Goal: Task Accomplishment & Management: Use online tool/utility

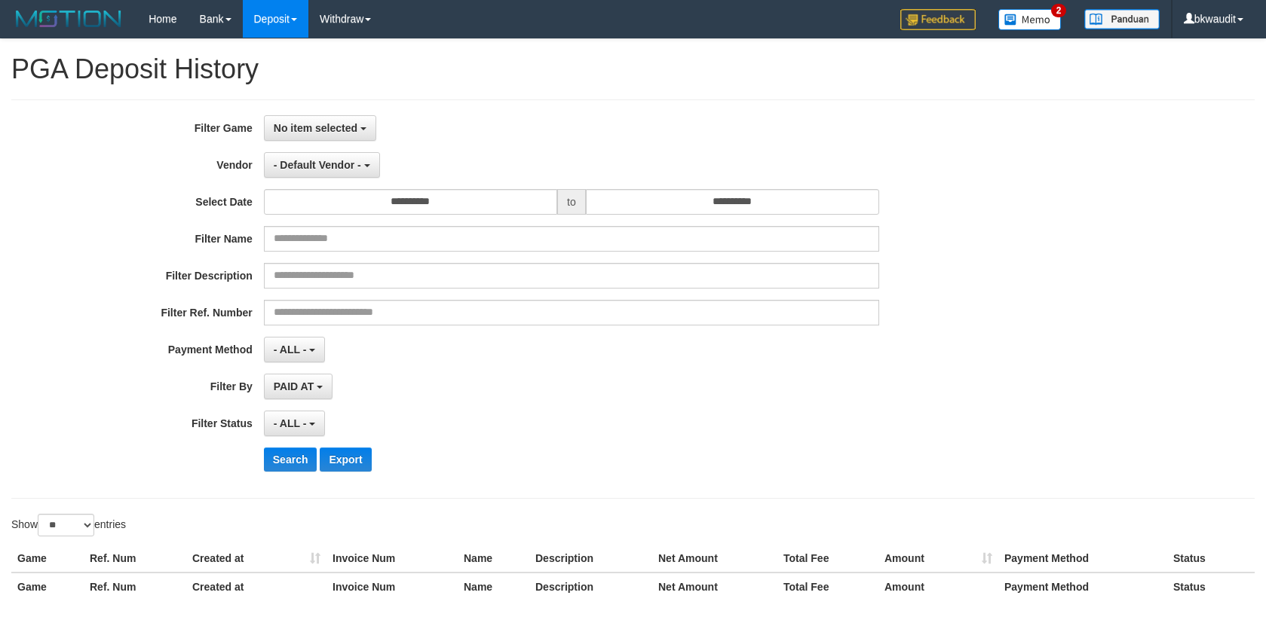
select select
select select "**"
click at [286, 122] on span "No item selected" at bounding box center [316, 128] width 84 height 12
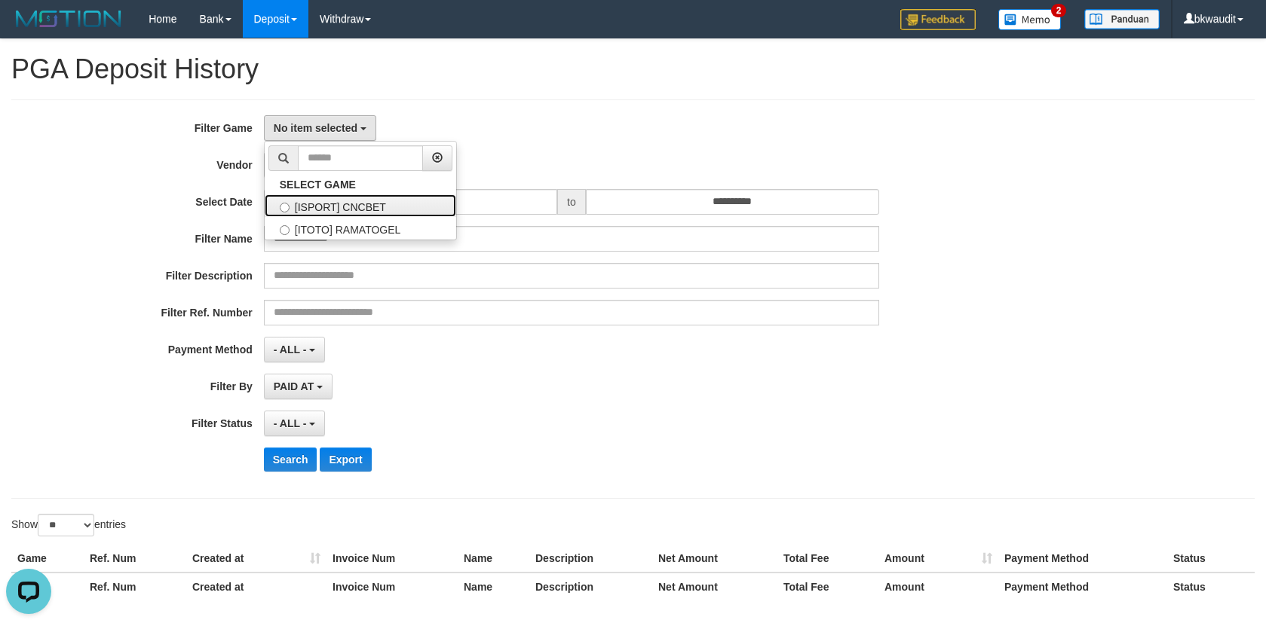
click at [342, 207] on label "[ISPORT] CNCBET" at bounding box center [360, 205] width 191 height 23
select select "****"
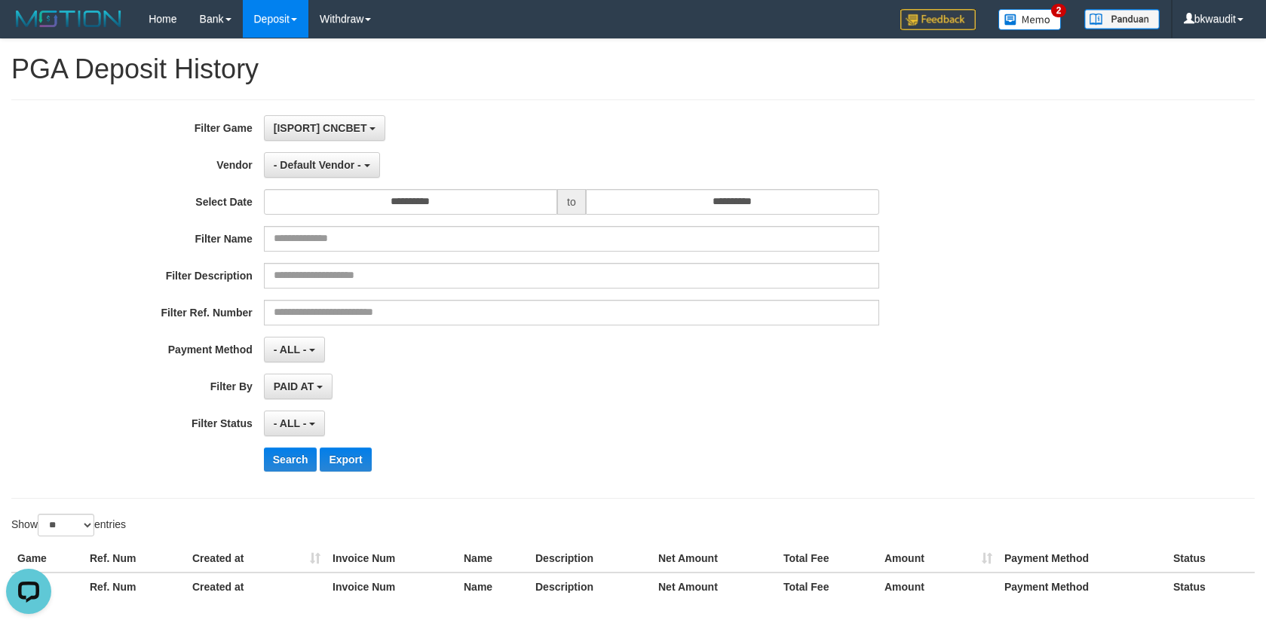
click at [415, 96] on div "**********" at bounding box center [633, 325] width 1266 height 572
click at [393, 203] on input "**********" at bounding box center [410, 202] width 293 height 26
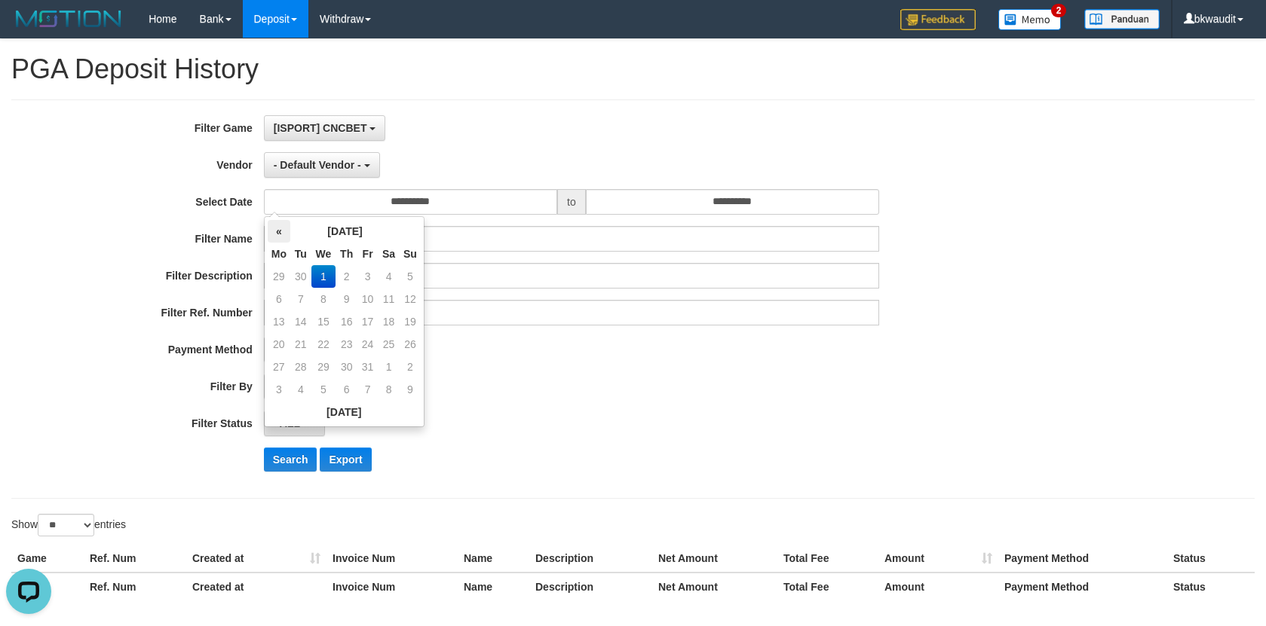
click at [278, 227] on th "«" at bounding box center [279, 231] width 23 height 23
click at [282, 292] on td "1" at bounding box center [279, 299] width 23 height 23
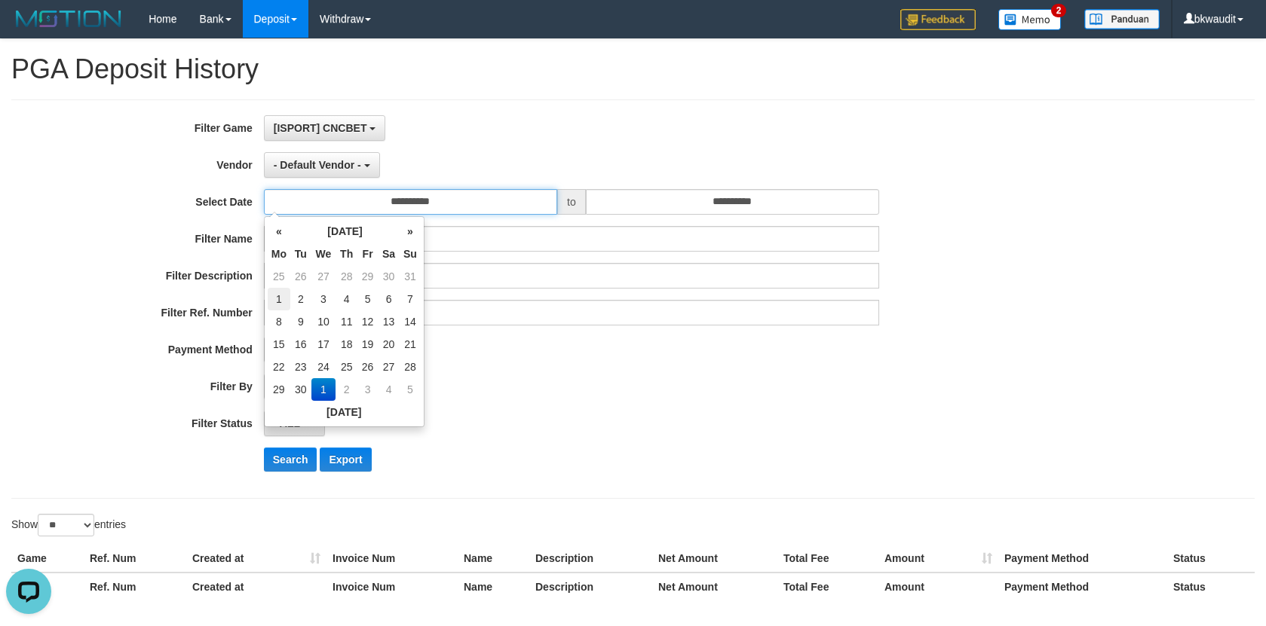
type input "**********"
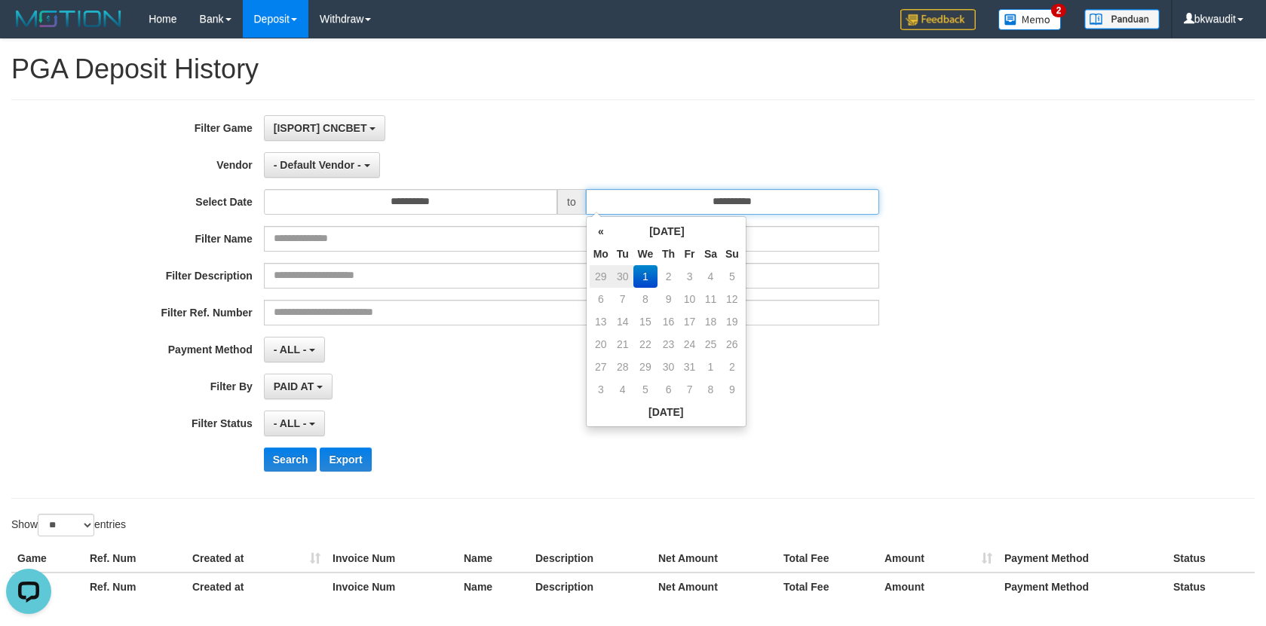
click at [691, 201] on input "**********" at bounding box center [732, 202] width 293 height 26
click at [600, 230] on th "«" at bounding box center [600, 231] width 23 height 23
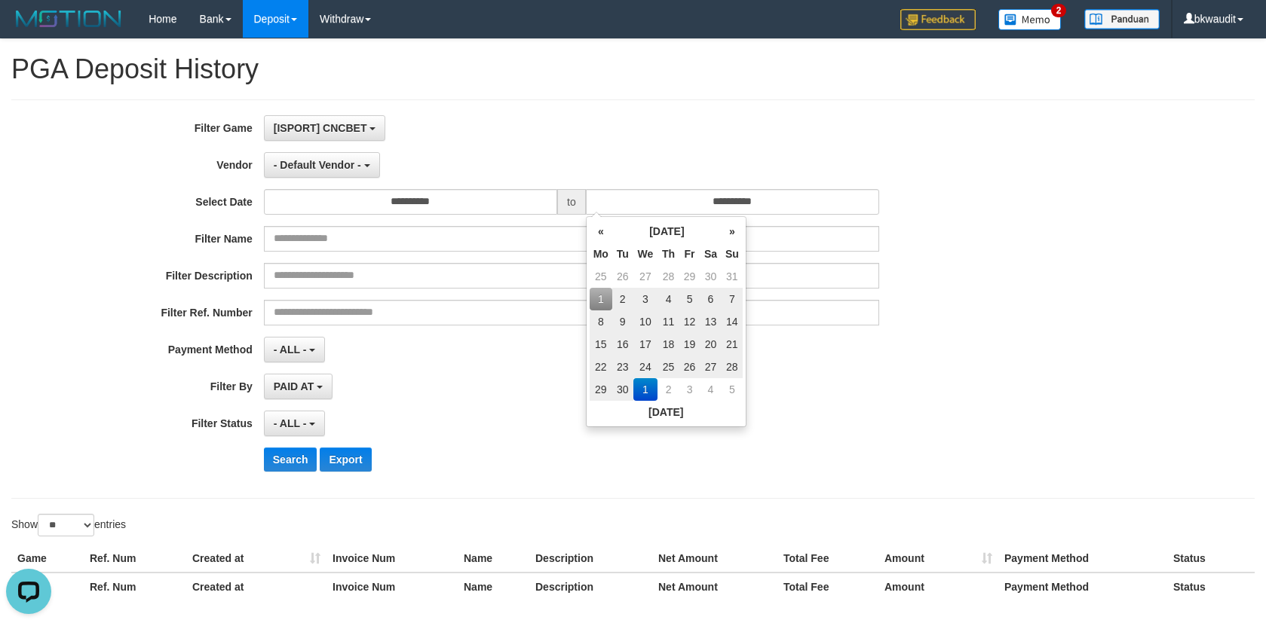
drag, startPoint x: 629, startPoint y: 387, endPoint x: 743, endPoint y: 336, distance: 125.2
click at [629, 387] on td "30" at bounding box center [622, 389] width 21 height 23
type input "**********"
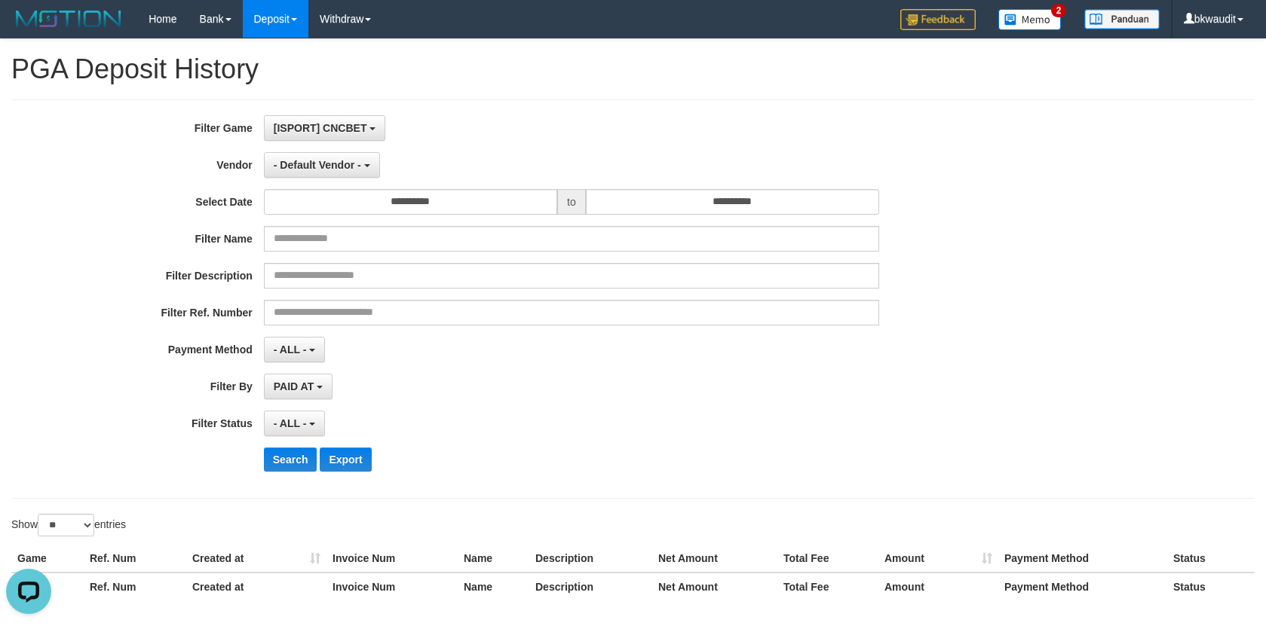
click at [824, 341] on div "- ALL - SELECT ALL - ALL - SELECT PAYMENT METHOD Mandiri BNI OVO CIMB BRI MAYBA…" at bounding box center [571, 350] width 615 height 26
click at [313, 423] on b "button" at bounding box center [312, 424] width 6 height 3
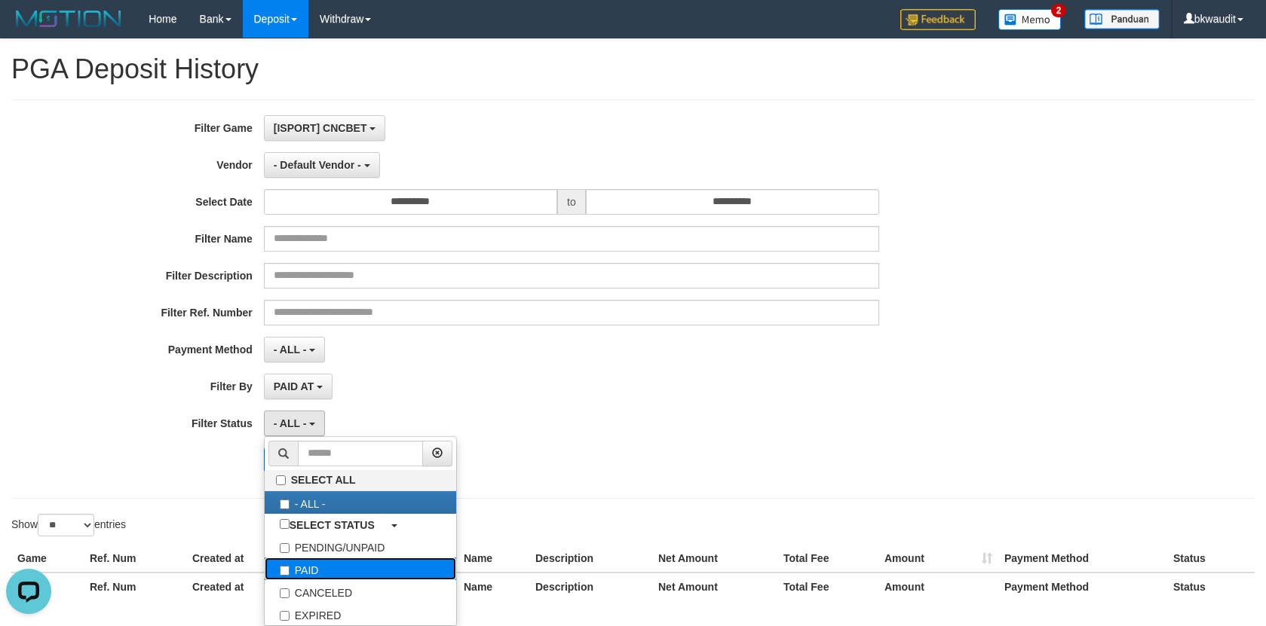
click at [319, 562] on label "PAID" at bounding box center [360, 569] width 191 height 23
select select "*"
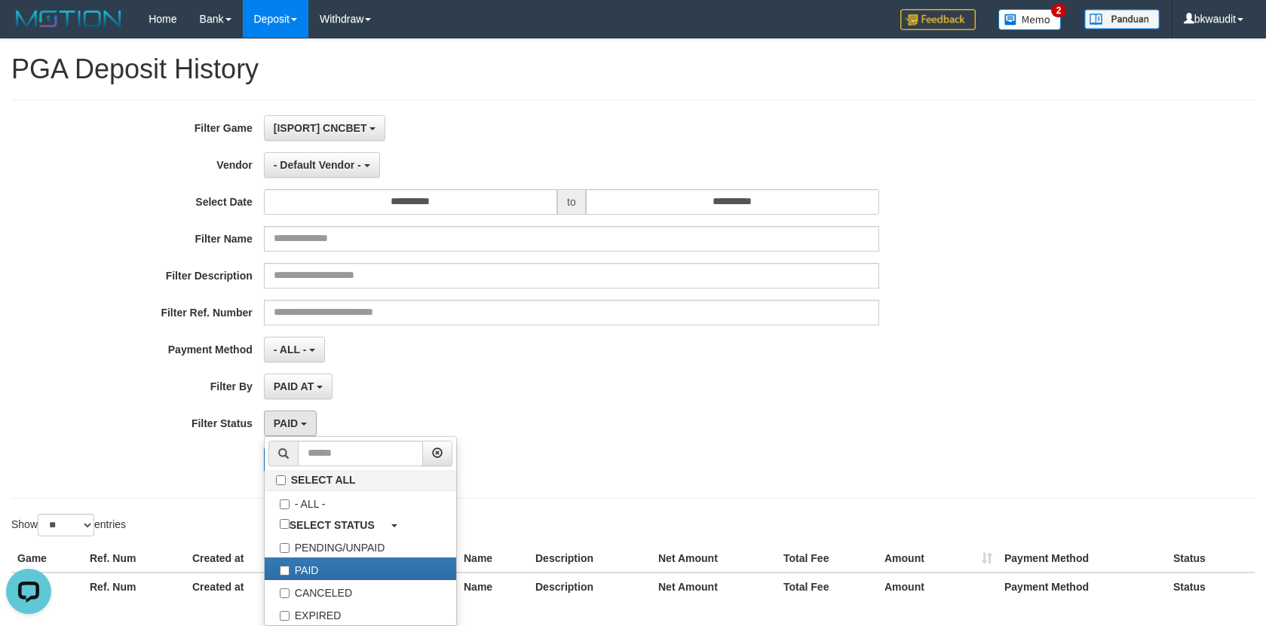
click at [221, 507] on div "**********" at bounding box center [633, 325] width 1266 height 572
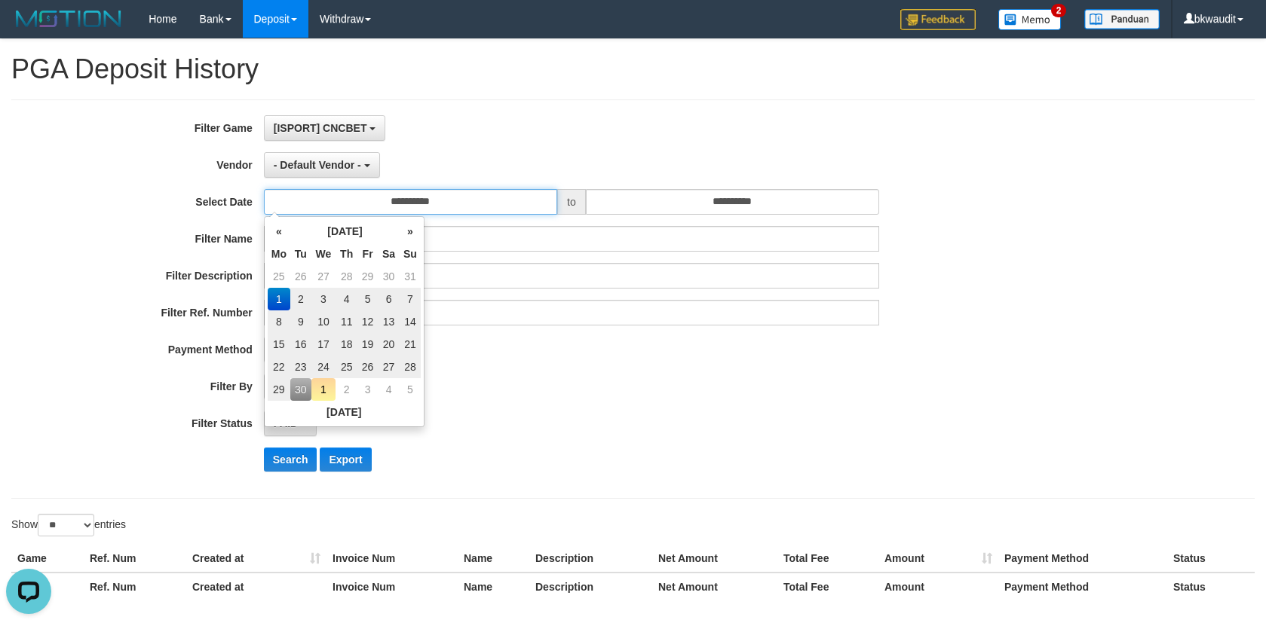
click at [436, 208] on input "**********" at bounding box center [410, 202] width 293 height 26
drag, startPoint x: 588, startPoint y: 151, endPoint x: 491, endPoint y: 156, distance: 96.6
click at [588, 150] on div "**********" at bounding box center [527, 299] width 1055 height 368
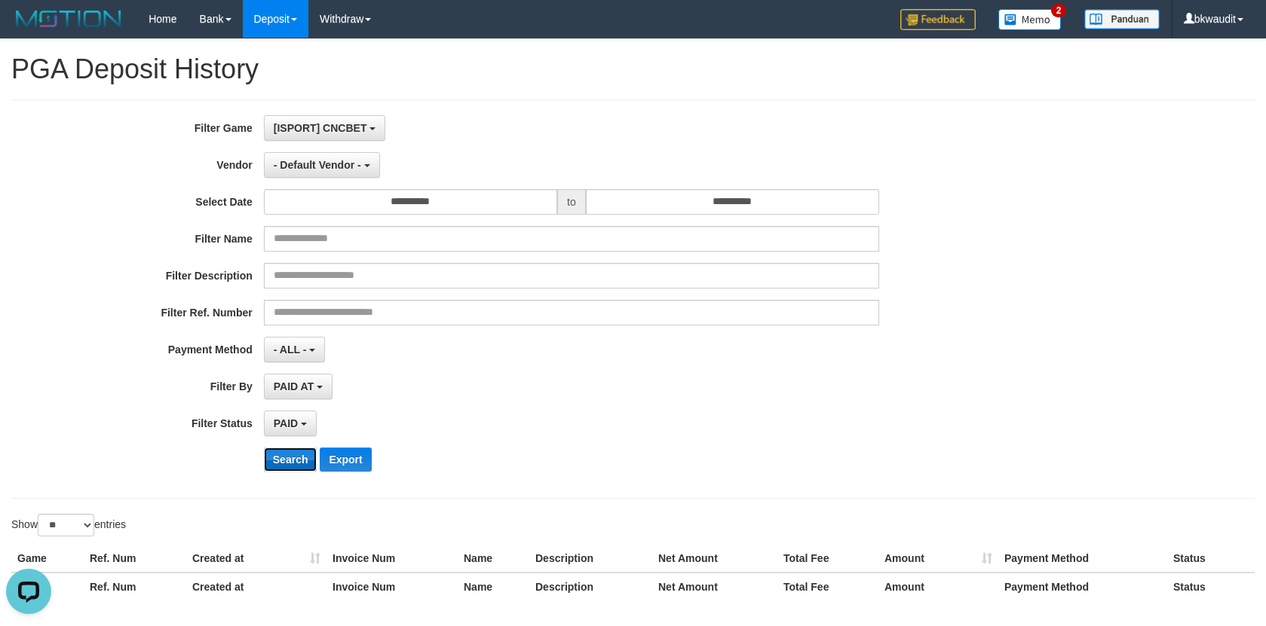
click at [299, 460] on button "Search" at bounding box center [291, 460] width 54 height 24
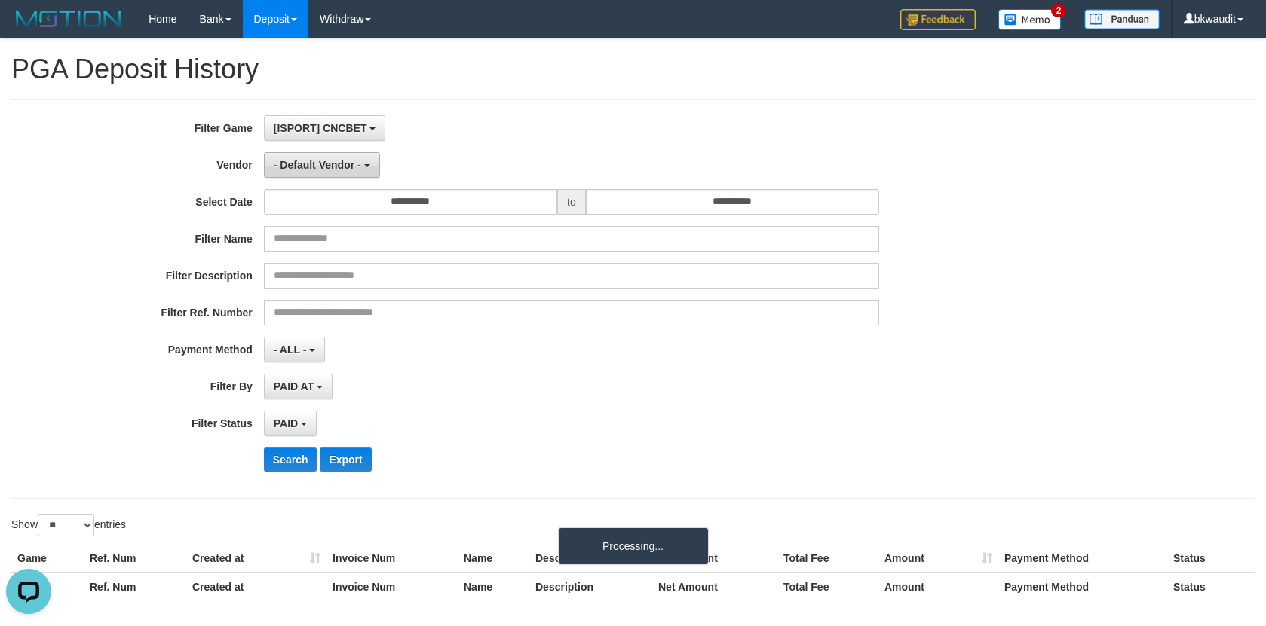
click at [350, 173] on button "- Default Vendor -" at bounding box center [322, 165] width 116 height 26
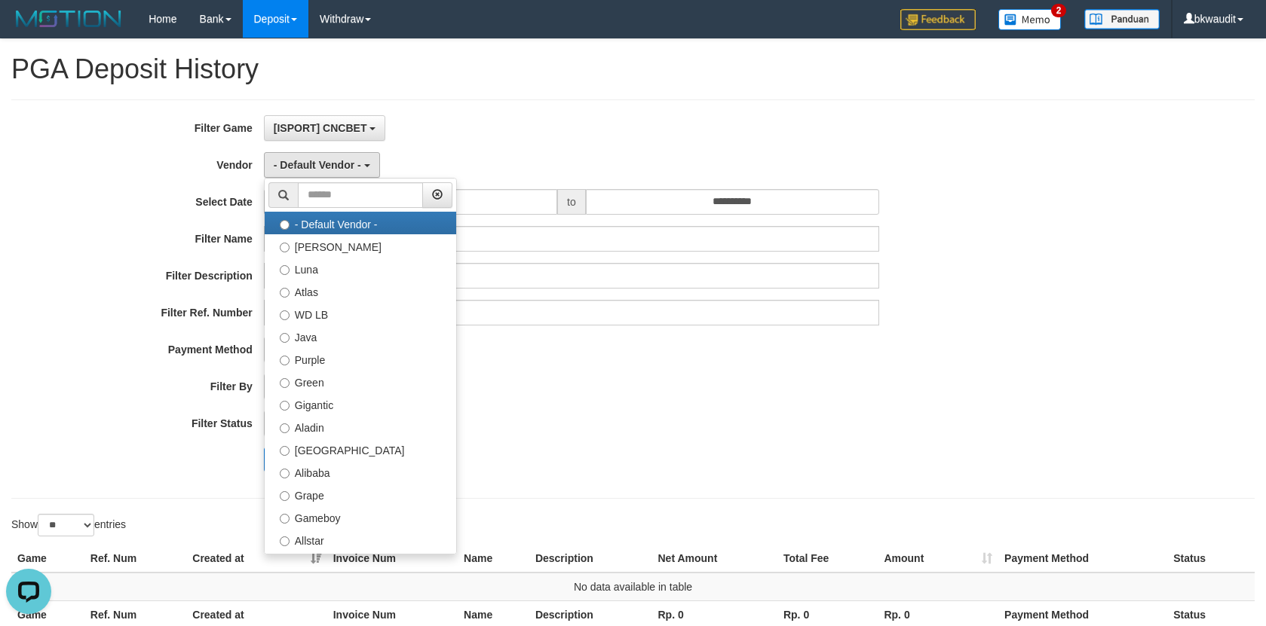
click at [348, 114] on div "**********" at bounding box center [632, 300] width 1243 height 400
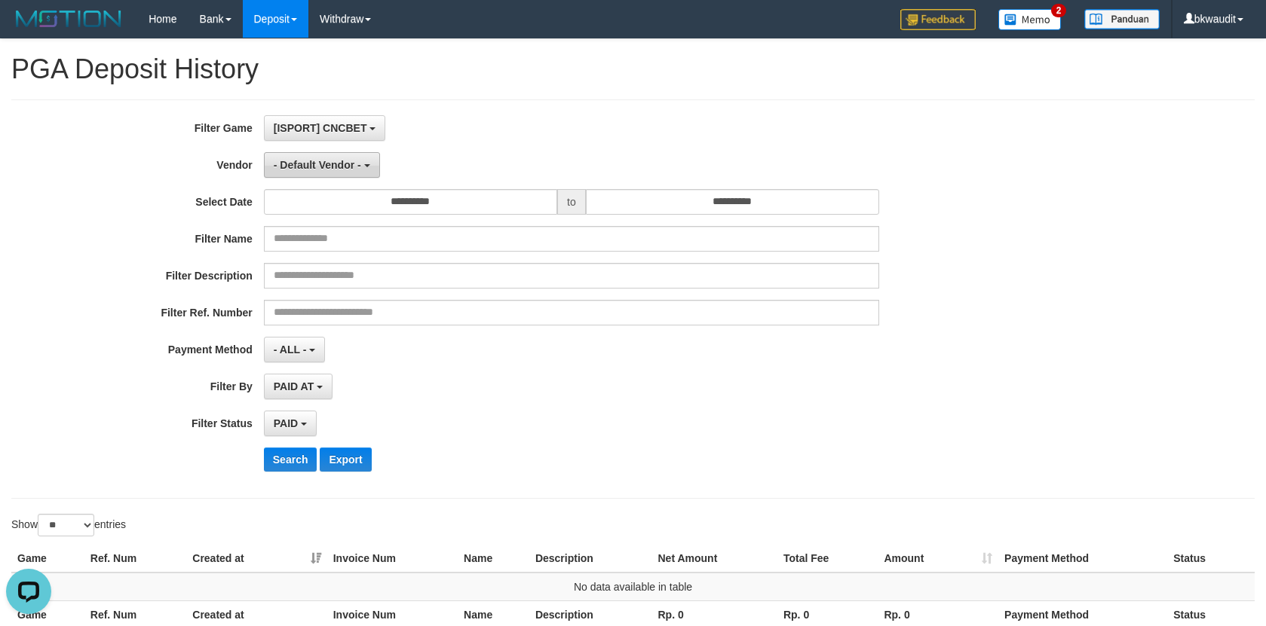
click at [355, 161] on span "- Default Vendor -" at bounding box center [317, 165] width 87 height 12
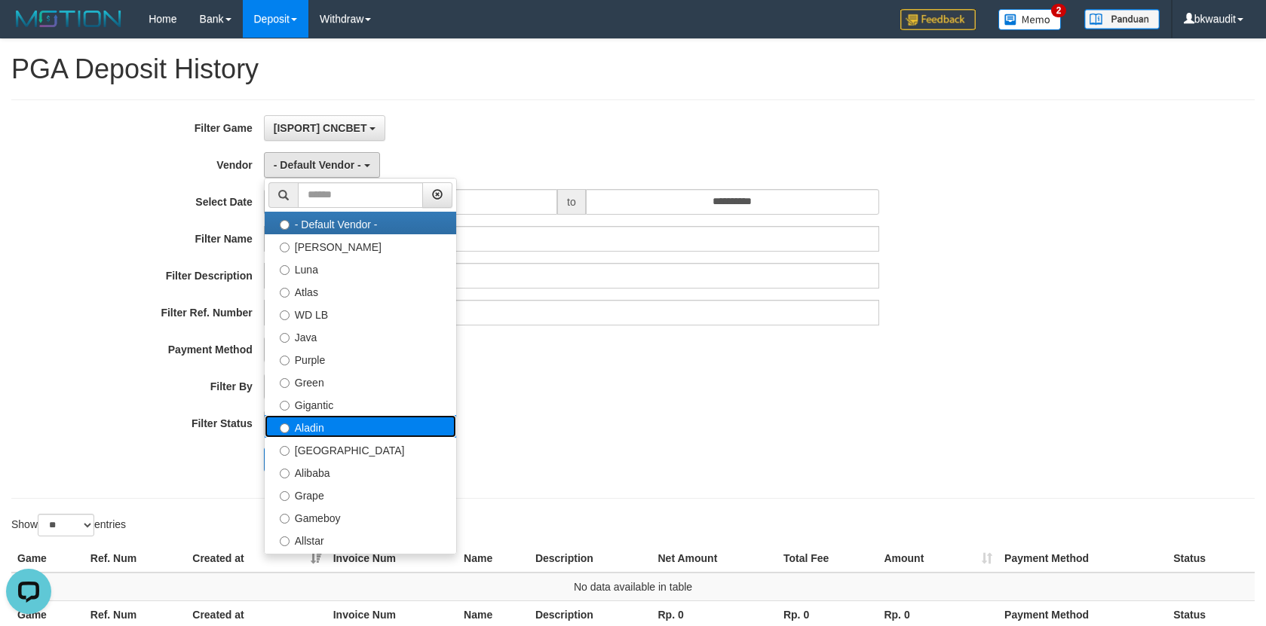
click at [375, 419] on label "Aladin" at bounding box center [360, 426] width 191 height 23
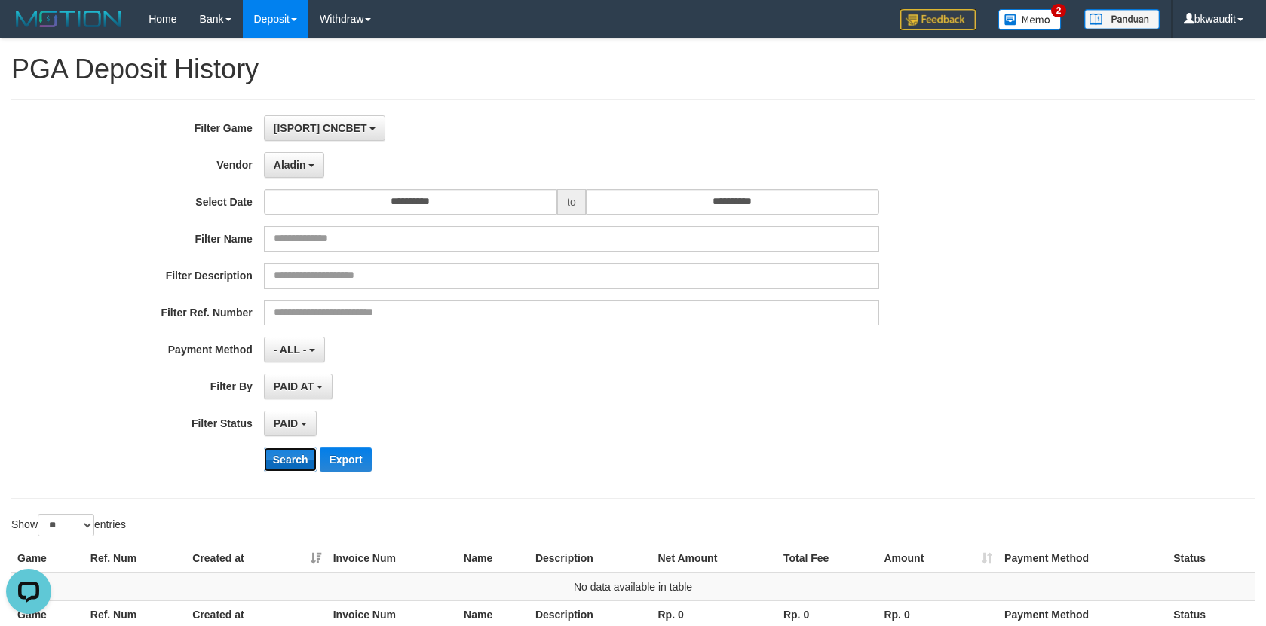
click at [266, 459] on button "Search" at bounding box center [291, 460] width 54 height 24
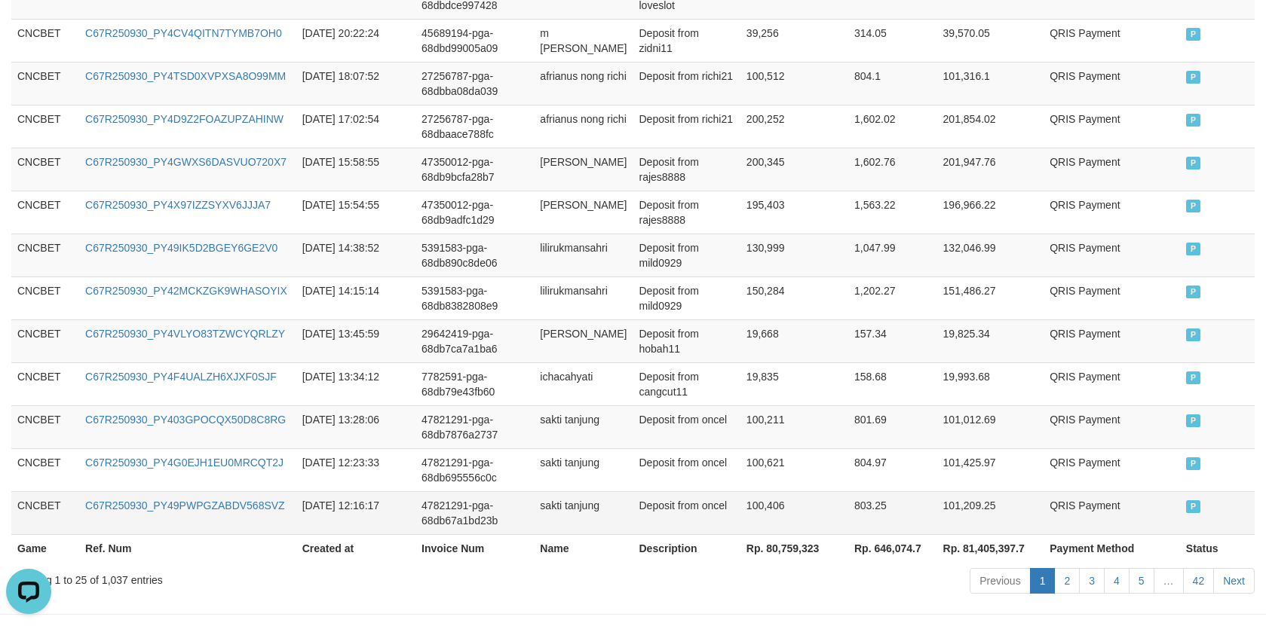
scroll to position [1169, 0]
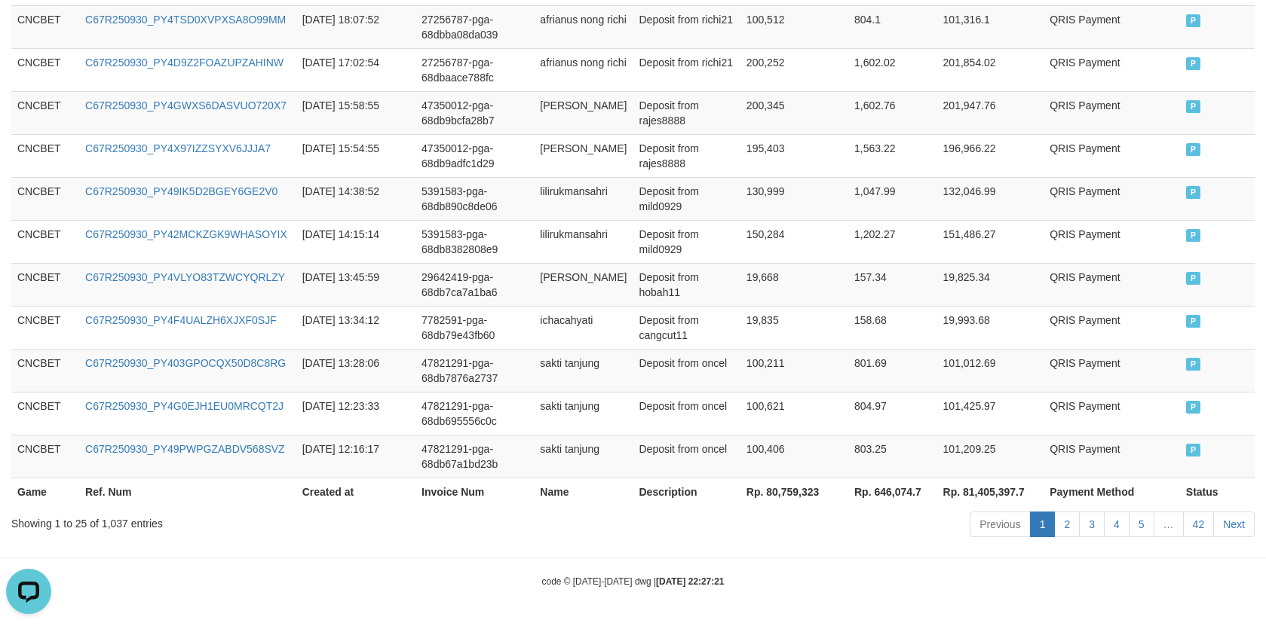
click at [782, 492] on th "Rp. 80,759,323" at bounding box center [794, 492] width 108 height 28
copy th "80,759,323"
click at [807, 436] on td "100,406" at bounding box center [794, 456] width 108 height 43
click at [772, 490] on th "Rp. 80,759,323" at bounding box center [794, 492] width 108 height 28
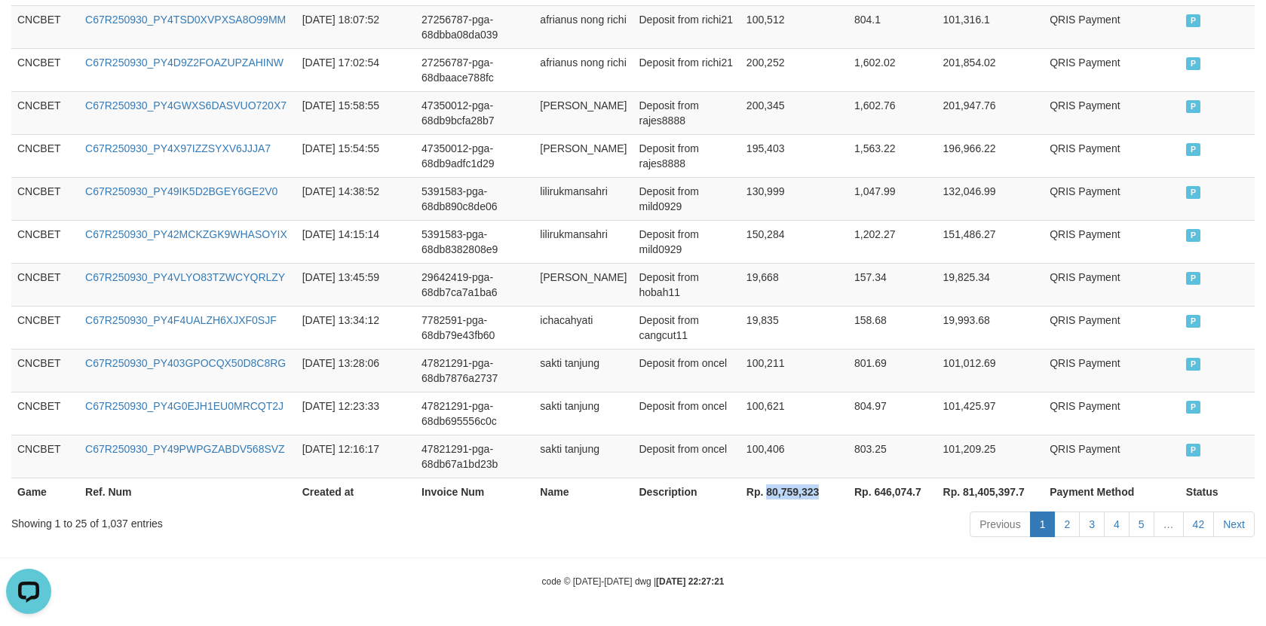
click at [772, 490] on th "Rp. 80,759,323" at bounding box center [794, 492] width 108 height 28
copy th "80,759,323"
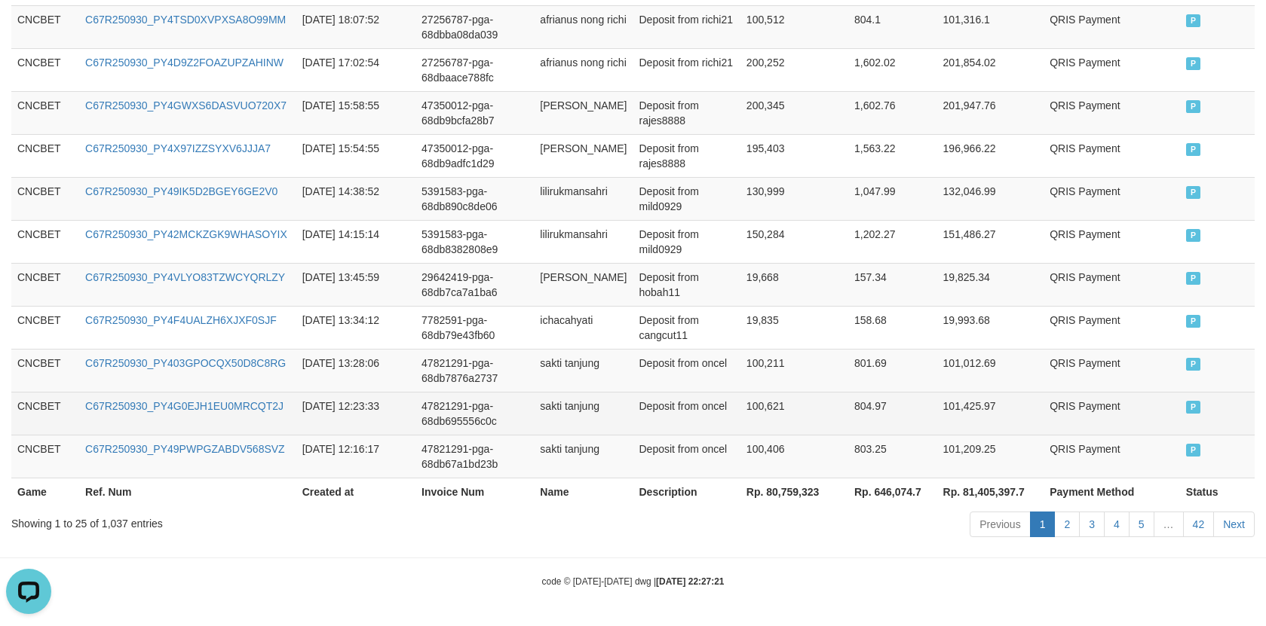
click at [820, 433] on td "100,621" at bounding box center [794, 413] width 108 height 43
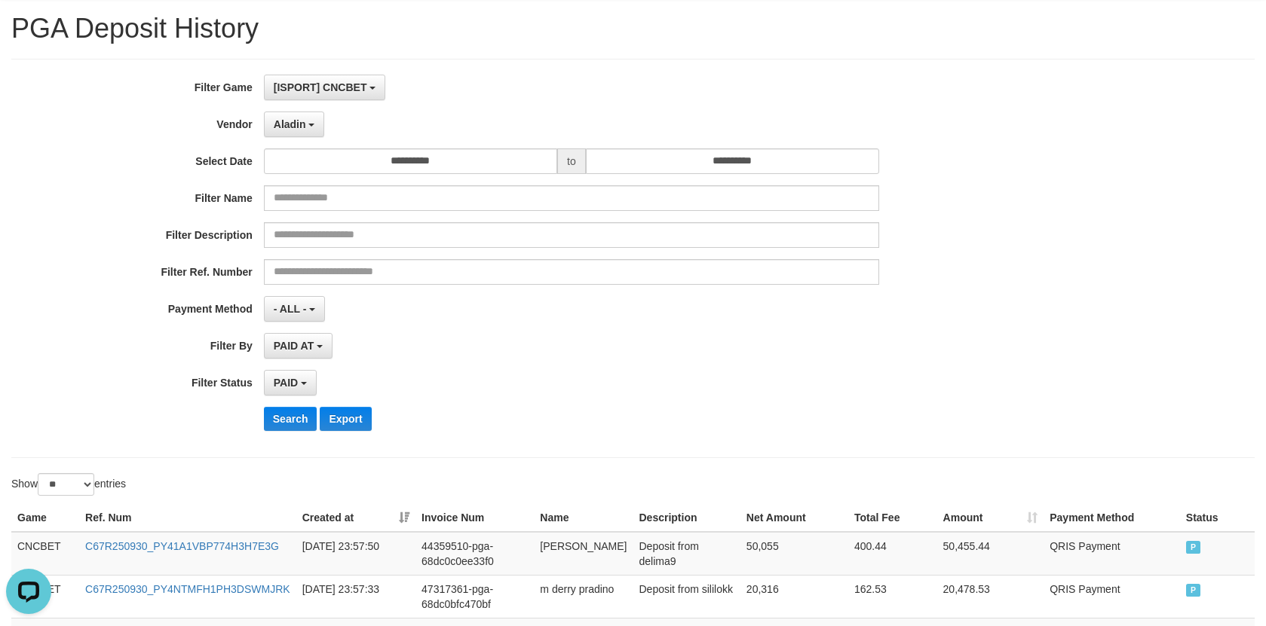
scroll to position [0, 0]
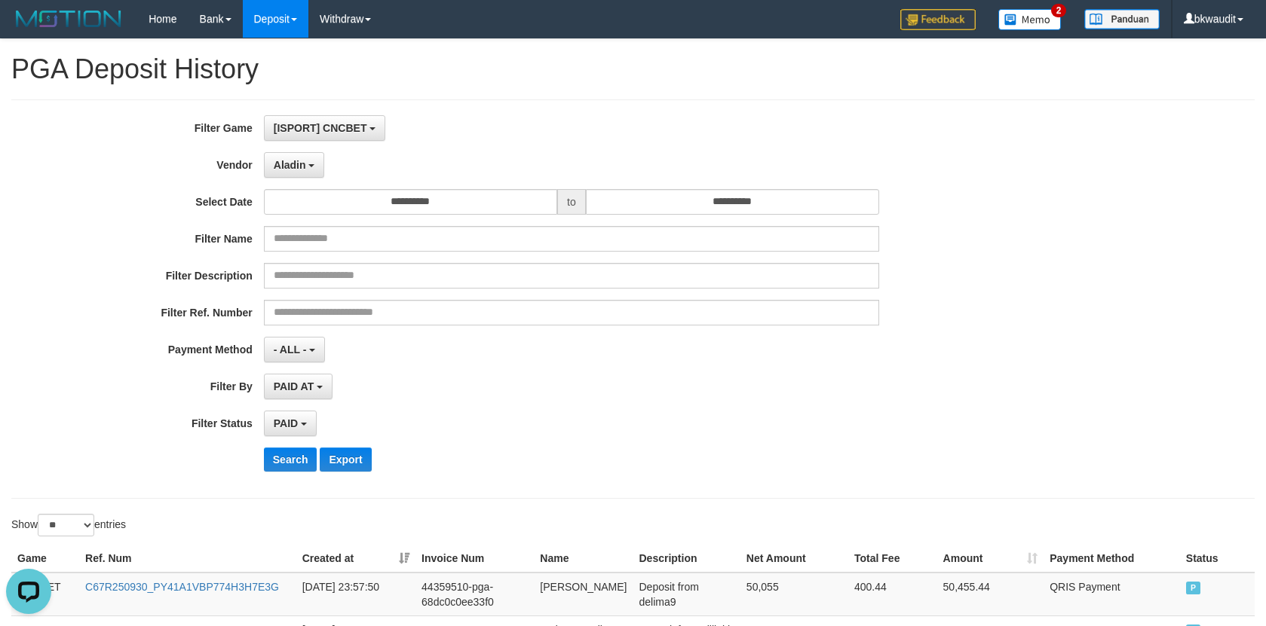
drag, startPoint x: 845, startPoint y: 577, endPoint x: 843, endPoint y: 550, distance: 27.2
click at [848, 578] on td "400.44" at bounding box center [892, 595] width 89 height 44
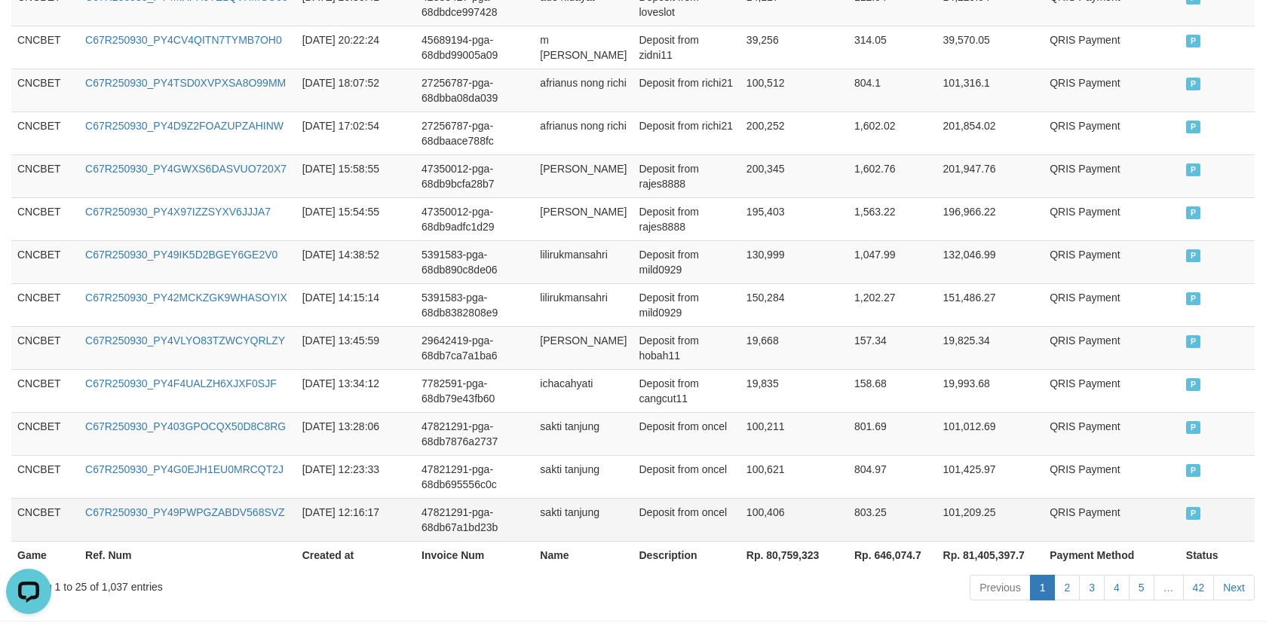
scroll to position [1169, 0]
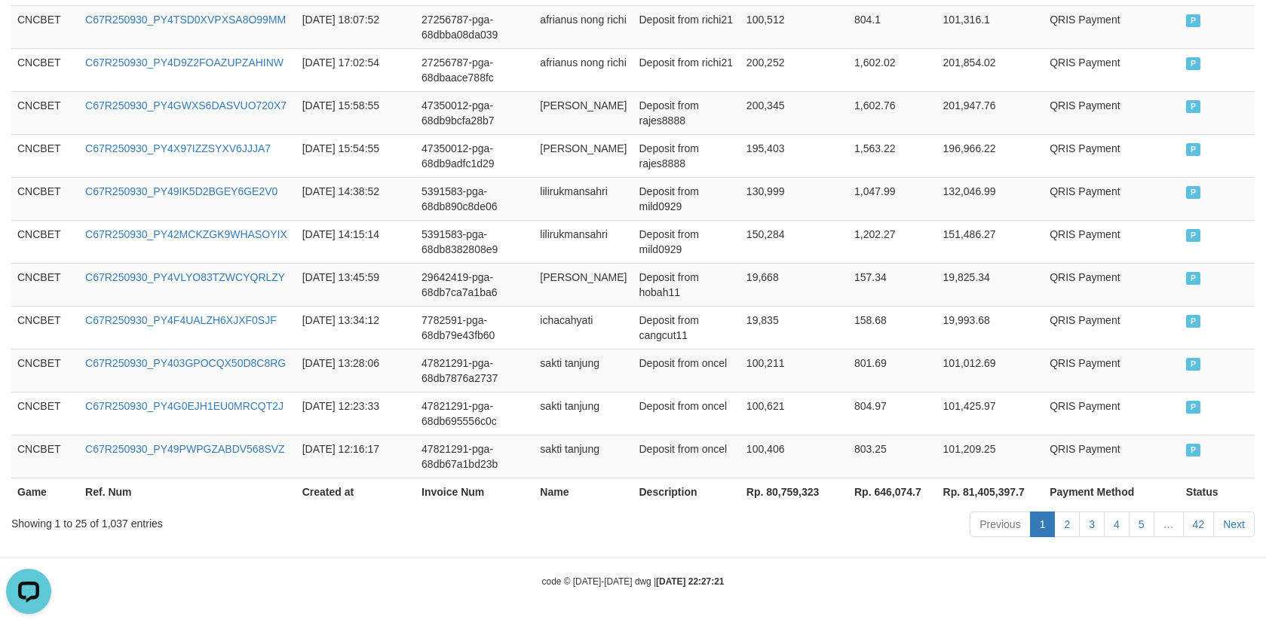
click at [767, 485] on th "Rp. 80,759,323" at bounding box center [794, 492] width 108 height 28
copy th "80,759,323"
click at [795, 454] on td "100,406" at bounding box center [794, 456] width 108 height 43
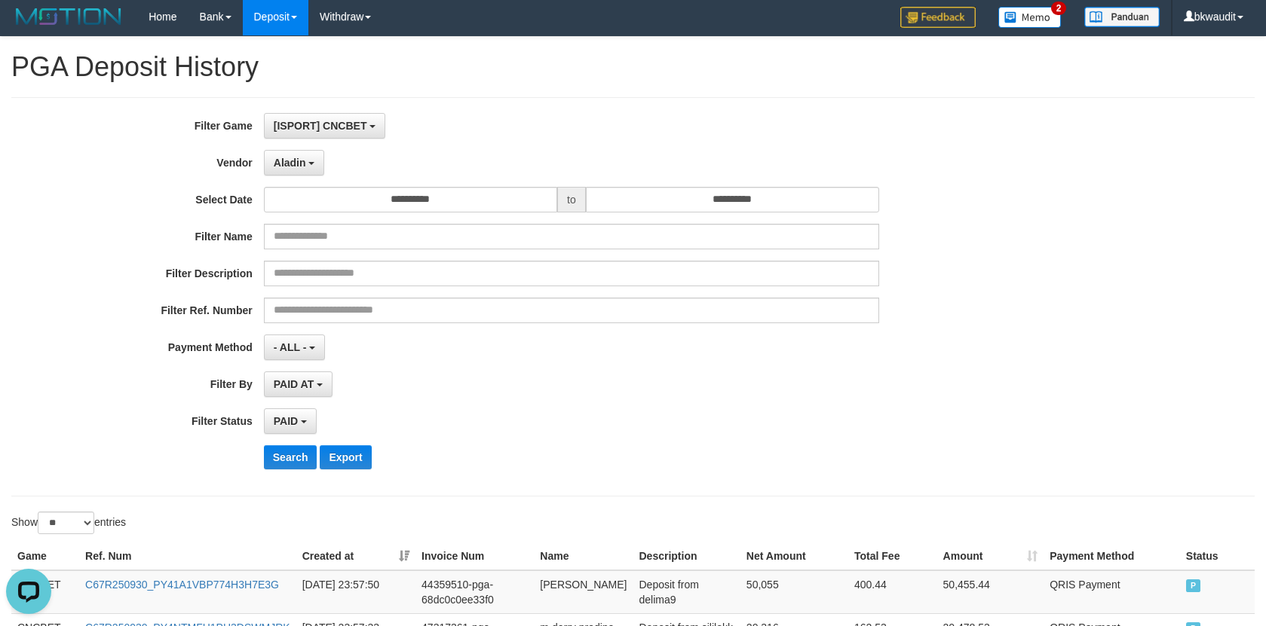
scroll to position [0, 0]
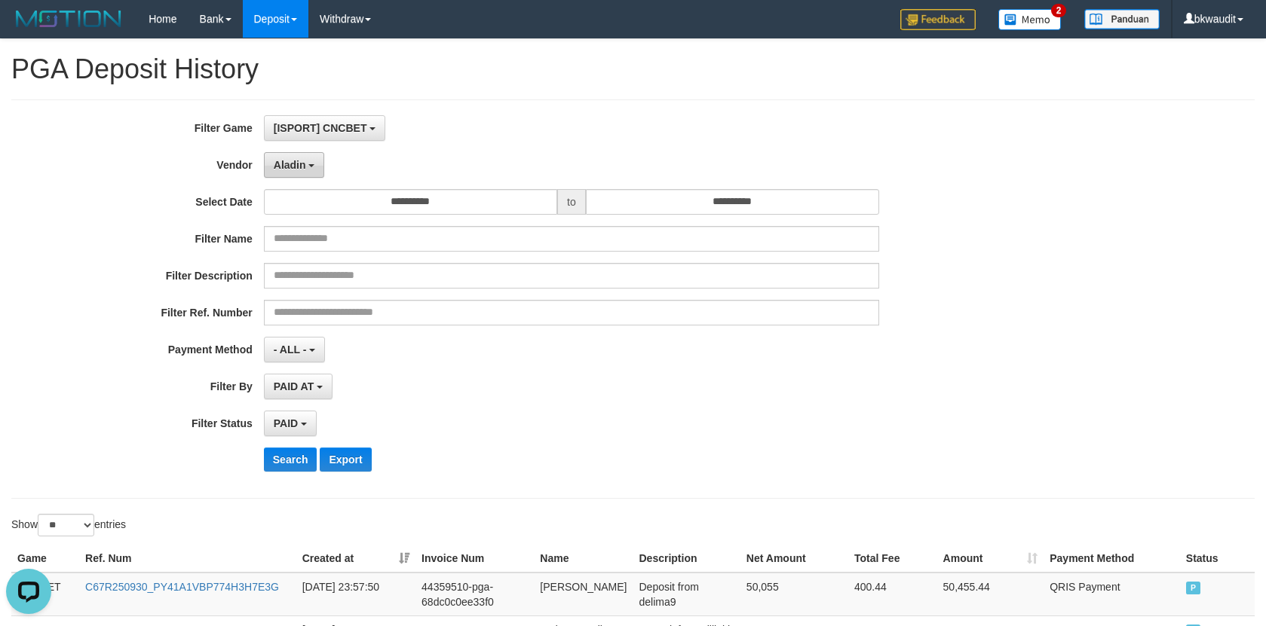
click at [291, 168] on span "Aladin" at bounding box center [290, 165] width 32 height 12
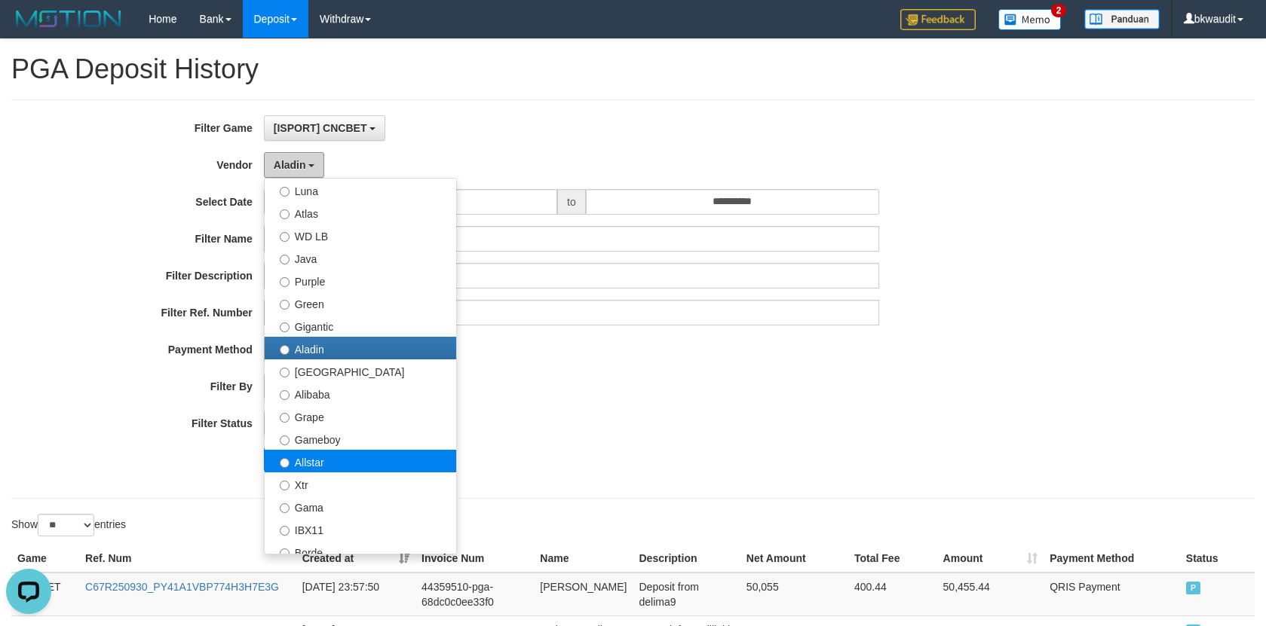
scroll to position [226, 0]
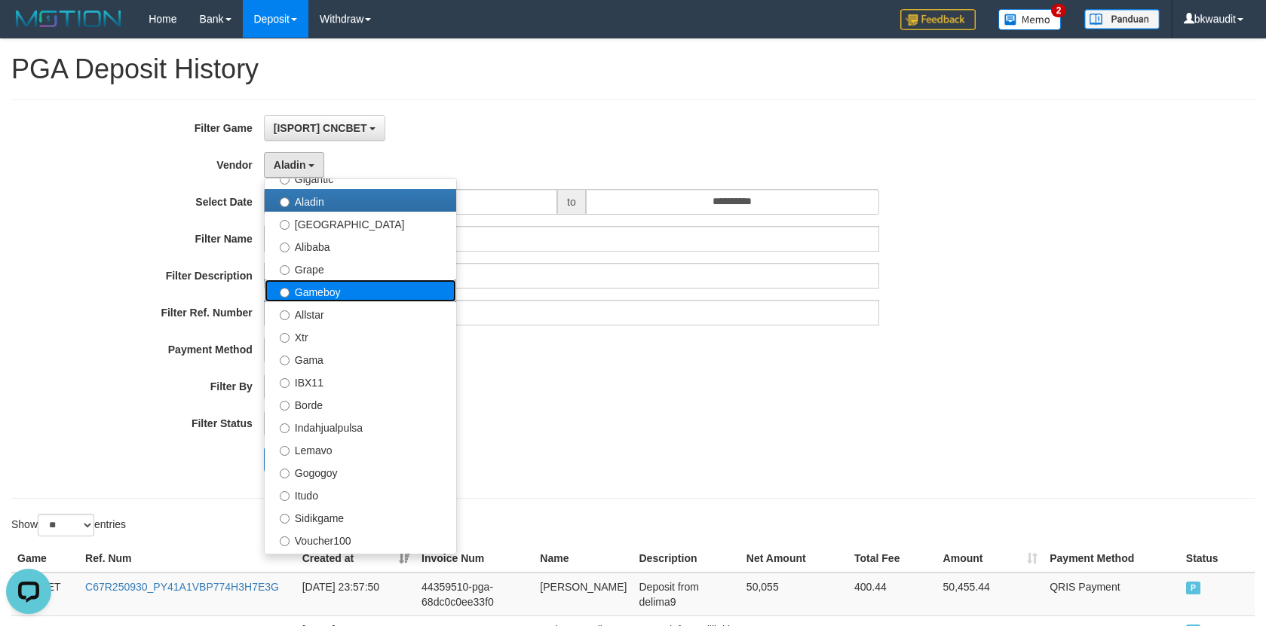
click at [398, 299] on label "Gameboy" at bounding box center [360, 291] width 191 height 23
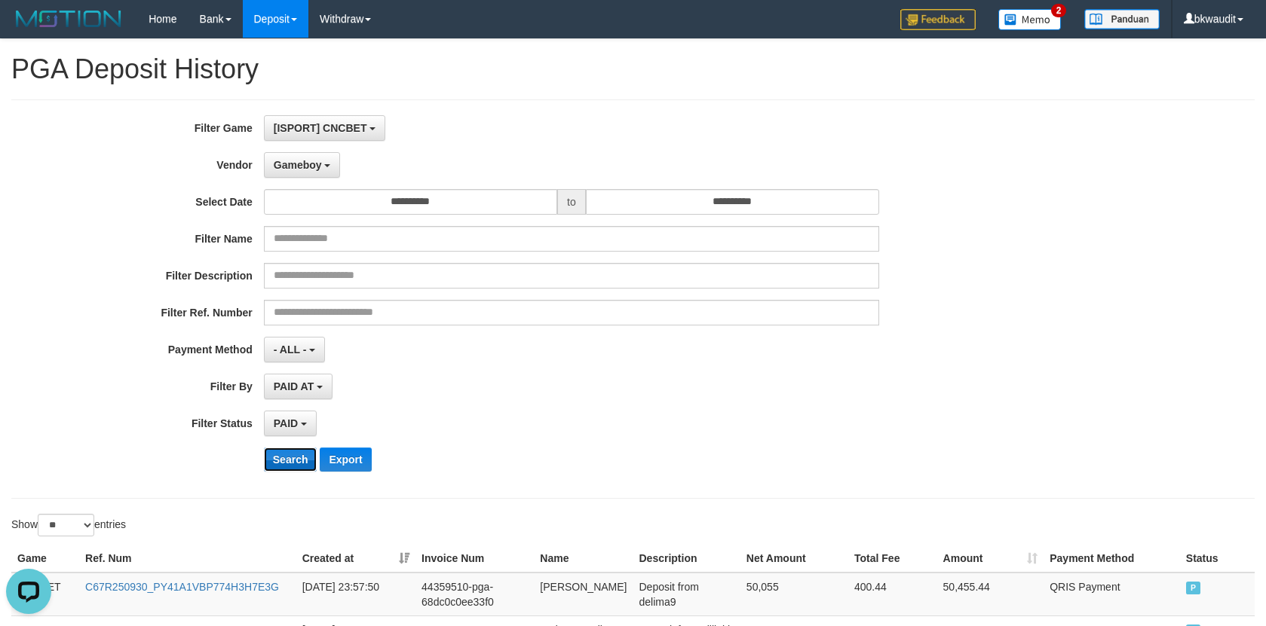
drag, startPoint x: 291, startPoint y: 461, endPoint x: 299, endPoint y: 444, distance: 19.2
click at [294, 459] on button "Search" at bounding box center [291, 460] width 54 height 24
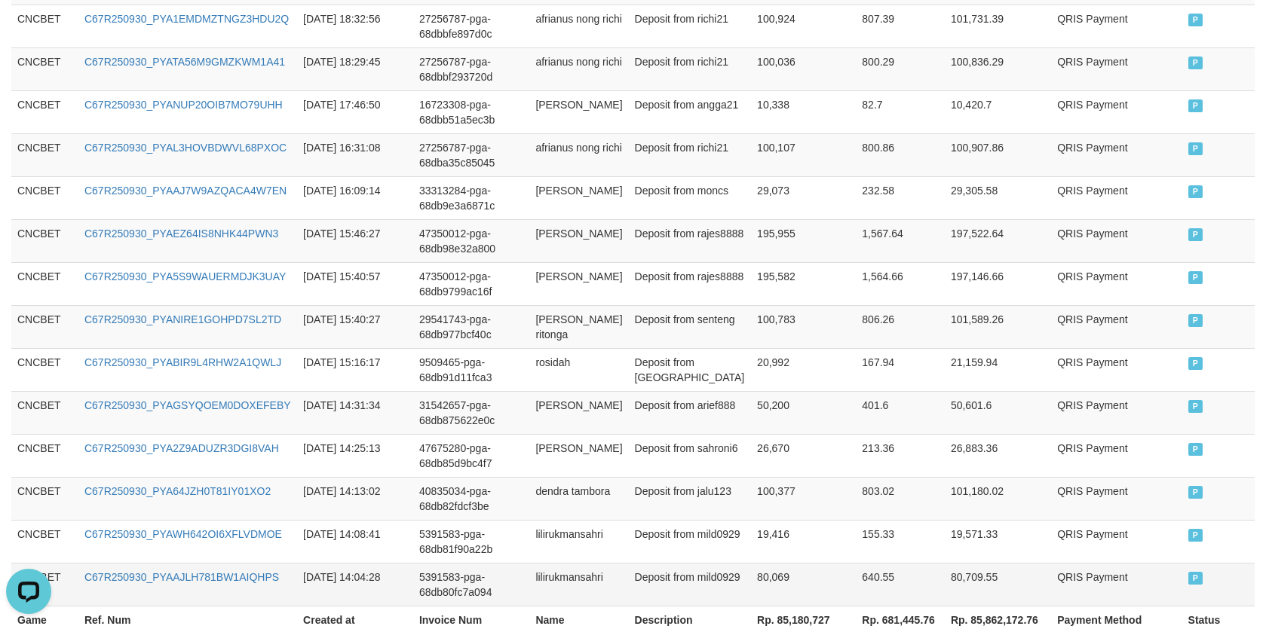
scroll to position [1214, 0]
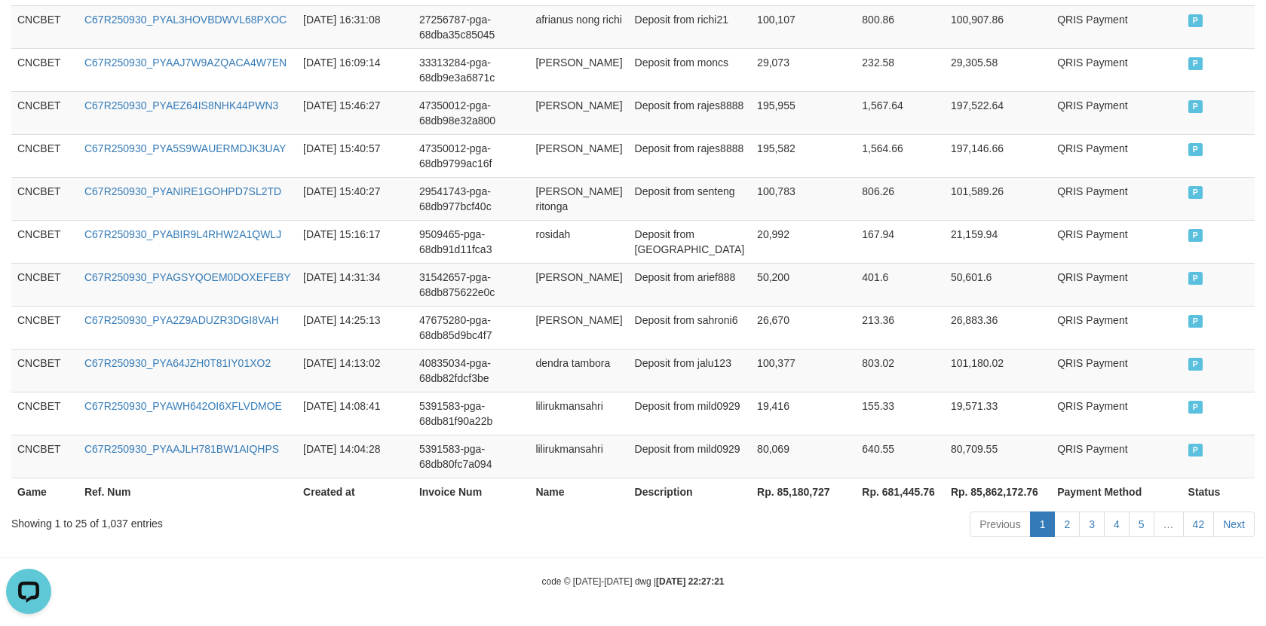
click at [781, 495] on th "Rp. 85,180,727" at bounding box center [803, 492] width 105 height 28
copy th "85,180,727"
click at [809, 451] on td "80,069" at bounding box center [803, 456] width 105 height 43
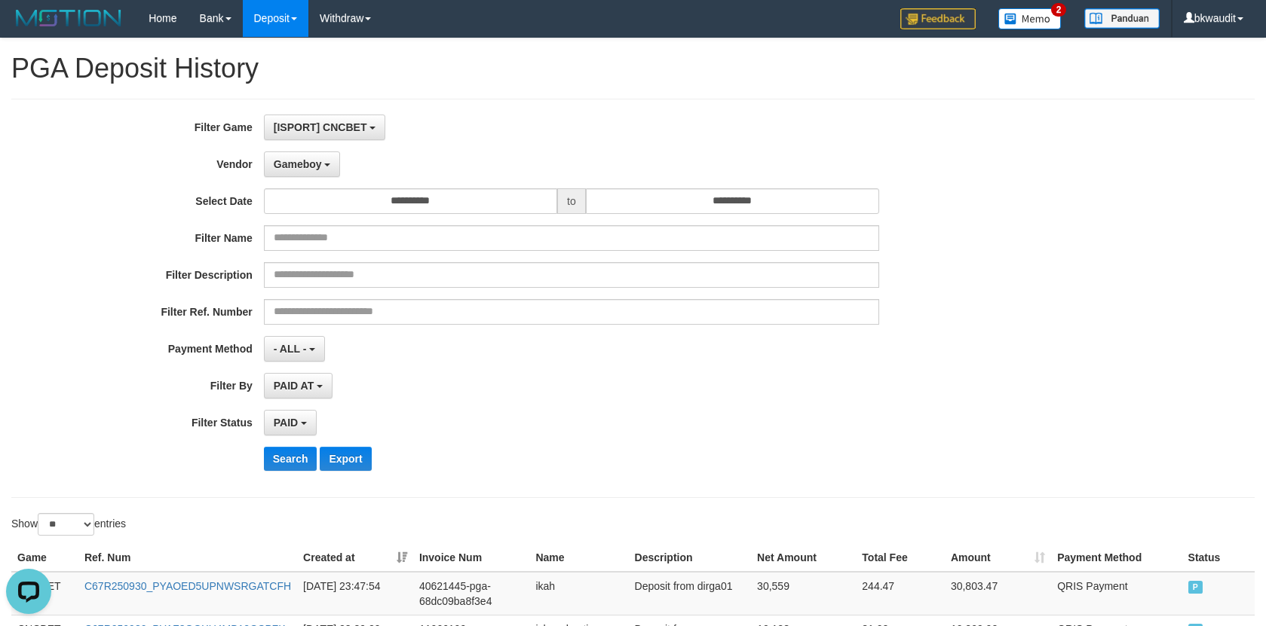
scroll to position [0, 0]
click at [299, 170] on span "Gameboy" at bounding box center [298, 165] width 48 height 12
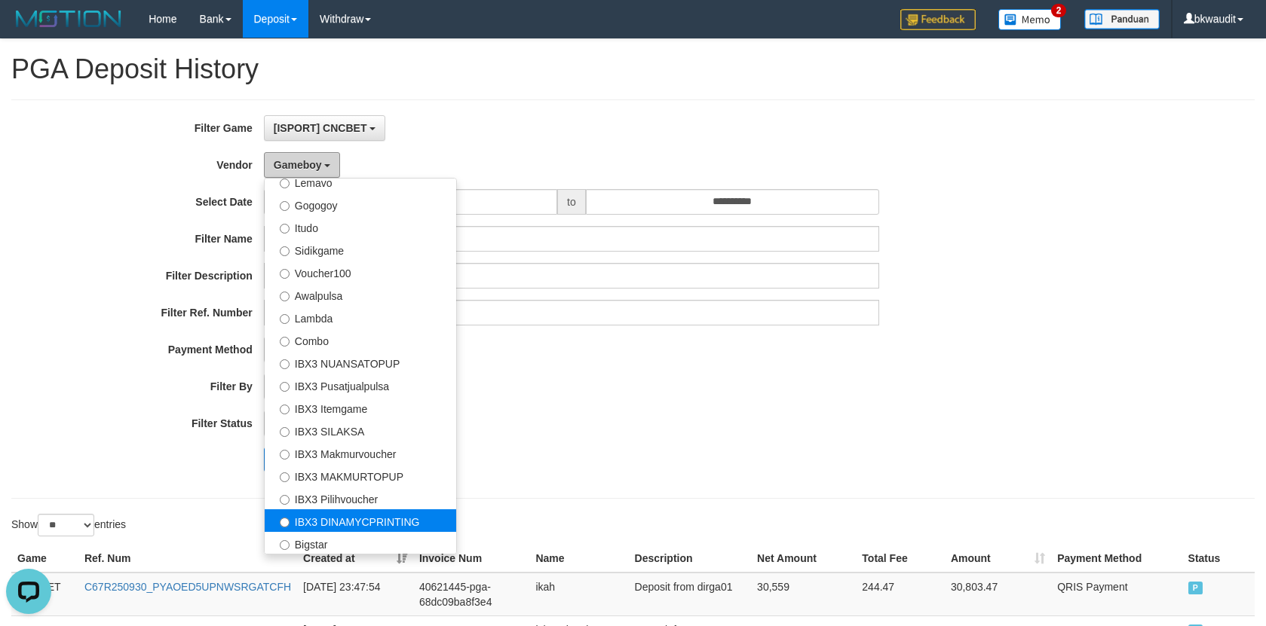
scroll to position [562, 0]
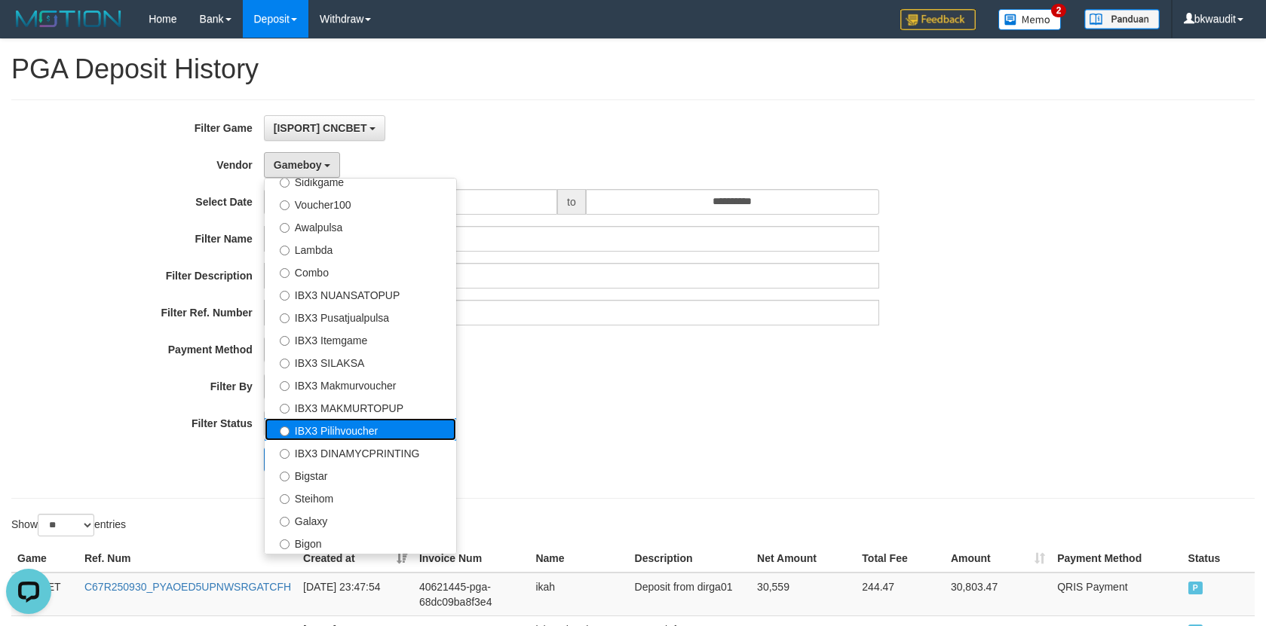
click at [374, 427] on label "IBX3 Pilihvoucher" at bounding box center [360, 429] width 191 height 23
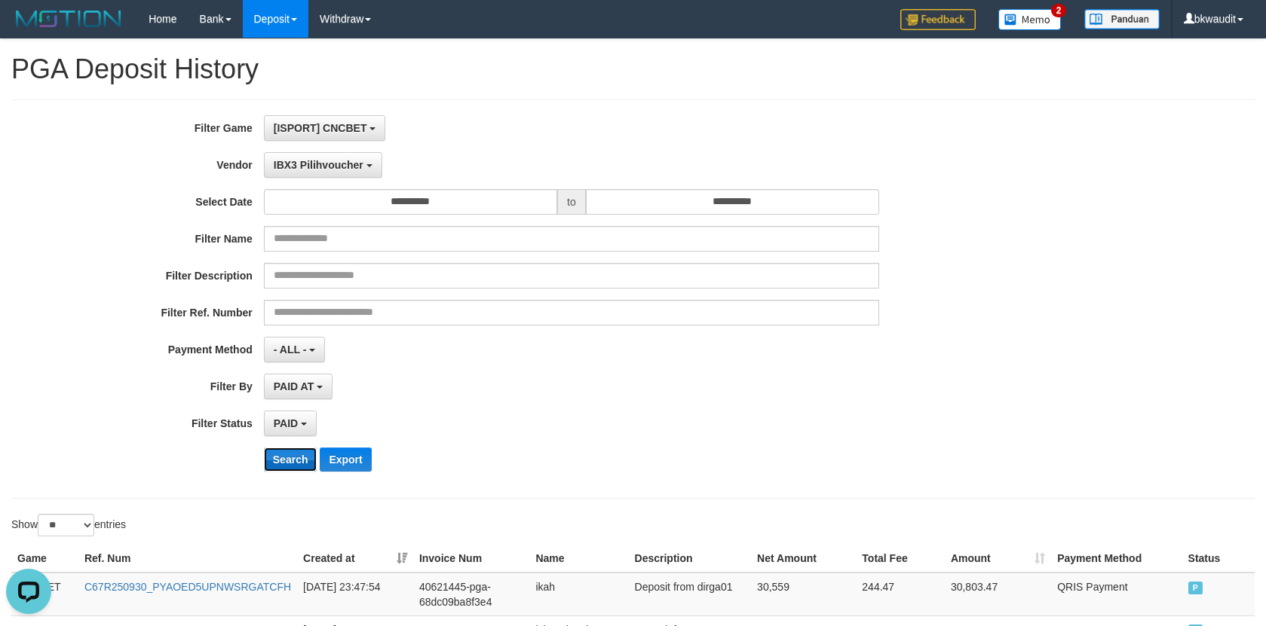
click at [288, 460] on button "Search" at bounding box center [291, 460] width 54 height 24
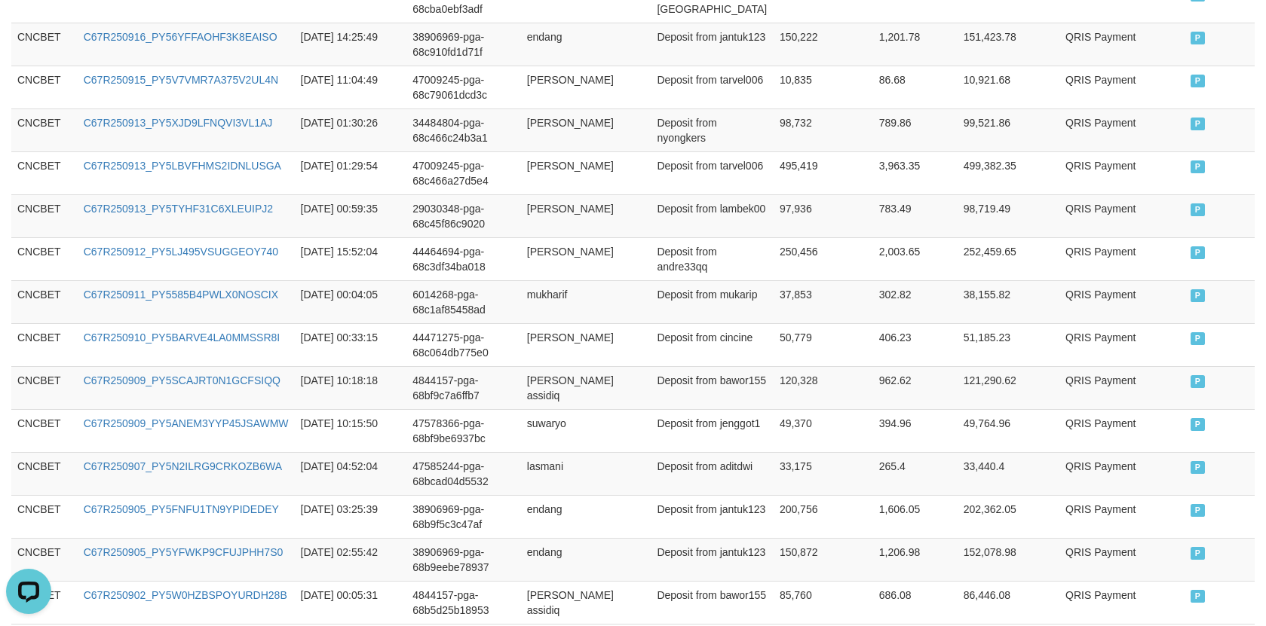
scroll to position [1141, 0]
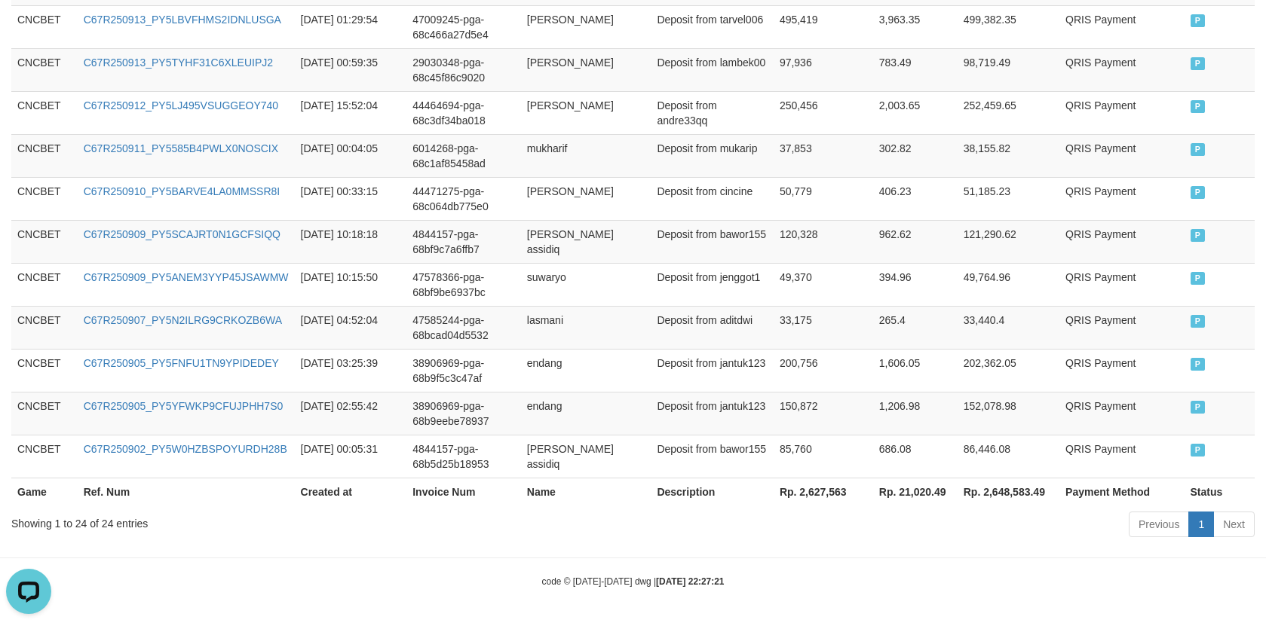
click at [788, 497] on th "Rp. 2,627,563" at bounding box center [823, 492] width 100 height 28
copy th "2,627,563"
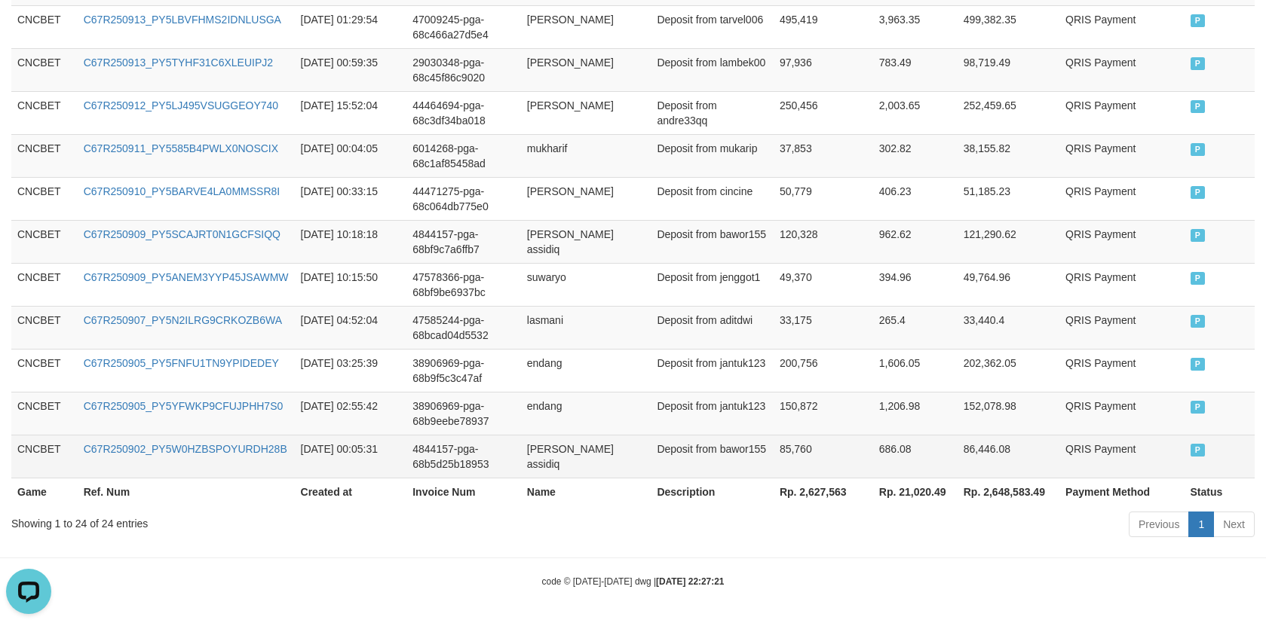
click at [804, 460] on td "85,760" at bounding box center [823, 456] width 100 height 43
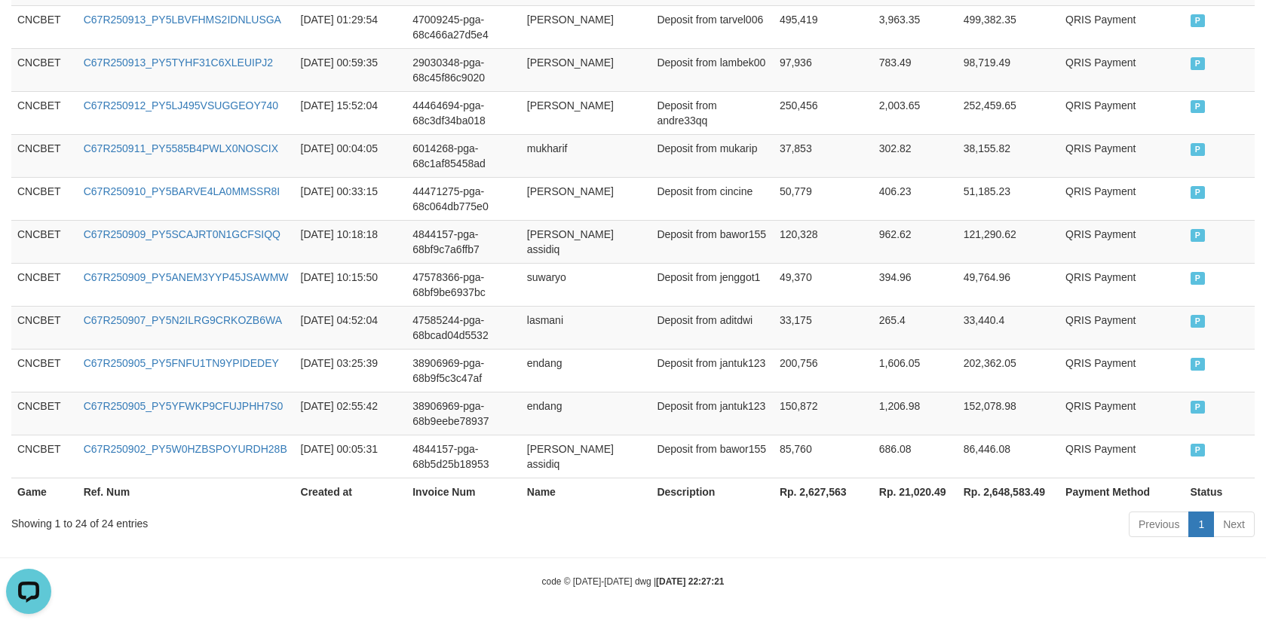
click at [773, 495] on th "Rp. 2,627,563" at bounding box center [823, 492] width 100 height 28
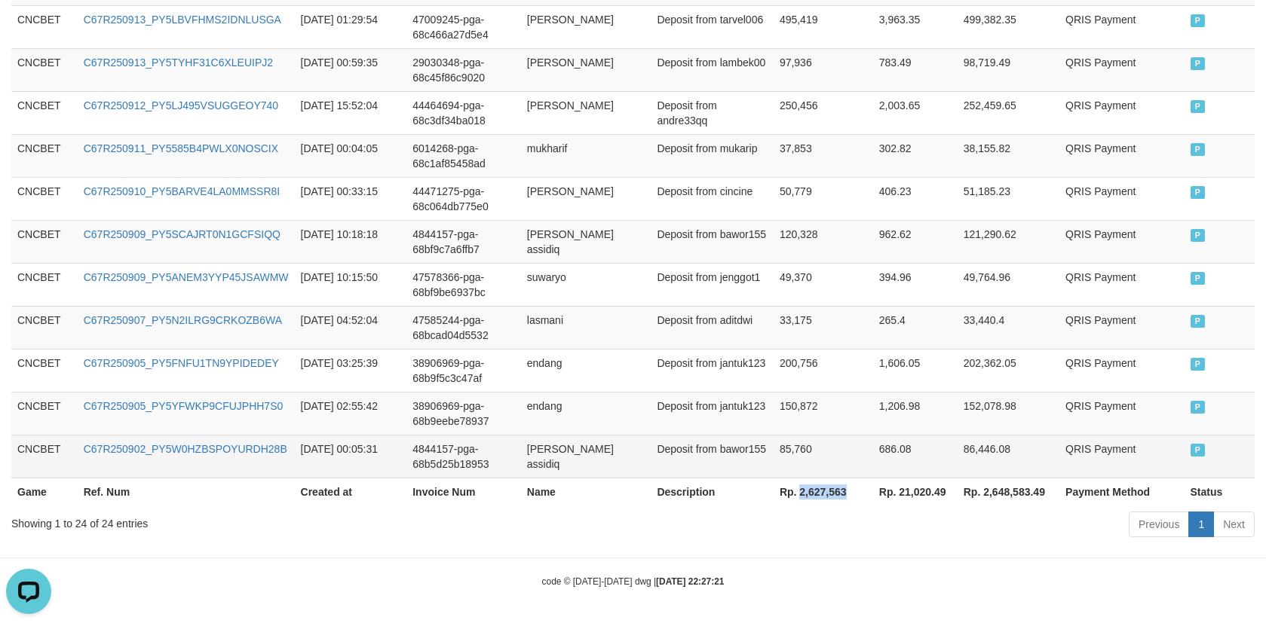
copy th "2,627,563"
click at [837, 460] on td "85,760" at bounding box center [823, 456] width 100 height 43
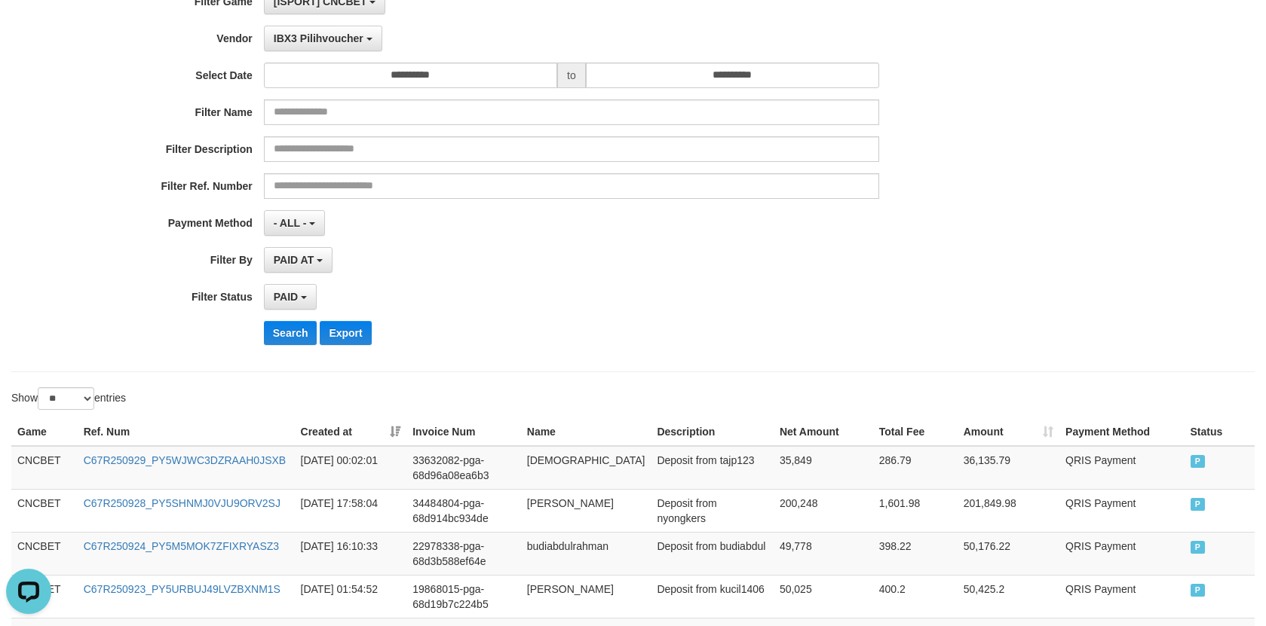
scroll to position [0, 0]
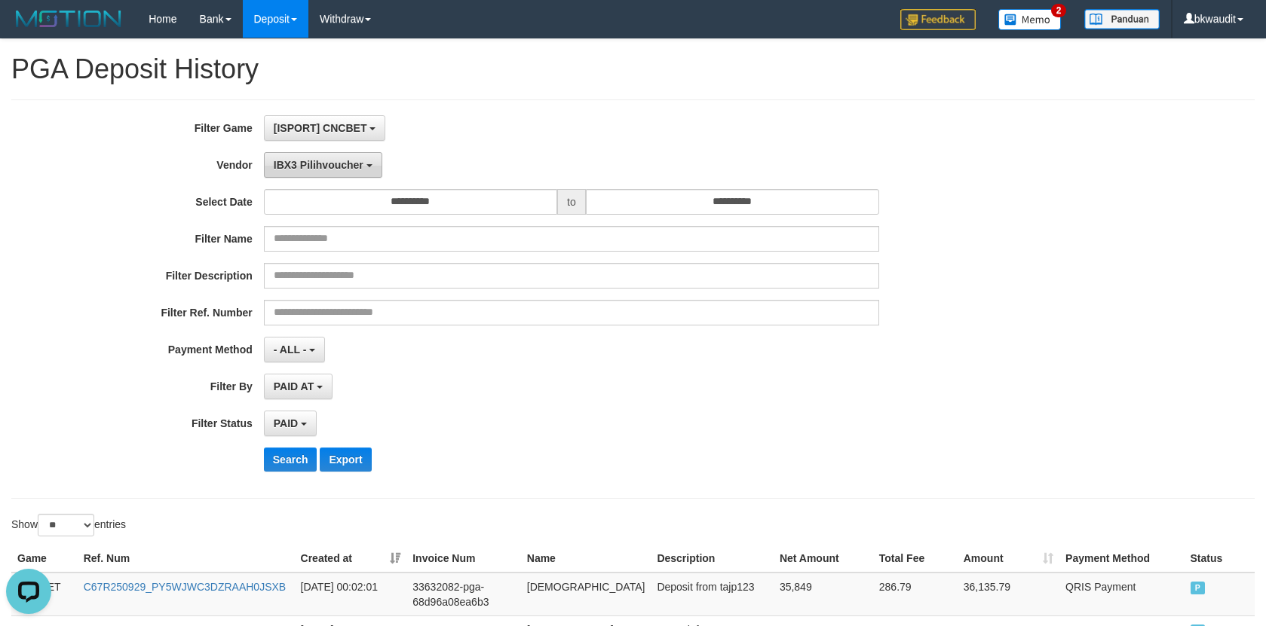
click at [357, 171] on button "IBX3 Pilihvoucher" at bounding box center [323, 165] width 118 height 26
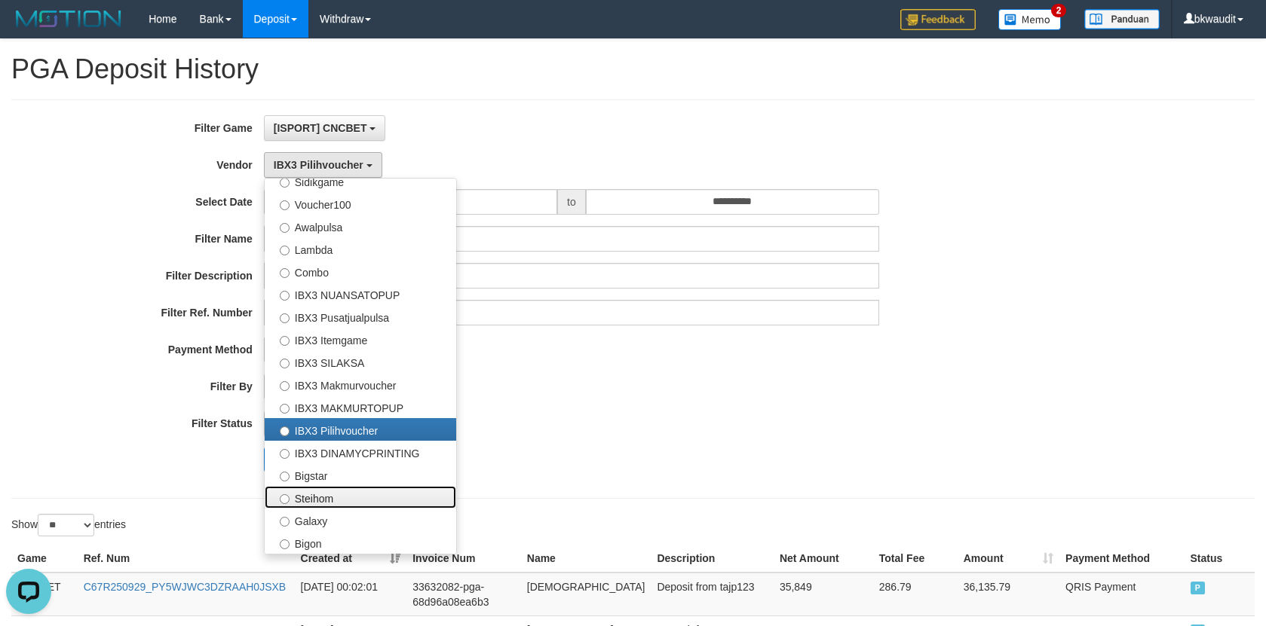
click at [409, 495] on label "Steihom" at bounding box center [360, 497] width 191 height 23
select select "**********"
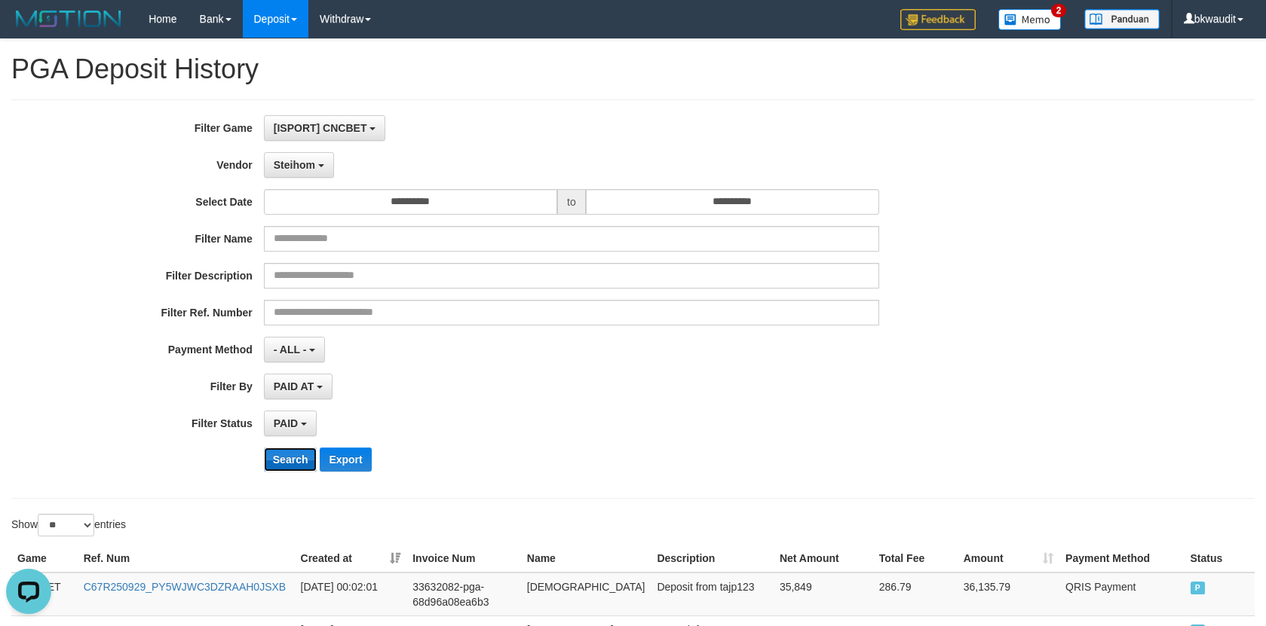
click at [299, 456] on button "Search" at bounding box center [291, 460] width 54 height 24
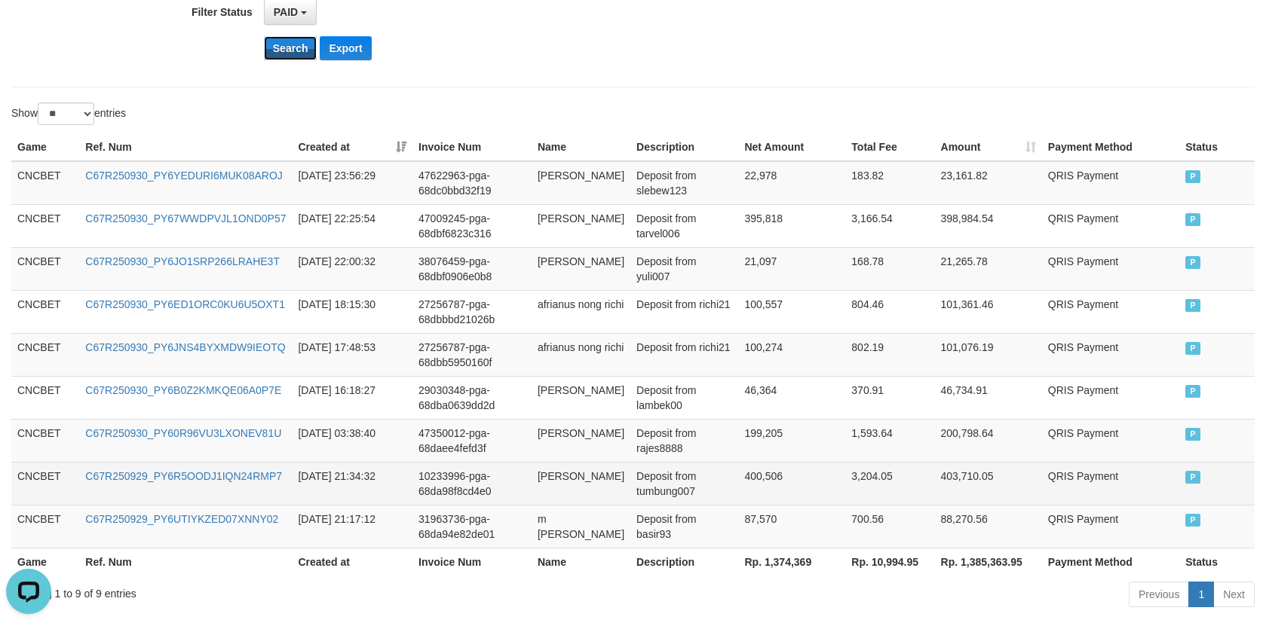
scroll to position [497, 0]
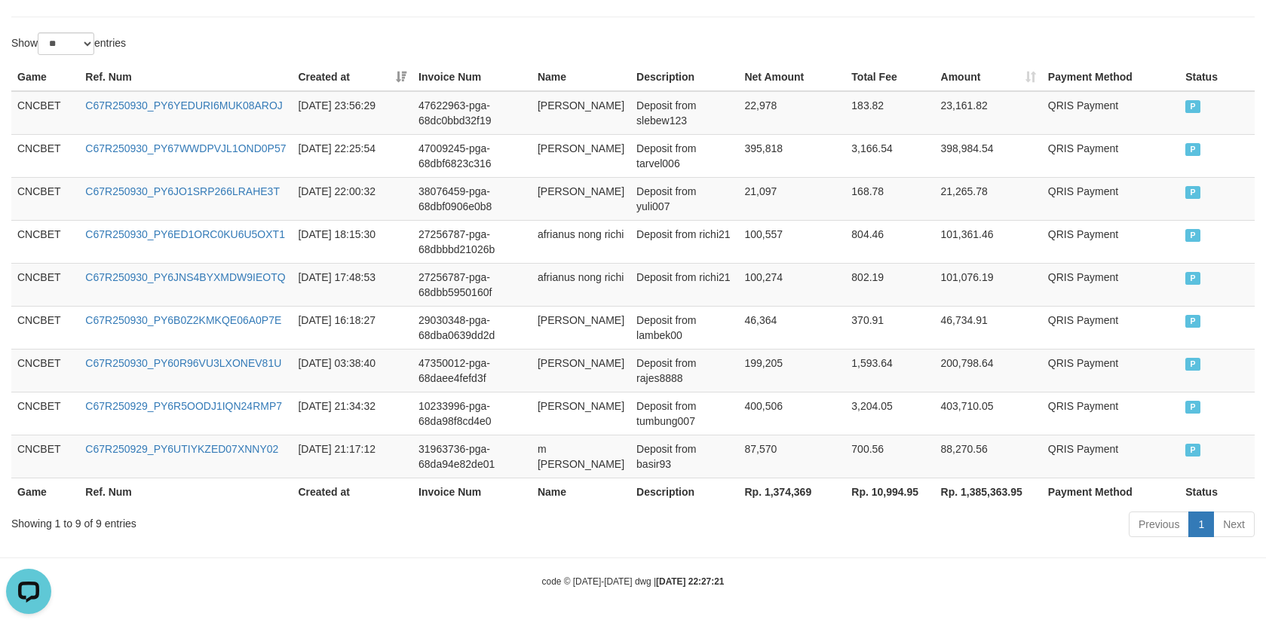
click at [772, 495] on th "Rp. 1,374,369" at bounding box center [791, 492] width 107 height 28
copy th "1,374,369"
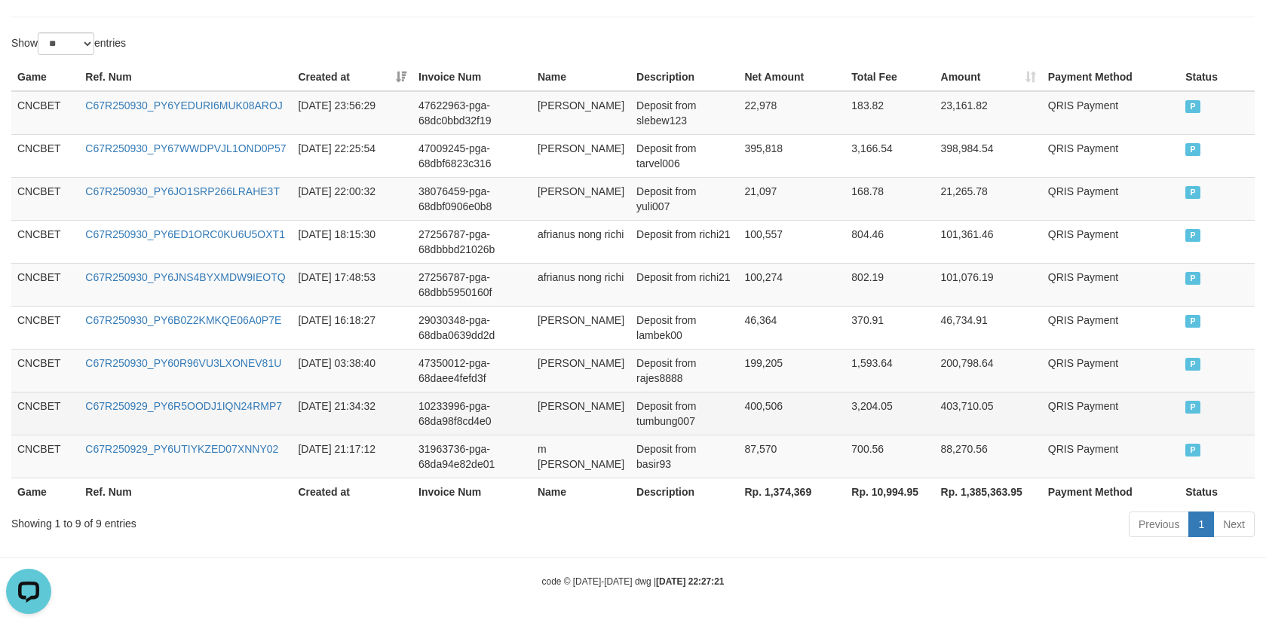
drag, startPoint x: 829, startPoint y: 443, endPoint x: 834, endPoint y: 433, distance: 11.8
click at [831, 442] on td "87,570" at bounding box center [791, 456] width 107 height 43
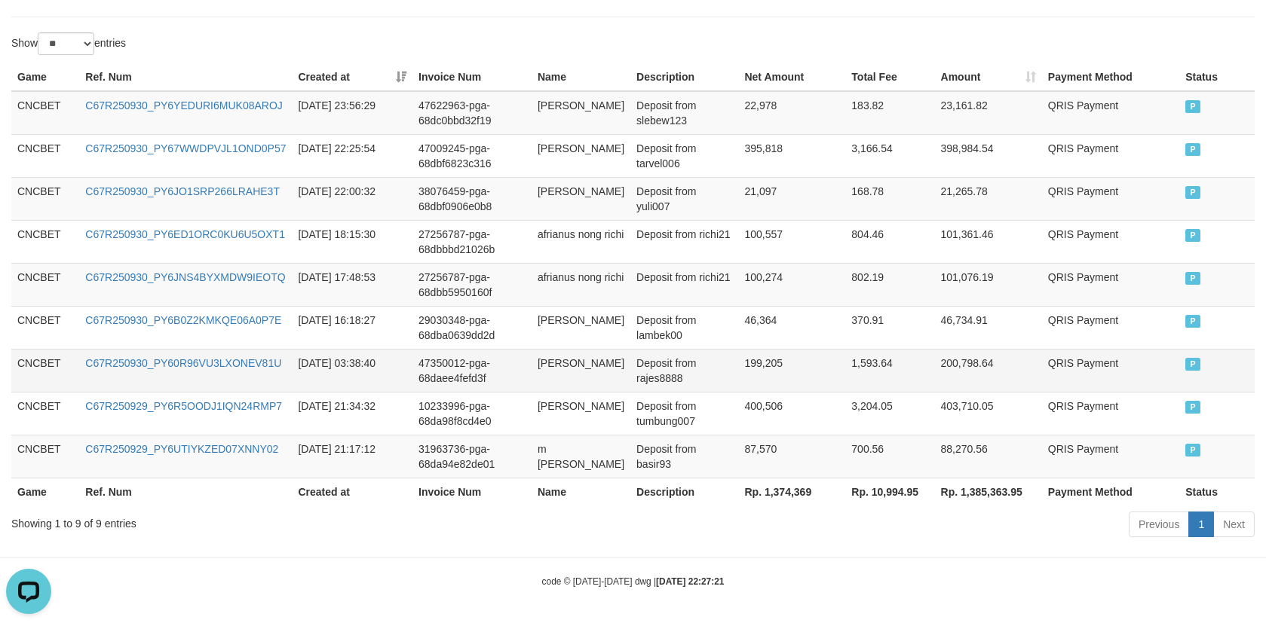
click at [490, 360] on td "47350012-pga-68daee4fefd3f" at bounding box center [471, 370] width 119 height 43
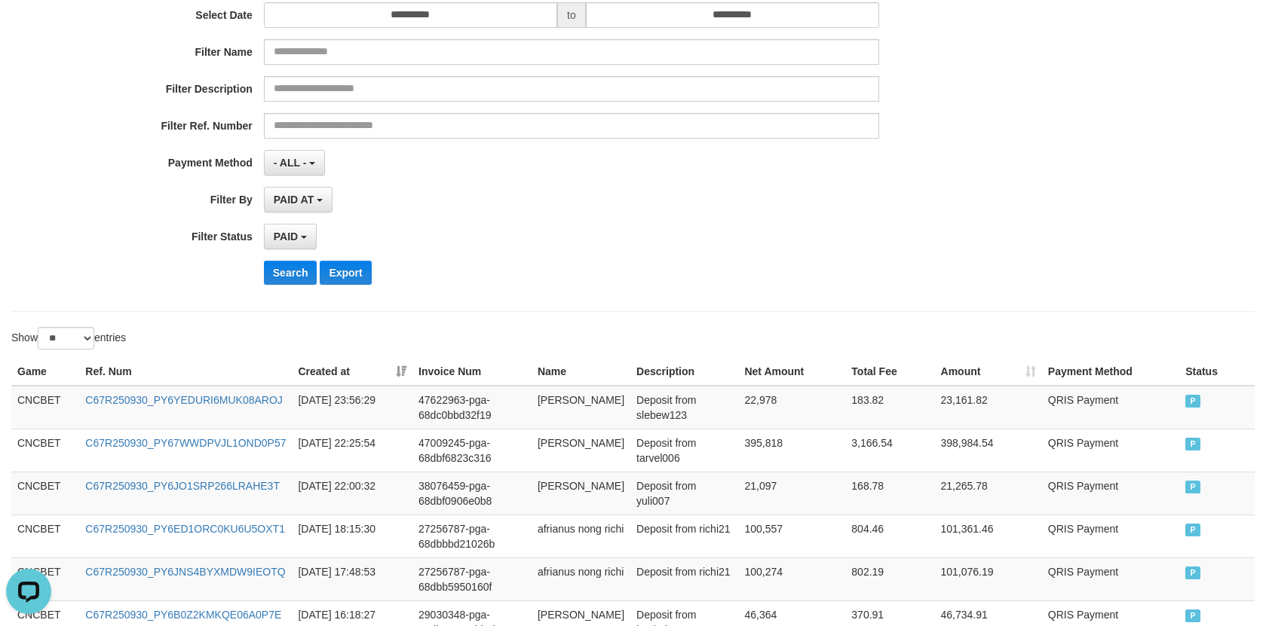
scroll to position [0, 0]
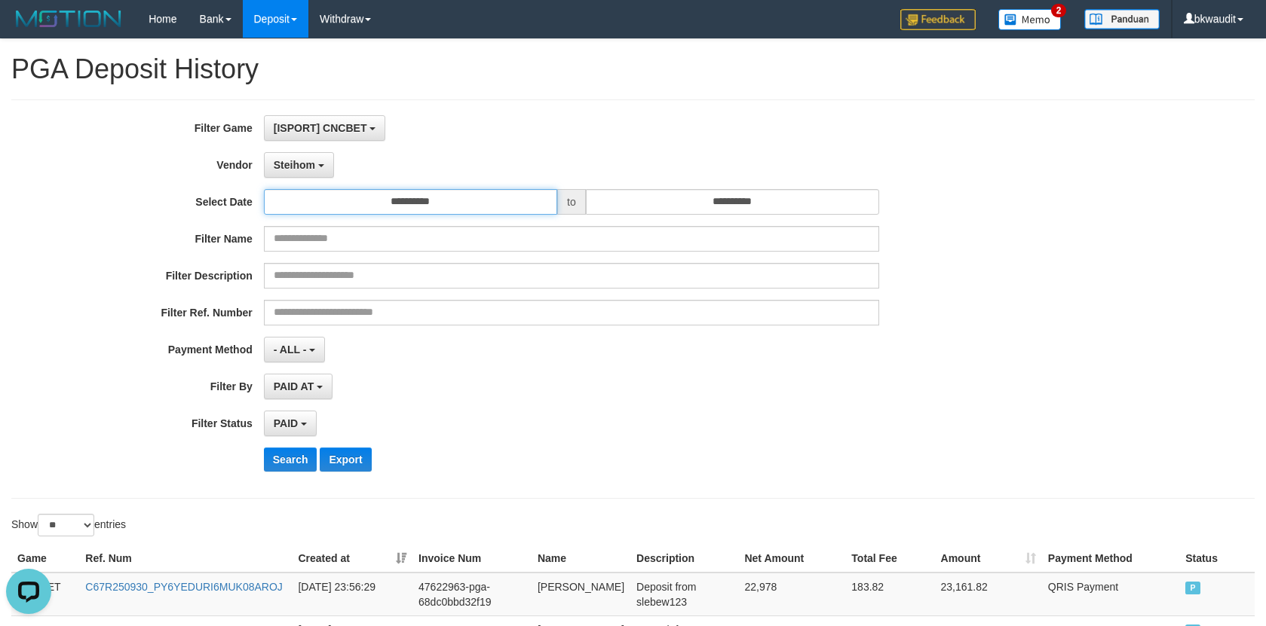
click at [412, 206] on input "**********" at bounding box center [410, 202] width 293 height 26
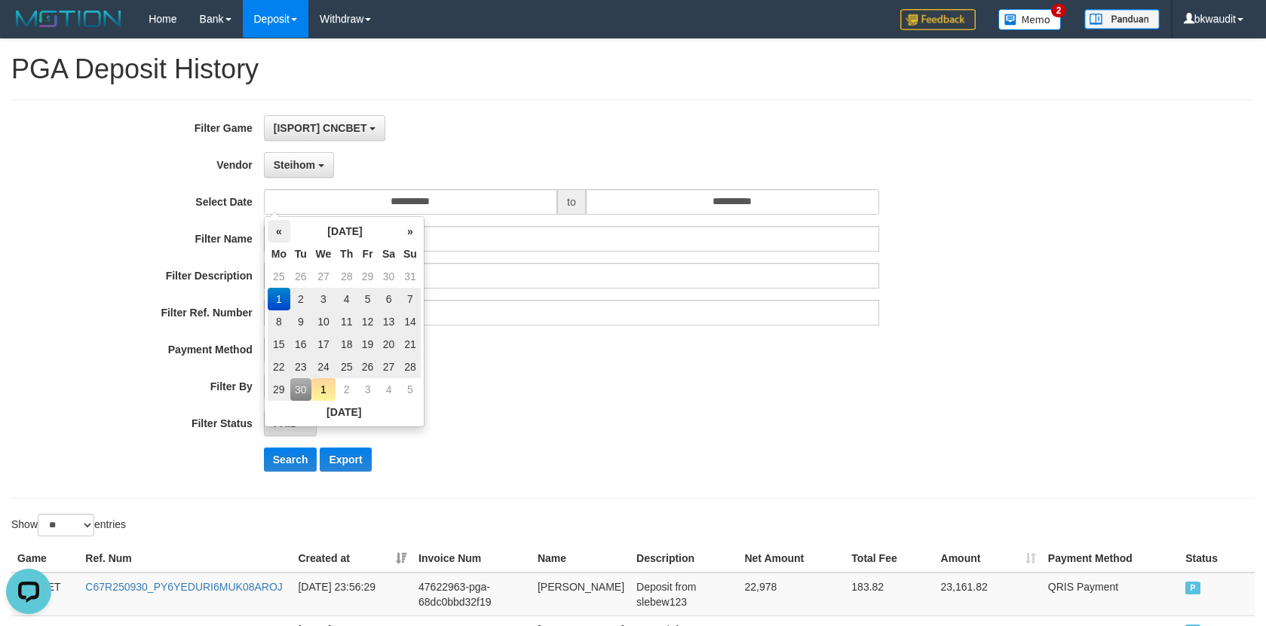
click at [283, 228] on th "«" at bounding box center [279, 231] width 23 height 23
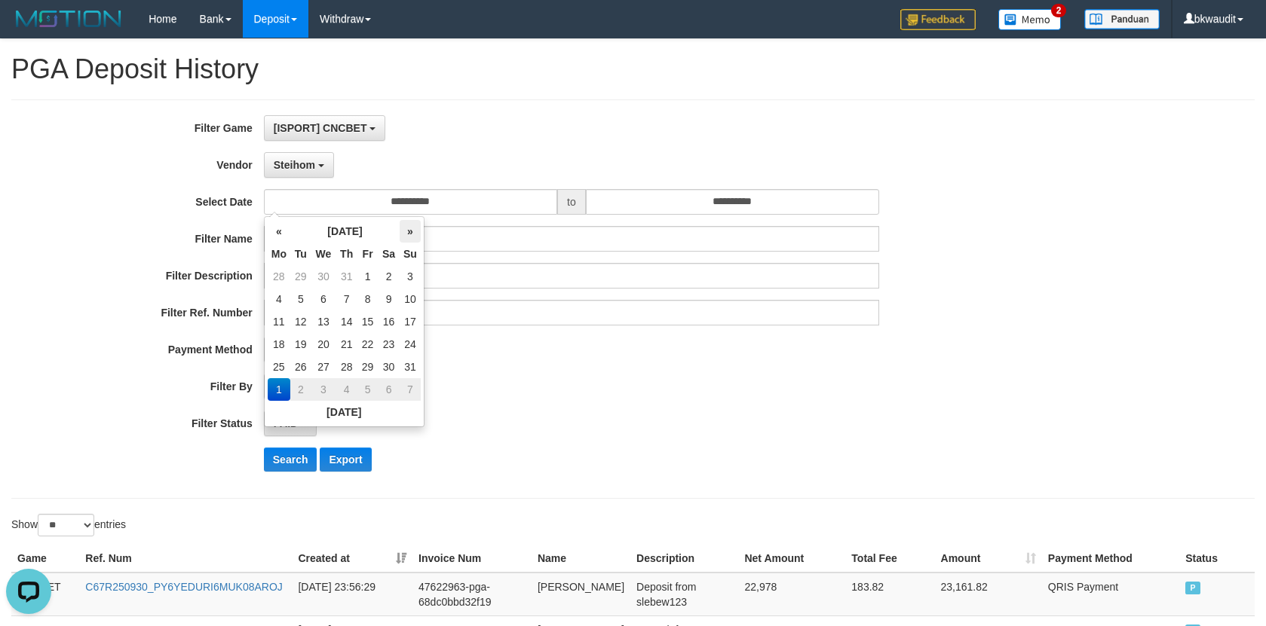
click at [412, 236] on th "»" at bounding box center [410, 231] width 21 height 23
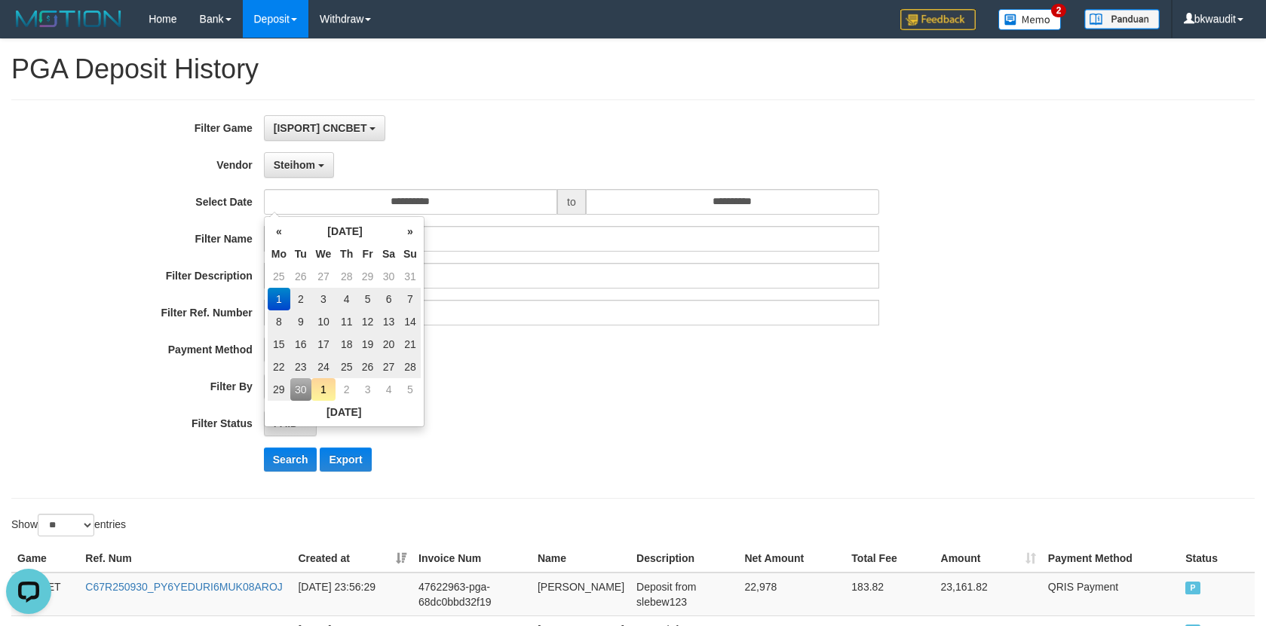
click at [390, 367] on td "27" at bounding box center [389, 367] width 22 height 23
type input "**********"
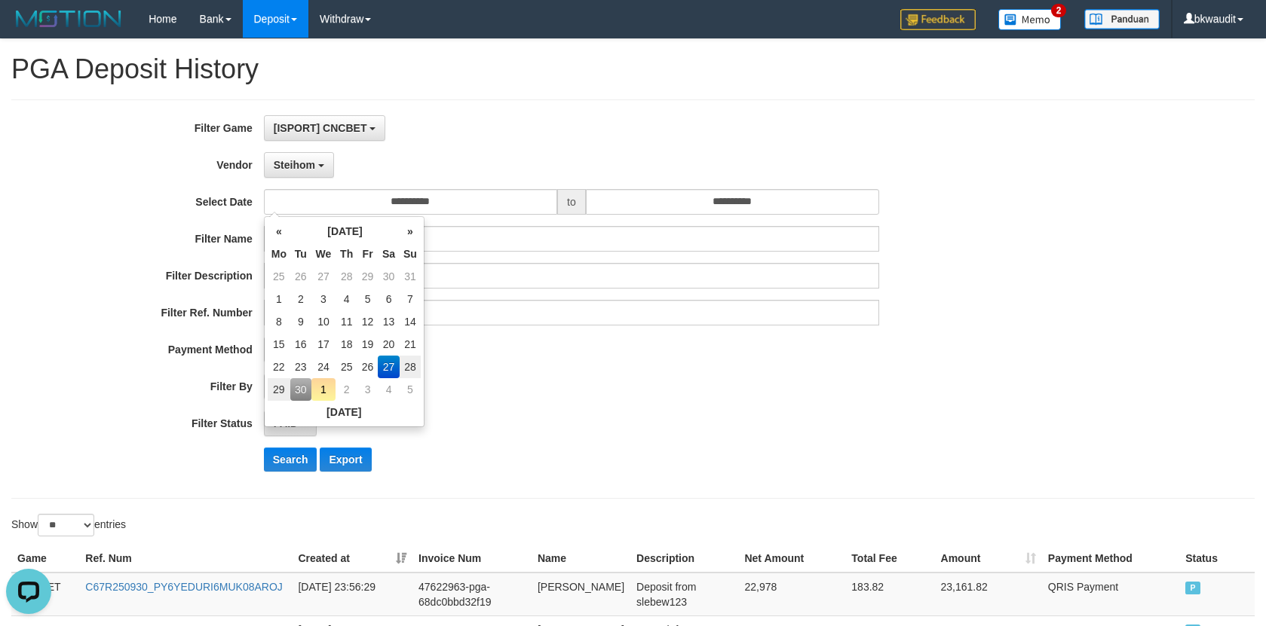
click at [390, 367] on td "27" at bounding box center [389, 367] width 22 height 23
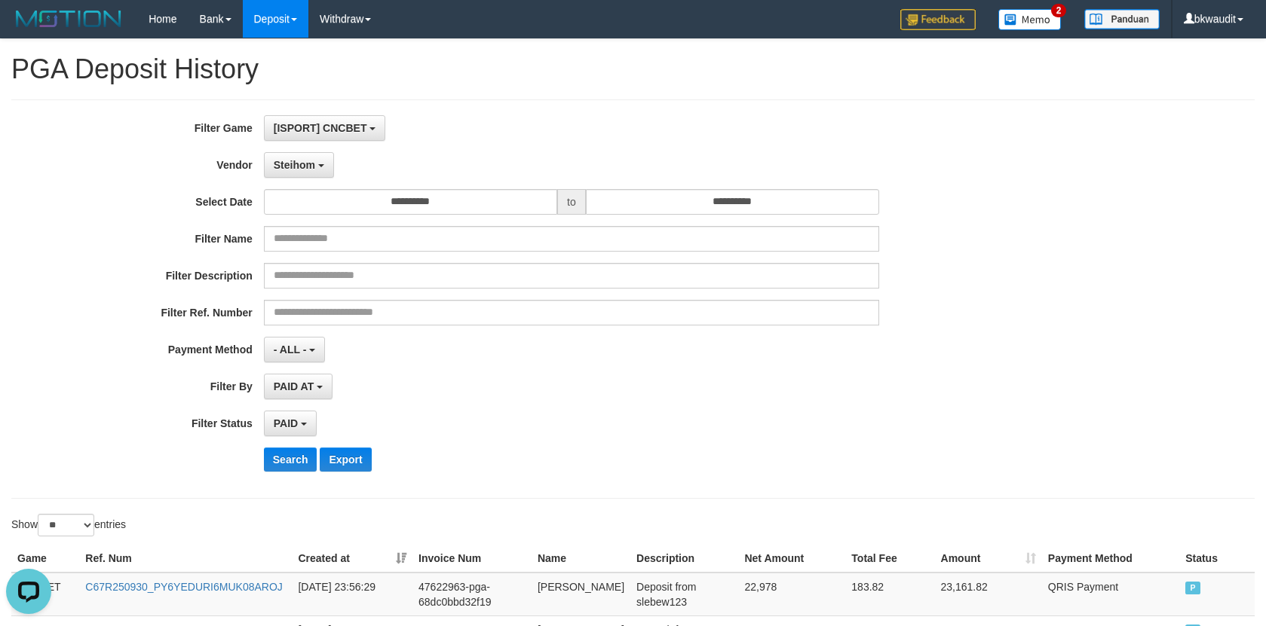
click at [721, 216] on div "**********" at bounding box center [527, 299] width 1055 height 368
click at [736, 203] on input "**********" at bounding box center [732, 202] width 293 height 26
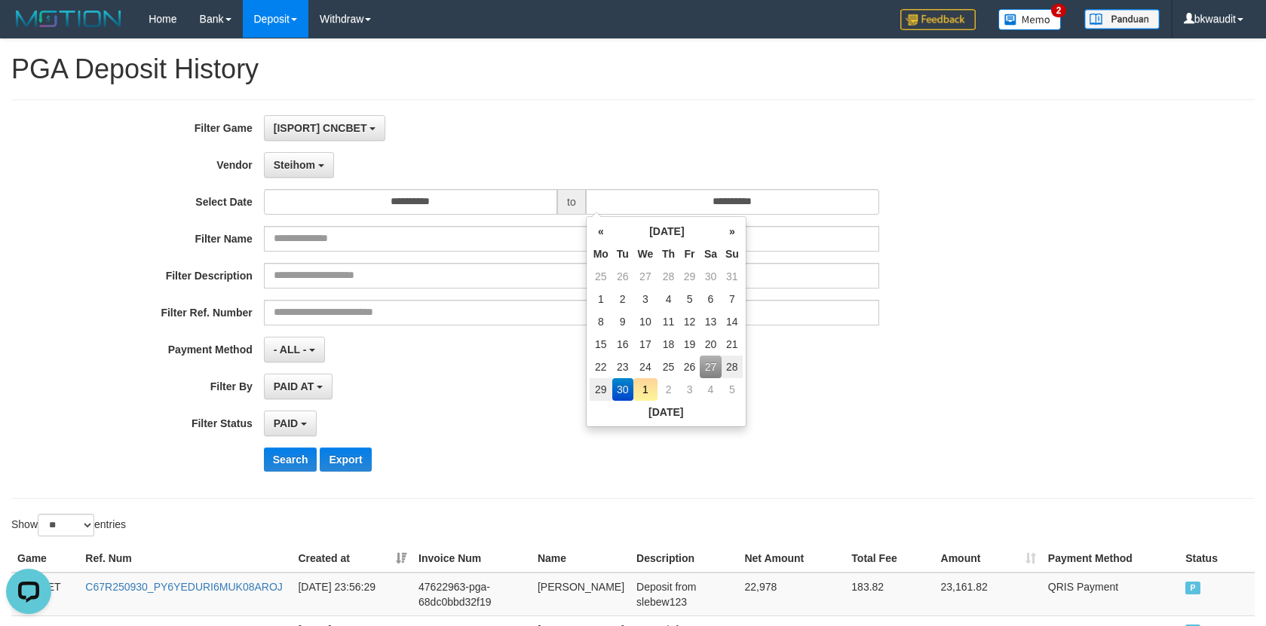
click at [711, 363] on td "27" at bounding box center [711, 367] width 22 height 23
type input "**********"
click at [711, 363] on td "27" at bounding box center [711, 367] width 22 height 23
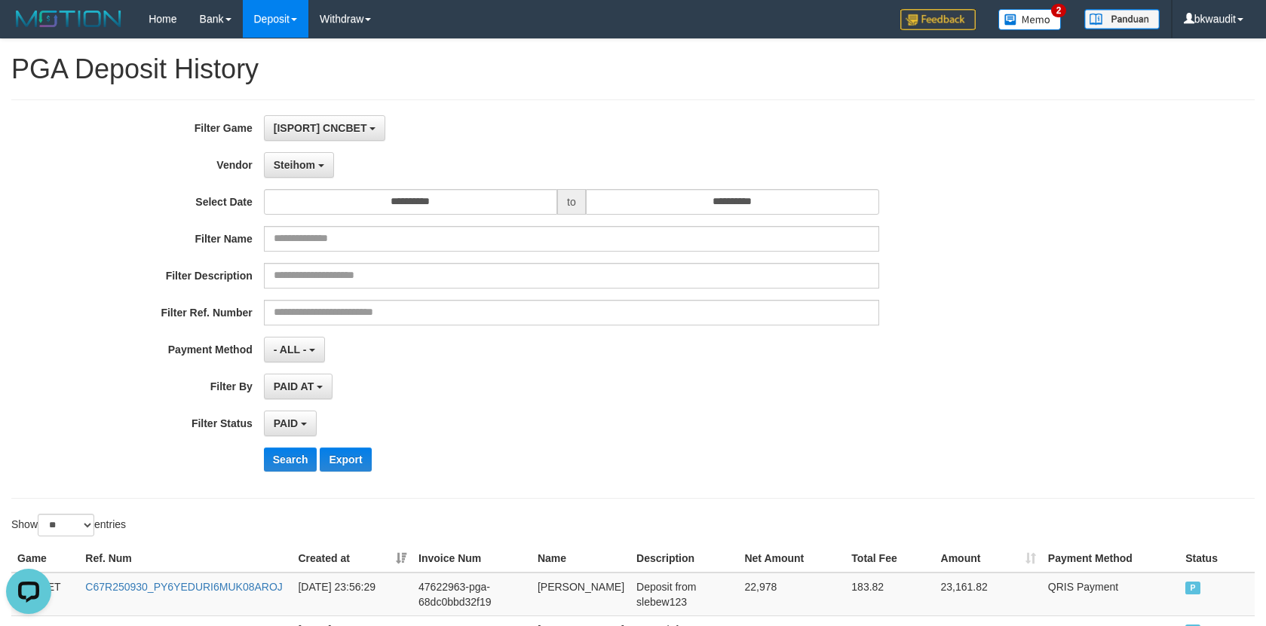
click at [514, 436] on div "PAID SELECT ALL - ALL - SELECT STATUS PENDING/UNPAID PAID CANCELED EXPIRED" at bounding box center [571, 424] width 615 height 26
click at [221, 460] on div "Search Export" at bounding box center [527, 460] width 1055 height 24
drag, startPoint x: 348, startPoint y: 449, endPoint x: 324, endPoint y: 449, distance: 24.1
click at [344, 449] on button "Export" at bounding box center [345, 460] width 51 height 24
click at [290, 459] on button "Search" at bounding box center [291, 460] width 54 height 24
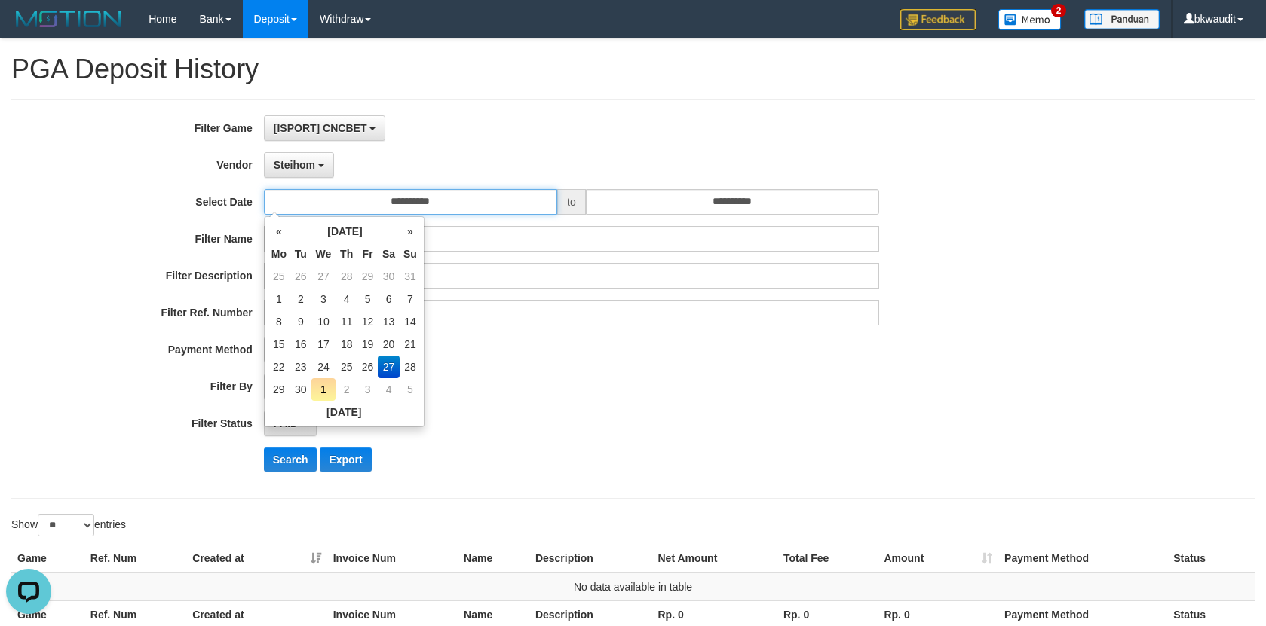
click at [418, 198] on input "**********" at bounding box center [410, 202] width 293 height 26
click at [405, 366] on td "28" at bounding box center [410, 367] width 21 height 23
type input "**********"
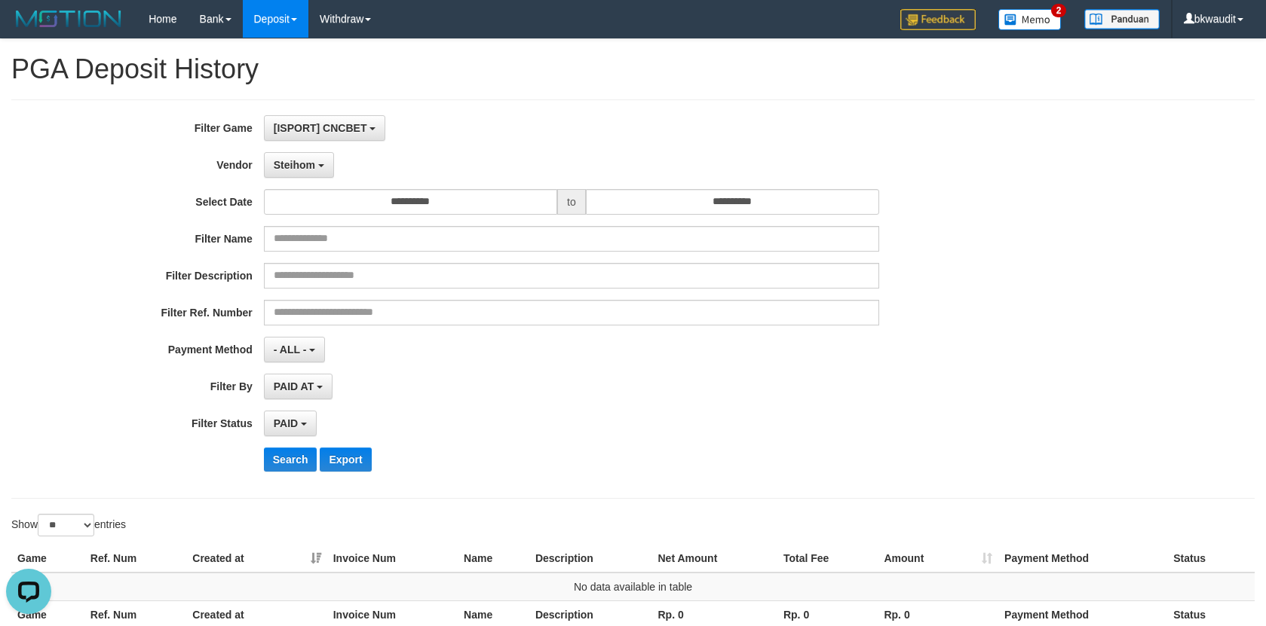
click at [454, 433] on div "PAID SELECT ALL - ALL - SELECT STATUS PENDING/UNPAID PAID CANCELED EXPIRED" at bounding box center [571, 424] width 615 height 26
click at [278, 460] on button "Search" at bounding box center [291, 460] width 54 height 24
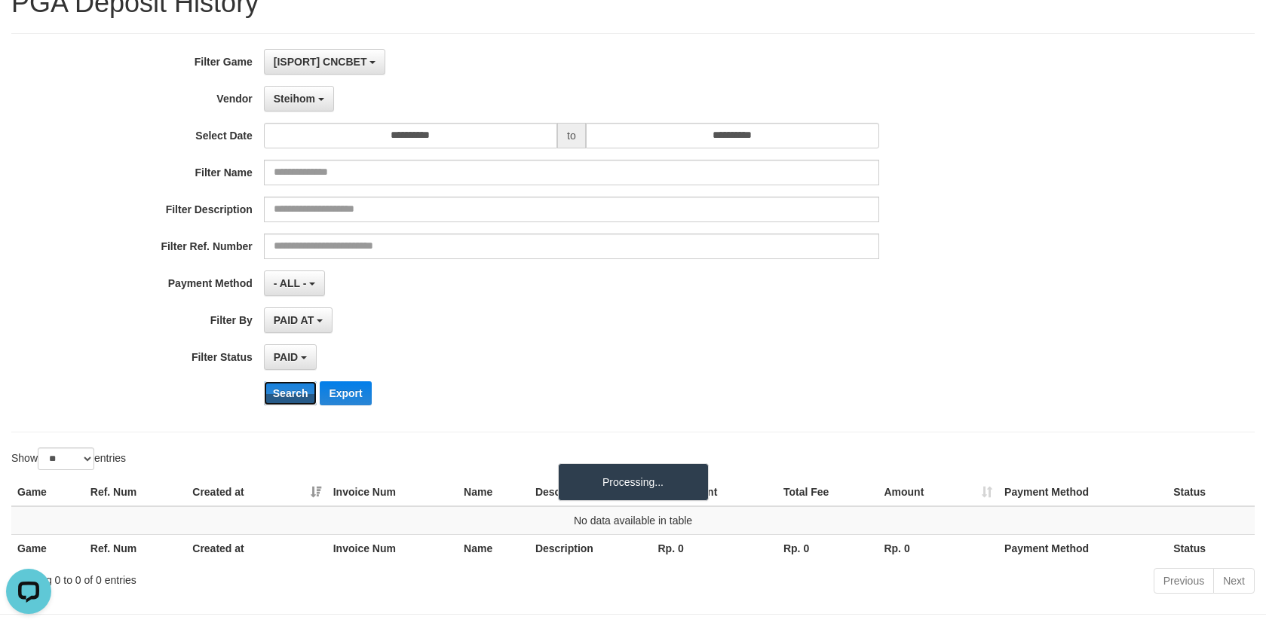
scroll to position [123, 0]
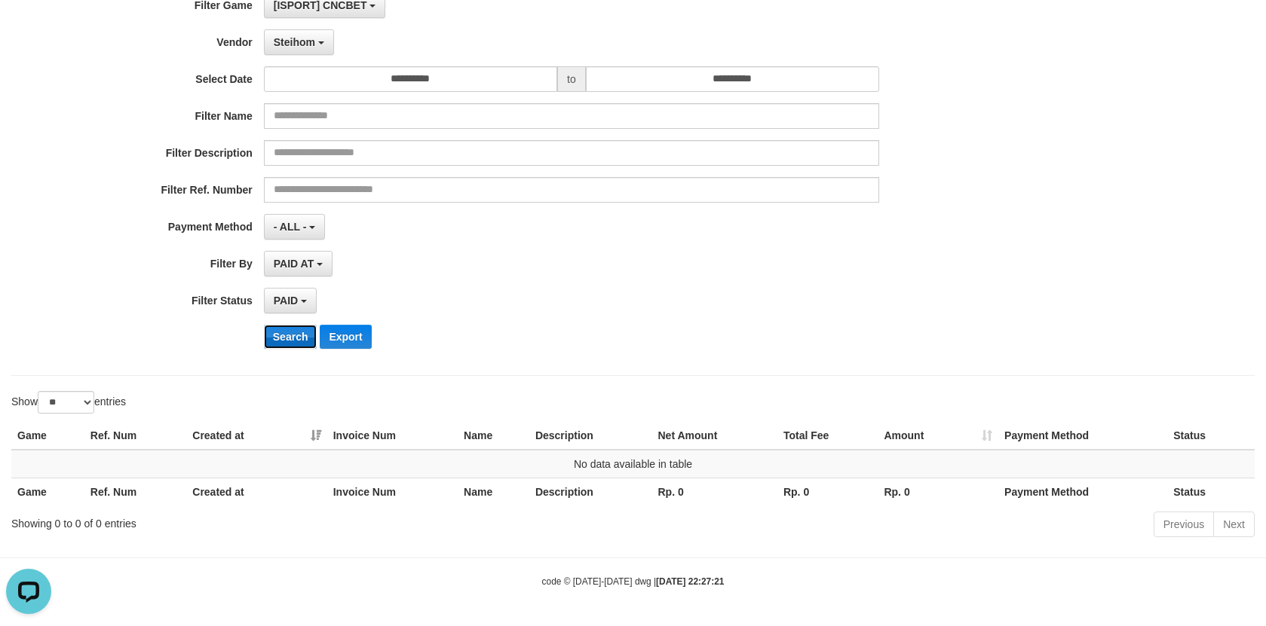
click at [296, 338] on button "Search" at bounding box center [291, 337] width 54 height 24
click at [494, 69] on input "**********" at bounding box center [410, 79] width 293 height 26
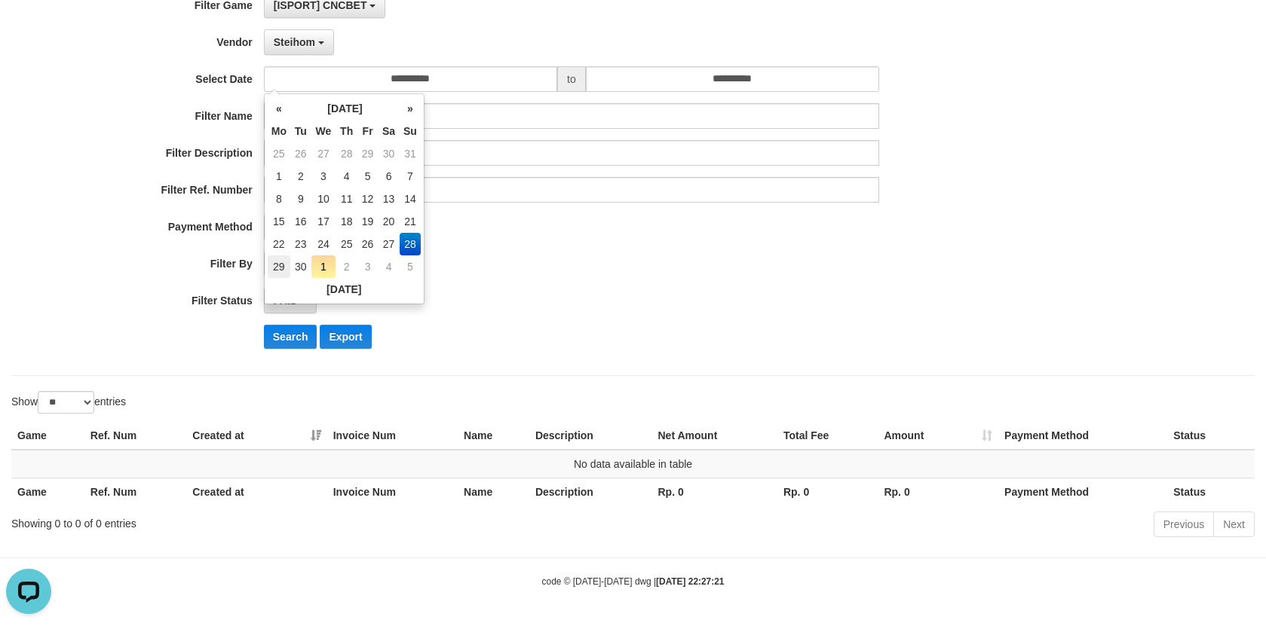
click at [283, 262] on td "29" at bounding box center [279, 267] width 23 height 23
type input "**********"
click at [283, 262] on td "29" at bounding box center [279, 267] width 23 height 23
click at [288, 349] on div "**********" at bounding box center [527, 176] width 1055 height 368
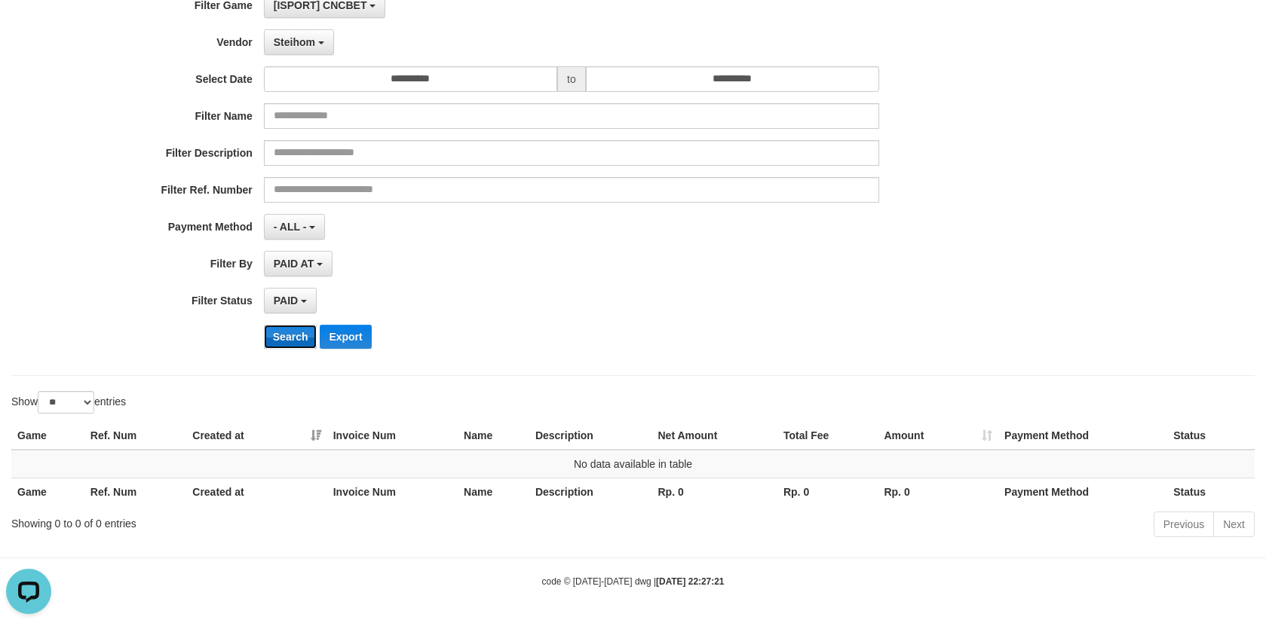
click at [302, 328] on button "Search" at bounding box center [291, 337] width 54 height 24
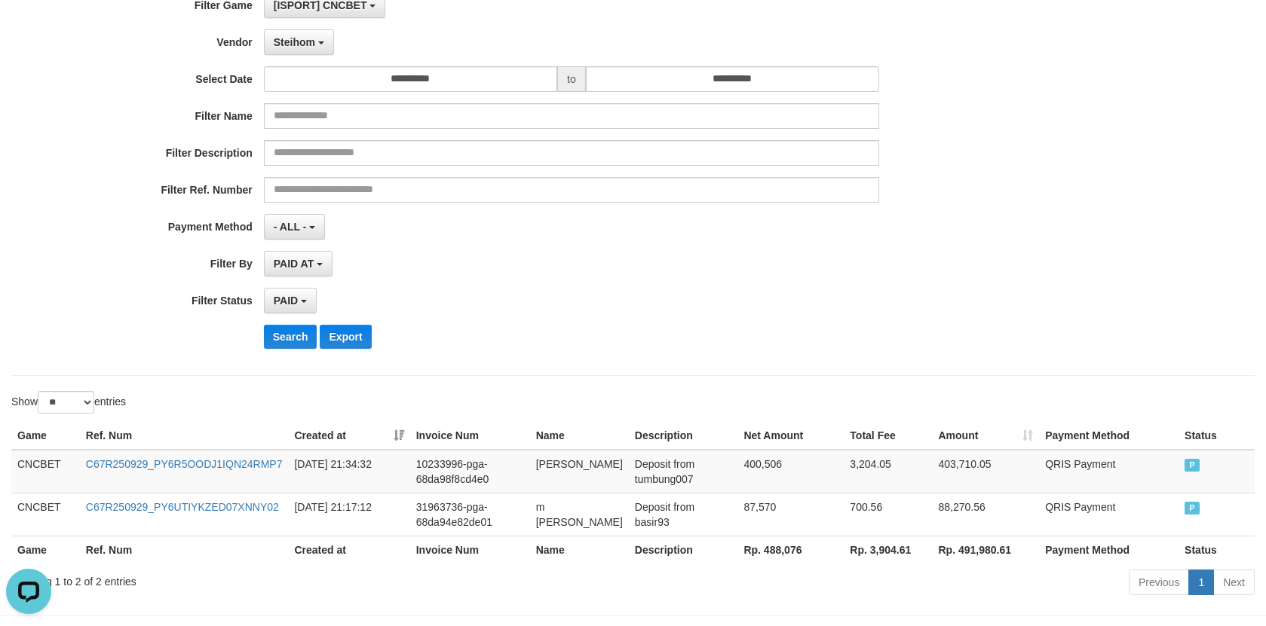
click at [703, 323] on div "**********" at bounding box center [527, 176] width 1055 height 368
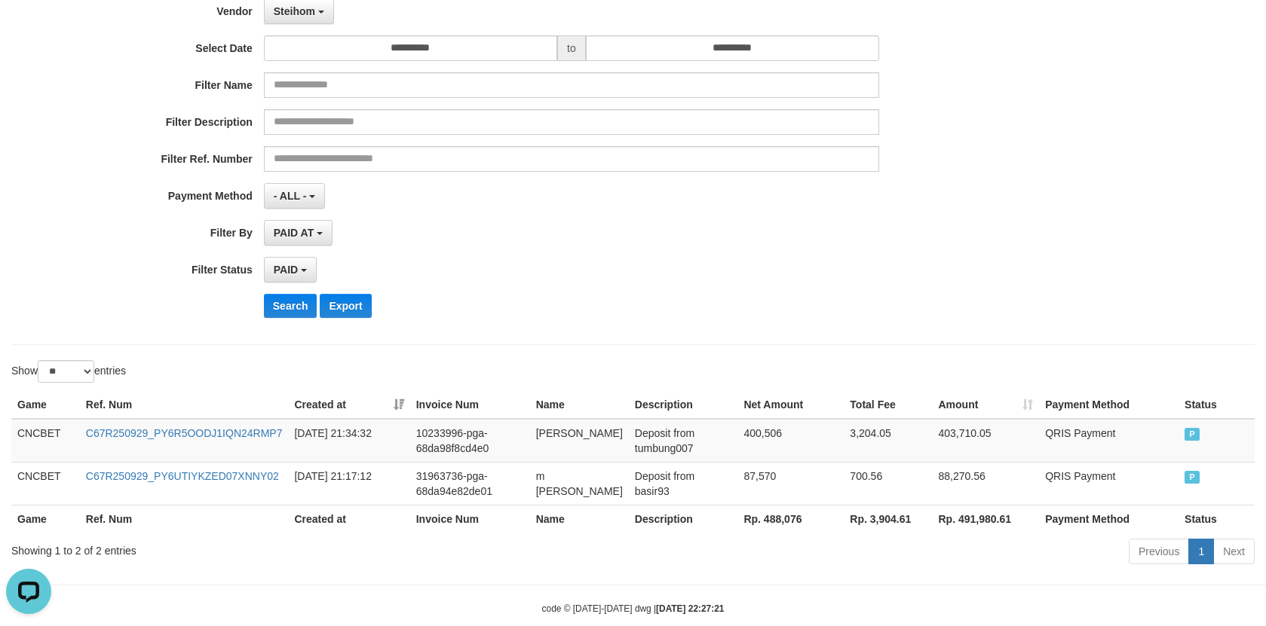
scroll to position [181, 0]
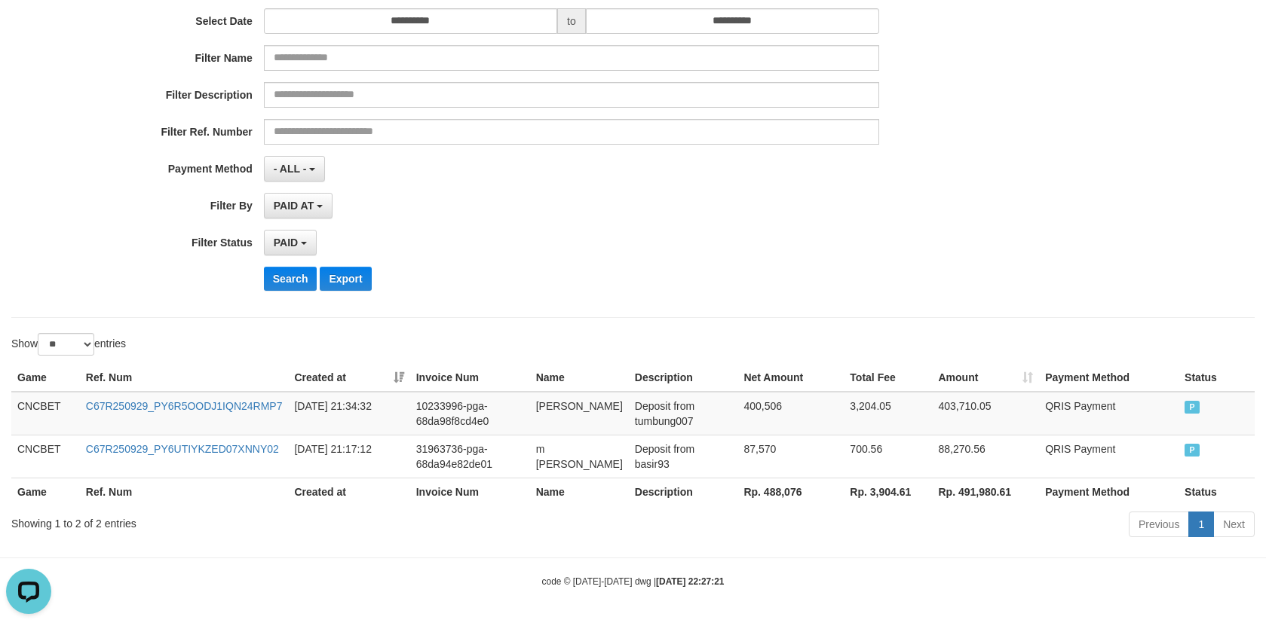
click at [764, 498] on th "Rp. 488,076" at bounding box center [790, 492] width 106 height 28
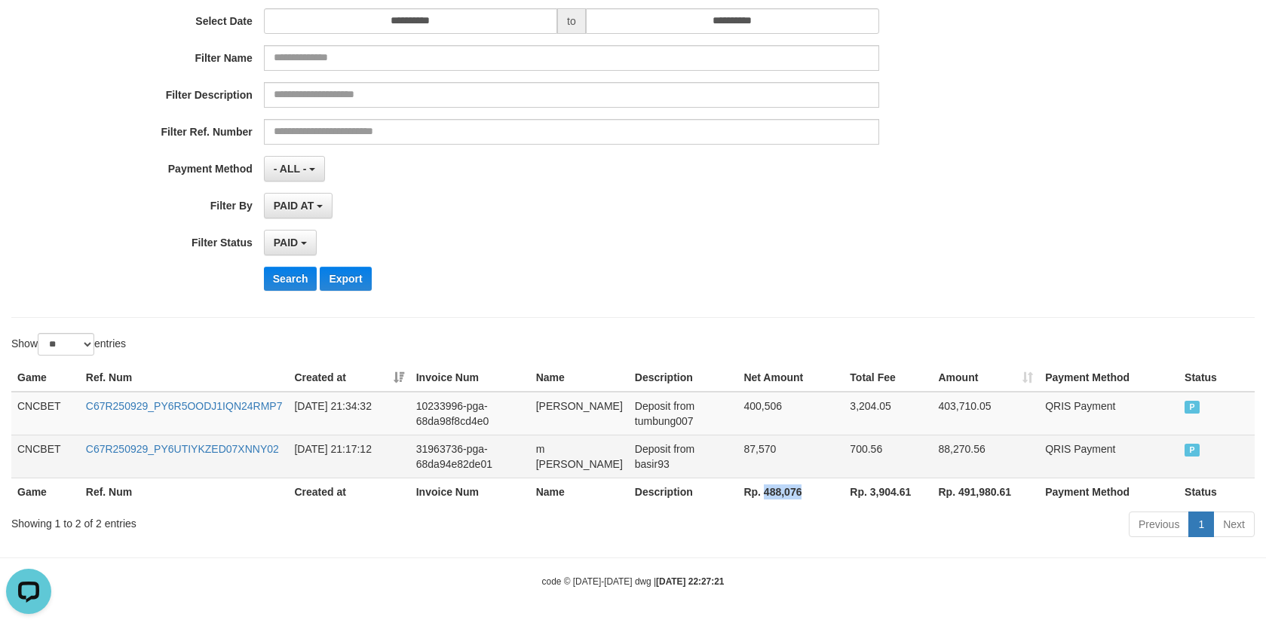
copy th "488,076"
click at [801, 452] on td "87,570" at bounding box center [790, 456] width 106 height 43
click at [1111, 459] on td "QRIS Payment" at bounding box center [1108, 456] width 139 height 43
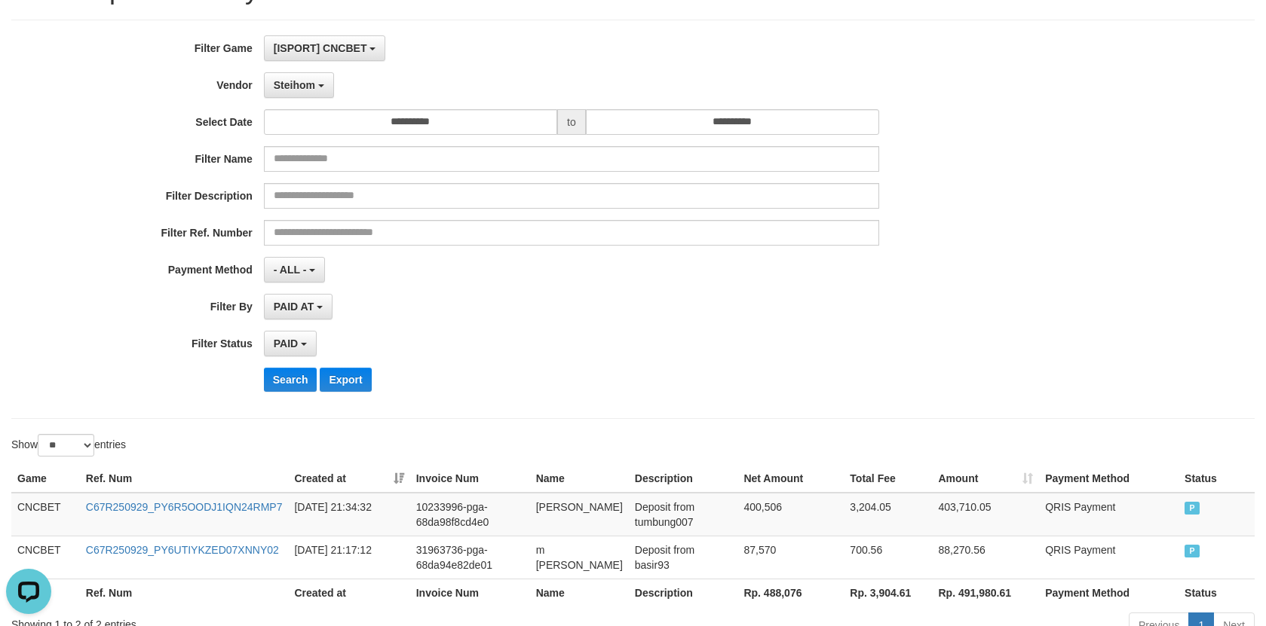
scroll to position [0, 0]
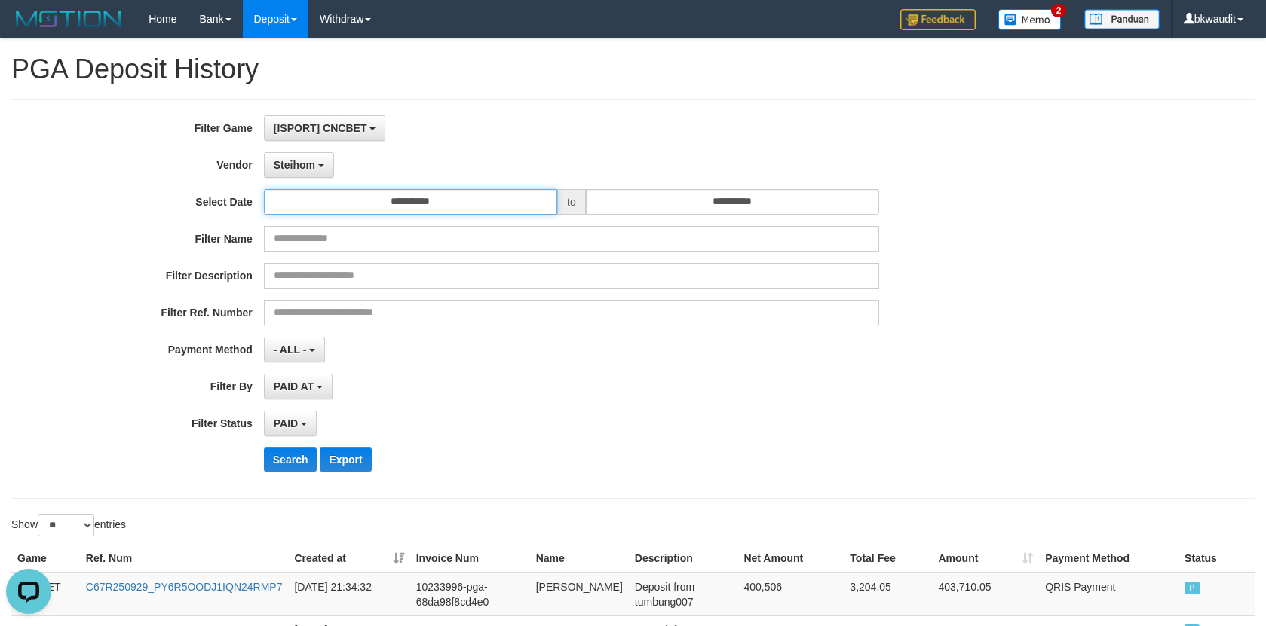
click at [433, 197] on input "**********" at bounding box center [410, 202] width 293 height 26
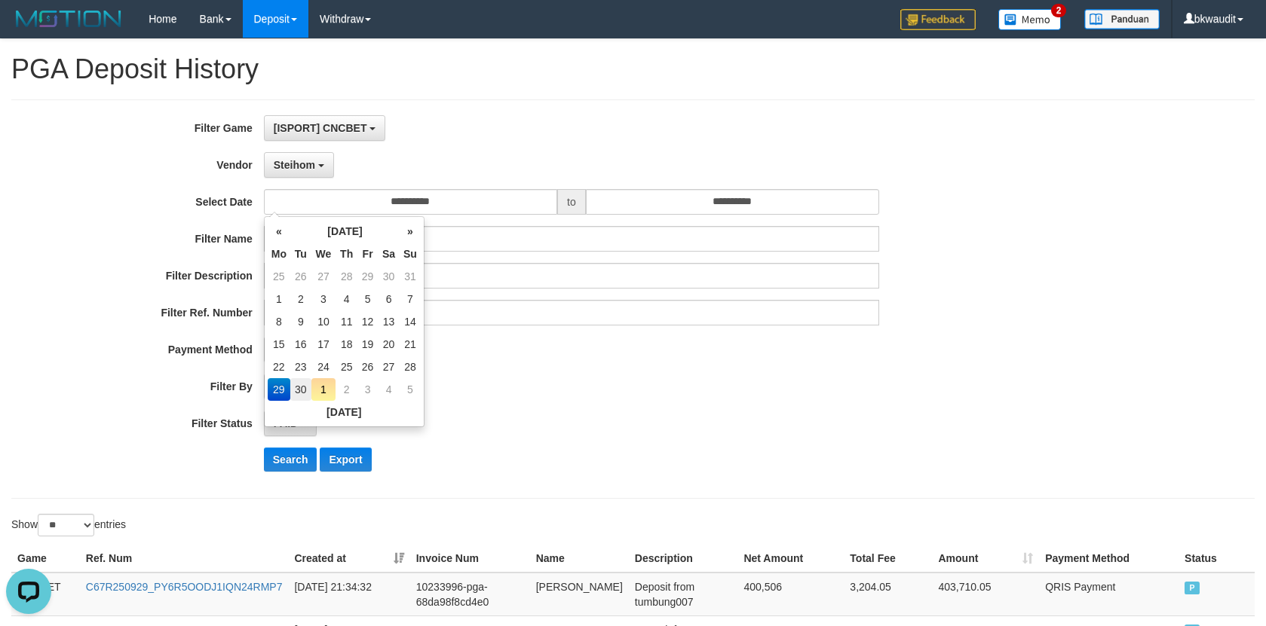
click at [305, 387] on td "30" at bounding box center [300, 389] width 21 height 23
type input "**********"
click at [270, 457] on button "Search" at bounding box center [291, 460] width 54 height 24
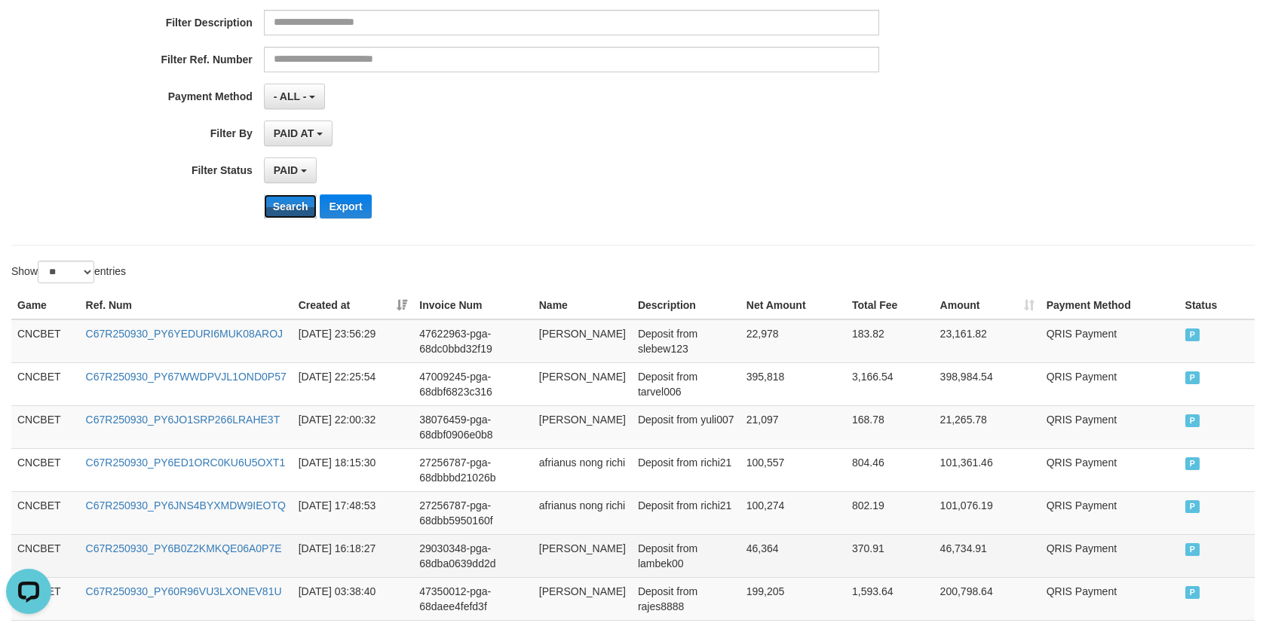
scroll to position [411, 0]
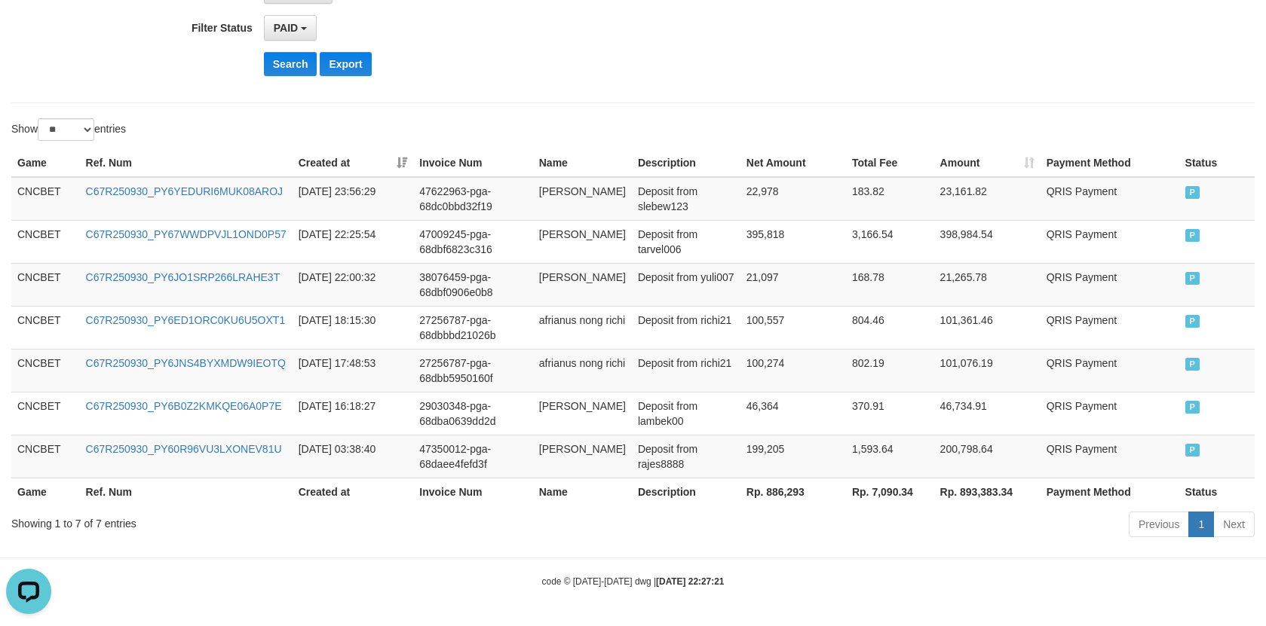
click at [773, 496] on th "Rp. 886,293" at bounding box center [793, 492] width 106 height 28
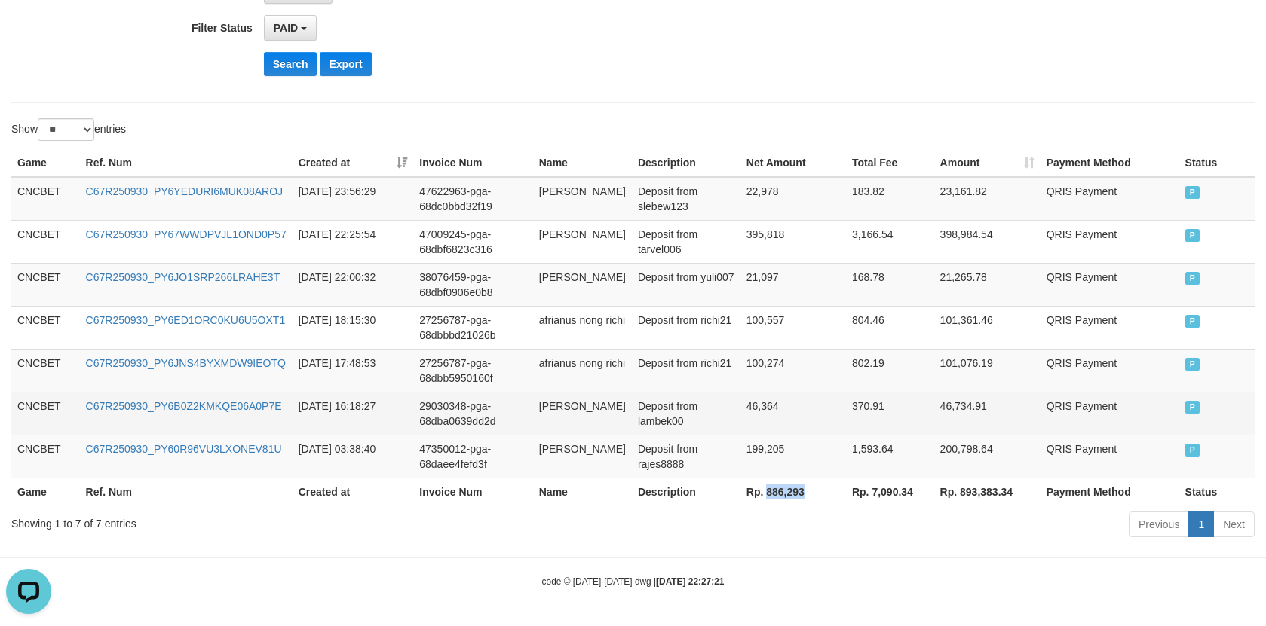
copy th "886,293"
click at [877, 412] on td "370.91" at bounding box center [890, 413] width 88 height 43
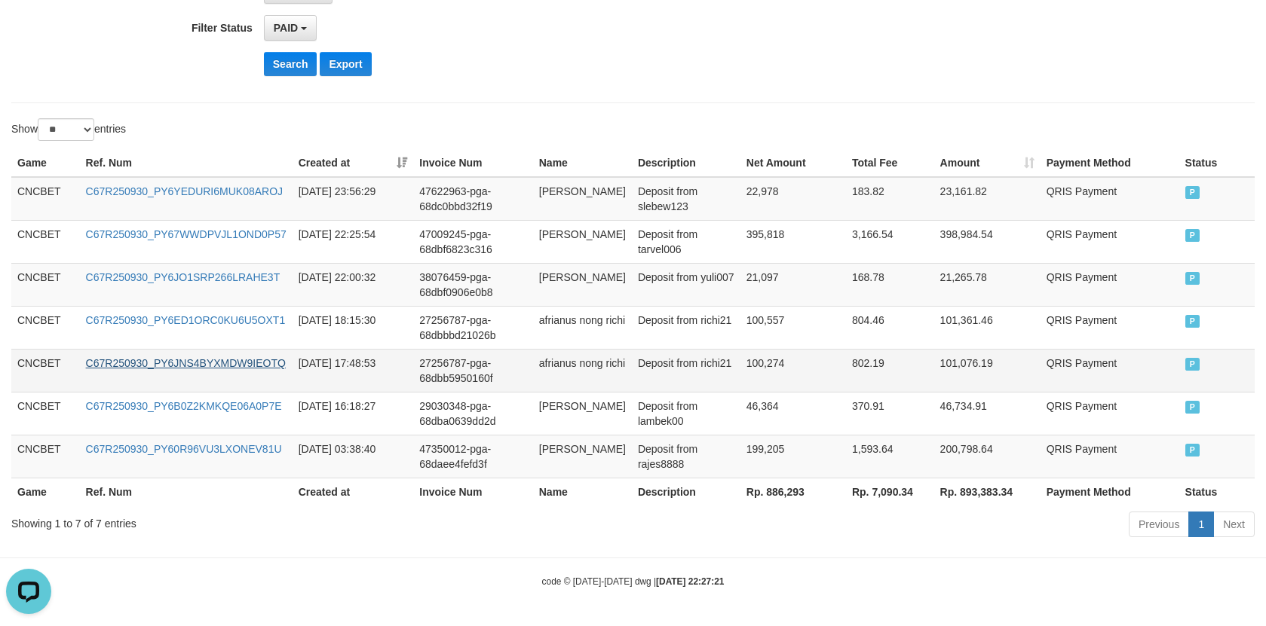
scroll to position [109, 0]
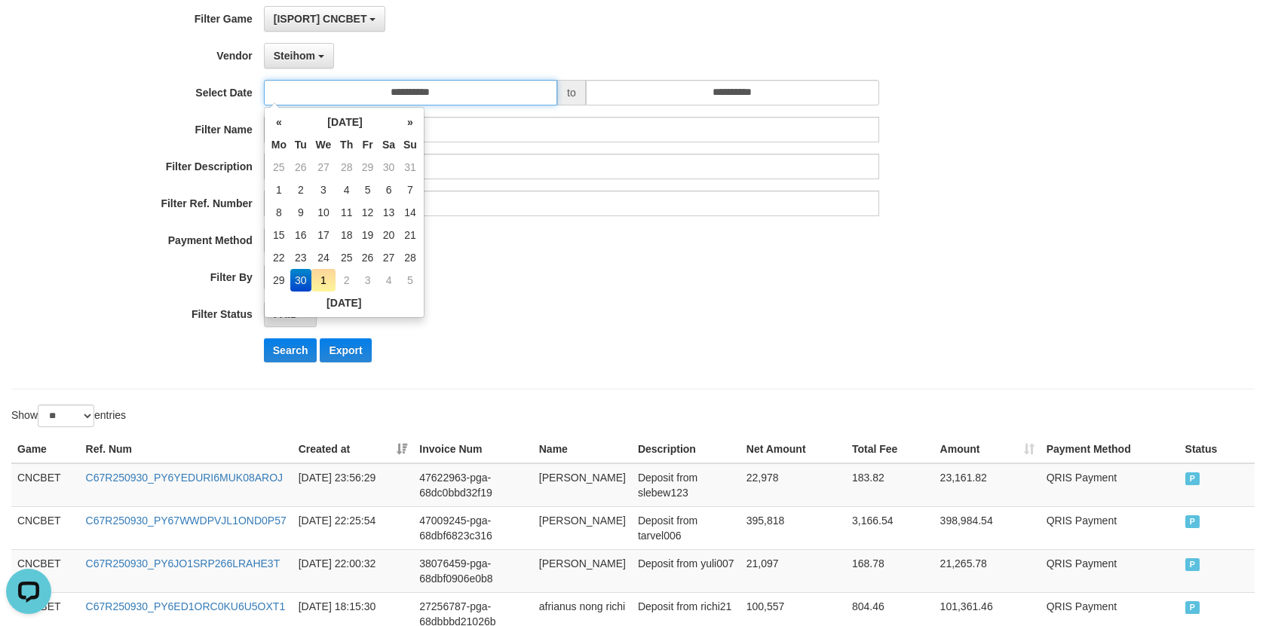
click at [459, 91] on input "**********" at bounding box center [410, 93] width 293 height 26
click at [280, 186] on td "1" at bounding box center [279, 190] width 23 height 23
type input "**********"
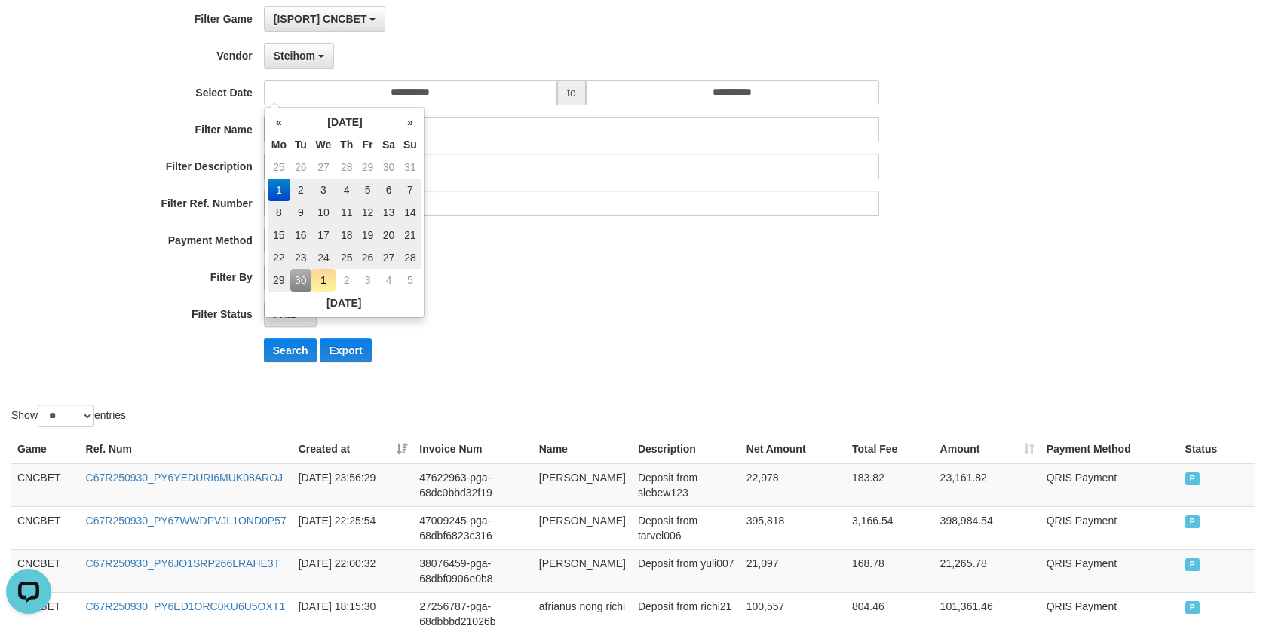
click at [507, 284] on div "PAID AT PAID AT CREATED AT" at bounding box center [571, 278] width 615 height 26
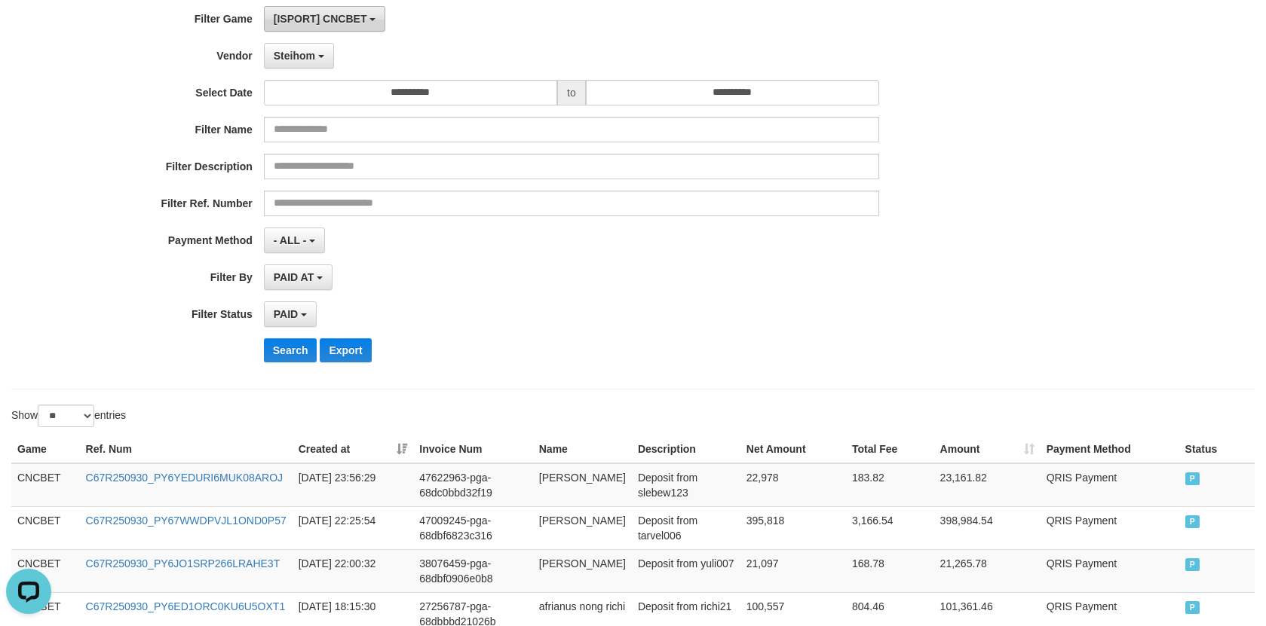
click at [346, 22] on span "[ISPORT] CNCBET" at bounding box center [320, 19] width 93 height 12
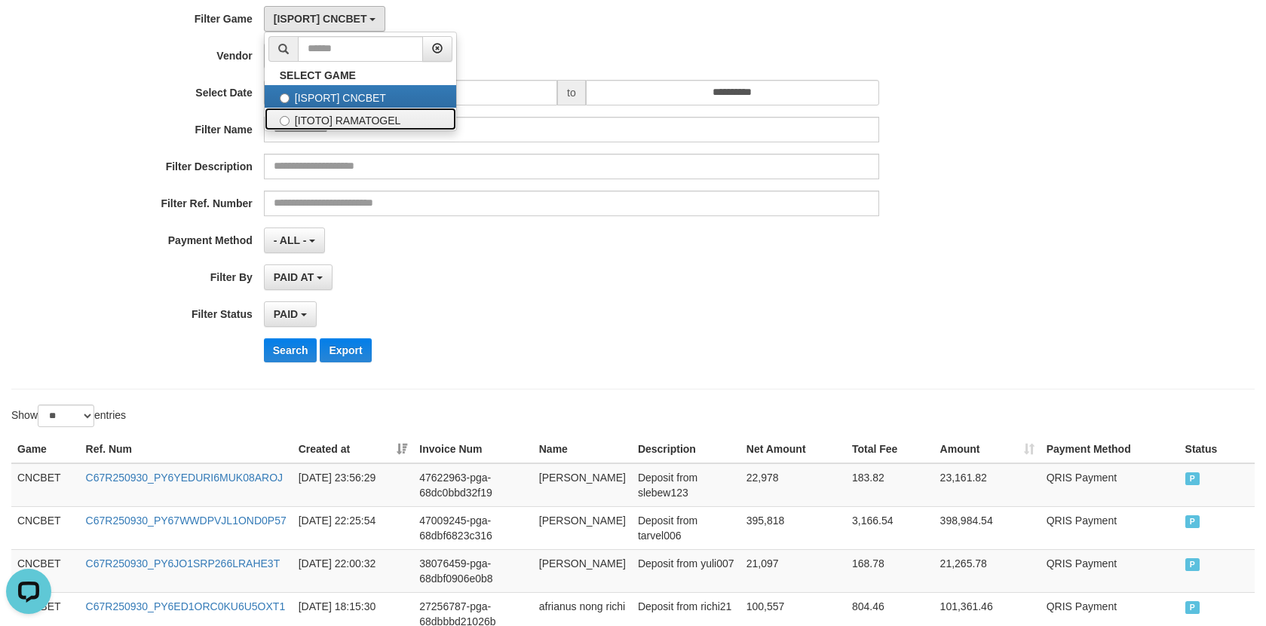
drag, startPoint x: 376, startPoint y: 125, endPoint x: 384, endPoint y: 128, distance: 8.8
click at [377, 126] on label "[ITOTO] RAMATOGEL" at bounding box center [360, 119] width 191 height 23
select select "****"
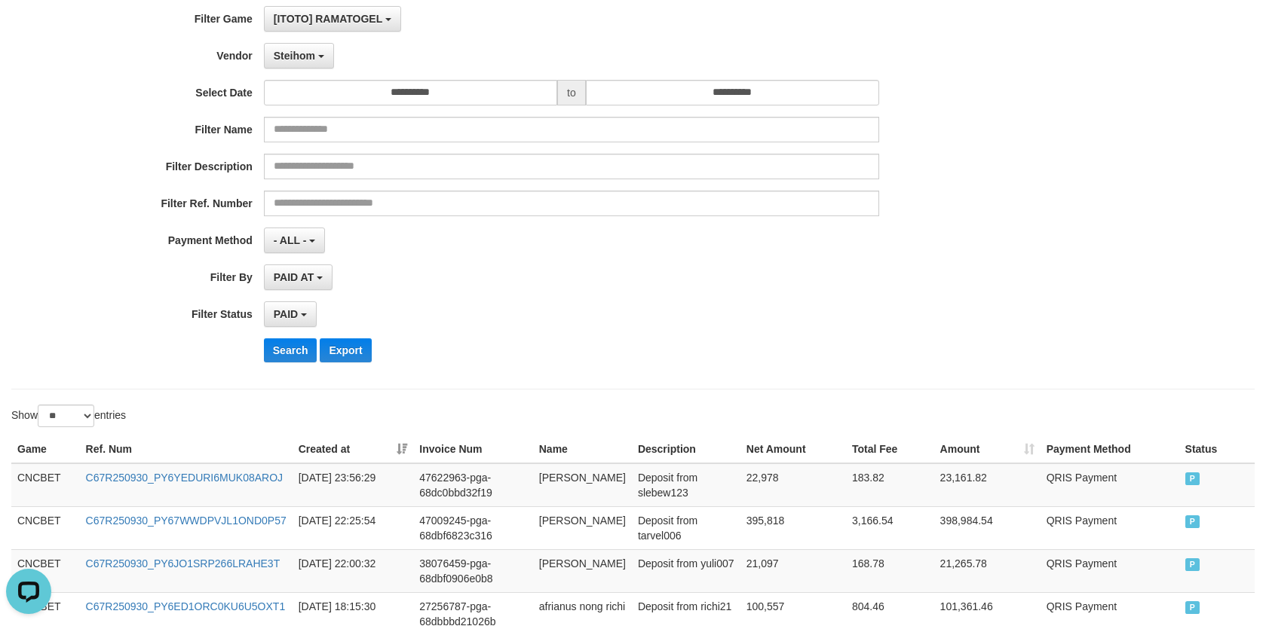
scroll to position [26, 0]
click at [288, 354] on button "Search" at bounding box center [291, 350] width 54 height 24
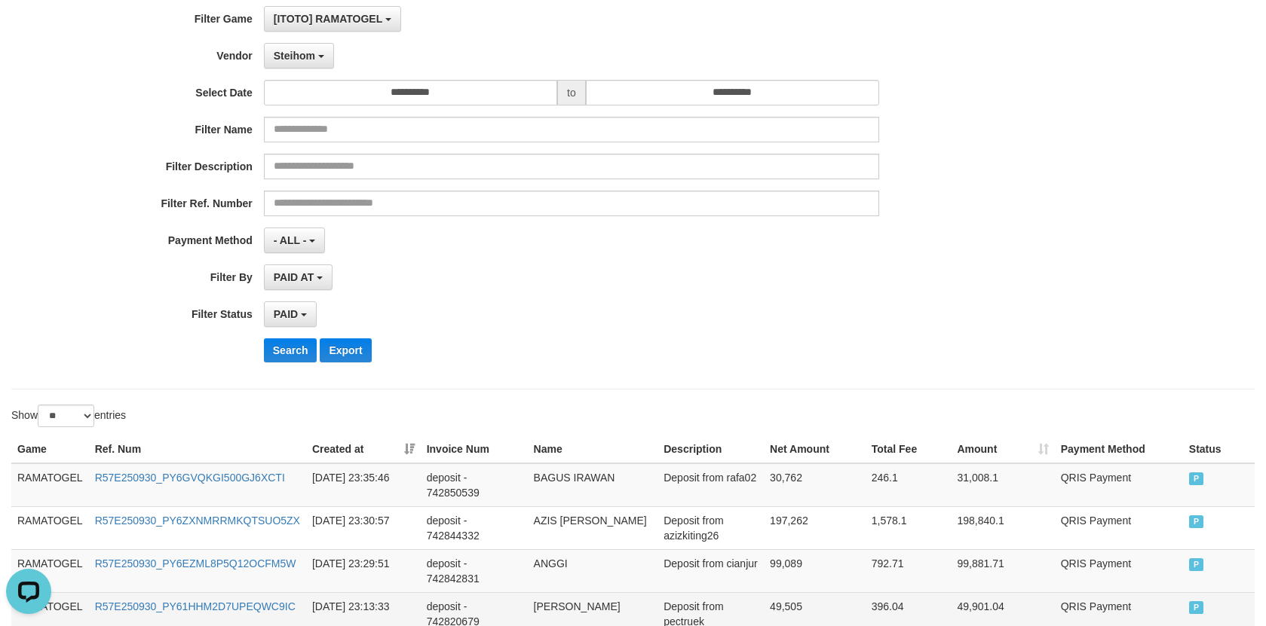
click at [507, 593] on td "deposit - 742820679" at bounding box center [474, 614] width 107 height 43
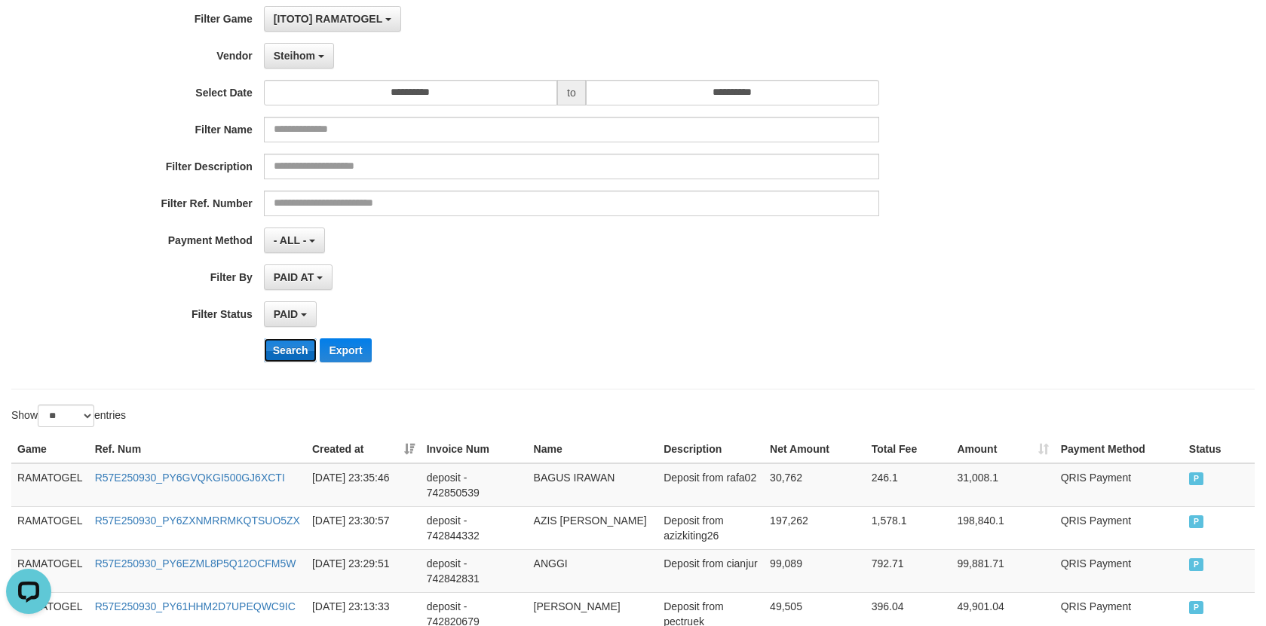
click at [296, 358] on button "Search" at bounding box center [291, 350] width 54 height 24
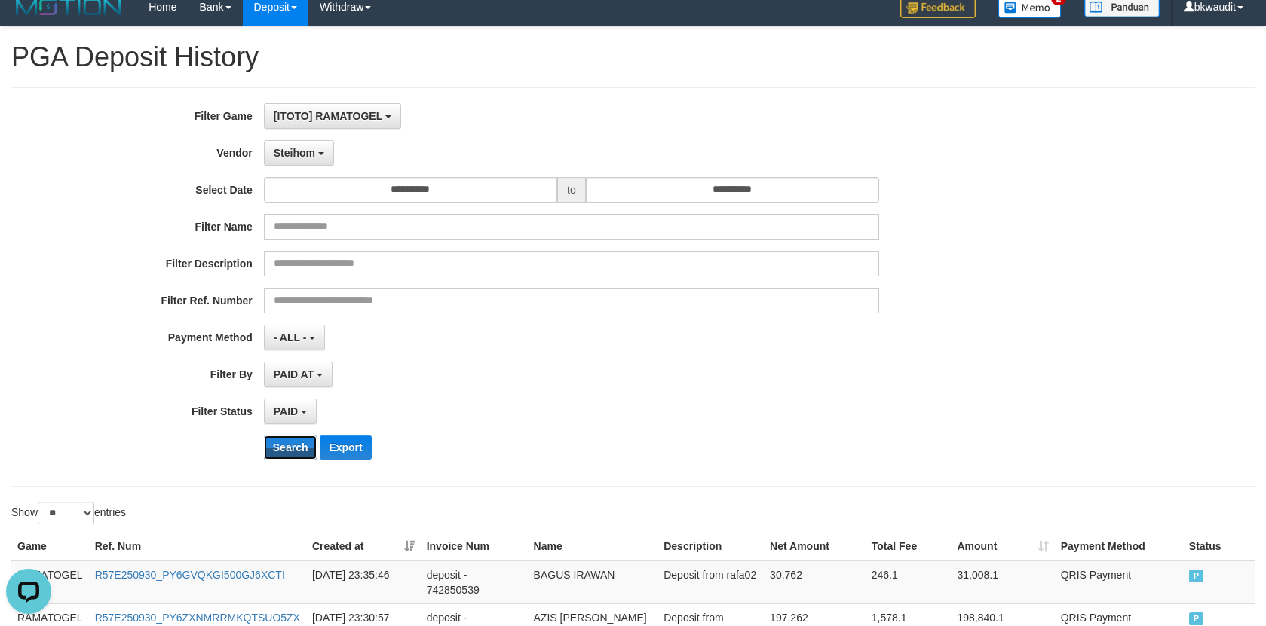
scroll to position [0, 0]
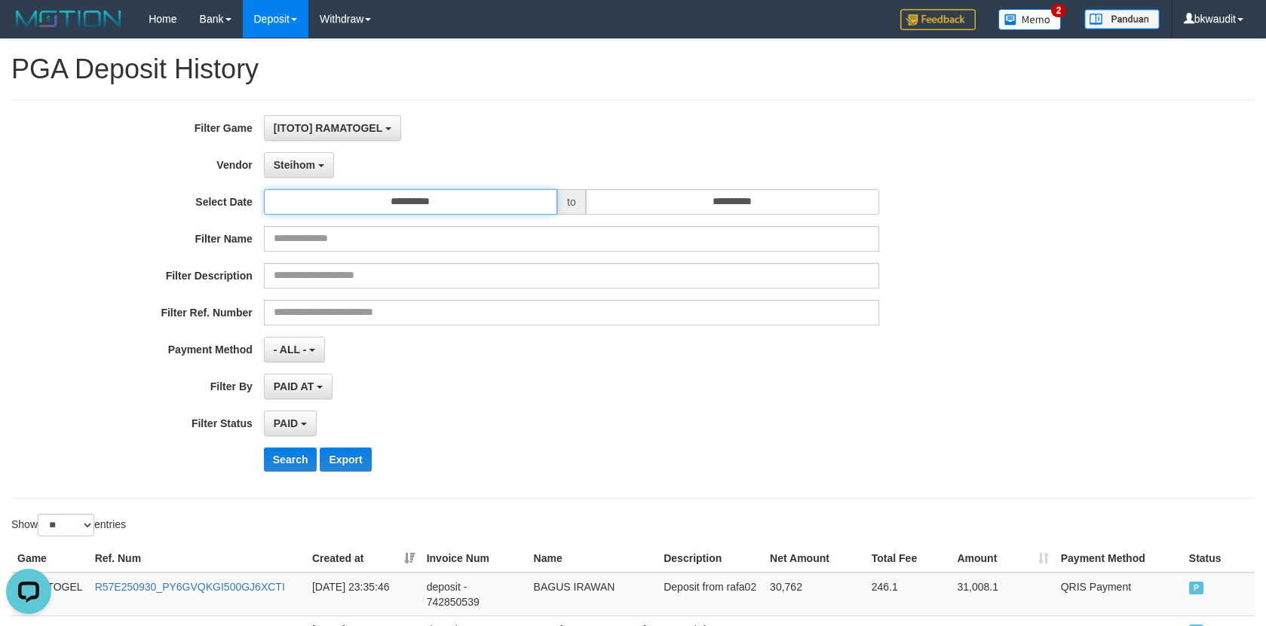
click at [442, 210] on input "**********" at bounding box center [410, 202] width 293 height 26
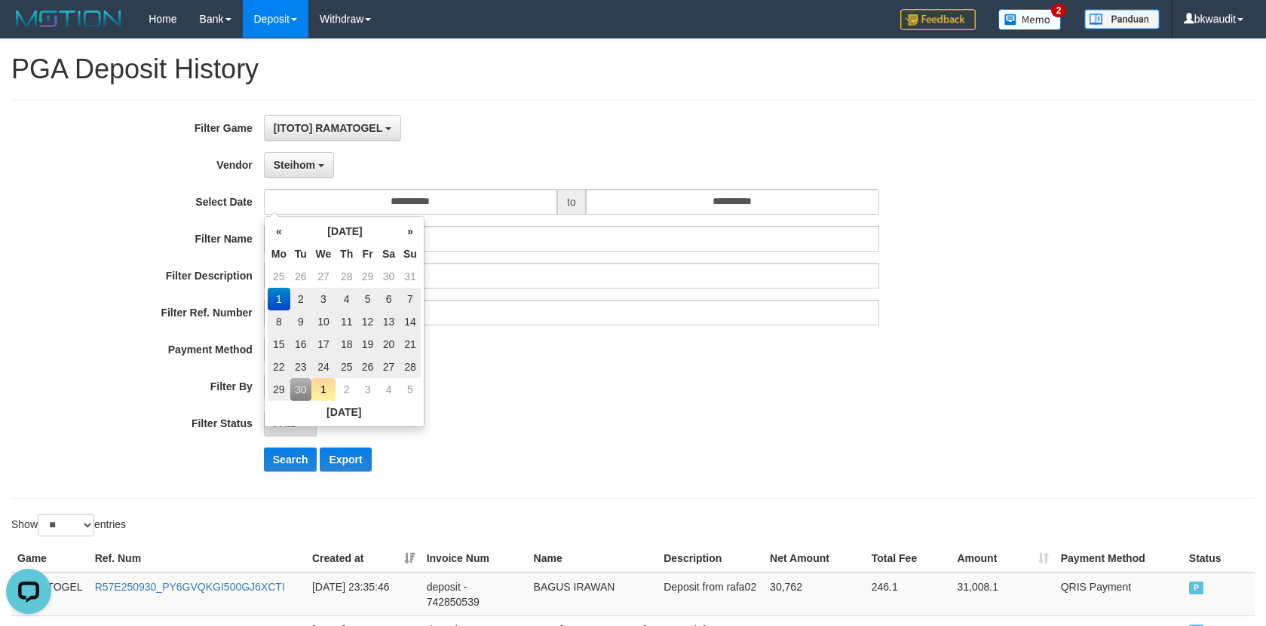
click at [392, 368] on td "27" at bounding box center [389, 367] width 22 height 23
type input "**********"
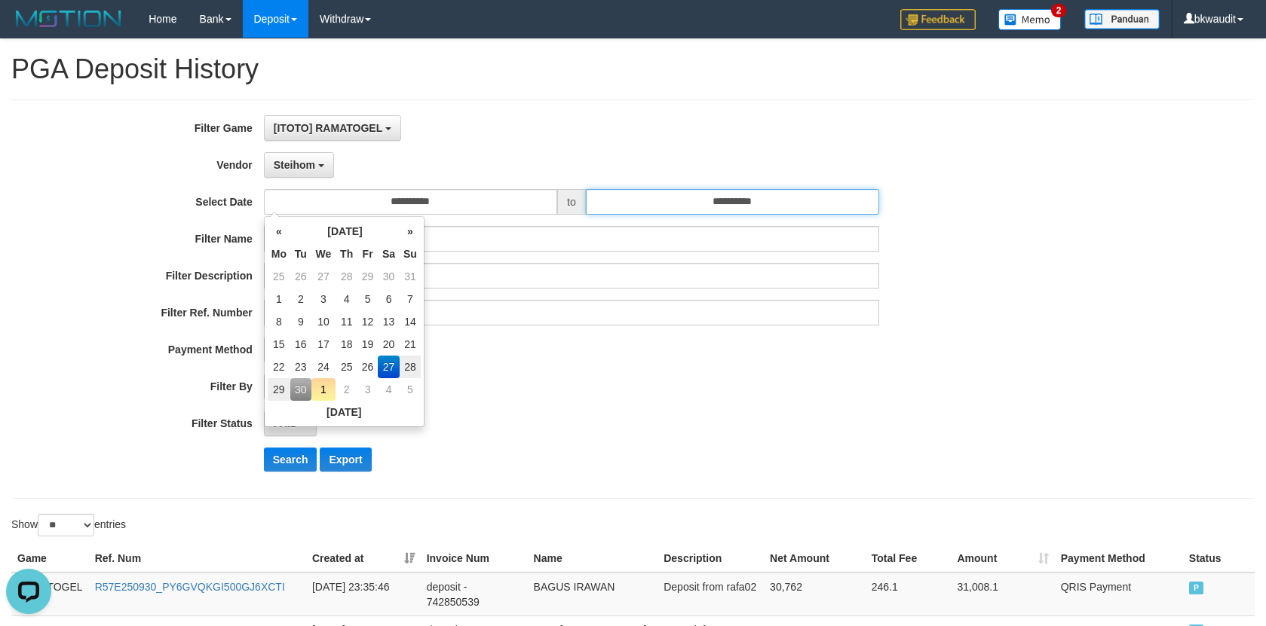
click at [725, 205] on input "**********" at bounding box center [732, 202] width 293 height 26
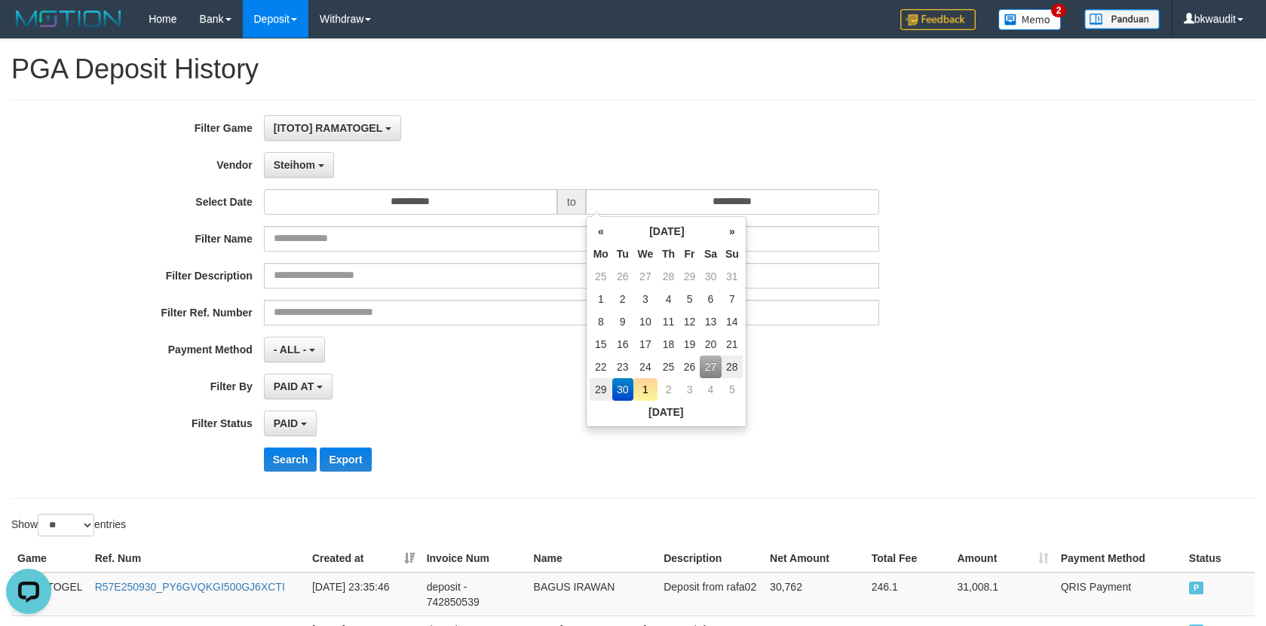
click at [707, 372] on td "27" at bounding box center [711, 367] width 22 height 23
type input "**********"
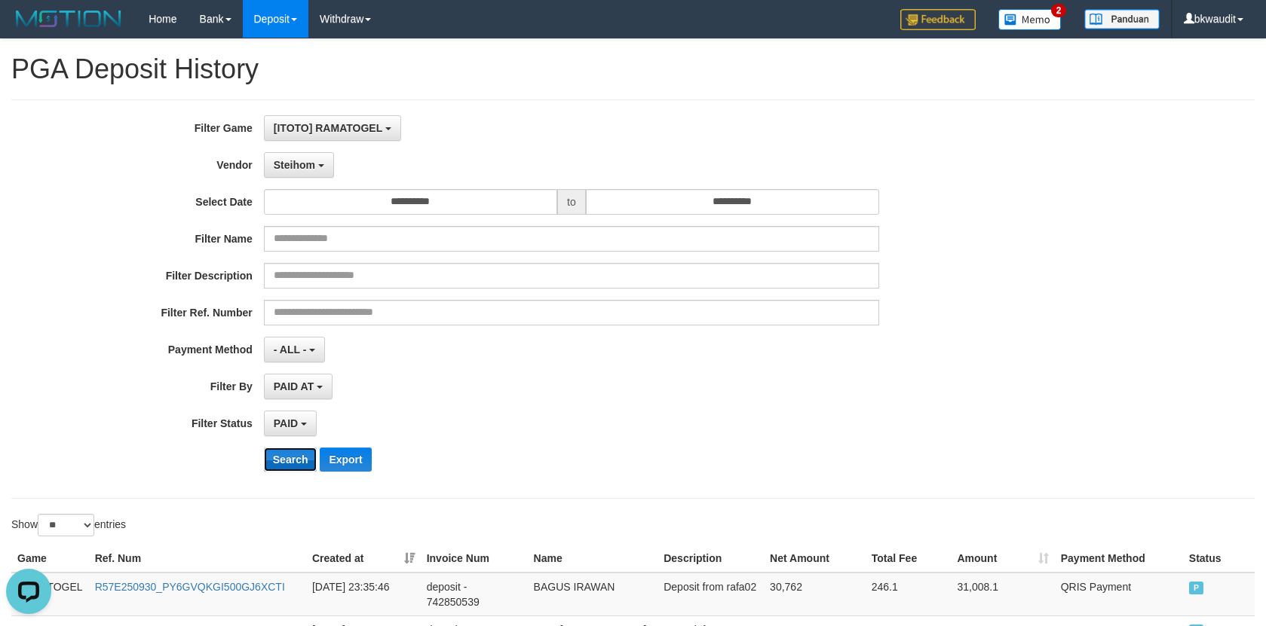
drag, startPoint x: 286, startPoint y: 461, endPoint x: 302, endPoint y: 454, distance: 18.2
click at [286, 464] on button "Search" at bounding box center [291, 460] width 54 height 24
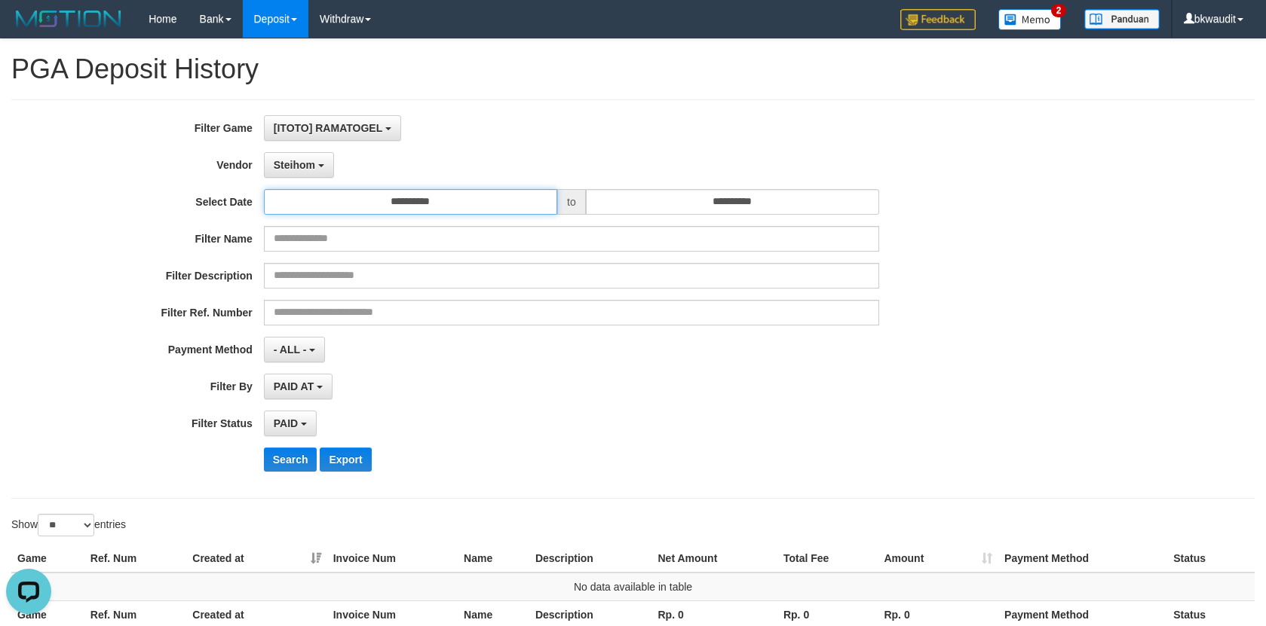
click at [450, 202] on input "**********" at bounding box center [410, 202] width 293 height 26
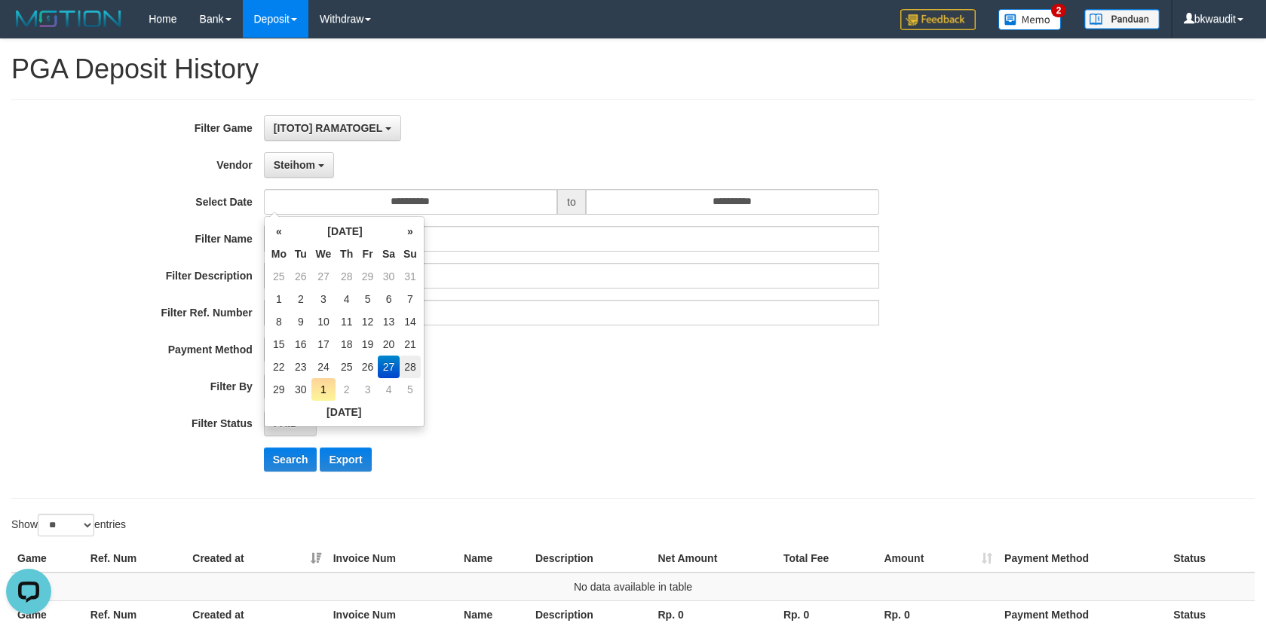
click at [411, 364] on td "28" at bounding box center [410, 367] width 21 height 23
type input "**********"
click at [308, 455] on button "Search" at bounding box center [291, 460] width 54 height 24
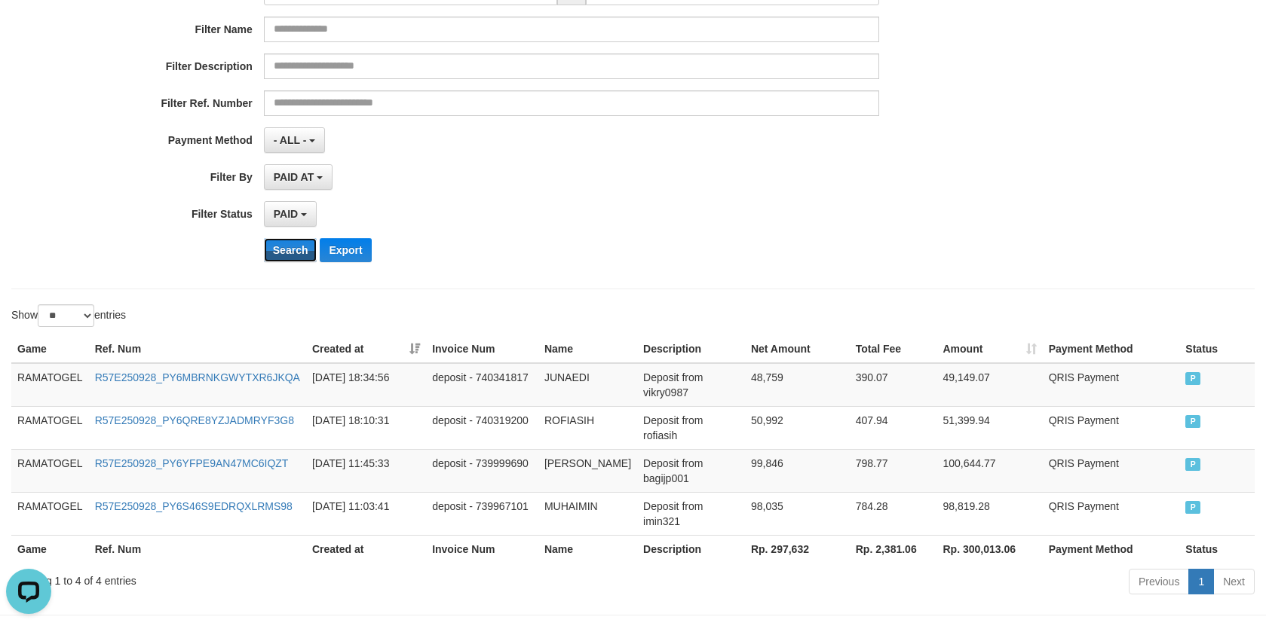
scroll to position [252, 0]
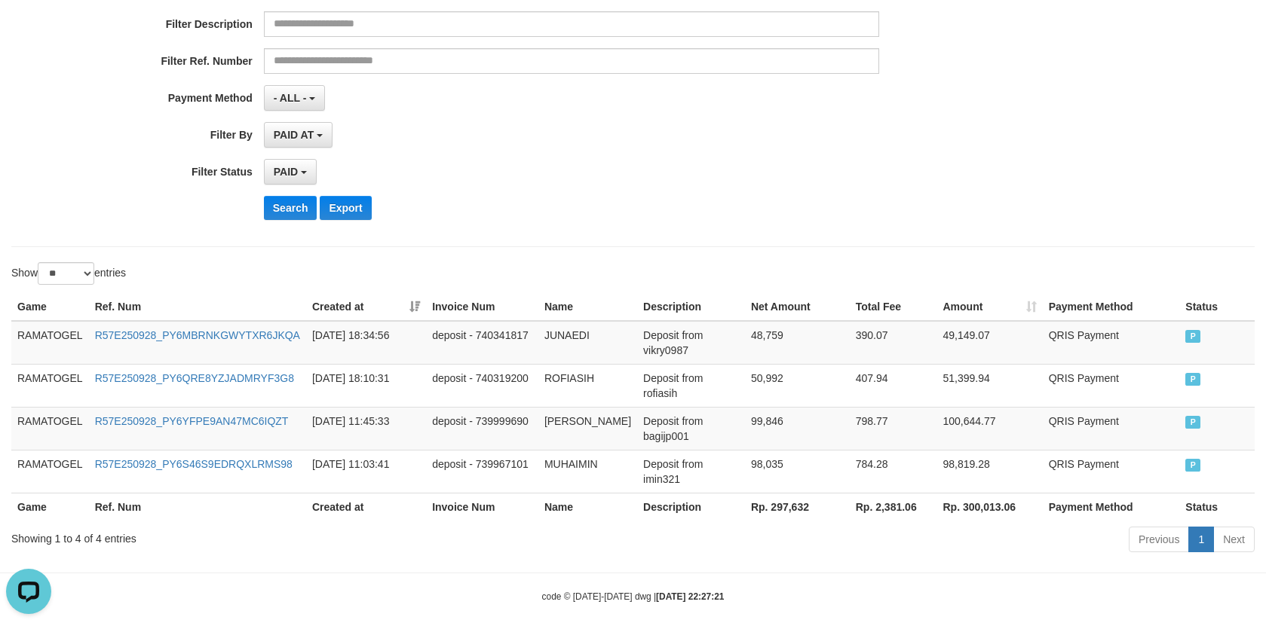
click at [764, 493] on th "Rp. 297,632" at bounding box center [797, 507] width 105 height 28
copy th "297,632"
click at [816, 424] on td "99,846" at bounding box center [797, 428] width 105 height 43
drag, startPoint x: 1104, startPoint y: 516, endPoint x: 1074, endPoint y: 502, distance: 32.4
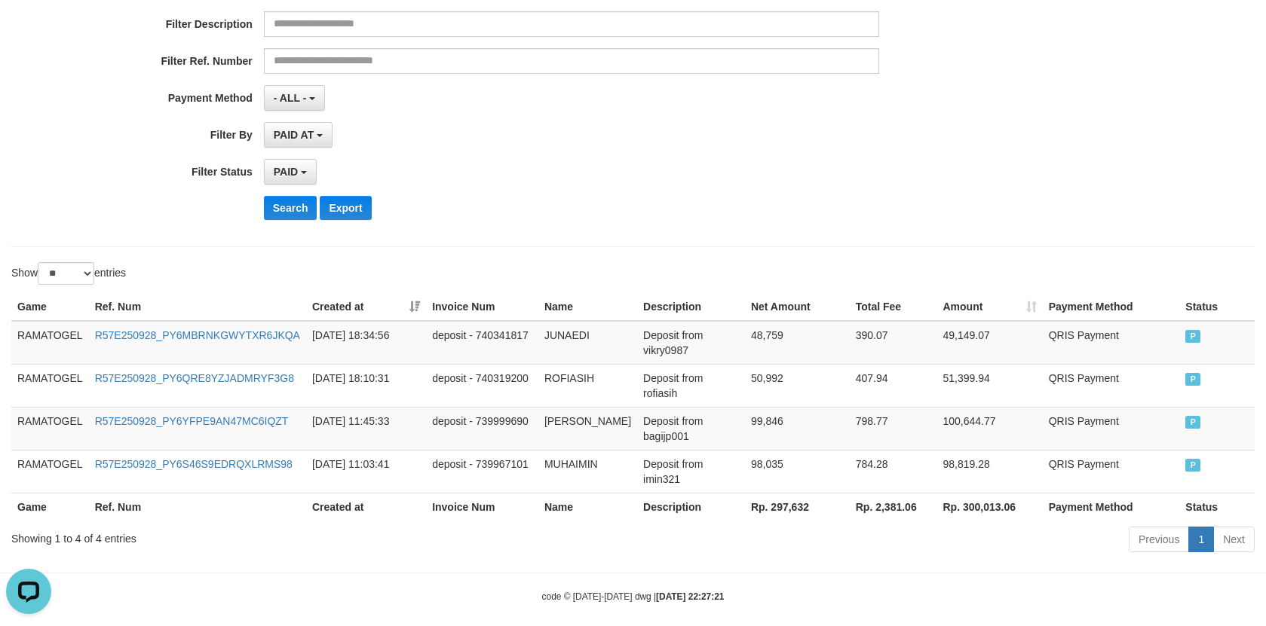
click at [1104, 525] on div "Previous 1 Next" at bounding box center [896, 541] width 715 height 32
click at [760, 493] on th "Rp. 297,632" at bounding box center [797, 507] width 105 height 28
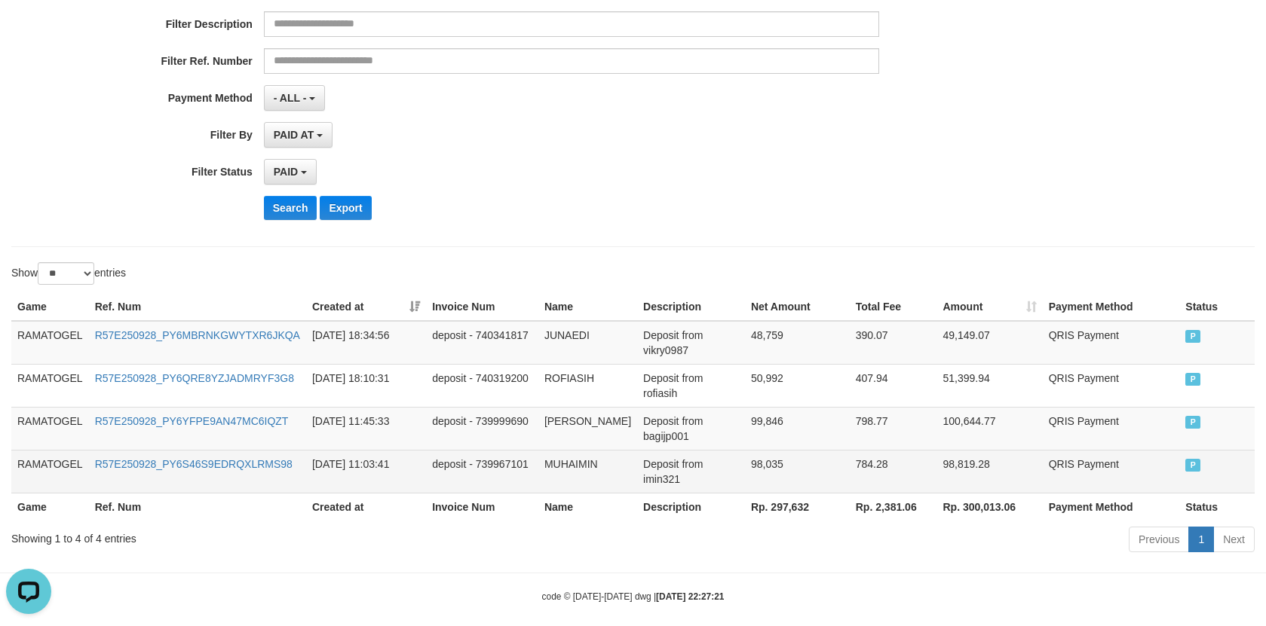
click at [797, 450] on td "98,035" at bounding box center [797, 471] width 105 height 43
click at [753, 474] on td "98,035" at bounding box center [797, 471] width 105 height 43
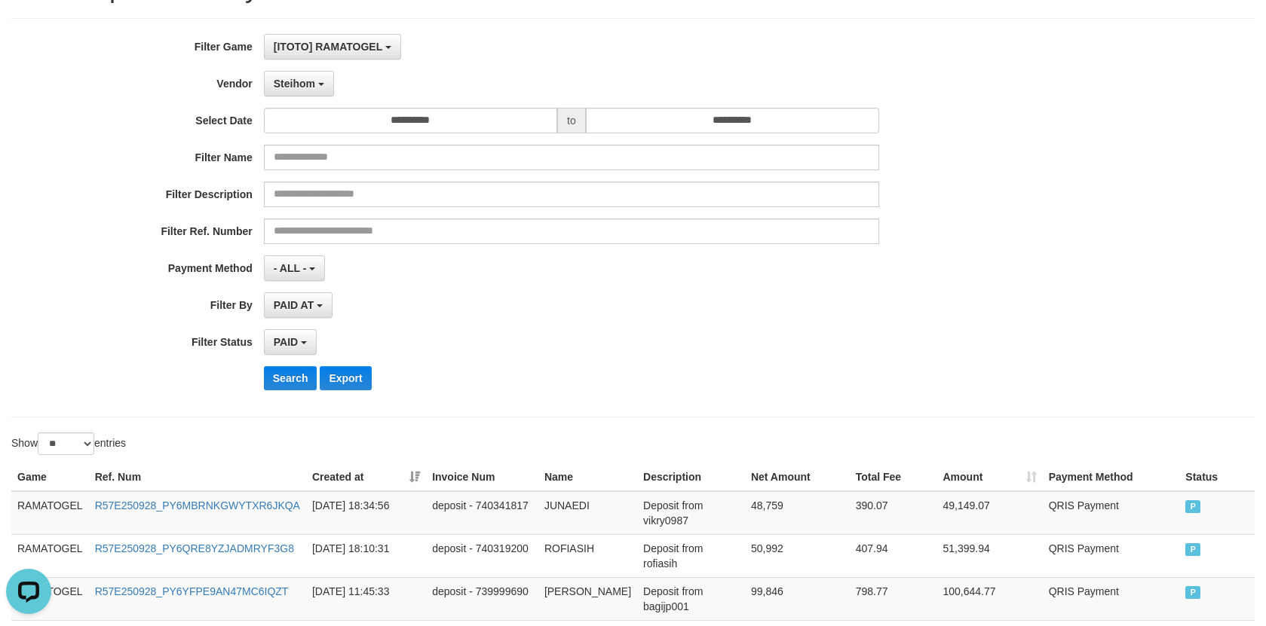
scroll to position [0, 0]
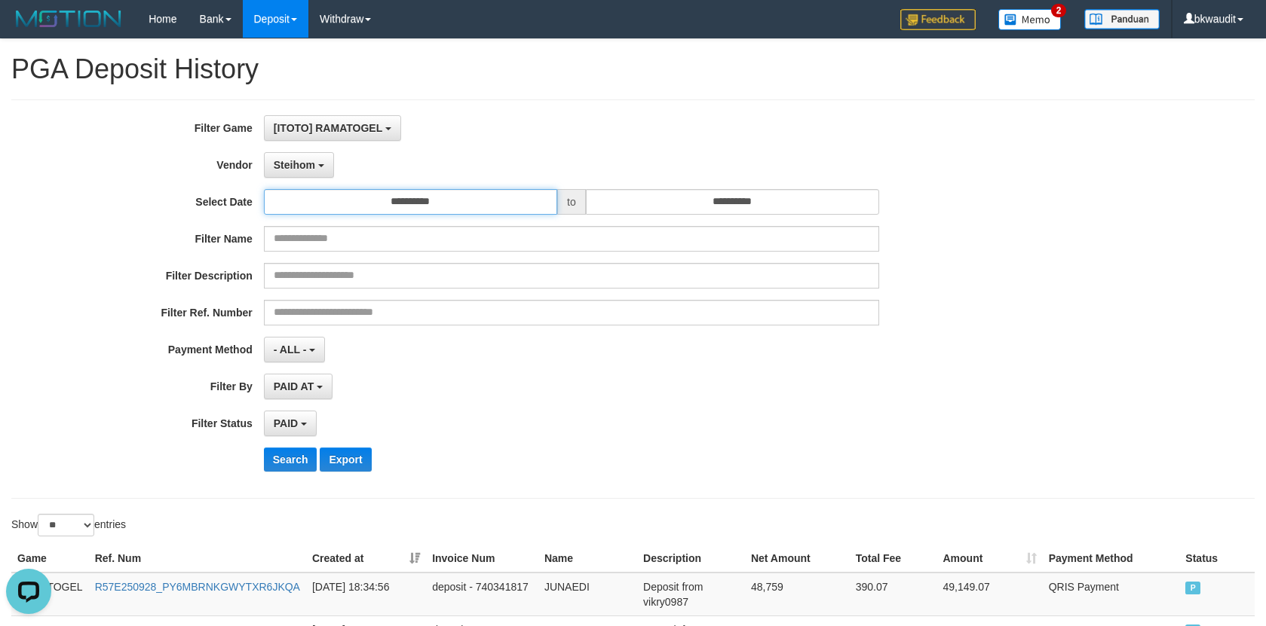
click at [403, 208] on input "**********" at bounding box center [410, 202] width 293 height 26
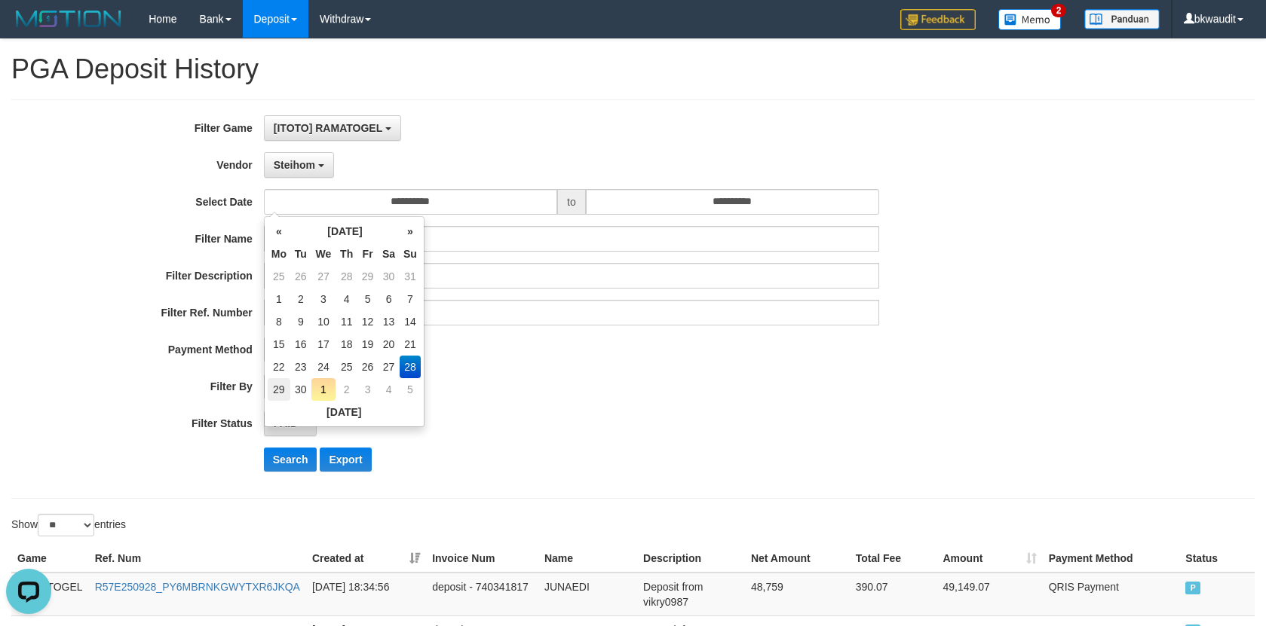
click at [275, 387] on td "29" at bounding box center [279, 389] width 23 height 23
type input "**********"
click at [598, 400] on div "**********" at bounding box center [527, 299] width 1055 height 368
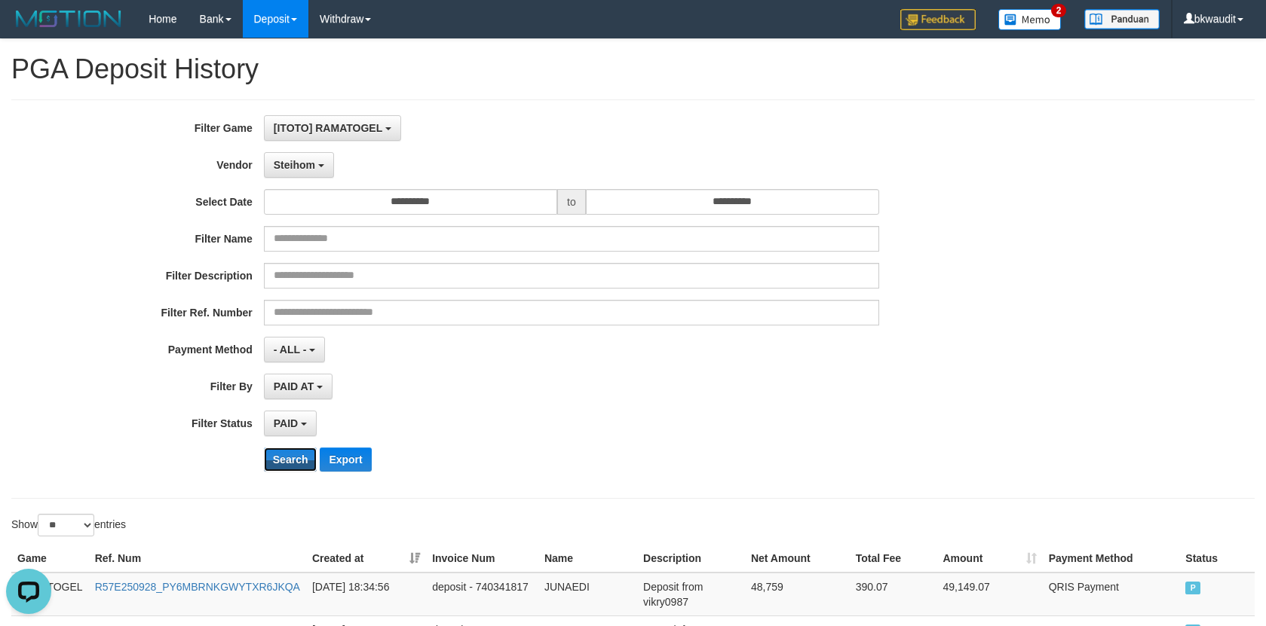
drag, startPoint x: 274, startPoint y: 461, endPoint x: 719, endPoint y: 408, distance: 448.7
click at [296, 456] on button "Search" at bounding box center [291, 460] width 54 height 24
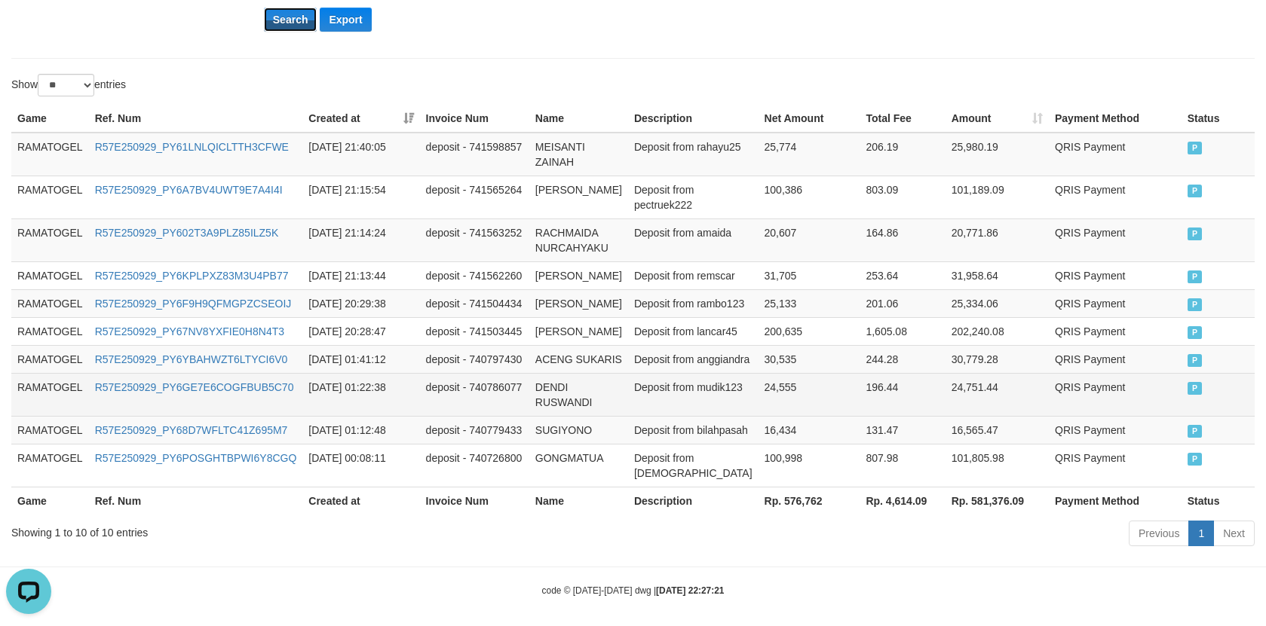
scroll to position [525, 0]
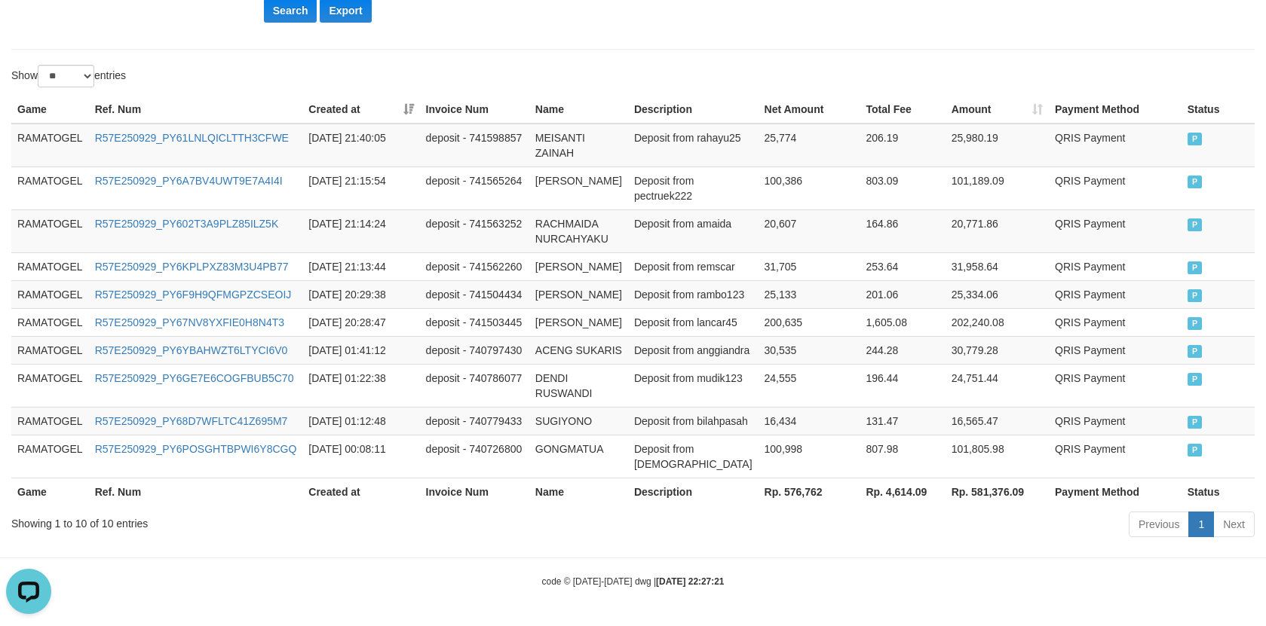
click at [779, 488] on th "Rp. 576,762" at bounding box center [809, 492] width 102 height 28
click at [814, 407] on td "16,434" at bounding box center [809, 421] width 102 height 28
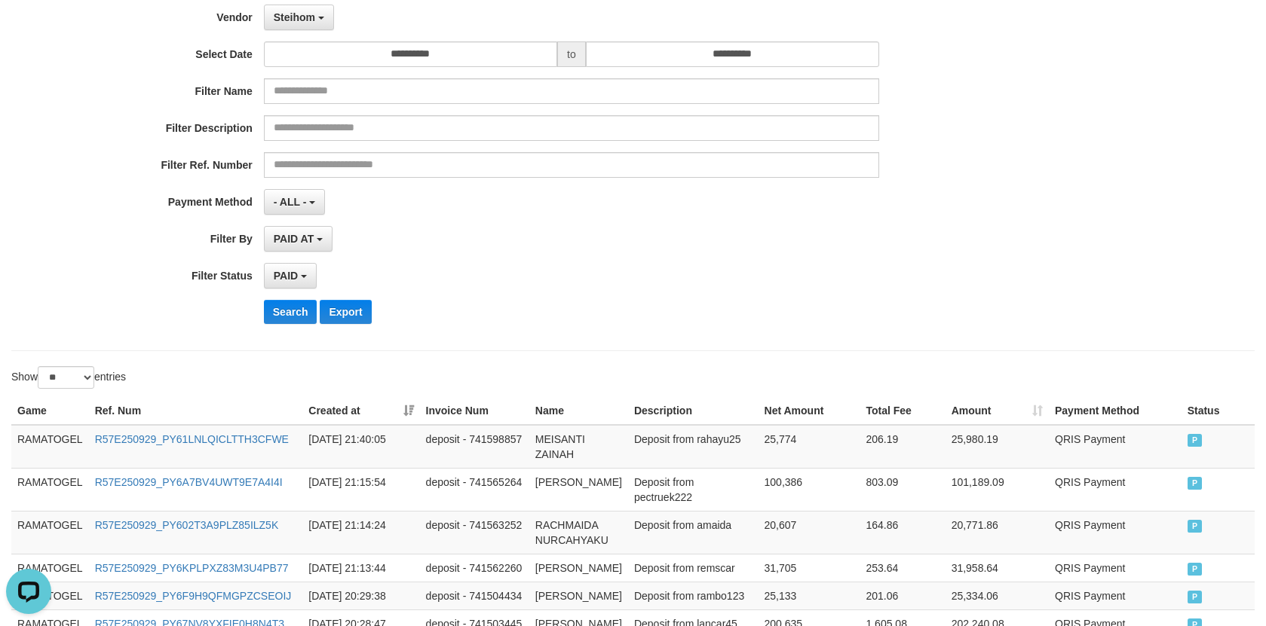
scroll to position [0, 0]
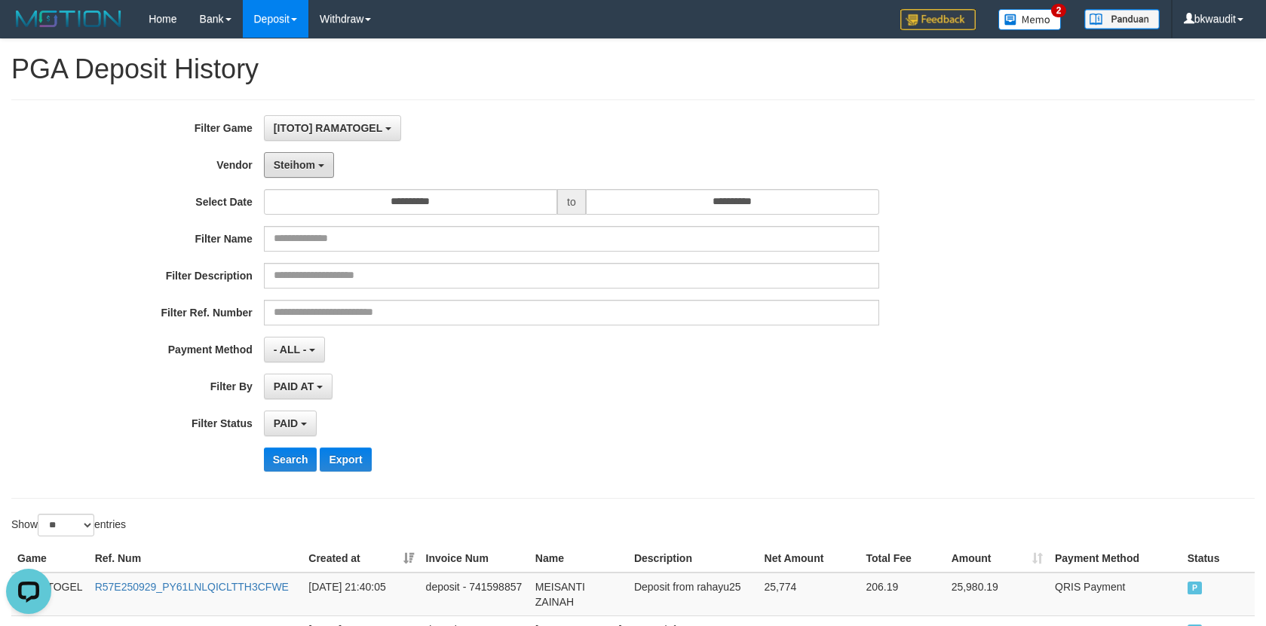
drag, startPoint x: 294, startPoint y: 170, endPoint x: 320, endPoint y: 234, distance: 69.0
click at [294, 170] on span "Steihom" at bounding box center [294, 165] width 41 height 12
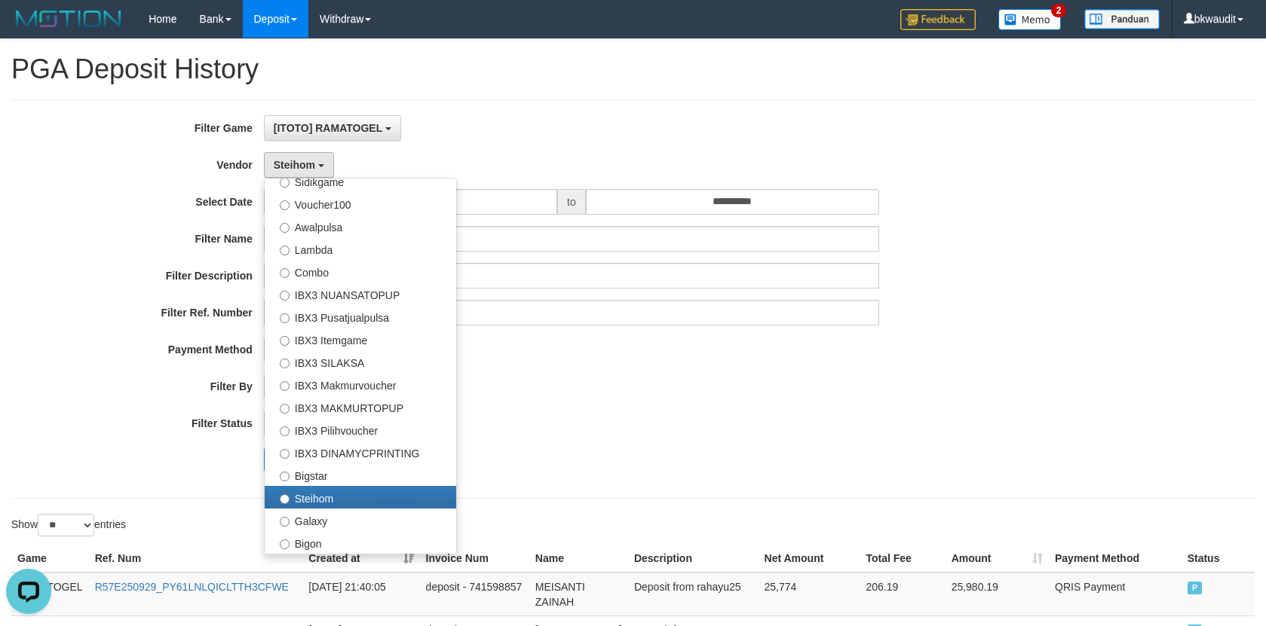
click at [498, 151] on div "**********" at bounding box center [527, 299] width 1055 height 368
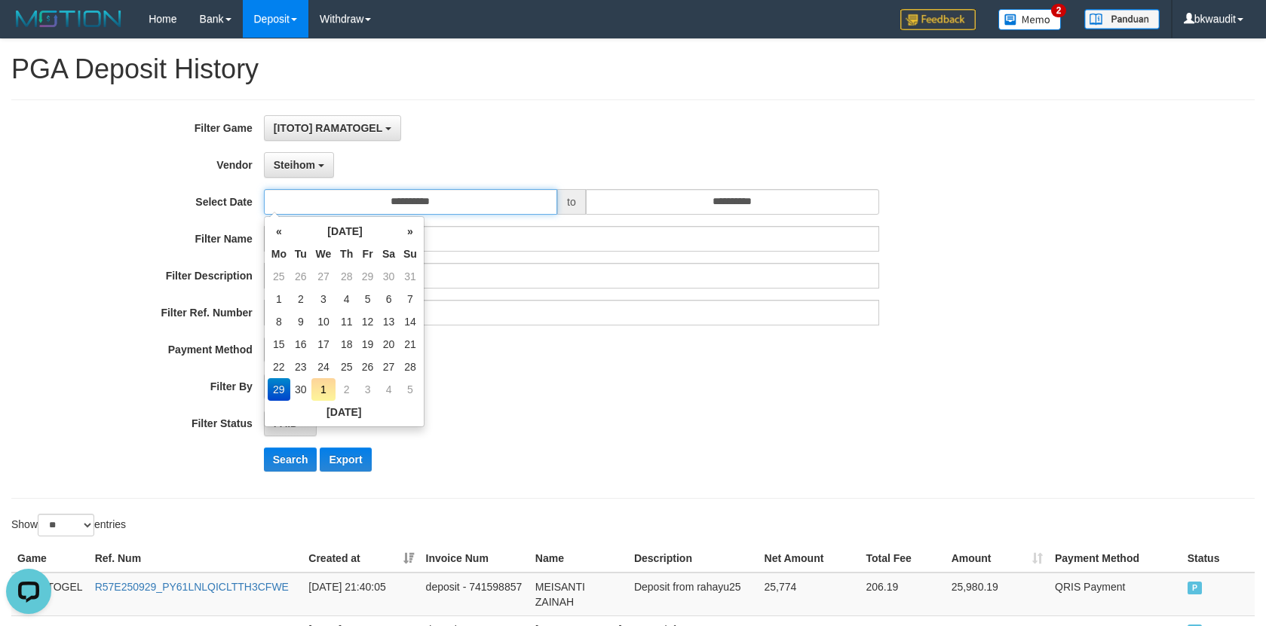
click at [457, 192] on input "**********" at bounding box center [410, 202] width 293 height 26
click at [301, 385] on td "30" at bounding box center [300, 389] width 21 height 23
type input "**********"
click at [301, 385] on td "30" at bounding box center [300, 389] width 21 height 23
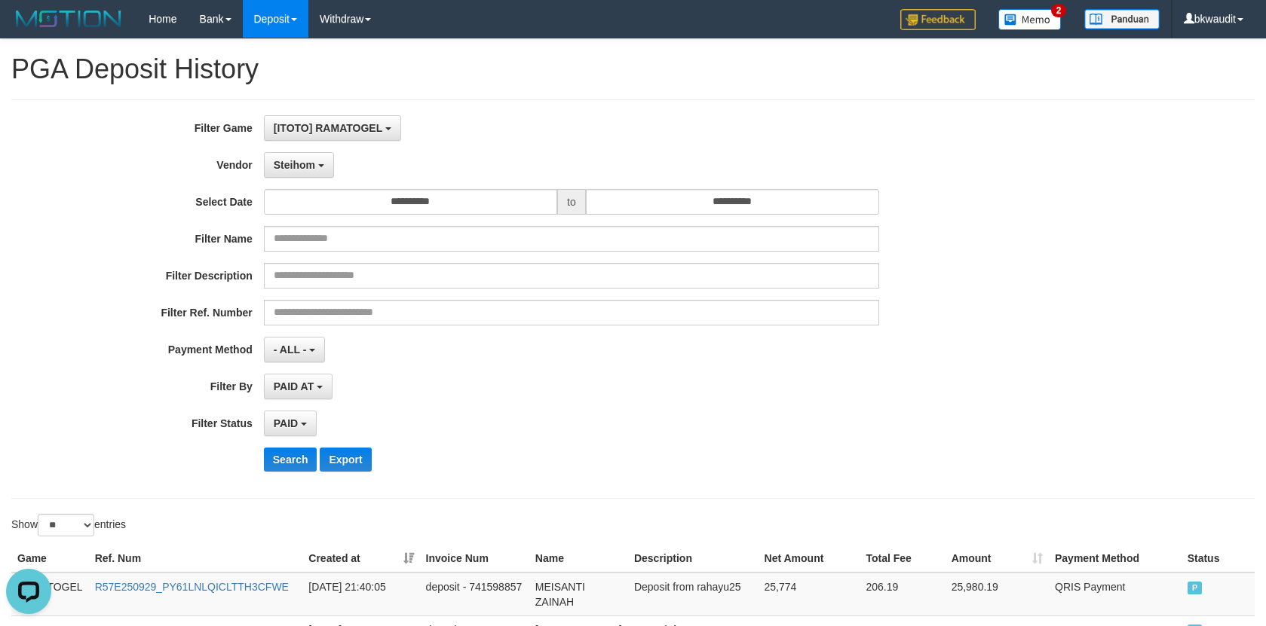
drag, startPoint x: 567, startPoint y: 412, endPoint x: 295, endPoint y: 489, distance: 283.0
click at [565, 412] on div "PAID SELECT ALL - ALL - SELECT STATUS PENDING/UNPAID PAID CANCELED EXPIRED" at bounding box center [571, 424] width 615 height 26
click at [282, 463] on button "Search" at bounding box center [291, 460] width 54 height 24
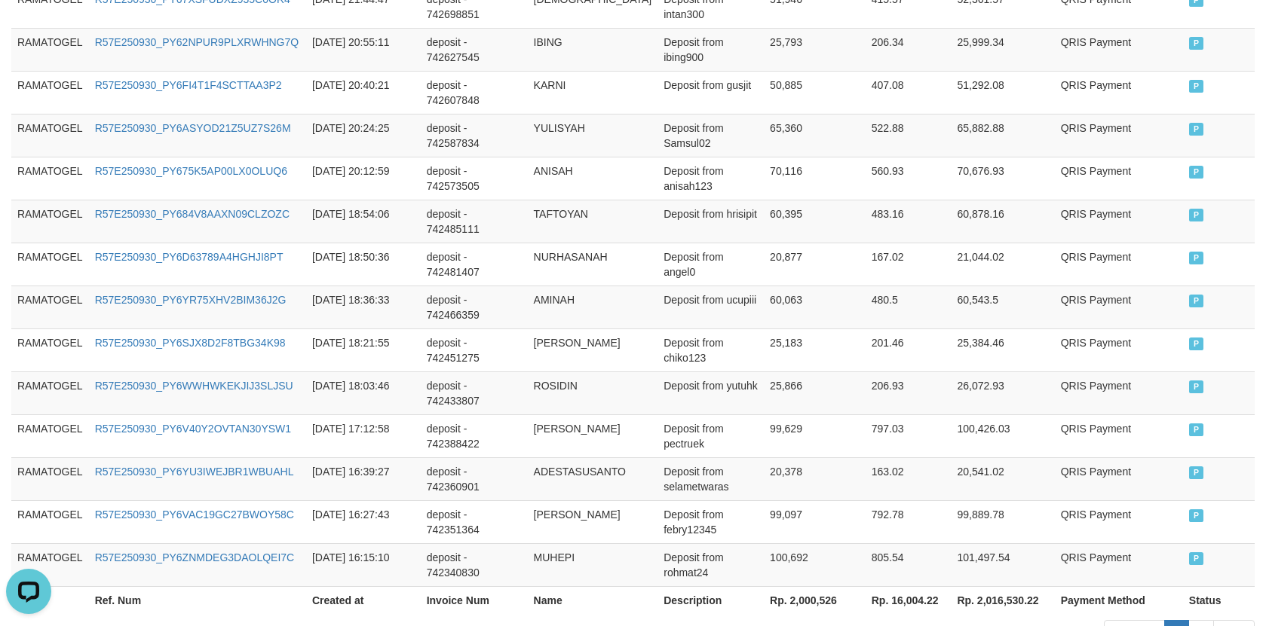
scroll to position [1064, 0]
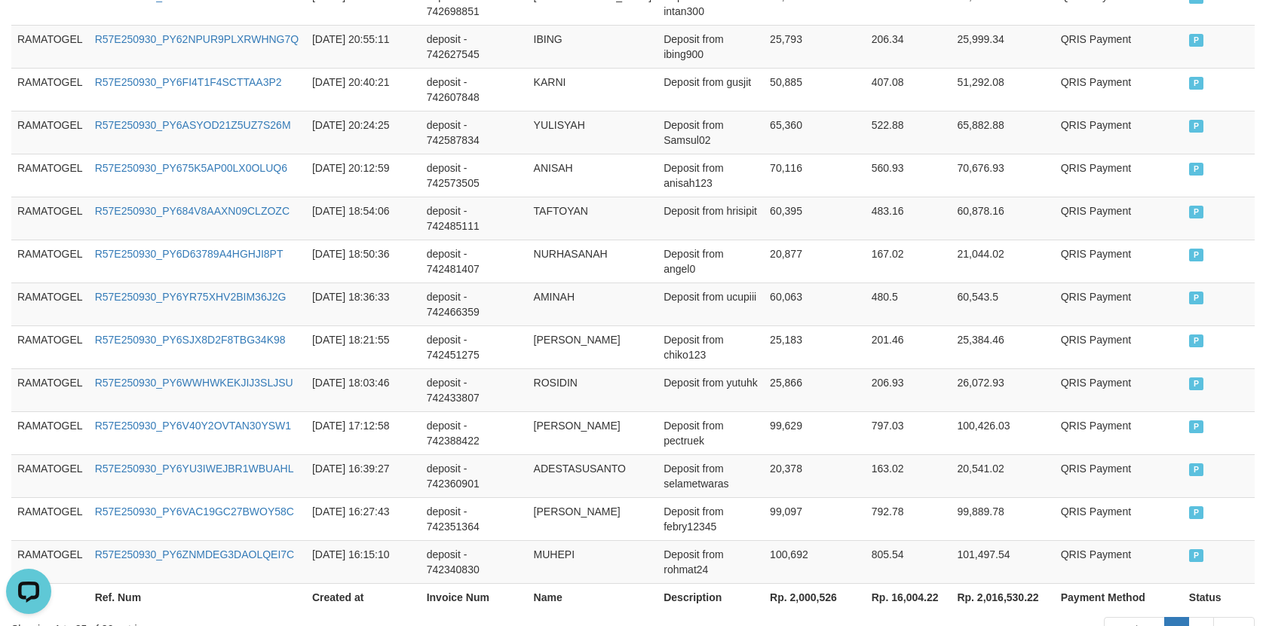
click at [793, 583] on th "Rp. 2,000,526" at bounding box center [815, 597] width 102 height 28
click at [837, 540] on td "100,692" at bounding box center [815, 561] width 102 height 43
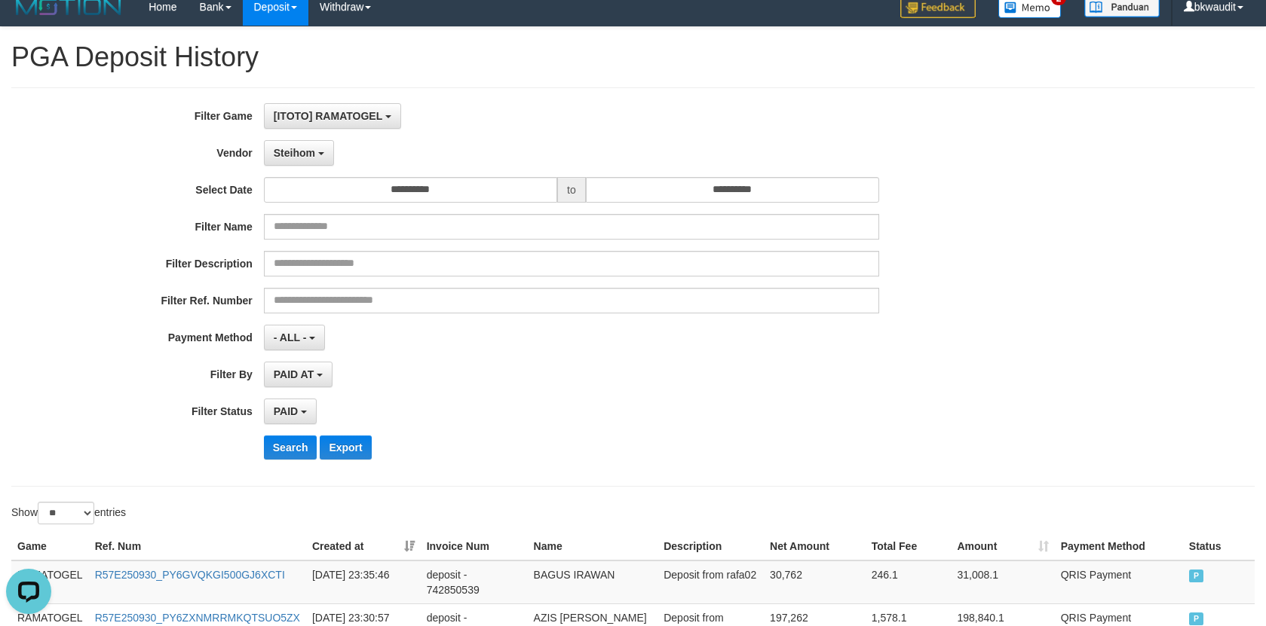
scroll to position [0, 0]
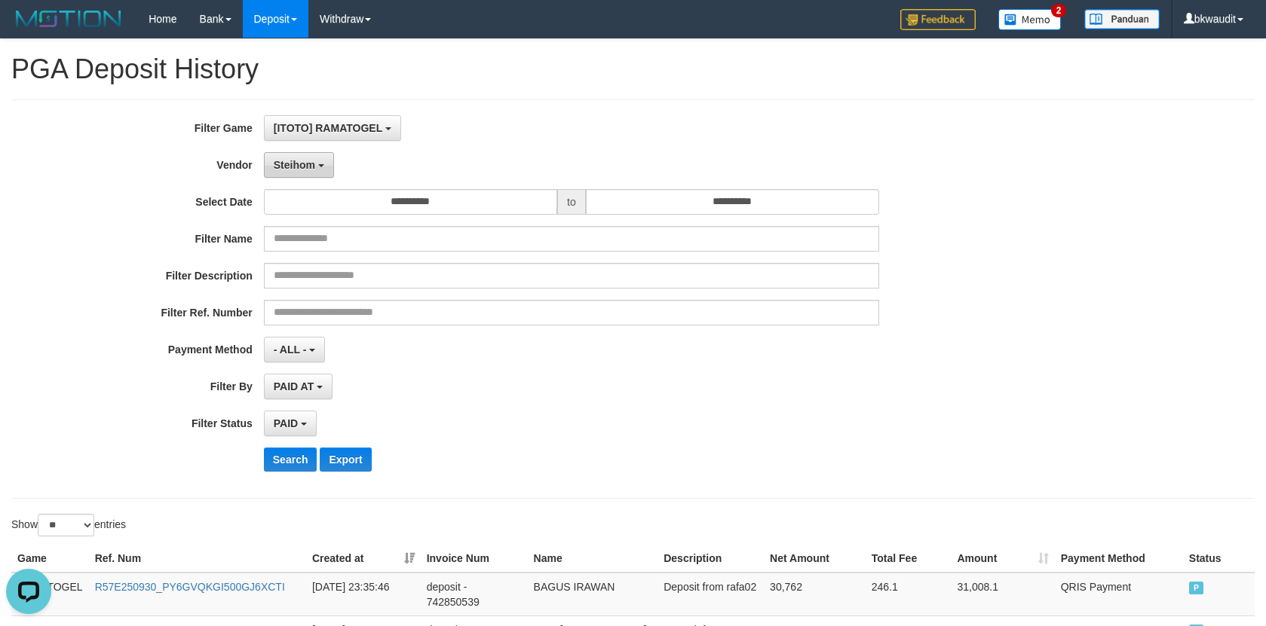
click at [320, 170] on button "Steihom" at bounding box center [299, 165] width 70 height 26
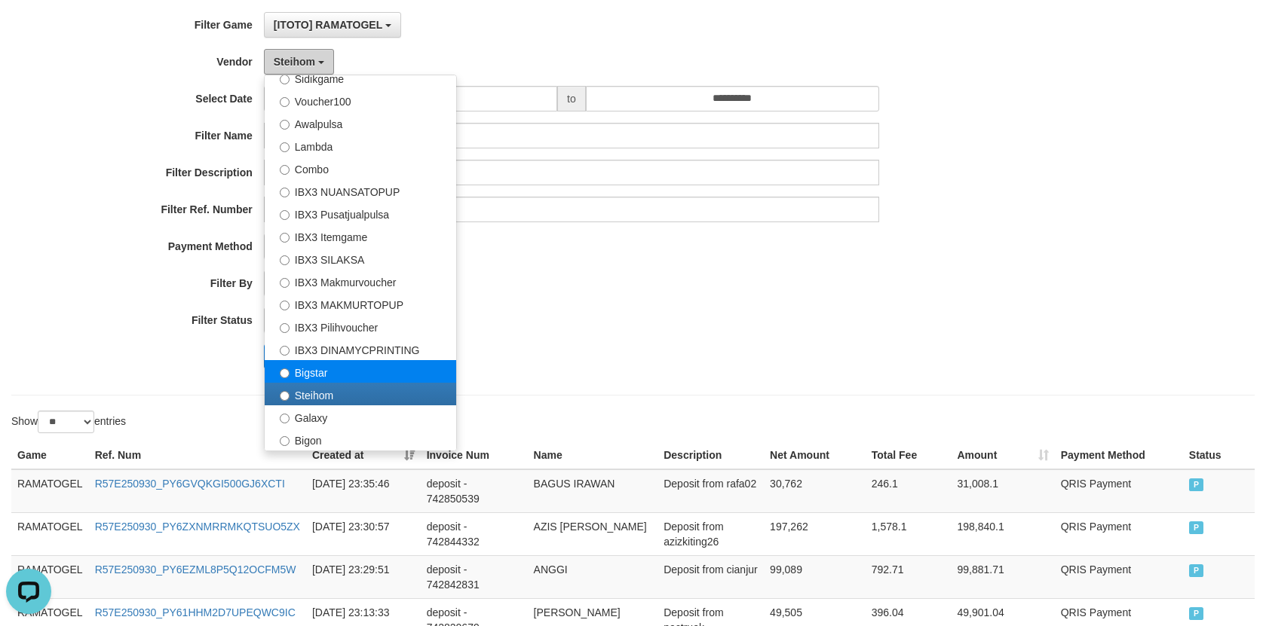
scroll to position [151, 0]
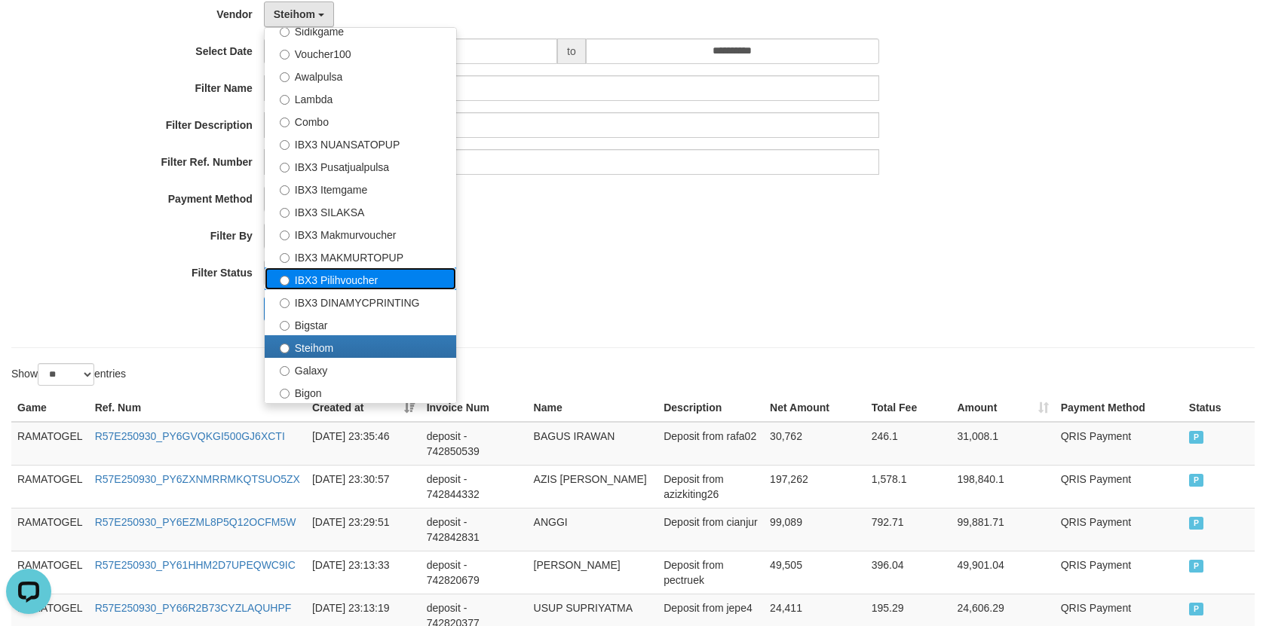
click at [412, 283] on label "IBX3 Pilihvoucher" at bounding box center [360, 279] width 191 height 23
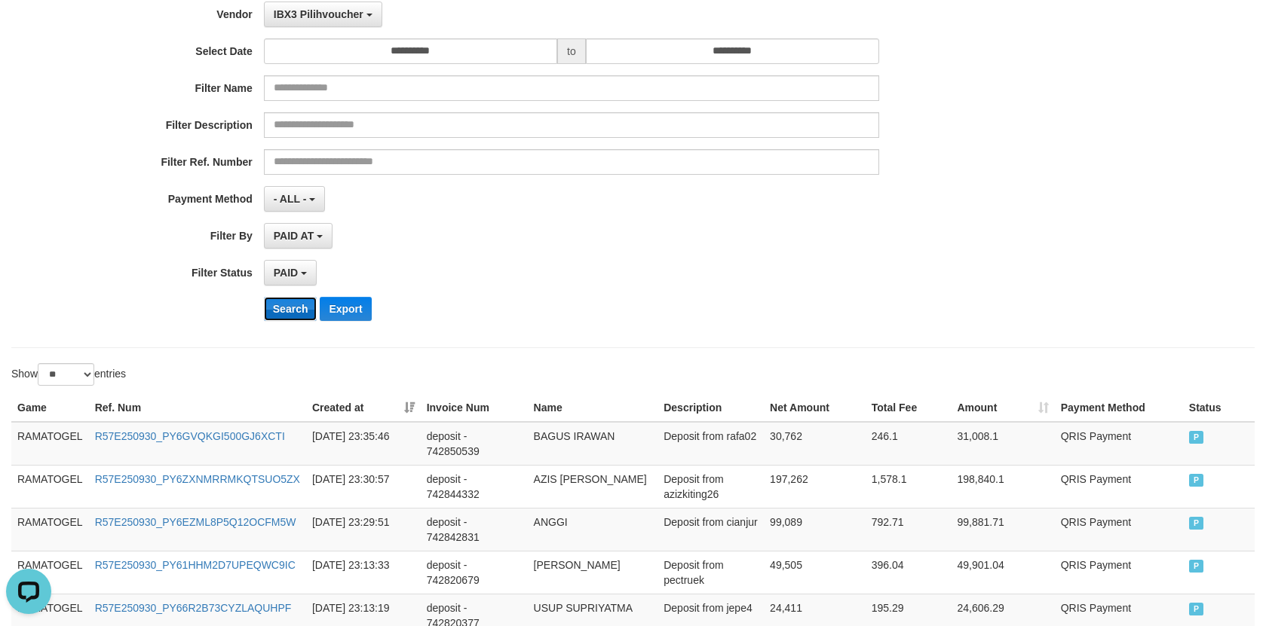
click at [274, 315] on button "Search" at bounding box center [291, 309] width 54 height 24
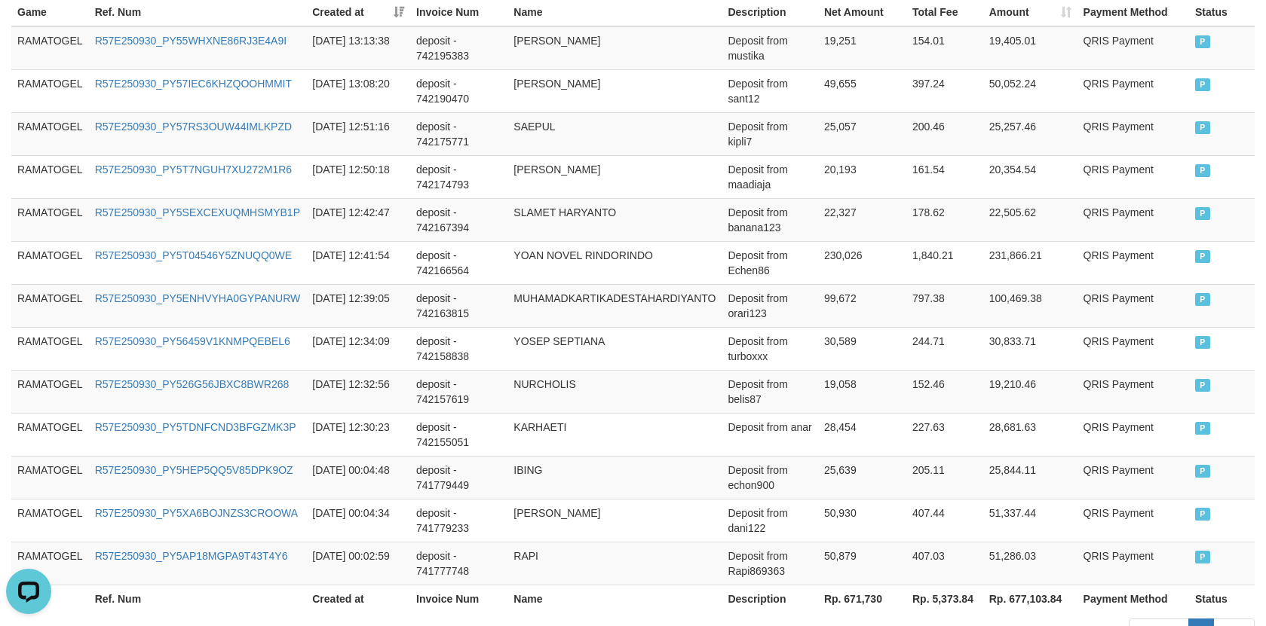
scroll to position [654, 0]
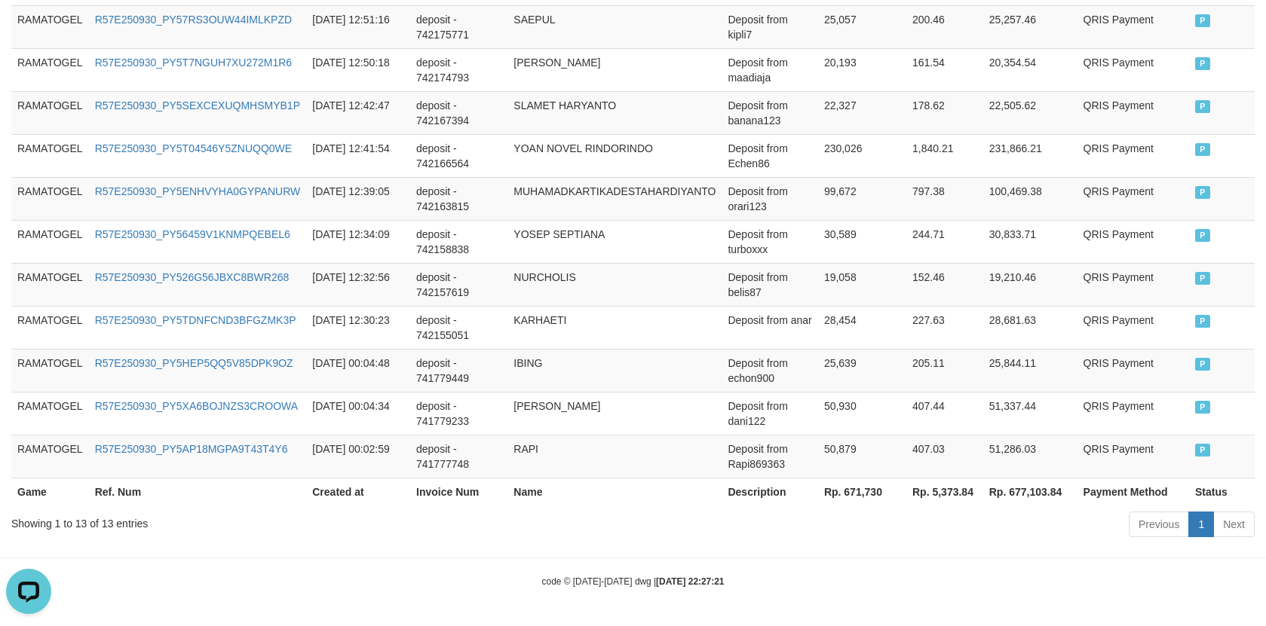
click at [861, 497] on th "Rp. 671,730" at bounding box center [862, 492] width 88 height 28
drag, startPoint x: 876, startPoint y: 454, endPoint x: 874, endPoint y: 441, distance: 13.0
click at [877, 453] on td "50,879" at bounding box center [862, 456] width 88 height 43
click at [964, 438] on td "407.03" at bounding box center [944, 456] width 77 height 43
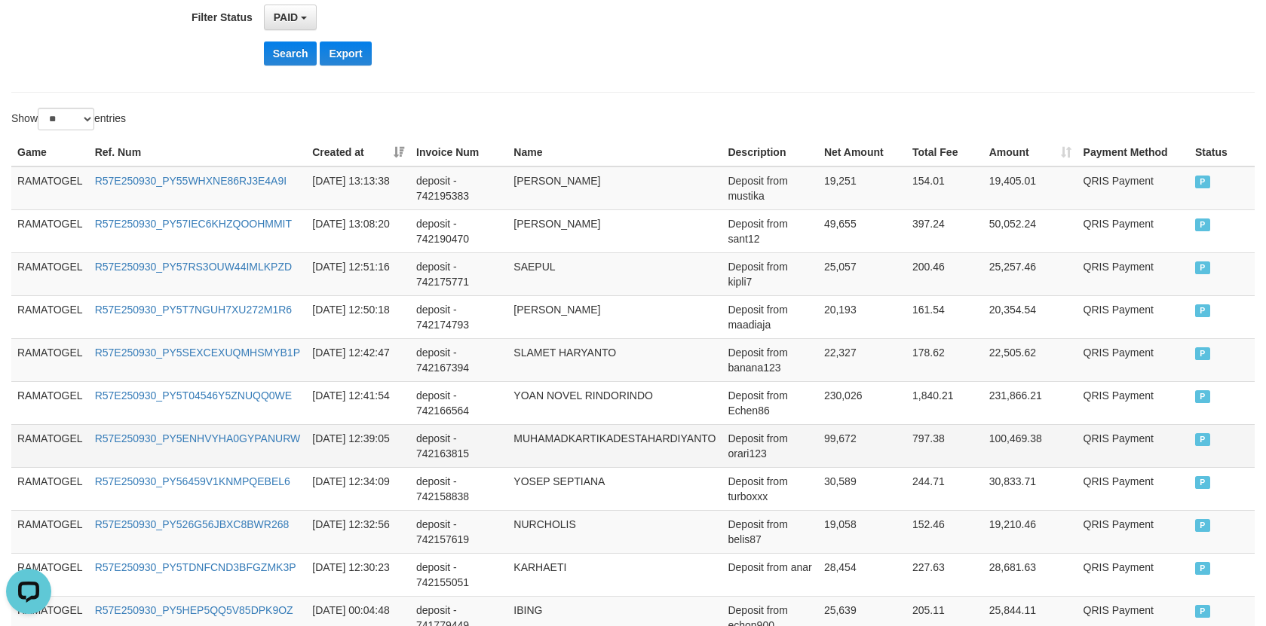
scroll to position [0, 0]
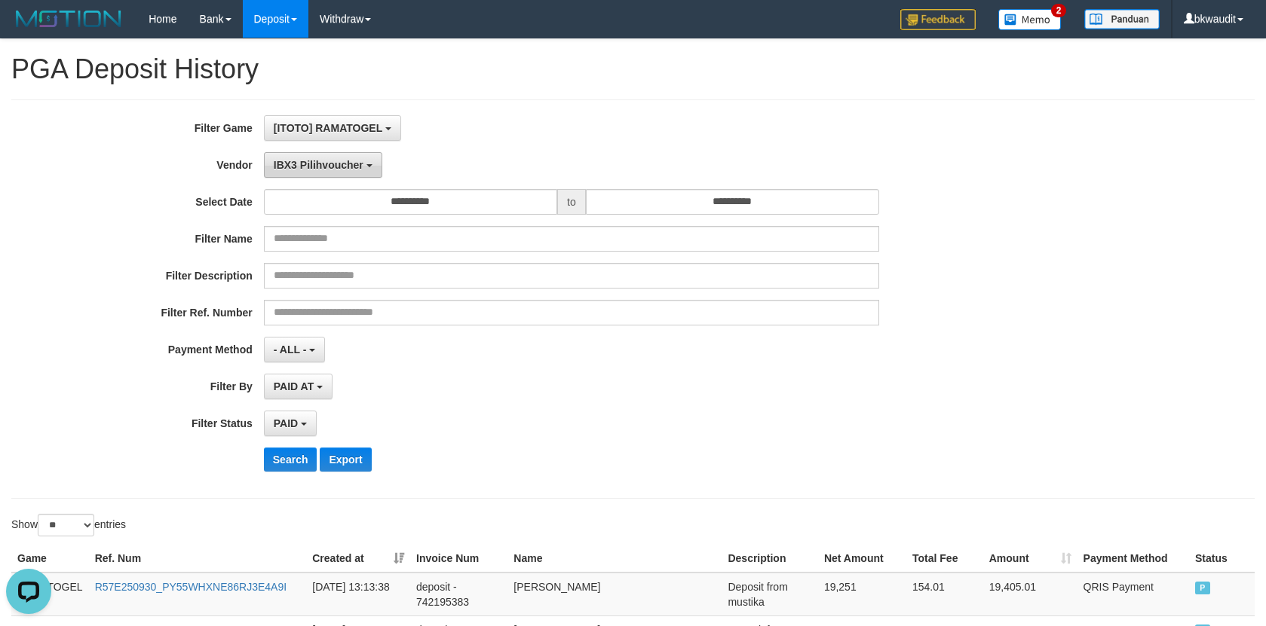
click at [349, 176] on button "IBX3 Pilihvoucher" at bounding box center [323, 165] width 118 height 26
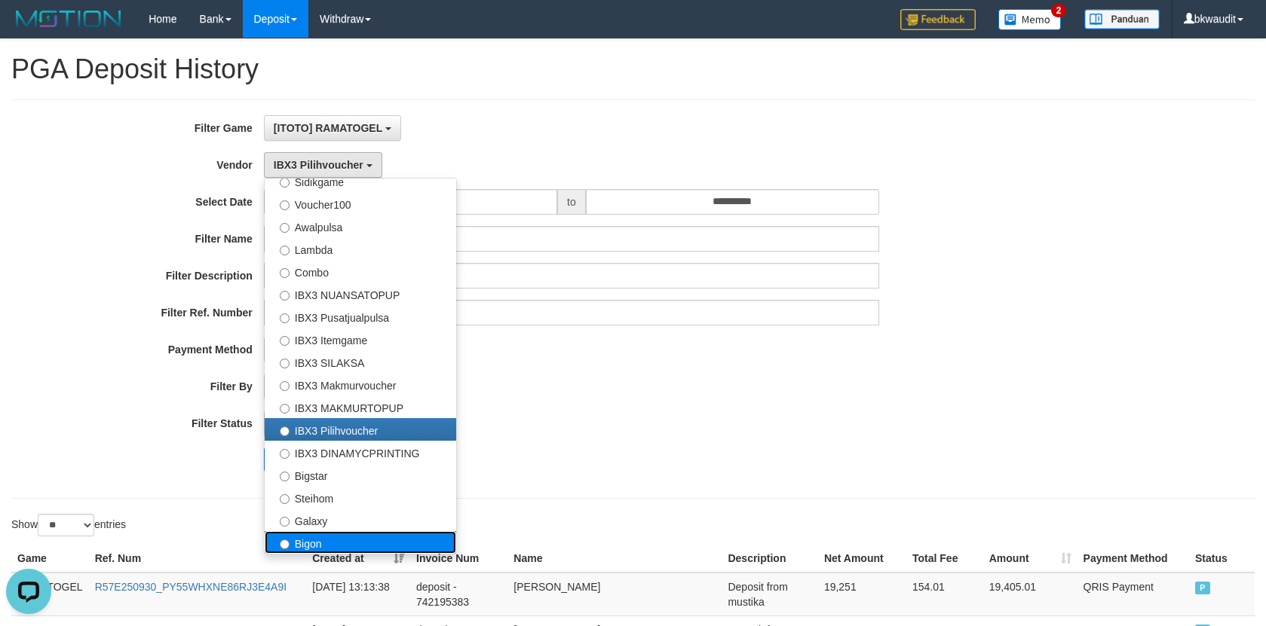
click at [408, 537] on label "Bigon" at bounding box center [360, 542] width 191 height 23
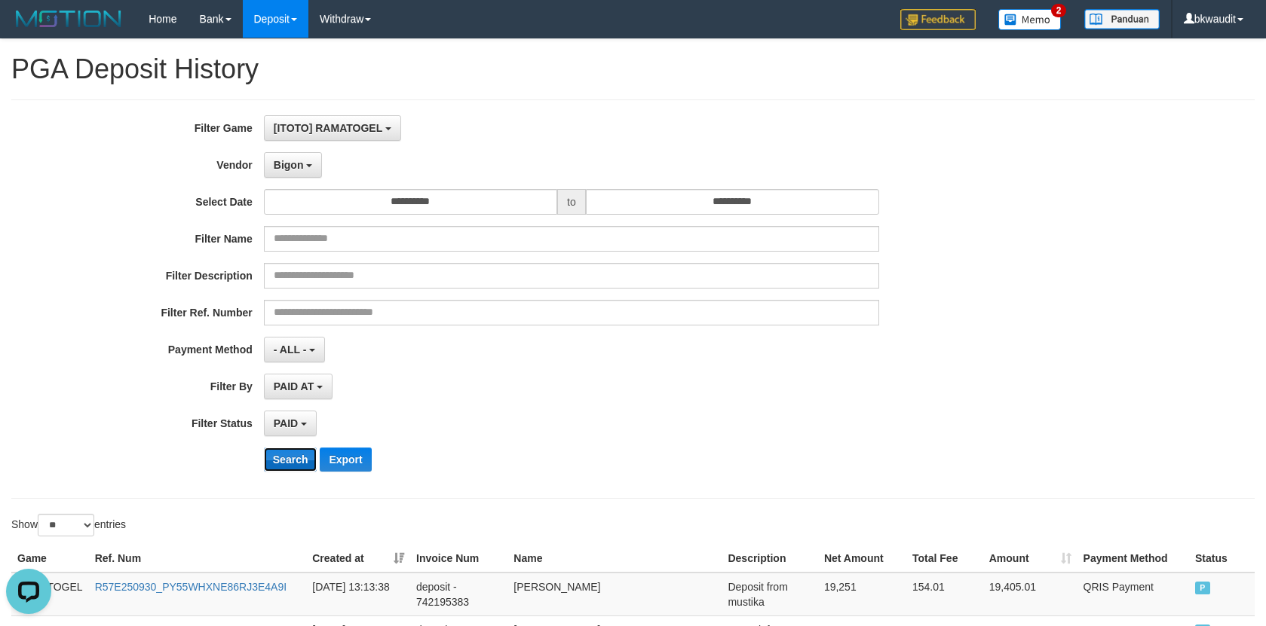
click at [280, 455] on button "Search" at bounding box center [291, 460] width 54 height 24
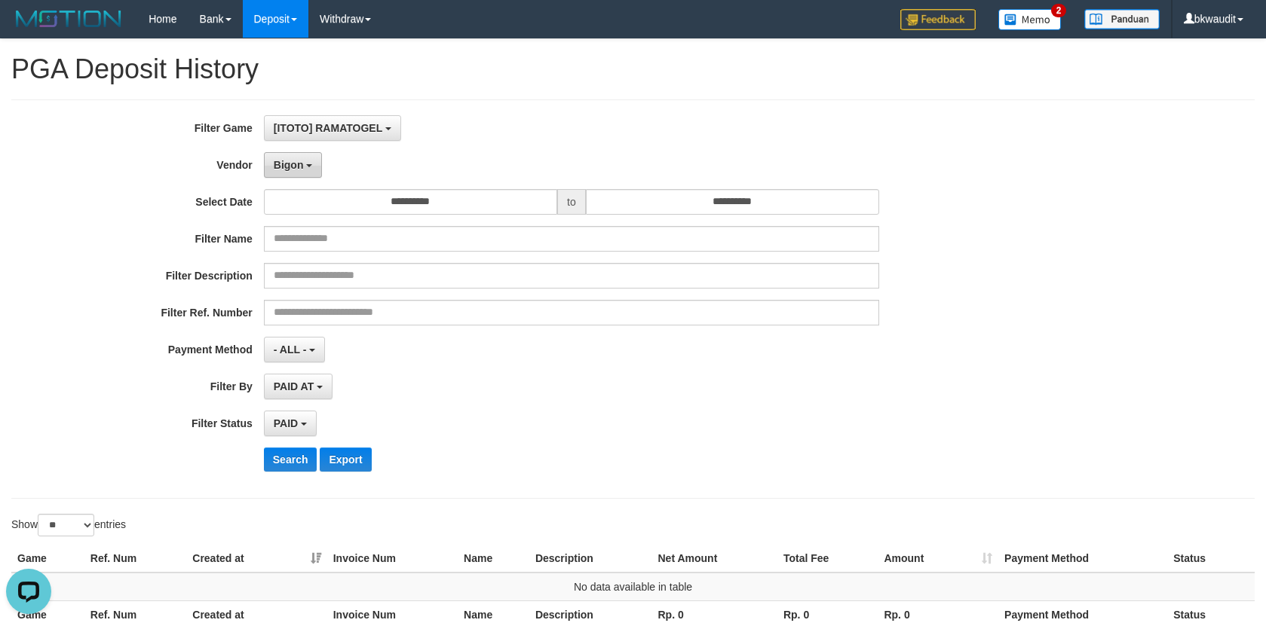
click at [304, 162] on button "Bigon" at bounding box center [293, 165] width 59 height 26
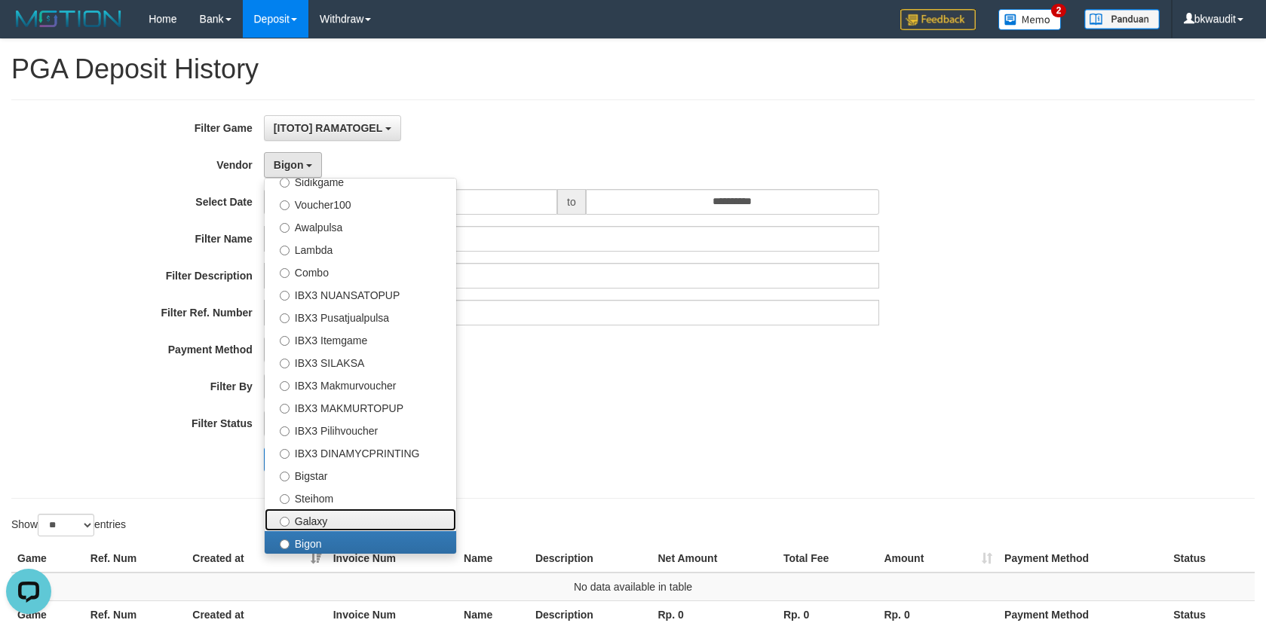
click at [369, 527] on label "Galaxy" at bounding box center [360, 520] width 191 height 23
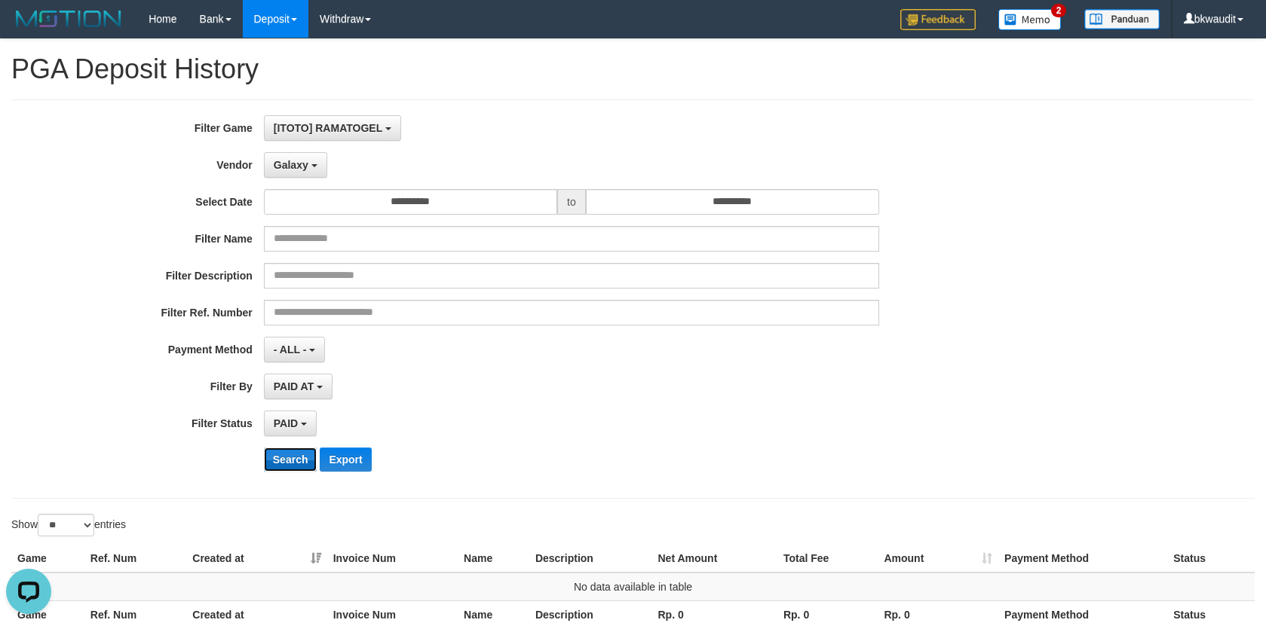
click at [291, 470] on button "Search" at bounding box center [291, 460] width 54 height 24
click at [286, 159] on span "Galaxy" at bounding box center [291, 165] width 35 height 12
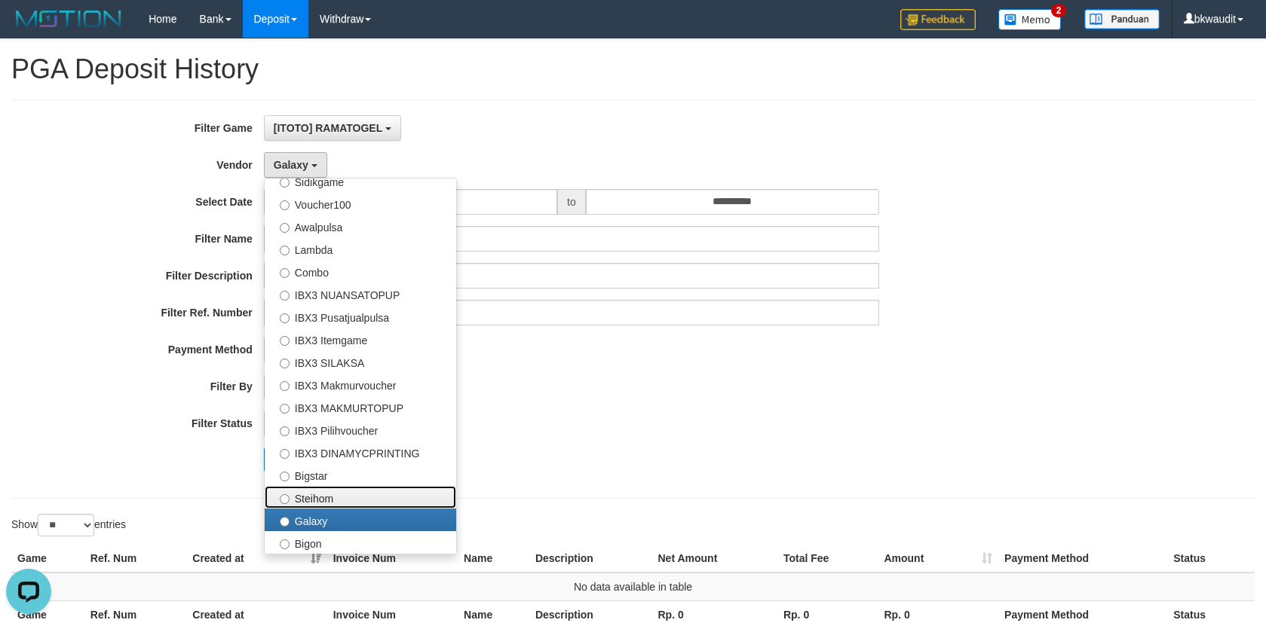
click at [346, 498] on label "Steihom" at bounding box center [360, 497] width 191 height 23
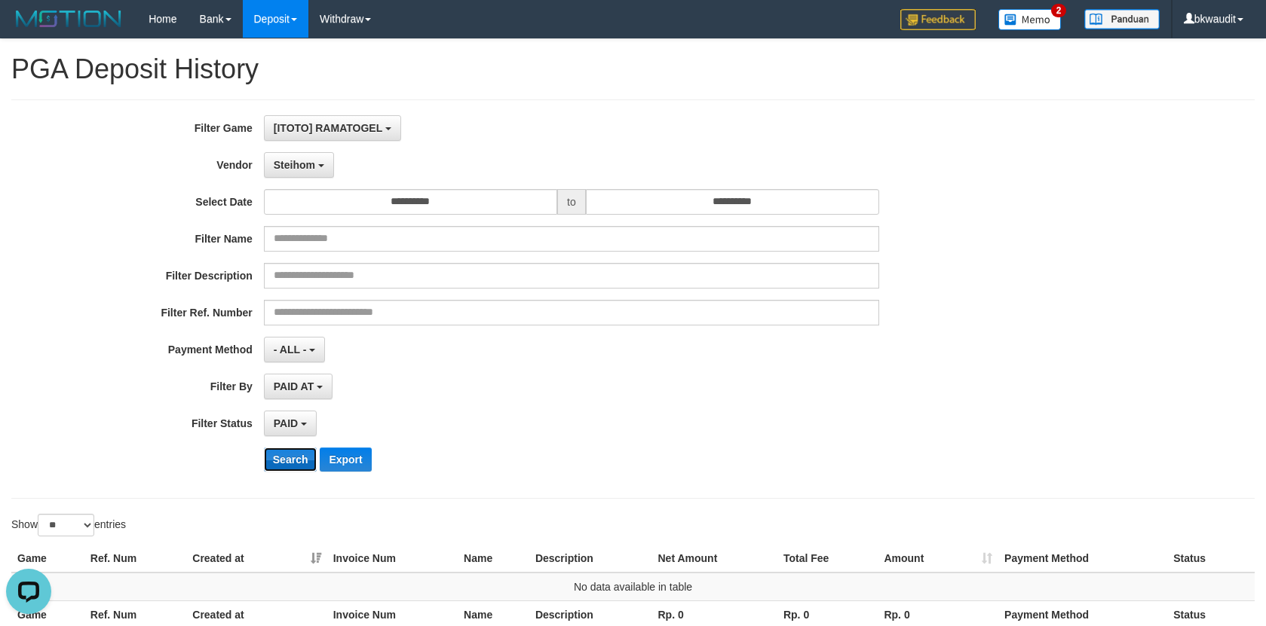
click at [300, 458] on button "Search" at bounding box center [291, 460] width 54 height 24
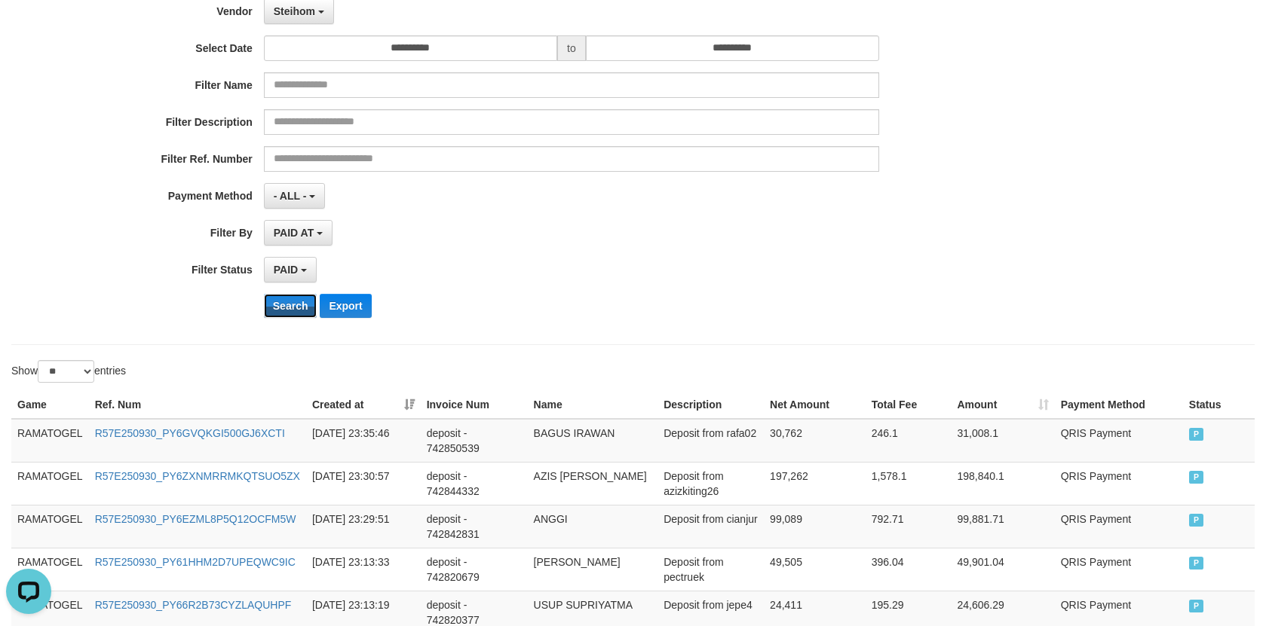
scroll to position [84, 0]
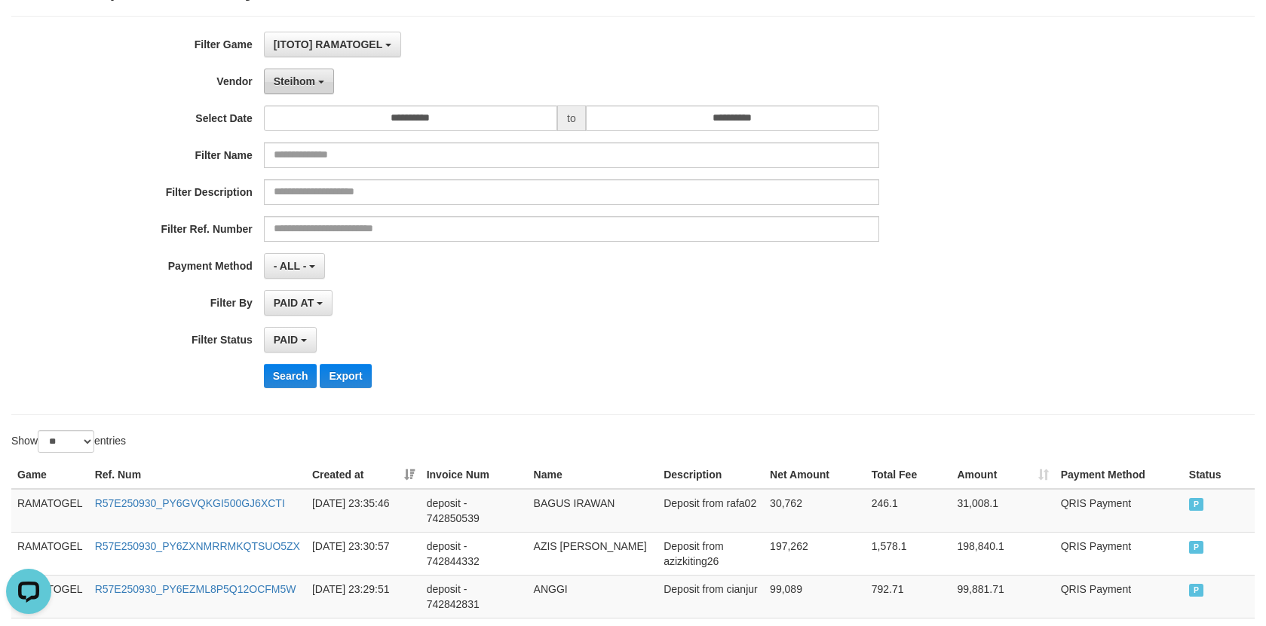
click at [314, 82] on span "Steihom" at bounding box center [294, 81] width 41 height 12
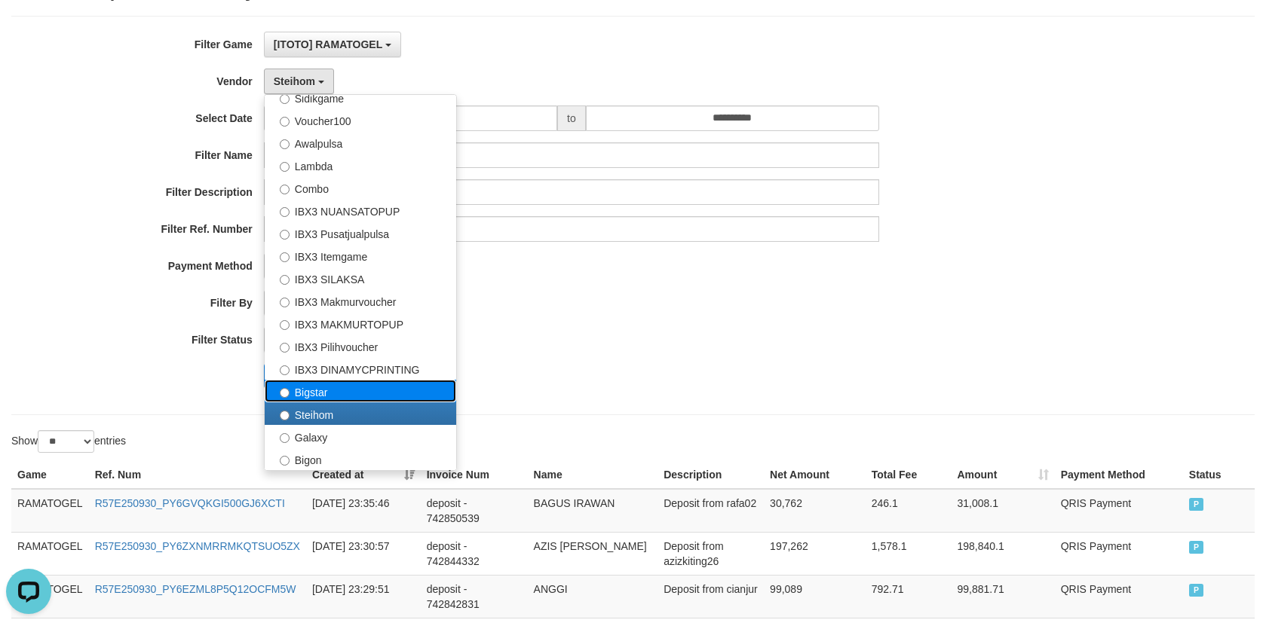
click at [351, 390] on label "Bigstar" at bounding box center [360, 391] width 191 height 23
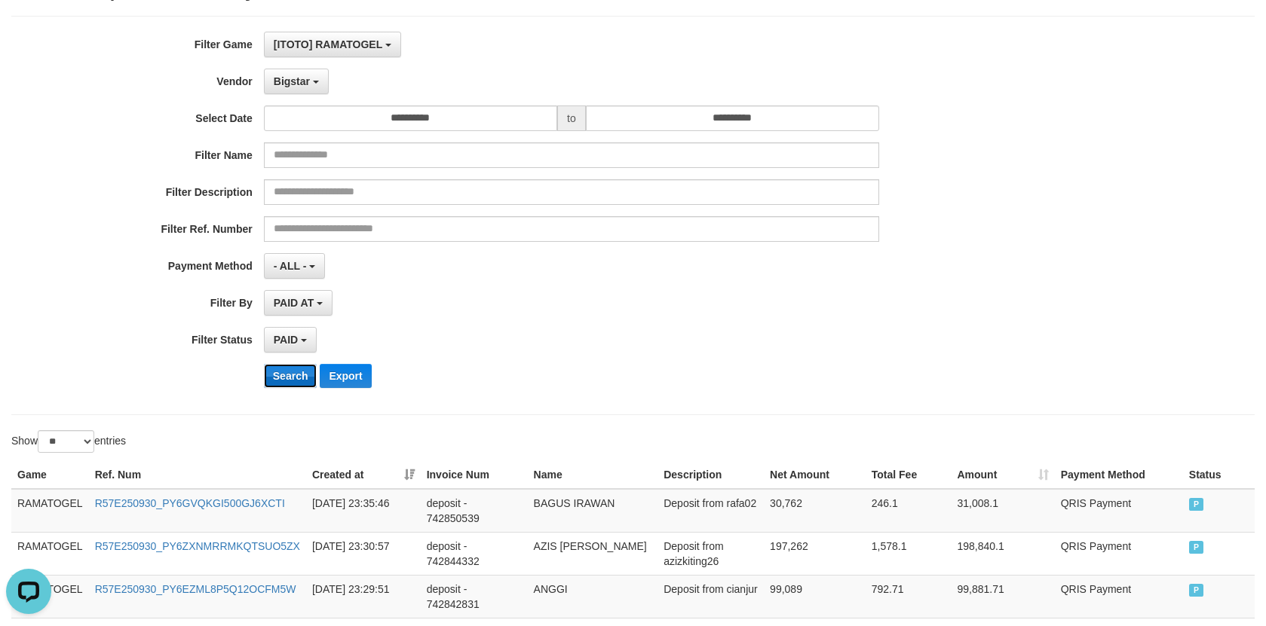
drag, startPoint x: 289, startPoint y: 378, endPoint x: 302, endPoint y: 378, distance: 12.8
click at [292, 378] on button "Search" at bounding box center [291, 376] width 54 height 24
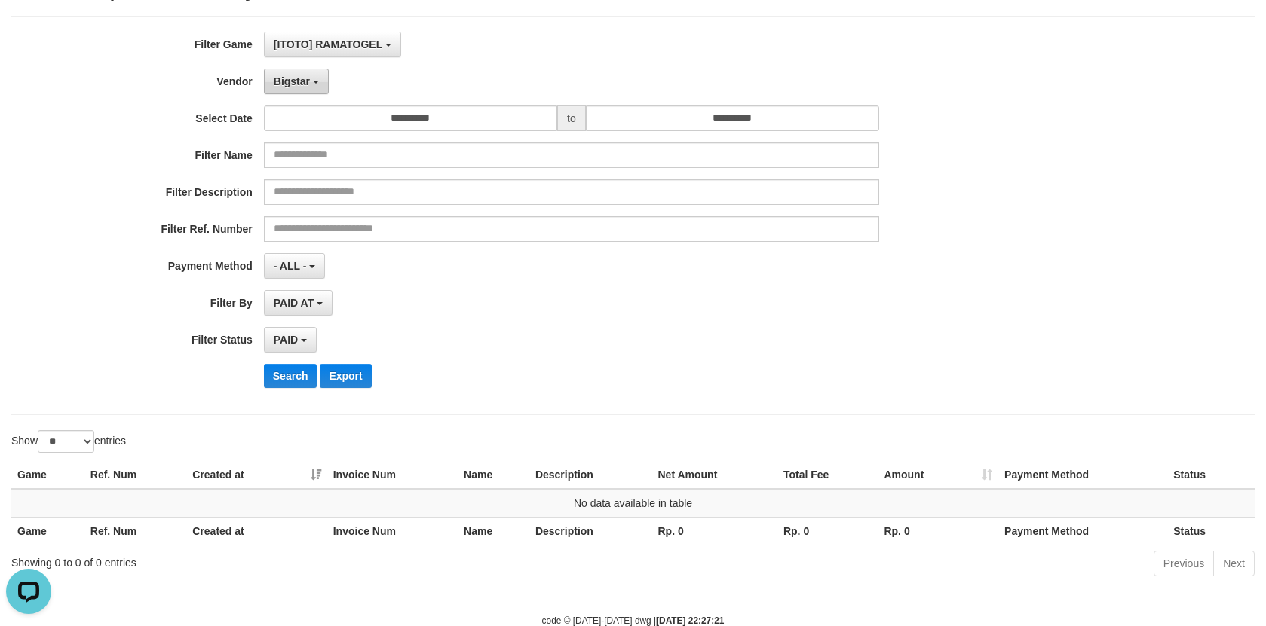
click at [316, 73] on button "Bigstar" at bounding box center [296, 82] width 65 height 26
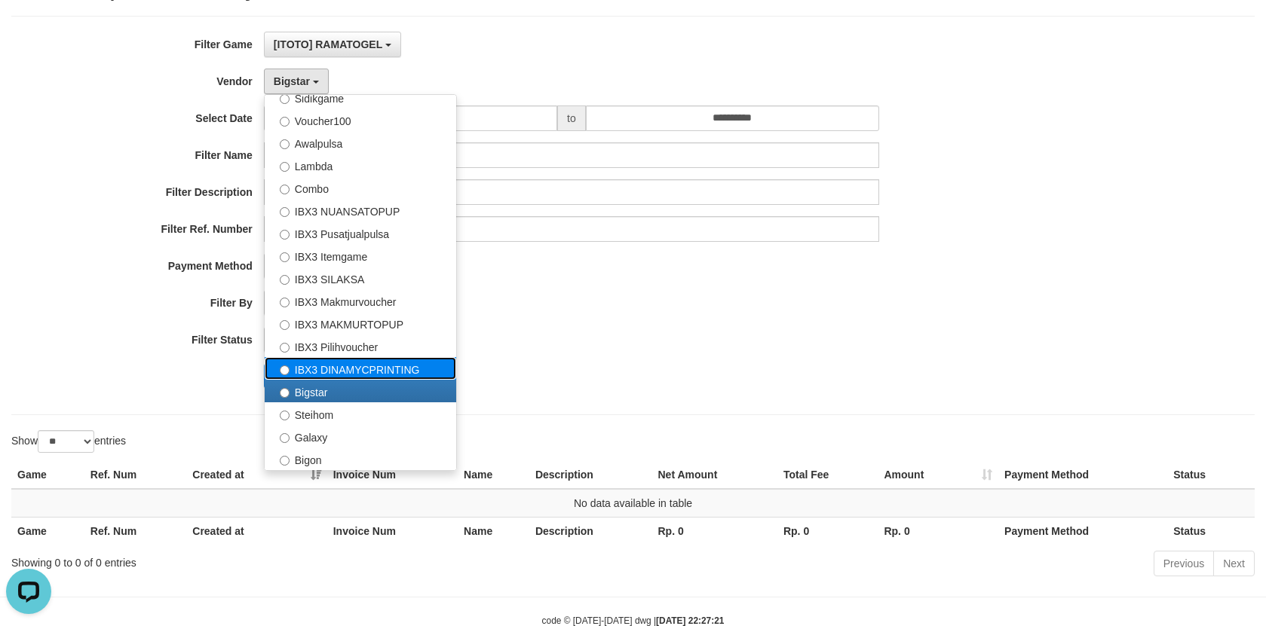
click at [411, 372] on label "IBX3 DINAMYCPRINTING" at bounding box center [360, 368] width 191 height 23
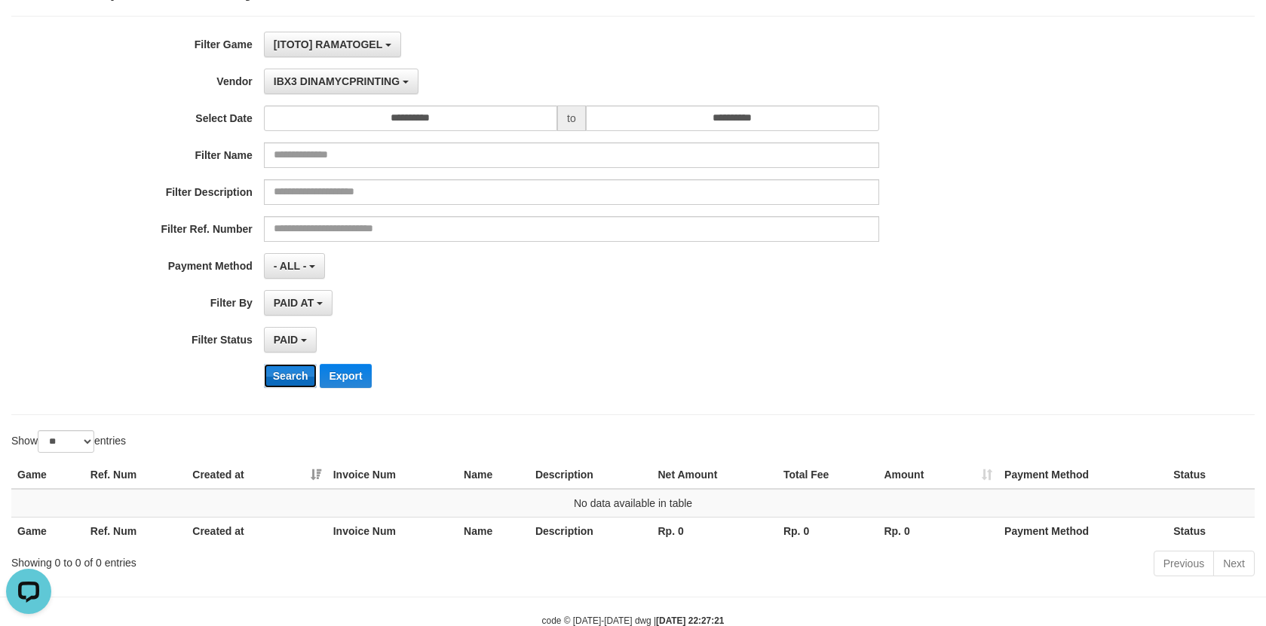
click at [294, 387] on button "Search" at bounding box center [291, 376] width 54 height 24
click at [334, 85] on span "IBX3 DINAMYCPRINTING" at bounding box center [337, 81] width 126 height 12
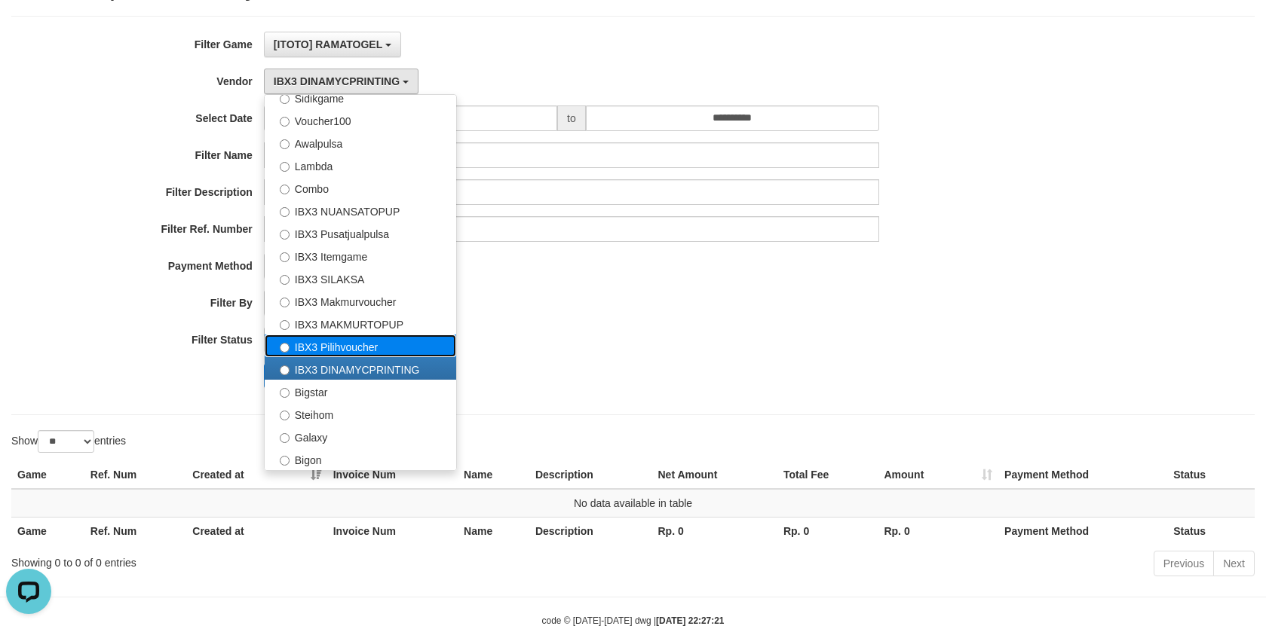
click at [407, 351] on label "IBX3 Pilihvoucher" at bounding box center [360, 346] width 191 height 23
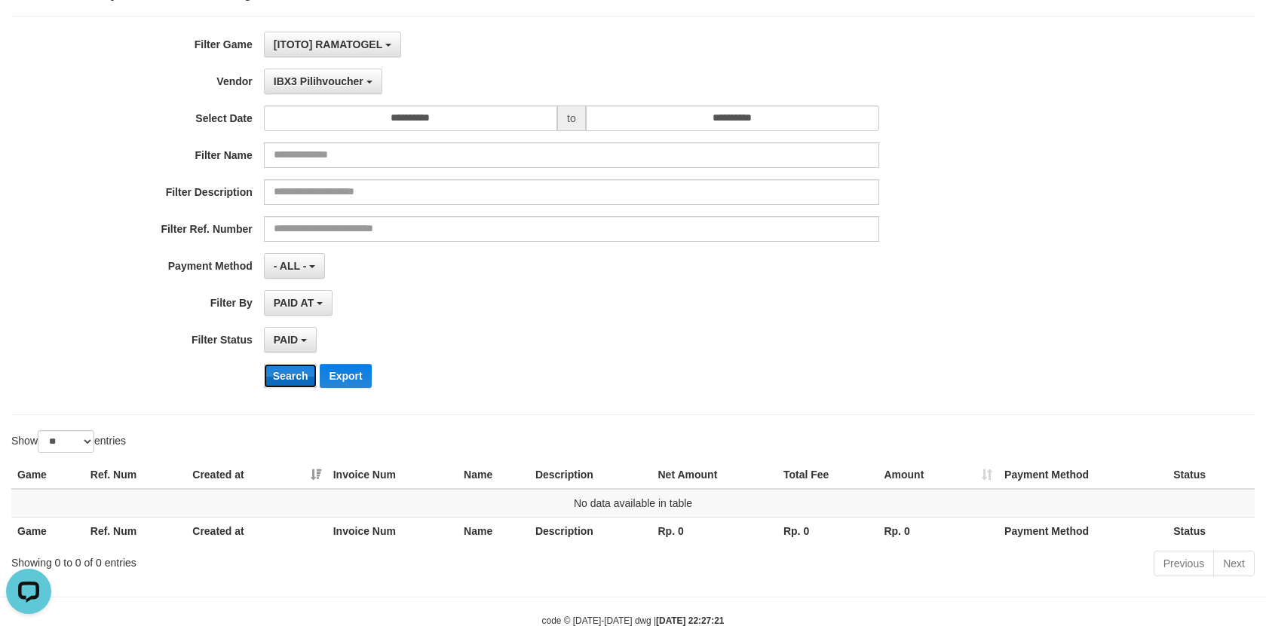
click at [288, 387] on button "Search" at bounding box center [291, 376] width 54 height 24
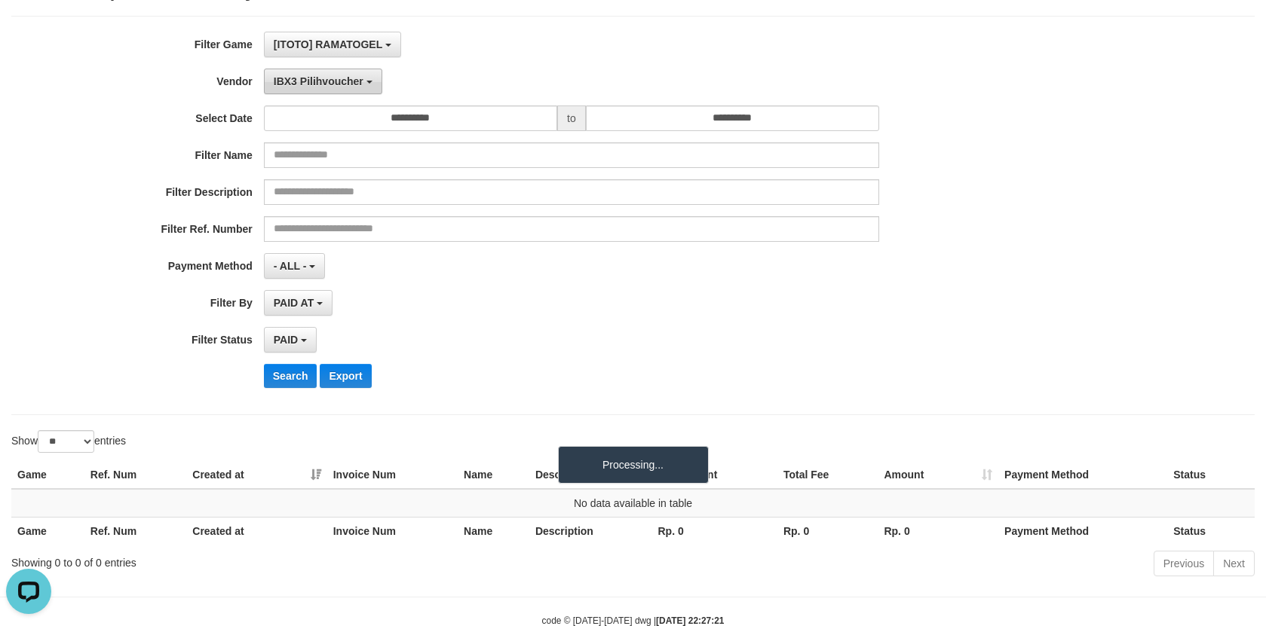
click at [355, 77] on span "IBX3 Pilihvoucher" at bounding box center [319, 81] width 90 height 12
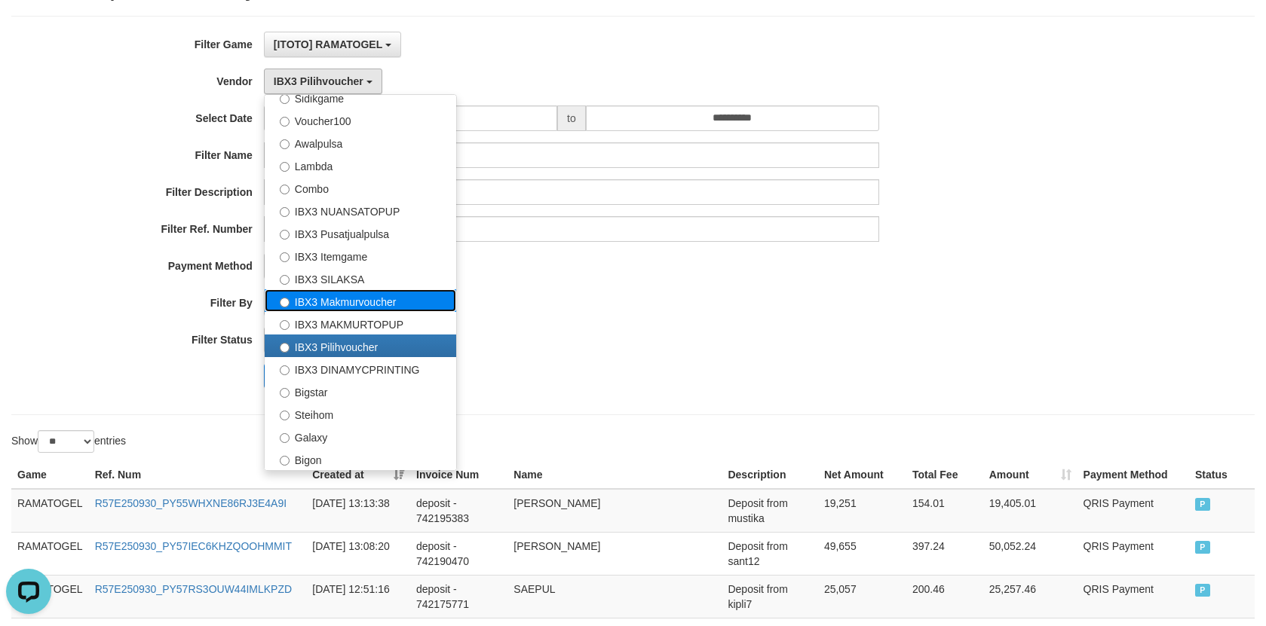
click at [370, 311] on label "IBX3 Makmurvoucher" at bounding box center [360, 300] width 191 height 23
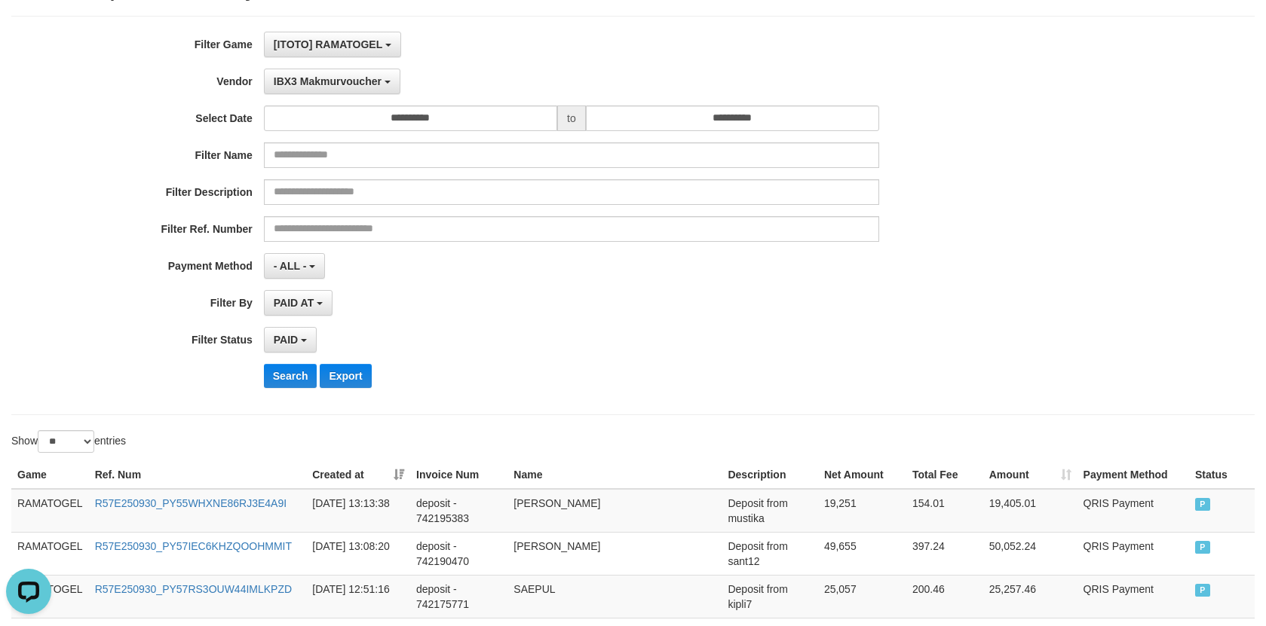
click at [363, 66] on div "**********" at bounding box center [527, 216] width 1055 height 368
drag, startPoint x: 363, startPoint y: 84, endPoint x: 348, endPoint y: 225, distance: 141.0
click at [364, 85] on span "IBX3 Makmurvoucher" at bounding box center [328, 81] width 108 height 12
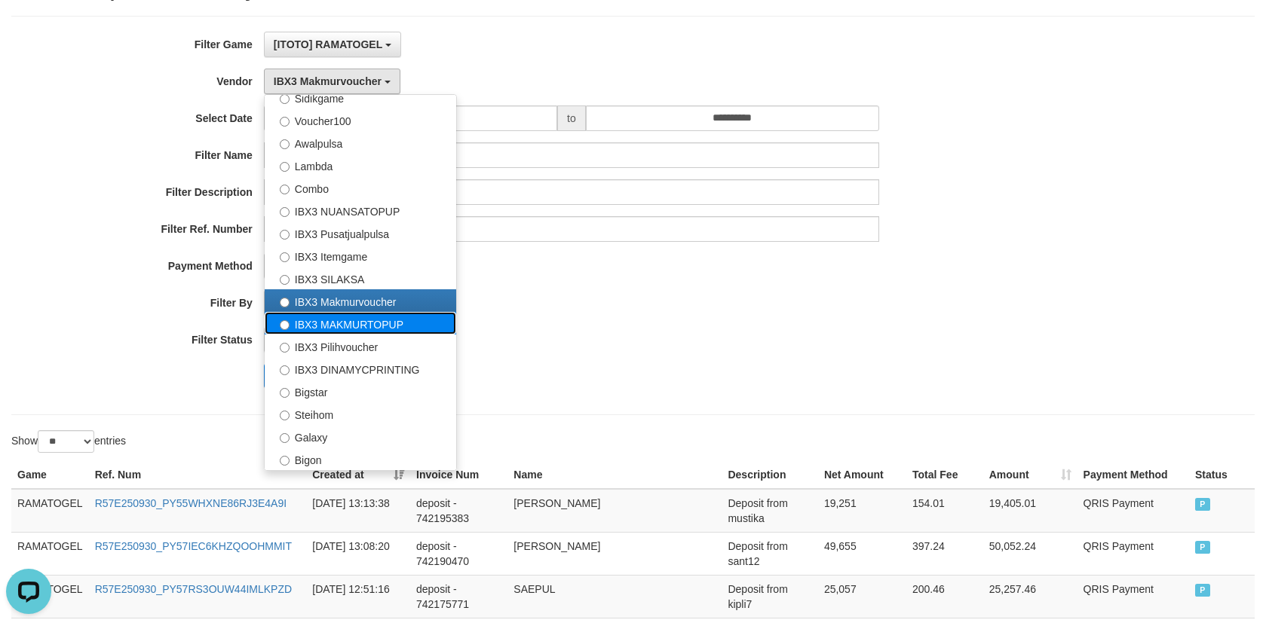
click at [343, 315] on label "IBX3 MAKMURTOPUP" at bounding box center [360, 323] width 191 height 23
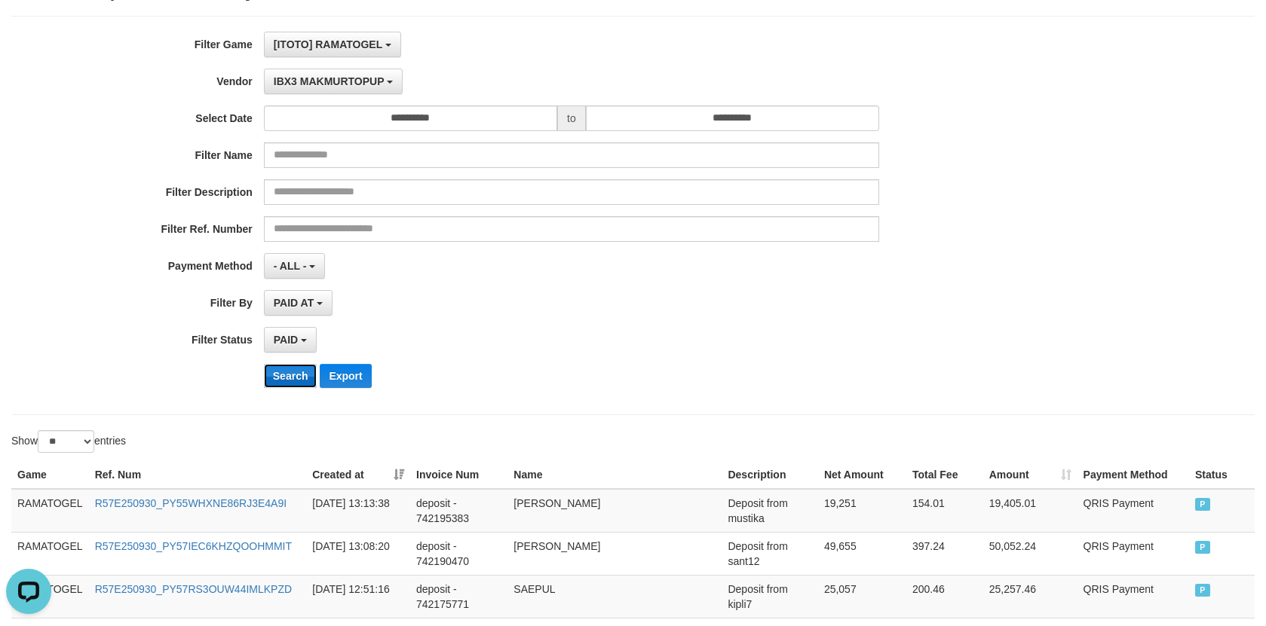
drag, startPoint x: 295, startPoint y: 377, endPoint x: 383, endPoint y: 168, distance: 226.4
click at [295, 378] on button "Search" at bounding box center [291, 376] width 54 height 24
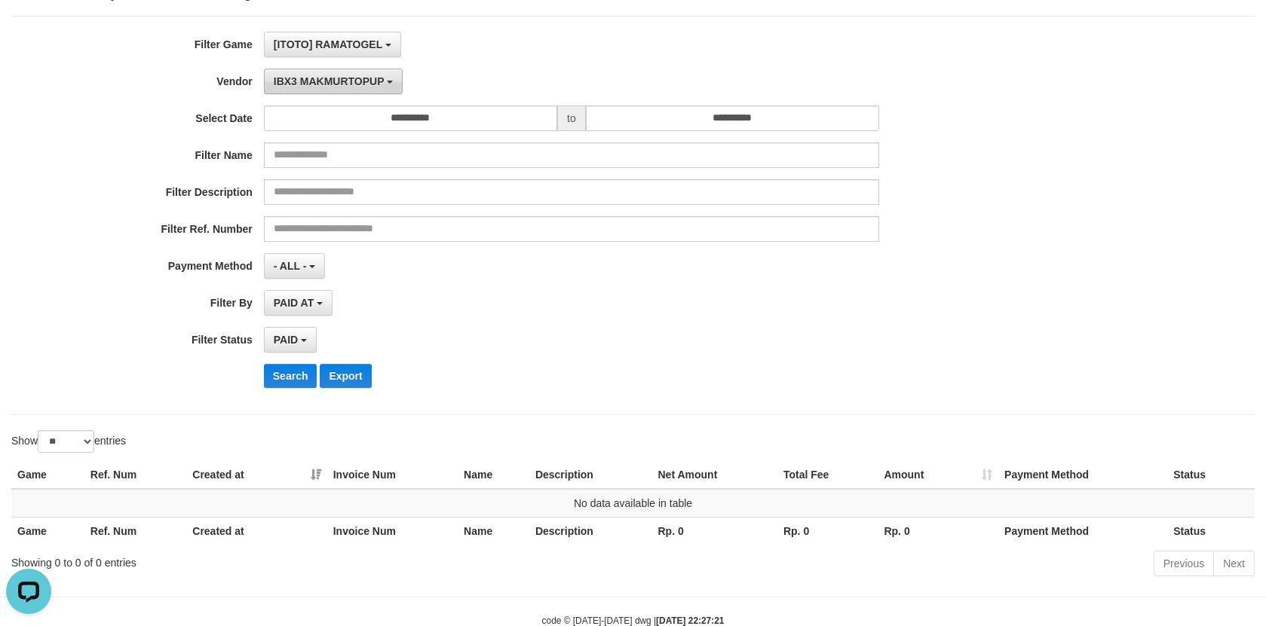
click at [379, 81] on span "IBX3 MAKMURTOPUP" at bounding box center [329, 81] width 111 height 12
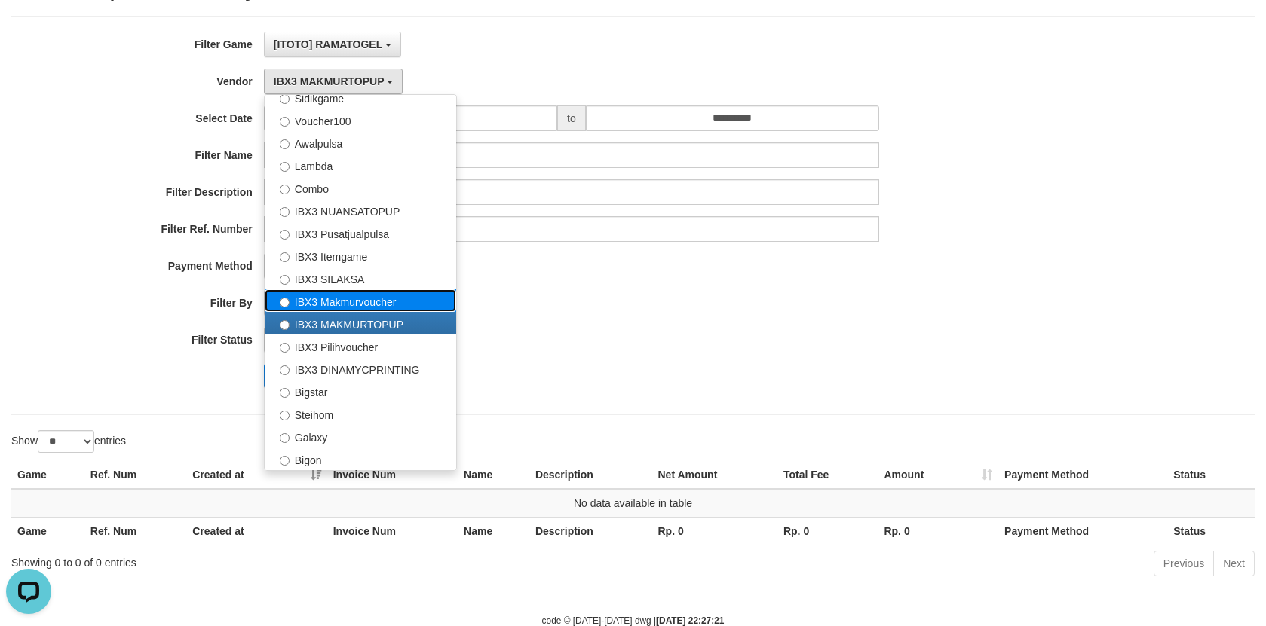
click at [360, 293] on label "IBX3 Makmurvoucher" at bounding box center [360, 300] width 191 height 23
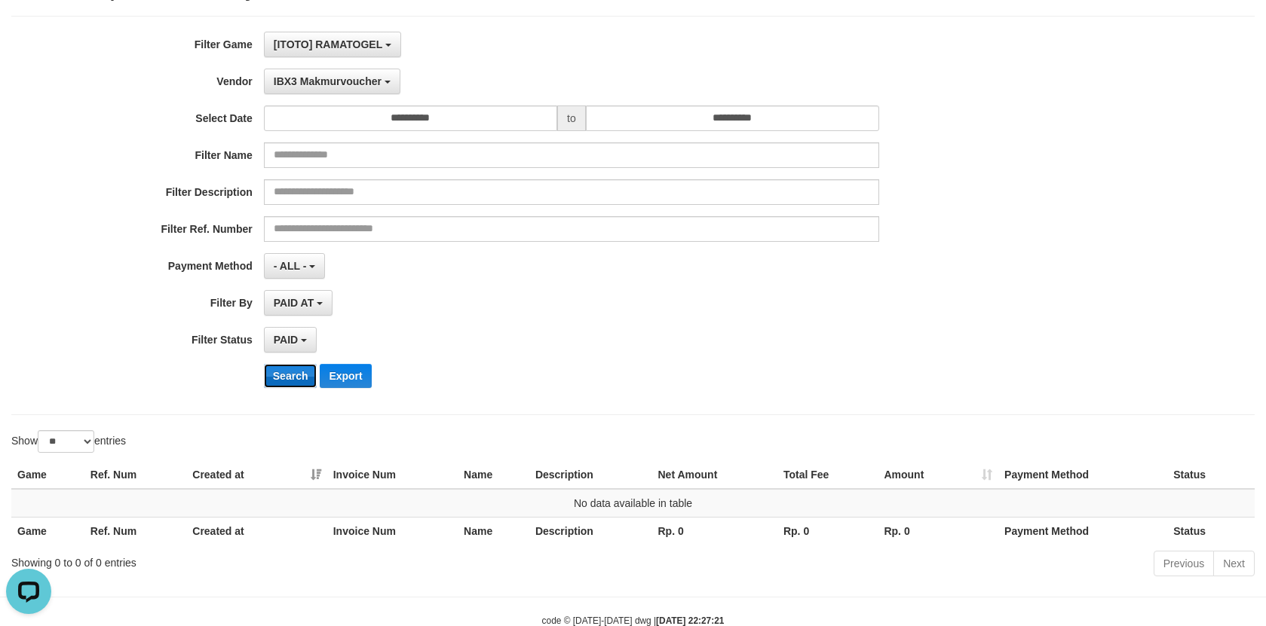
click at [288, 372] on button "Search" at bounding box center [291, 376] width 54 height 24
click at [350, 75] on span "IBX3 Makmurvoucher" at bounding box center [328, 81] width 108 height 12
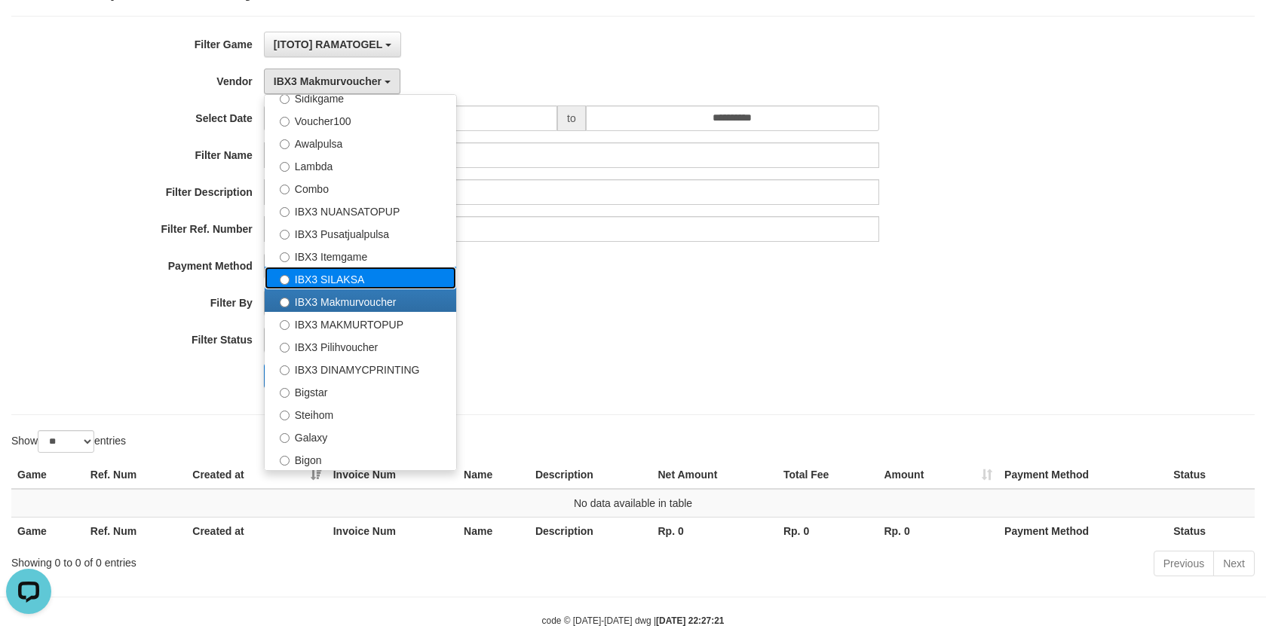
click at [387, 272] on label "IBX3 SILAKSA" at bounding box center [360, 278] width 191 height 23
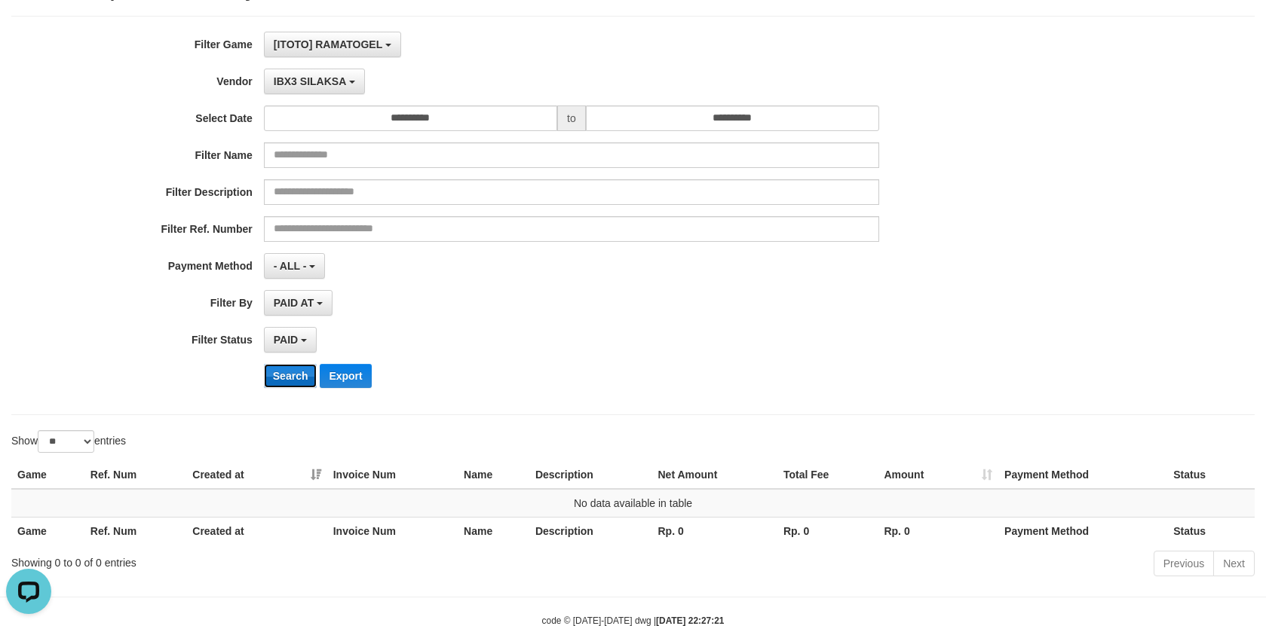
click at [288, 378] on button "Search" at bounding box center [291, 376] width 54 height 24
click at [343, 72] on button "IBX3 SILAKSA" at bounding box center [314, 82] width 101 height 26
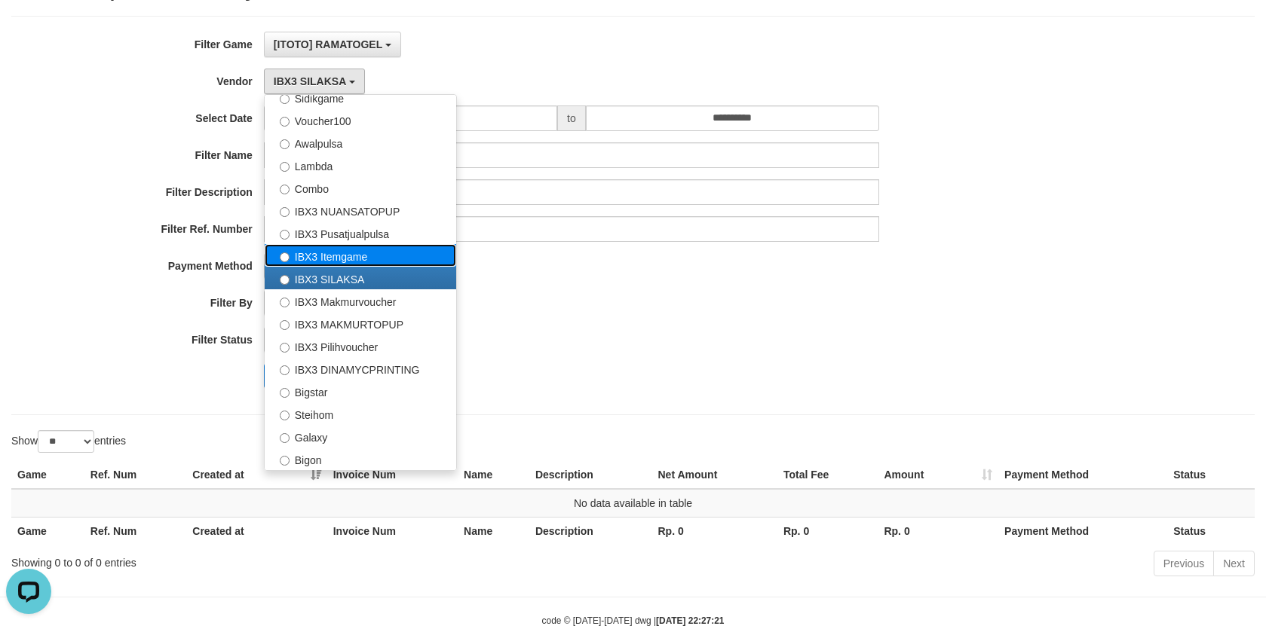
click at [372, 262] on label "IBX3 Itemgame" at bounding box center [360, 255] width 191 height 23
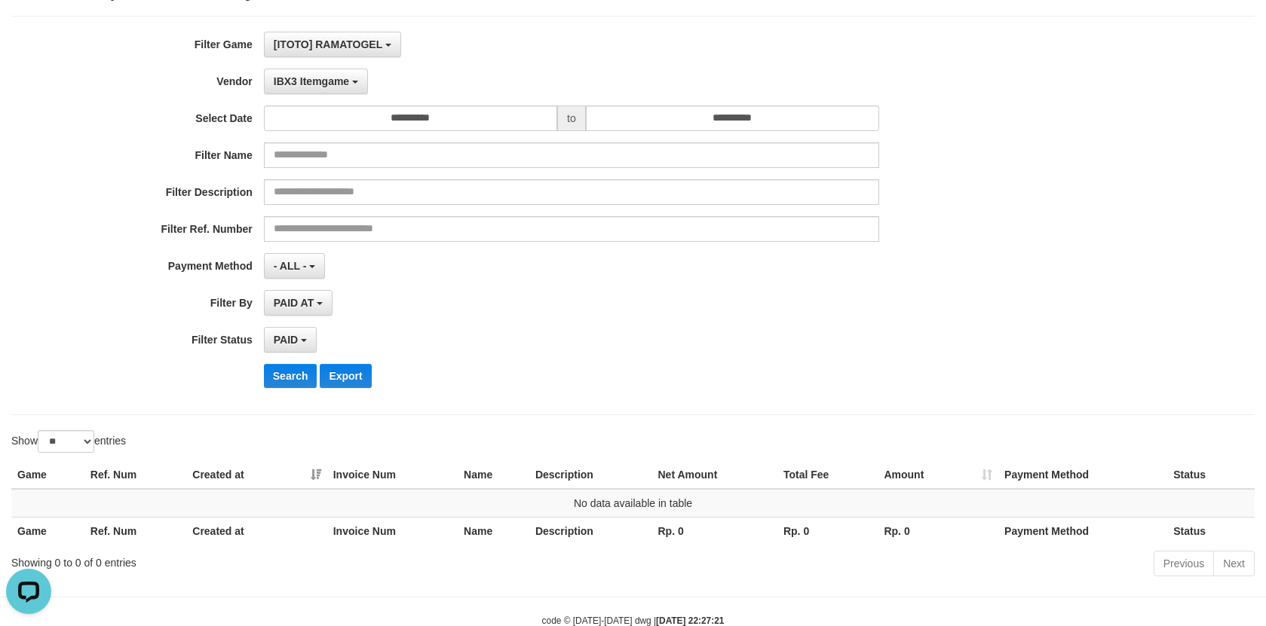
click at [294, 388] on div "**********" at bounding box center [527, 216] width 1055 height 368
click at [297, 371] on button "Search" at bounding box center [291, 376] width 54 height 24
click at [322, 75] on span "IBX3 Itemgame" at bounding box center [311, 81] width 75 height 12
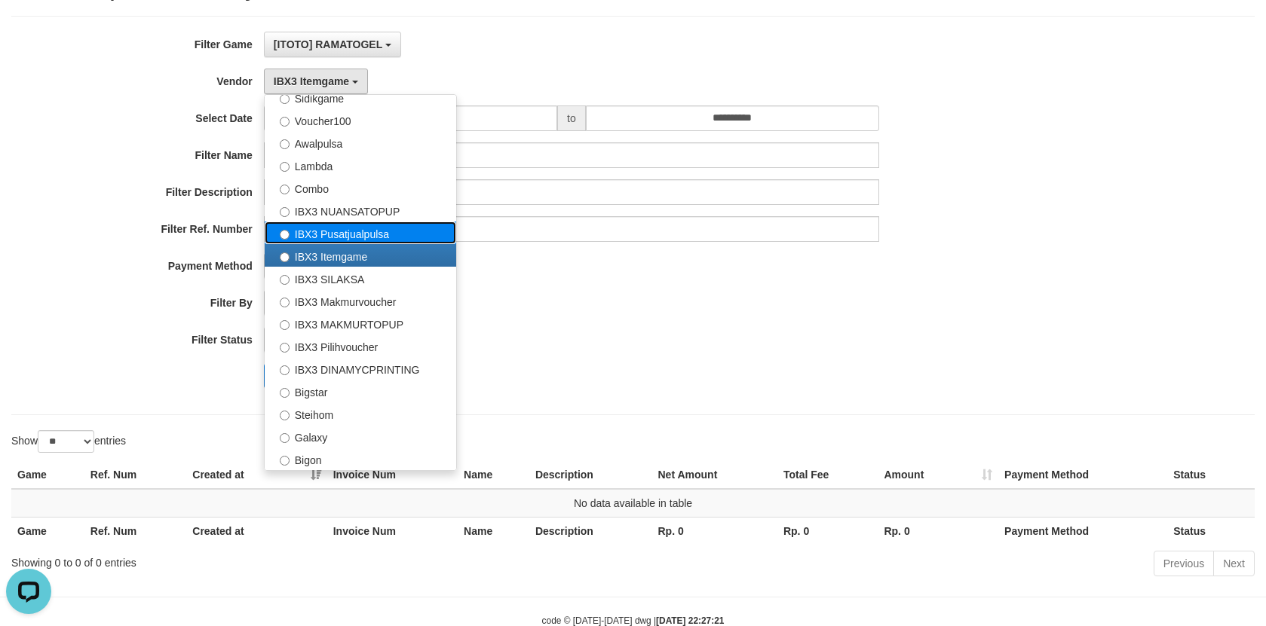
click at [351, 231] on label "IBX3 Pusatjualpulsa" at bounding box center [360, 233] width 191 height 23
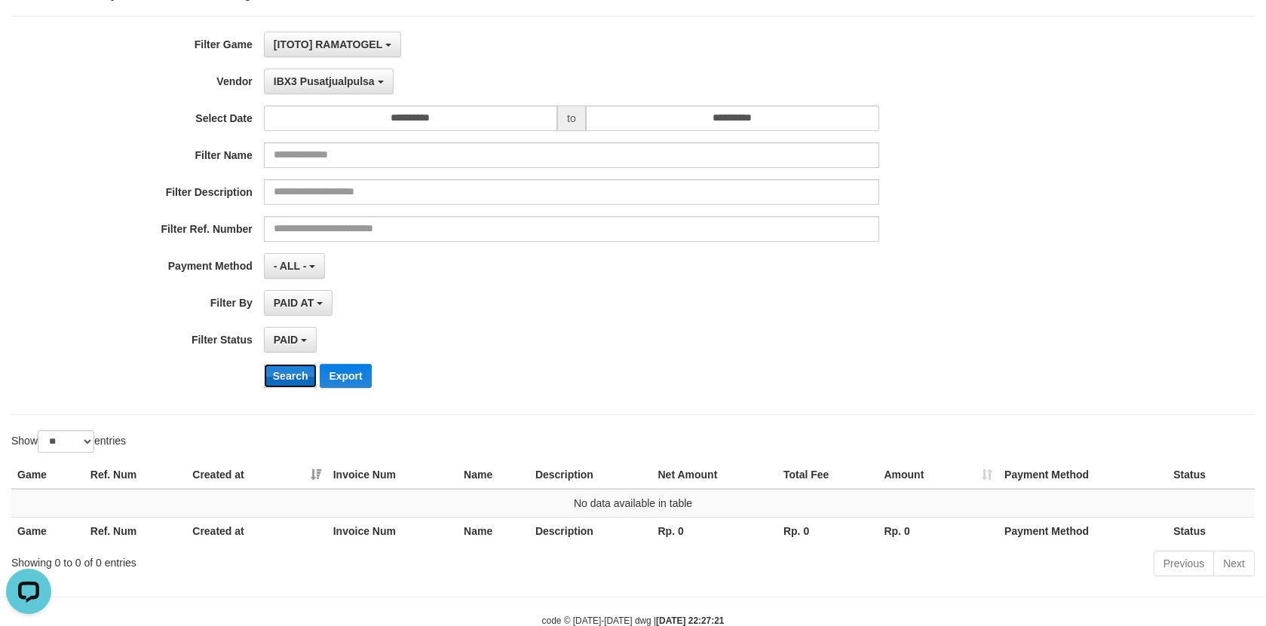
click at [282, 374] on button "Search" at bounding box center [291, 376] width 54 height 24
click at [353, 74] on button "IBX3 Pusatjualpulsa" at bounding box center [329, 82] width 130 height 26
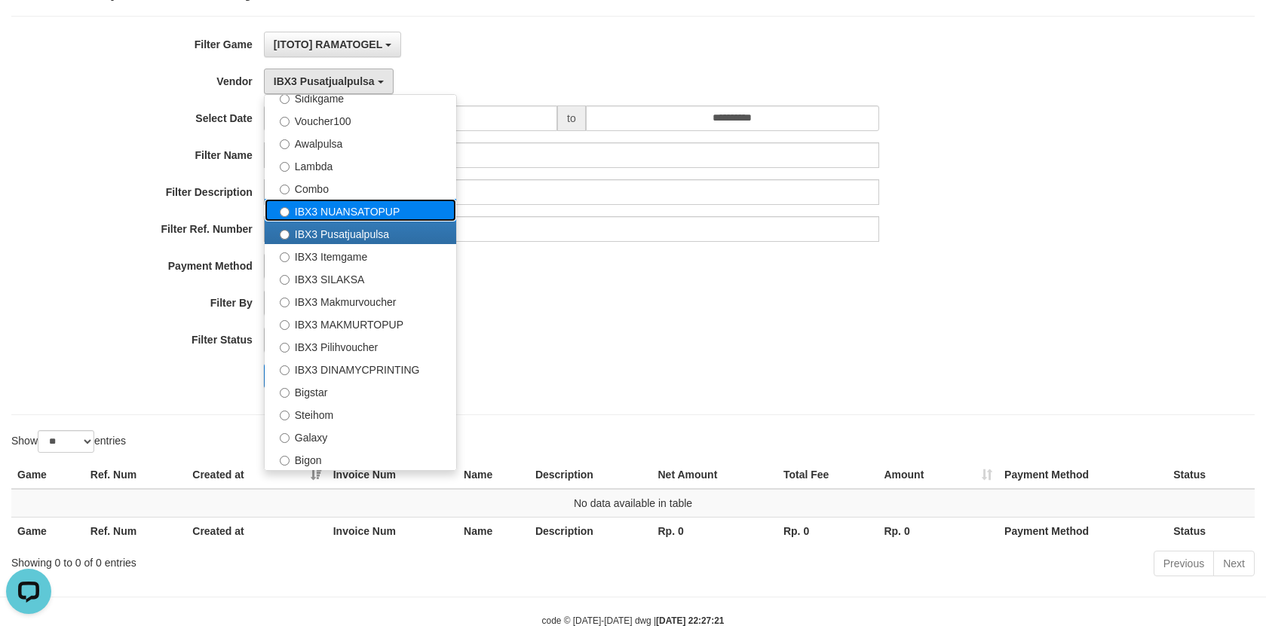
click at [403, 207] on label "IBX3 NUANSATOPUP" at bounding box center [360, 210] width 191 height 23
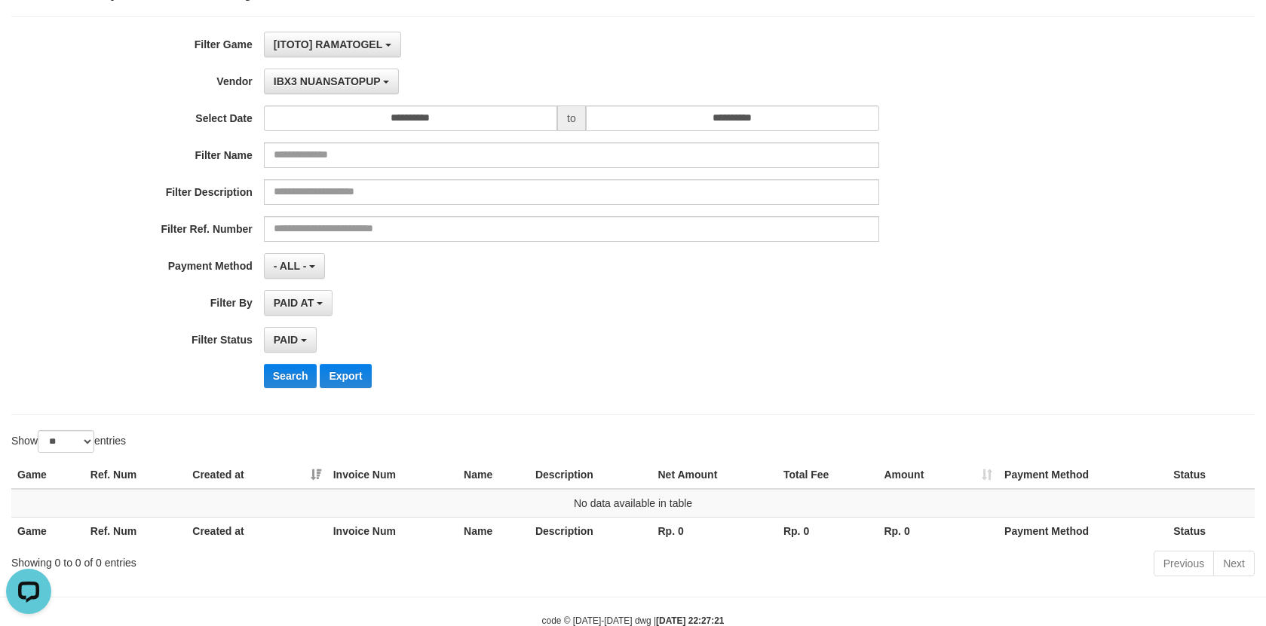
click at [298, 390] on div "**********" at bounding box center [527, 216] width 1055 height 368
click at [308, 373] on button "Search" at bounding box center [291, 376] width 54 height 24
click at [294, 81] on span "IBX3 NUANSATOPUP" at bounding box center [327, 81] width 107 height 12
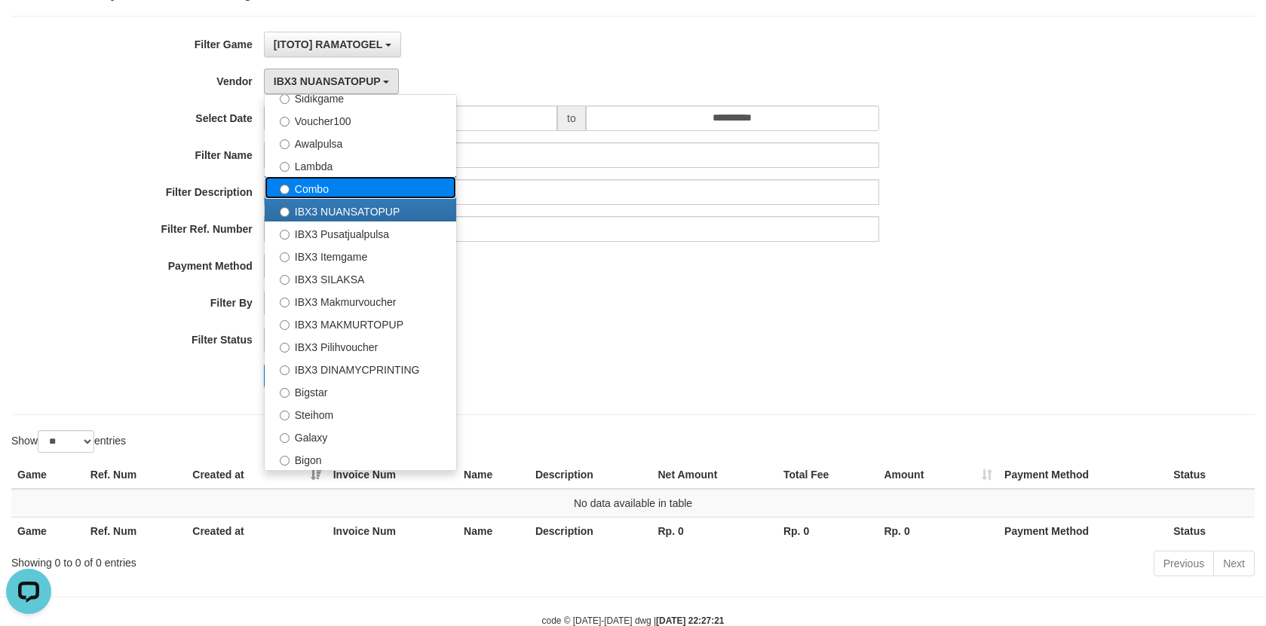
click at [370, 191] on label "Combo" at bounding box center [360, 187] width 191 height 23
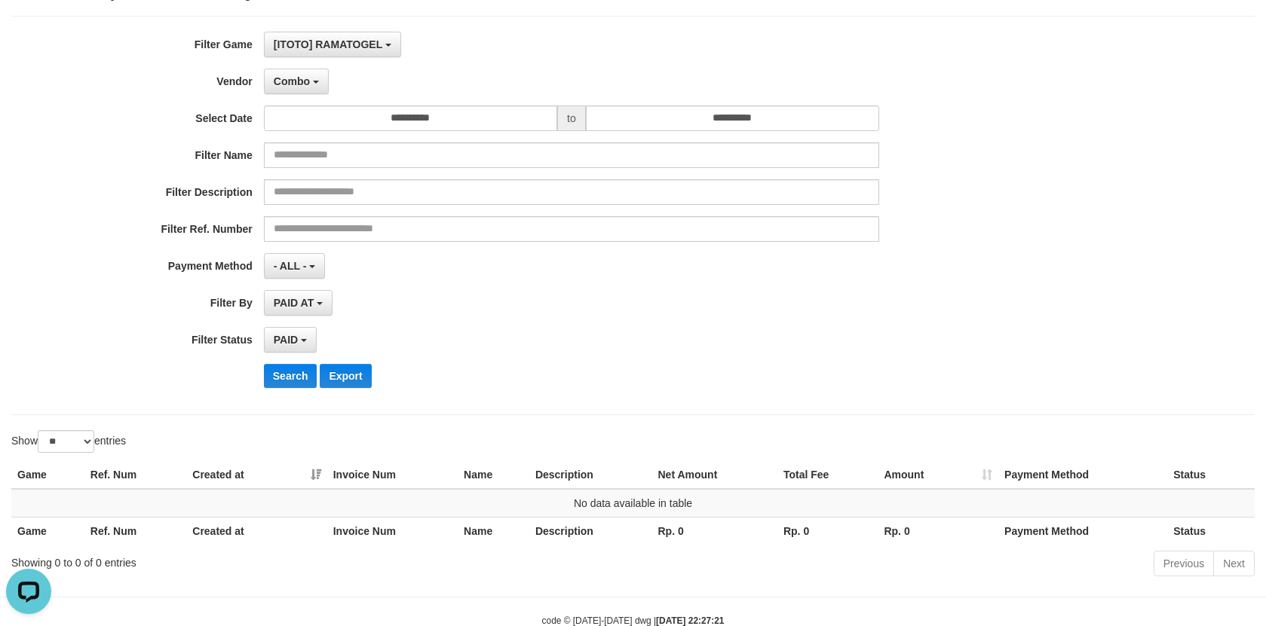
click at [261, 379] on div "Search Export" at bounding box center [527, 376] width 1055 height 24
click at [283, 372] on button "Search" at bounding box center [291, 376] width 54 height 24
click at [306, 69] on button "Combo" at bounding box center [296, 82] width 65 height 26
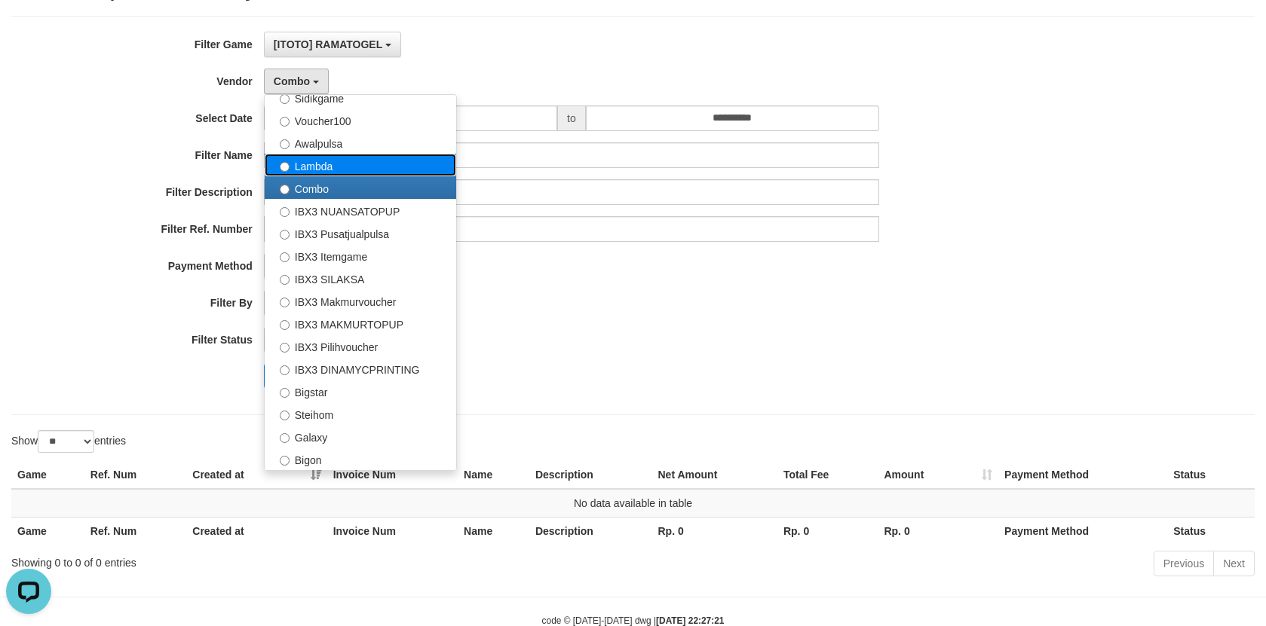
click at [363, 165] on label "Lambda" at bounding box center [360, 165] width 191 height 23
select select "**********"
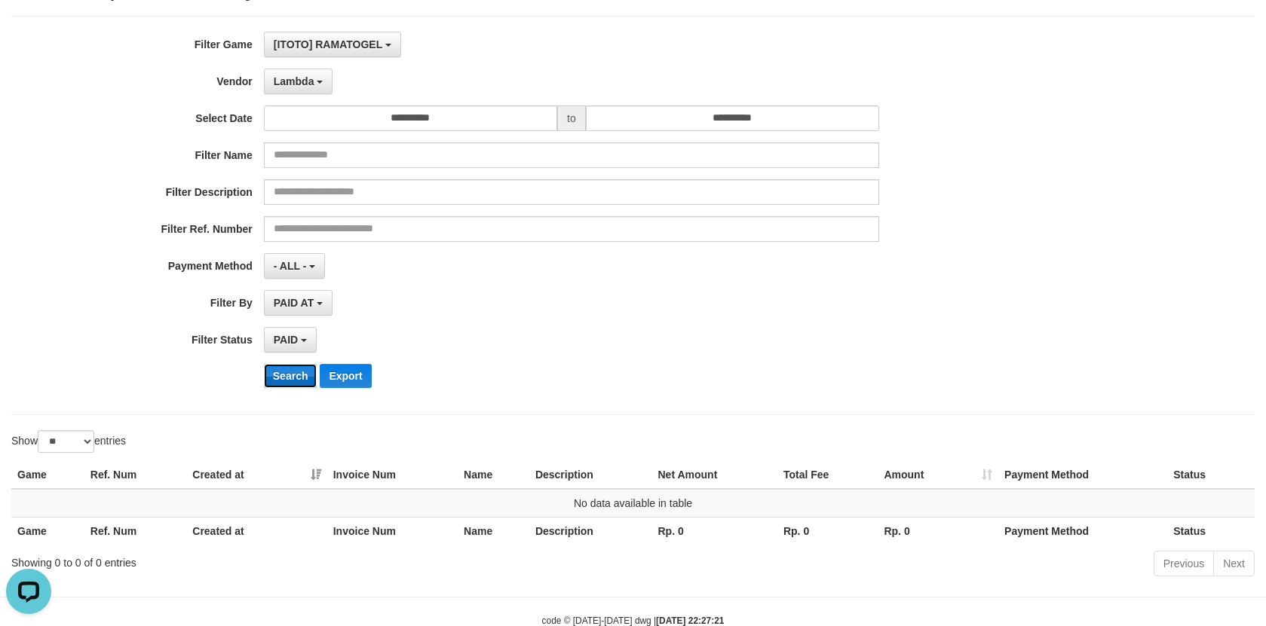
click at [285, 375] on button "Search" at bounding box center [291, 376] width 54 height 24
click at [297, 75] on span "Lambda" at bounding box center [294, 81] width 41 height 12
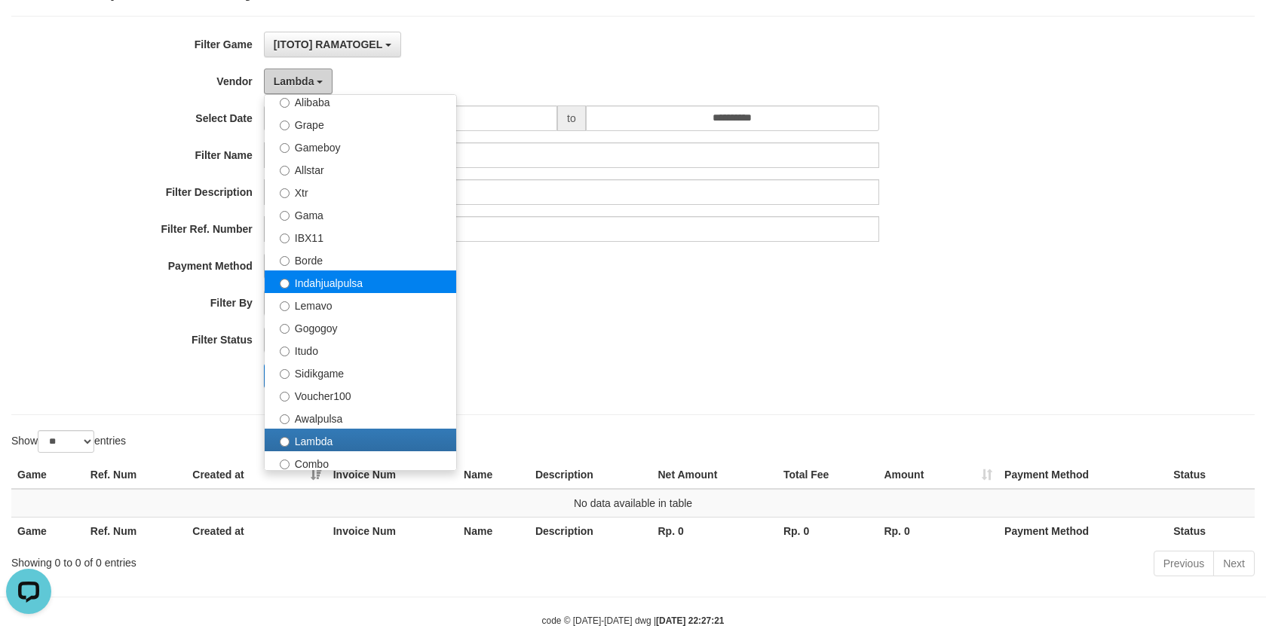
scroll to position [261, 0]
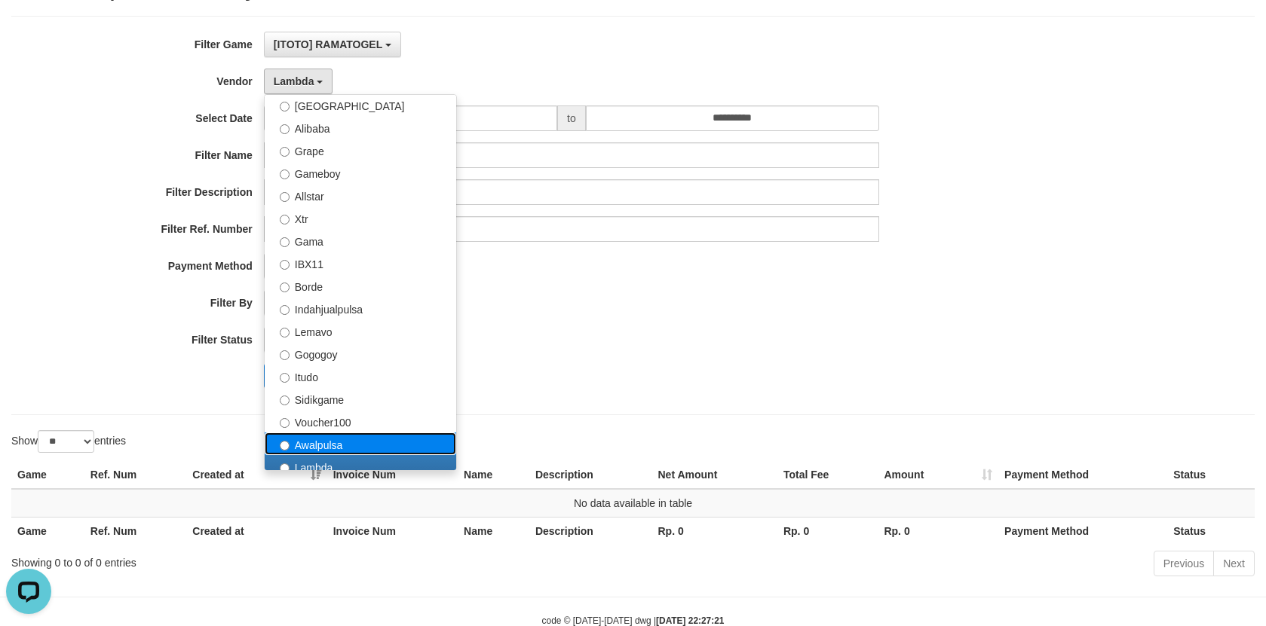
click at [322, 434] on label "Awalpulsa" at bounding box center [360, 444] width 191 height 23
select select "**********"
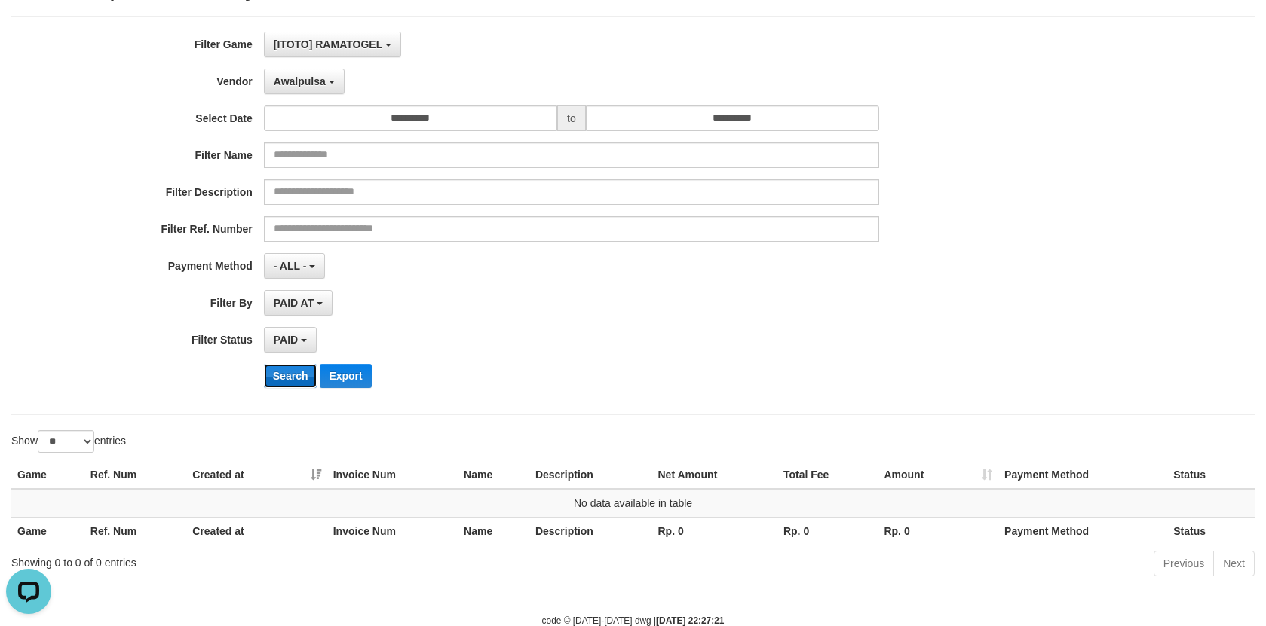
click at [294, 374] on button "Search" at bounding box center [291, 376] width 54 height 24
click at [318, 90] on button "Awalpulsa" at bounding box center [304, 82] width 81 height 26
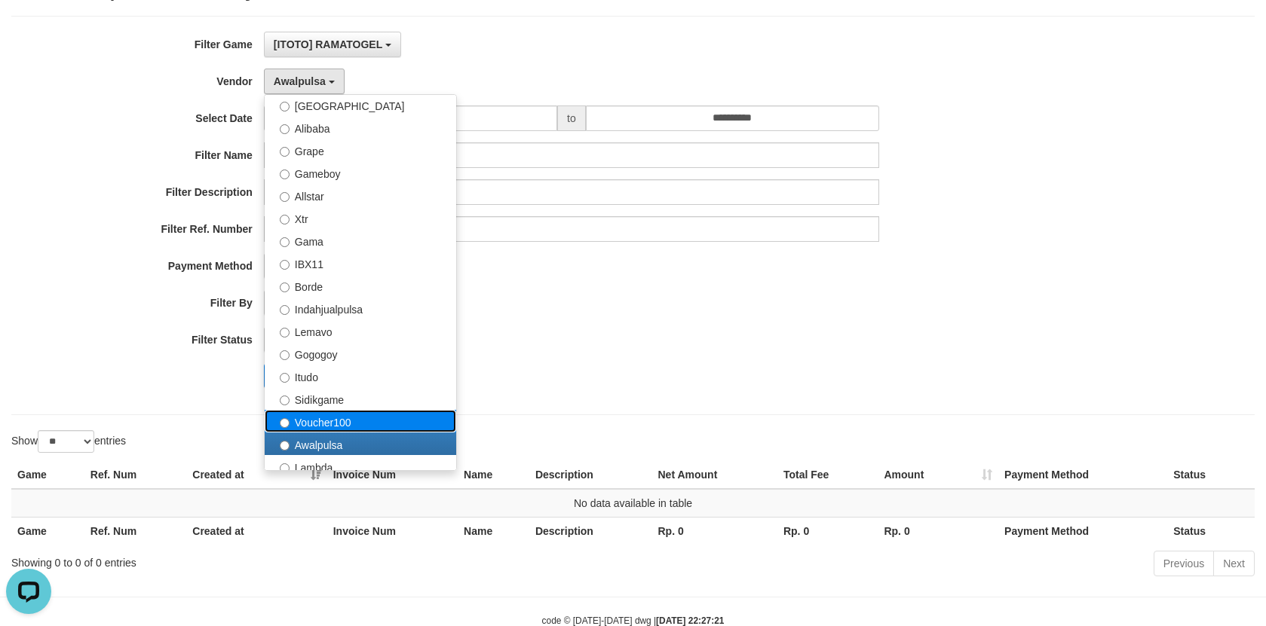
click at [320, 429] on label "Voucher100" at bounding box center [360, 421] width 191 height 23
select select "**********"
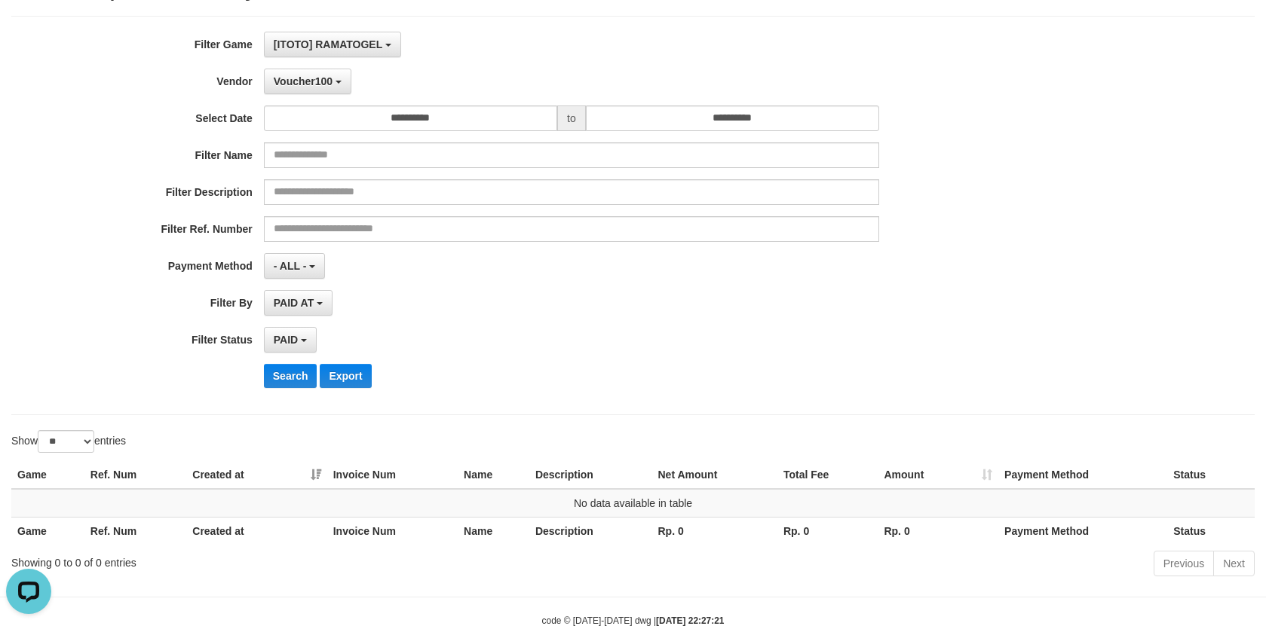
click at [301, 361] on div "**********" at bounding box center [527, 216] width 1055 height 368
click at [301, 375] on button "Search" at bounding box center [291, 376] width 54 height 24
click at [333, 75] on button "Voucher100" at bounding box center [307, 82] width 87 height 26
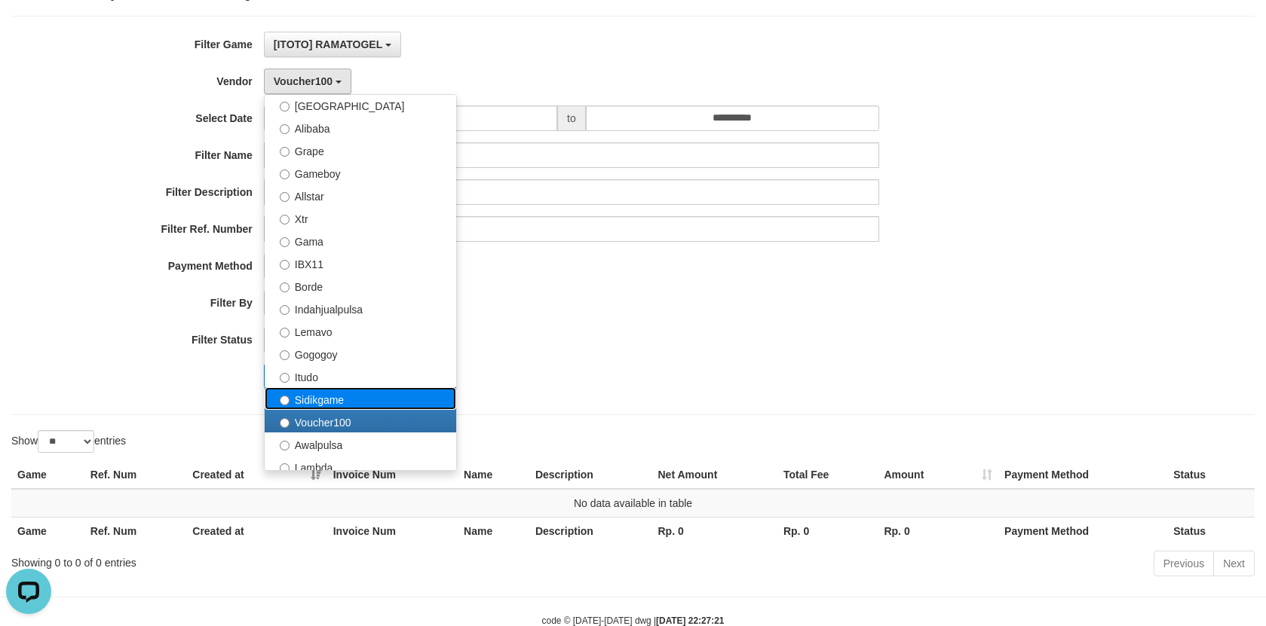
click at [332, 395] on label "Sidikgame" at bounding box center [360, 398] width 191 height 23
select select "**********"
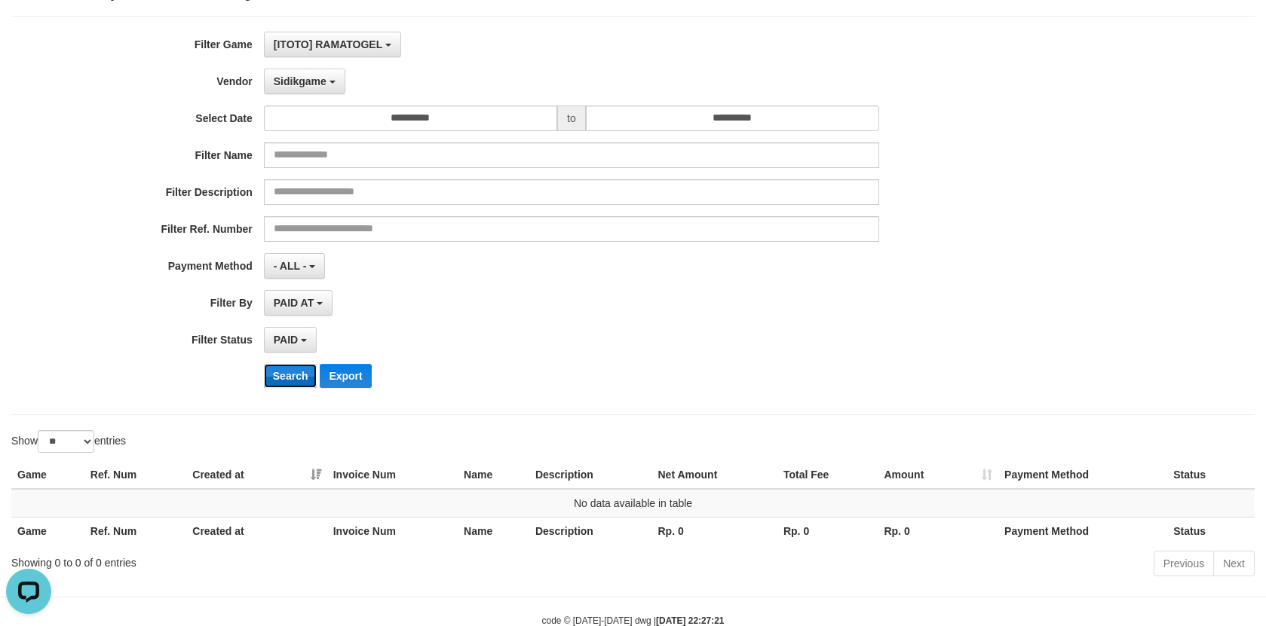
click at [292, 368] on button "Search" at bounding box center [291, 376] width 54 height 24
click at [316, 98] on div "**********" at bounding box center [527, 216] width 1055 height 368
click at [315, 75] on span "Sidikgame" at bounding box center [300, 81] width 53 height 12
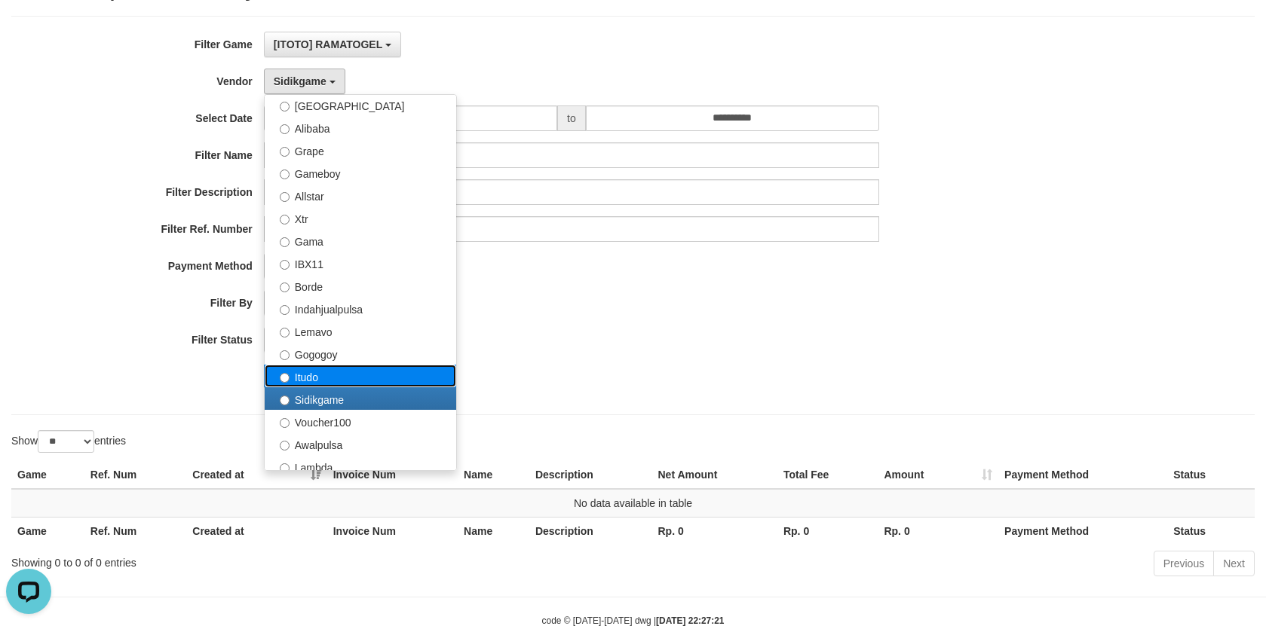
click at [361, 378] on label "Itudo" at bounding box center [360, 376] width 191 height 23
select select "**********"
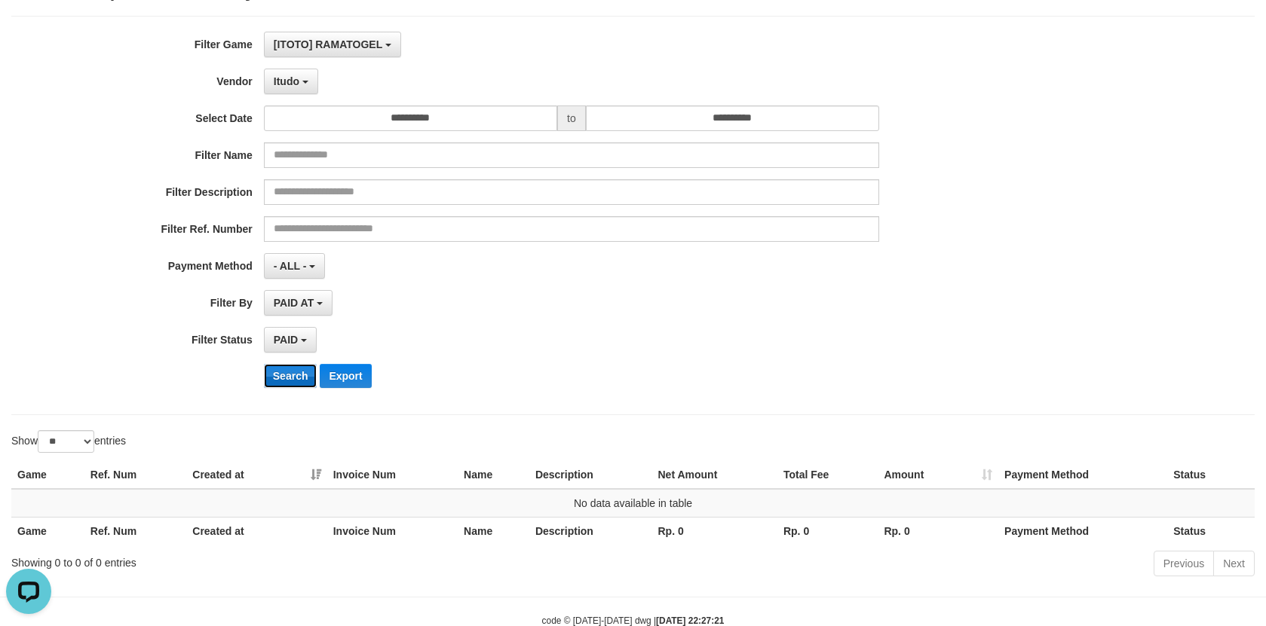
click at [283, 381] on button "Search" at bounding box center [291, 376] width 54 height 24
click at [296, 80] on span "Itudo" at bounding box center [287, 81] width 26 height 12
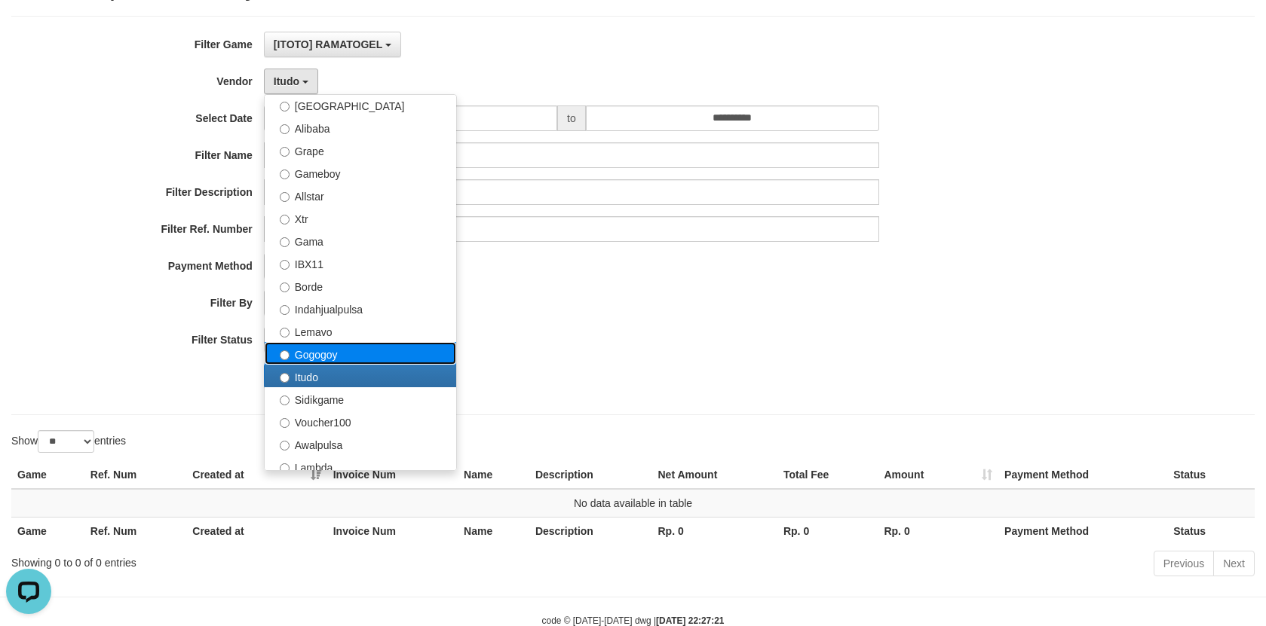
click at [351, 348] on label "Gogogoy" at bounding box center [360, 353] width 191 height 23
select select "**********"
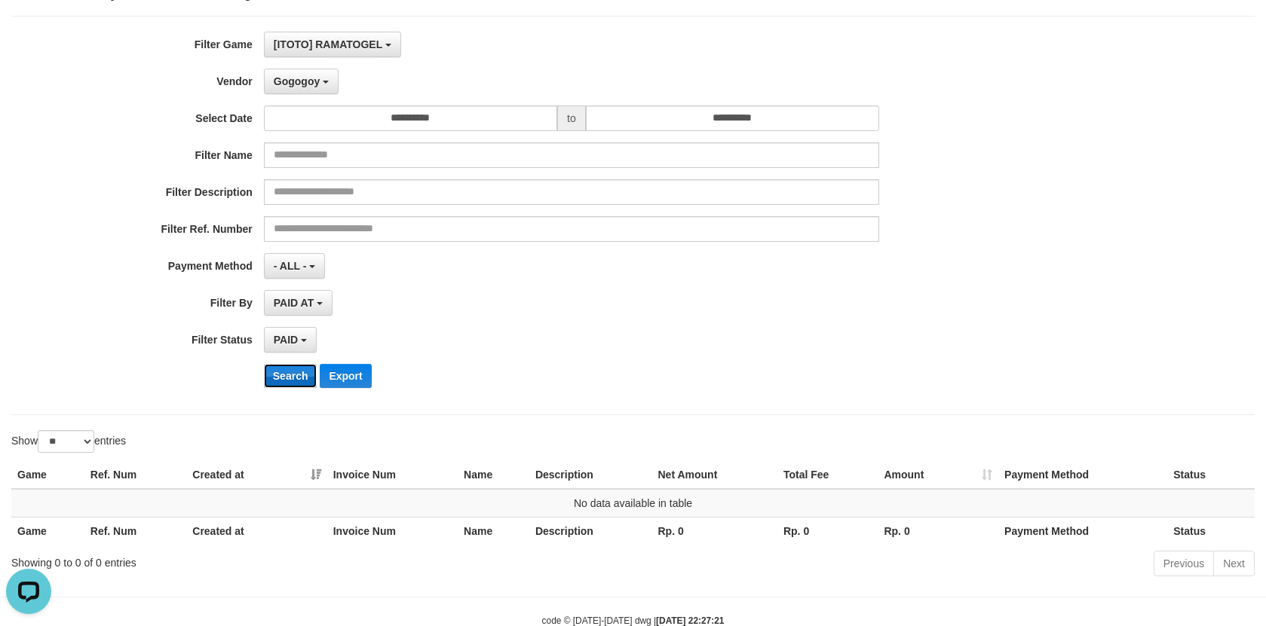
click at [287, 371] on button "Search" at bounding box center [291, 376] width 54 height 24
click at [323, 77] on button "Gogogoy" at bounding box center [301, 82] width 75 height 26
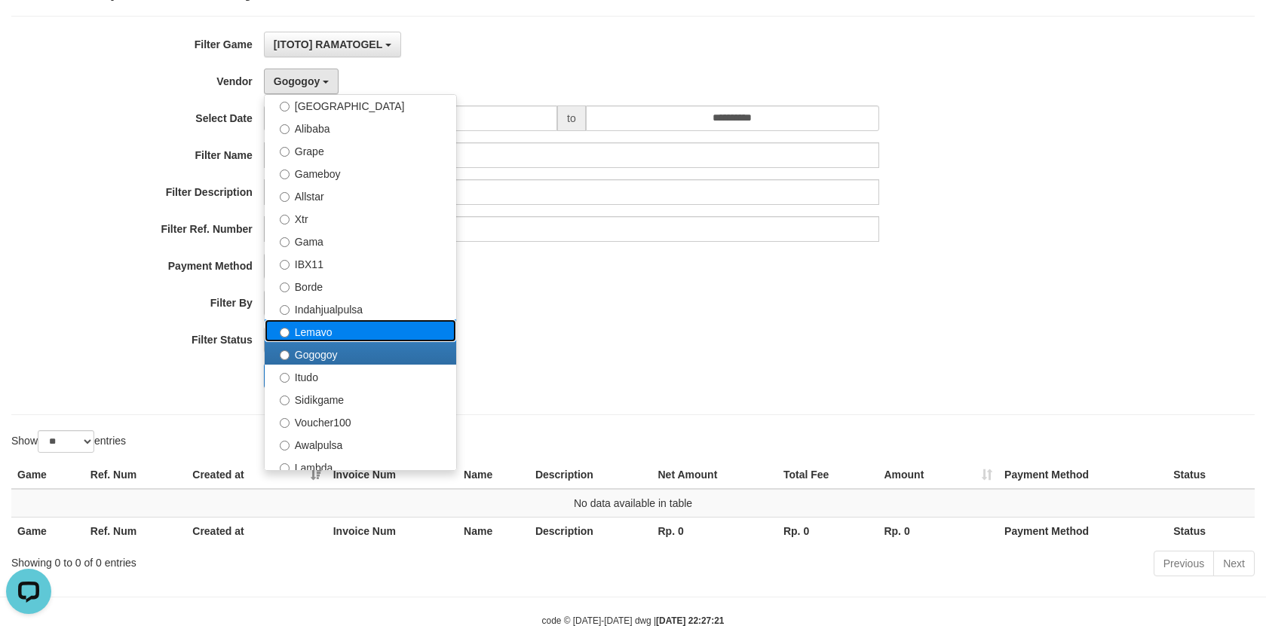
click at [335, 338] on label "Lemavo" at bounding box center [360, 331] width 191 height 23
select select "**********"
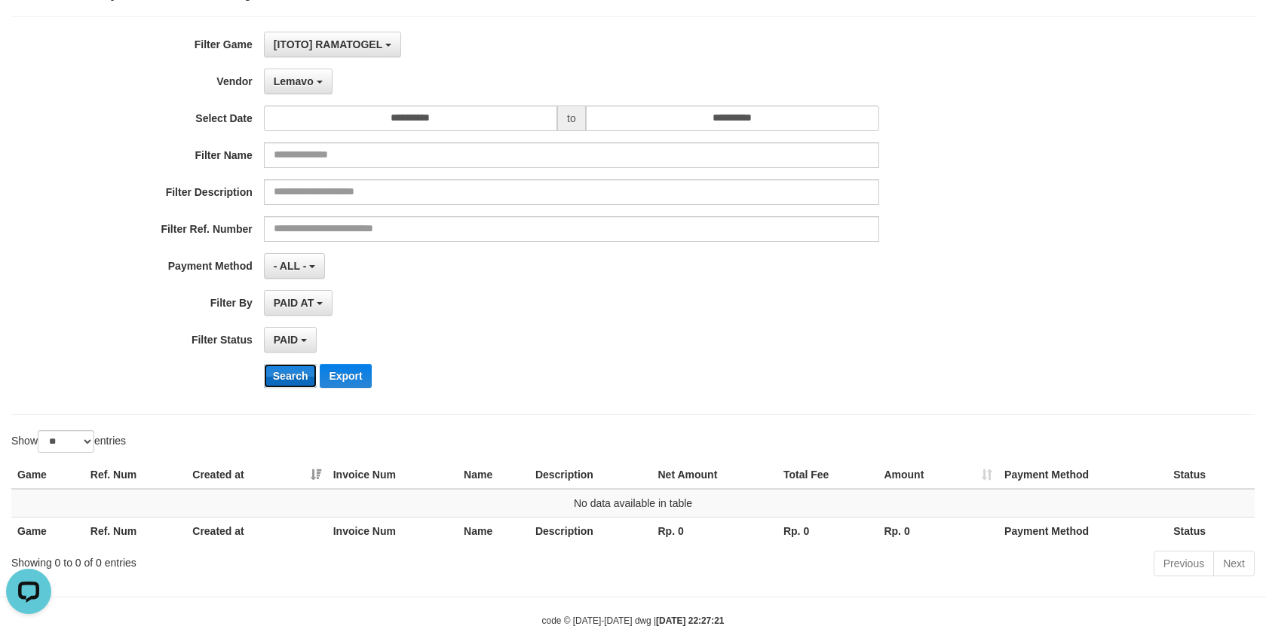
click at [295, 375] on button "Search" at bounding box center [291, 376] width 54 height 24
click at [291, 73] on button "Lemavo" at bounding box center [298, 82] width 69 height 26
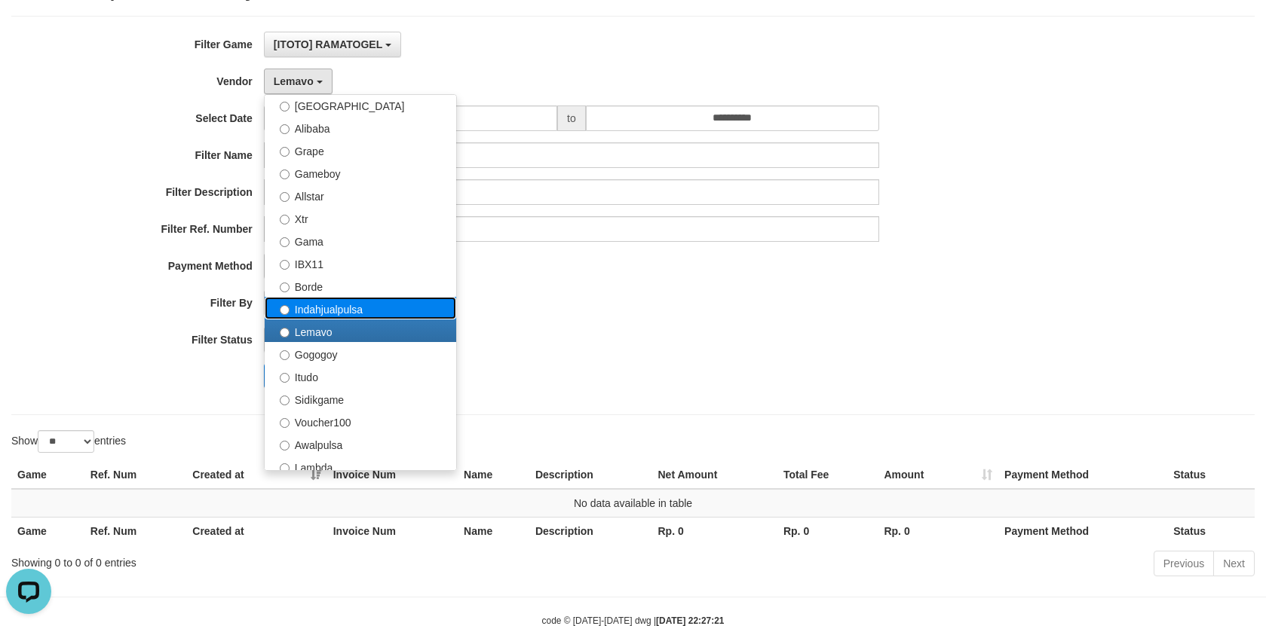
click at [317, 318] on label "Indahjualpulsa" at bounding box center [360, 308] width 191 height 23
select select "**********"
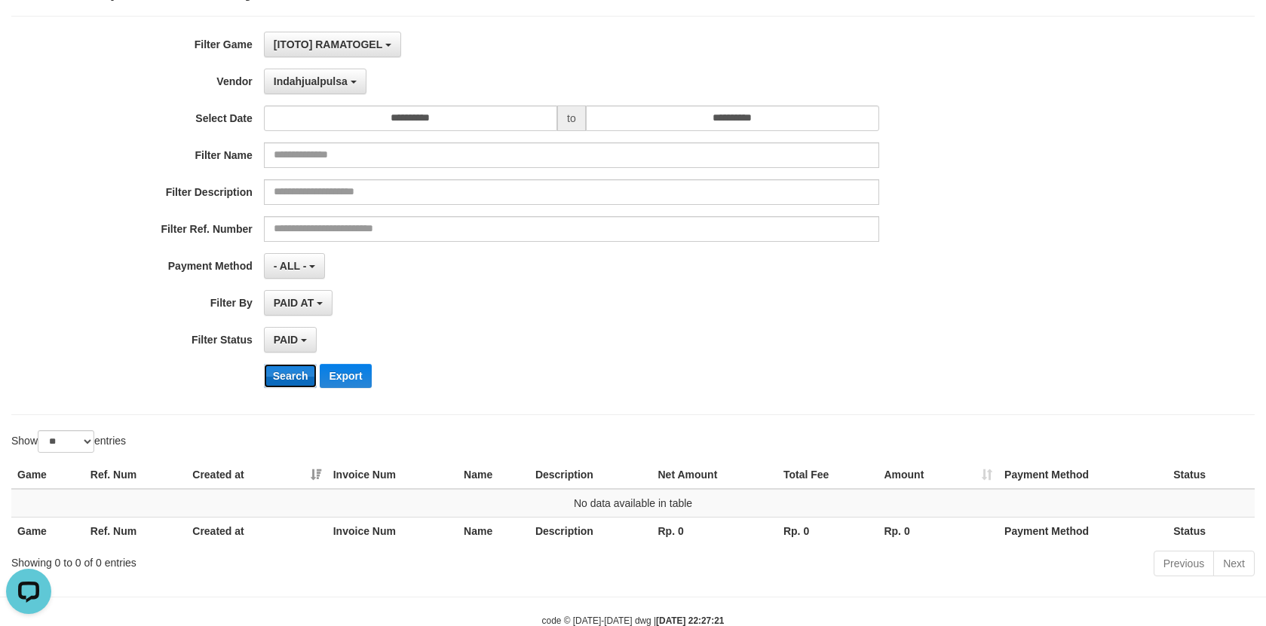
click at [285, 382] on button "Search" at bounding box center [291, 376] width 54 height 24
click at [317, 75] on span "Indahjualpulsa" at bounding box center [311, 81] width 74 height 12
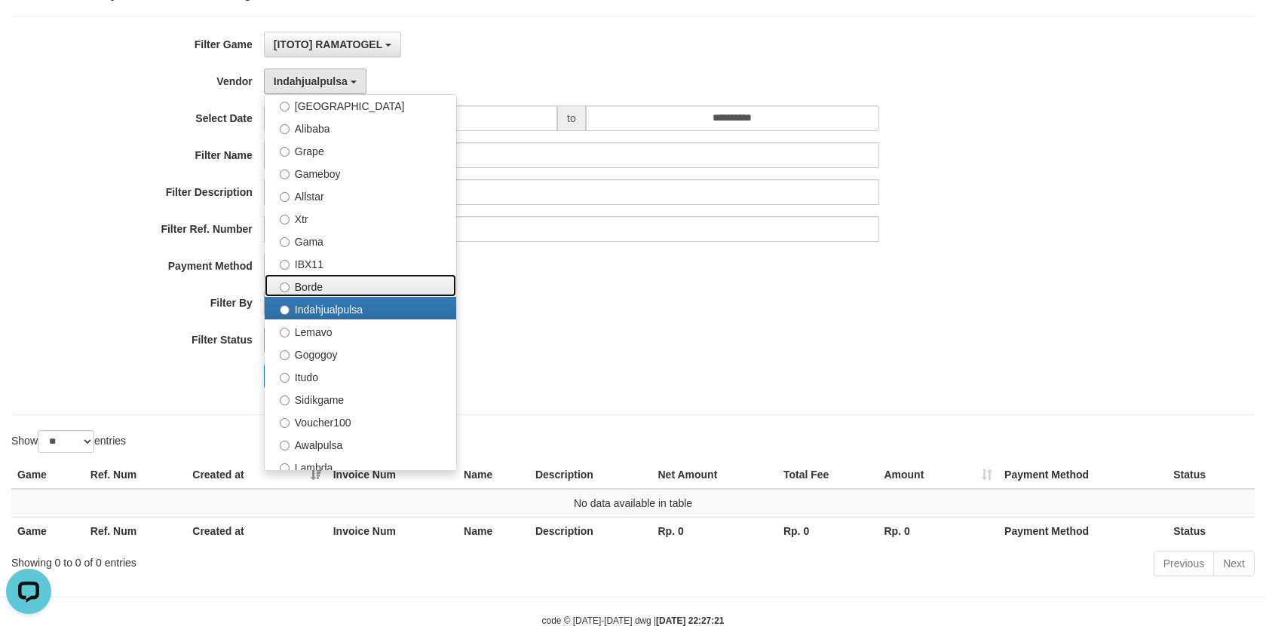
drag, startPoint x: 325, startPoint y: 283, endPoint x: 294, endPoint y: 349, distance: 73.2
click at [325, 283] on label "Borde" at bounding box center [360, 285] width 191 height 23
select select "**********"
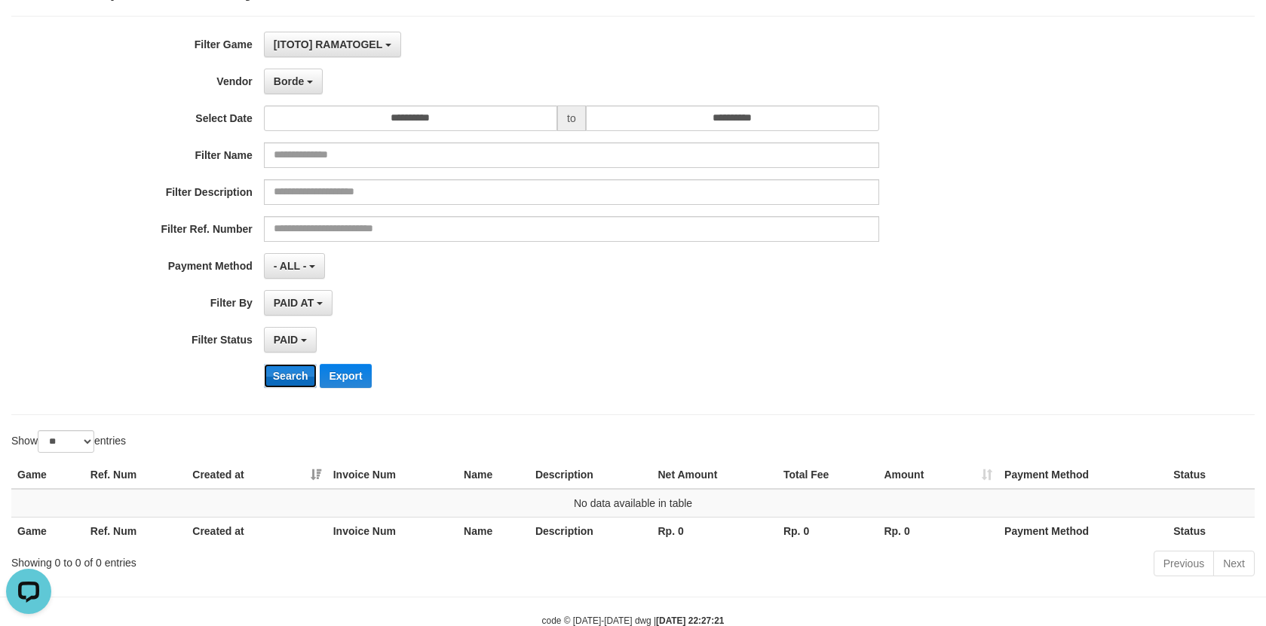
click at [287, 374] on button "Search" at bounding box center [291, 376] width 54 height 24
click at [290, 62] on div "**********" at bounding box center [527, 216] width 1055 height 368
click at [290, 78] on span "Borde" at bounding box center [289, 81] width 30 height 12
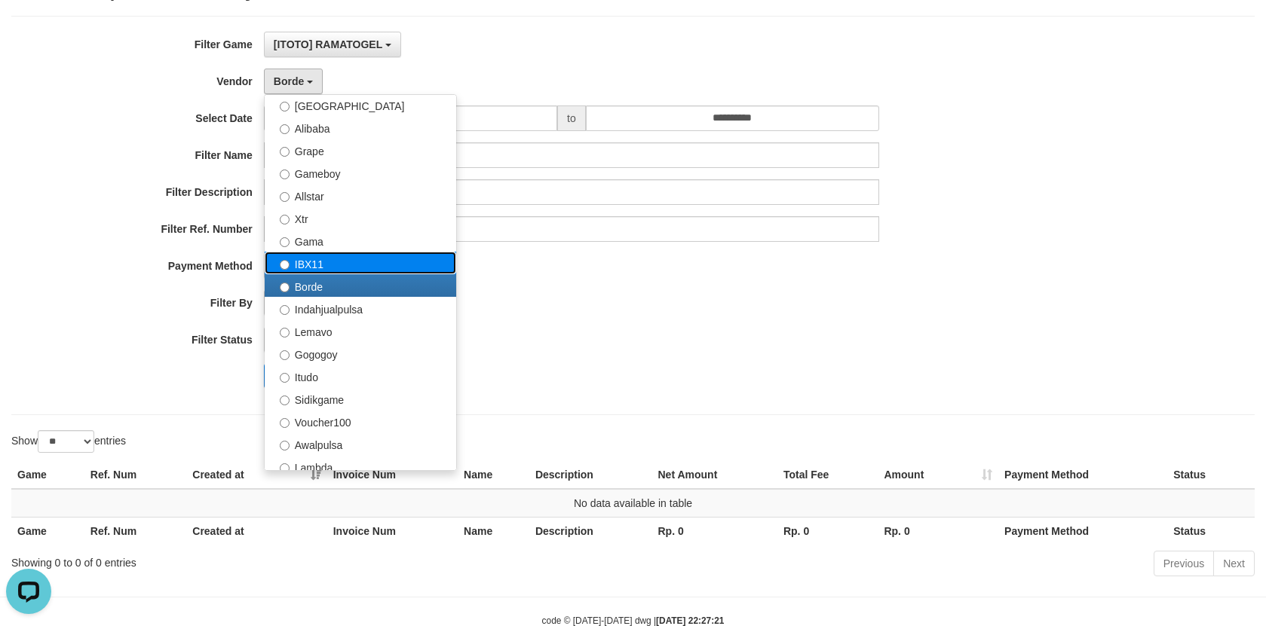
click at [342, 259] on label "IBX11" at bounding box center [360, 263] width 191 height 23
select select "**********"
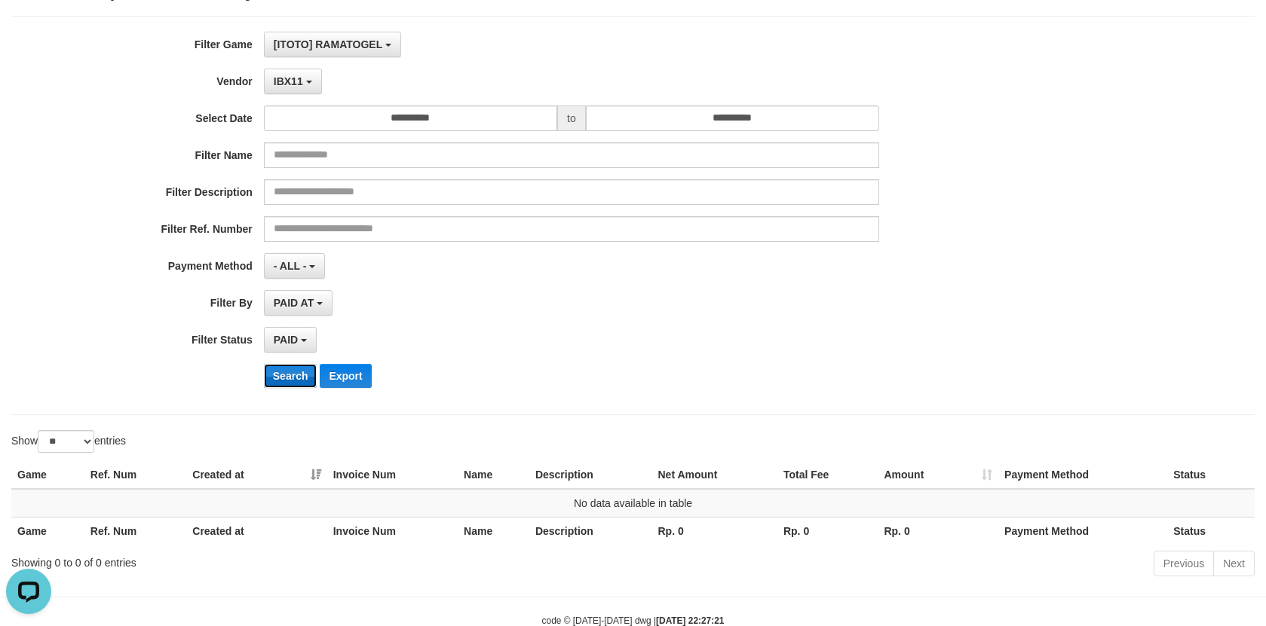
click at [294, 384] on button "Search" at bounding box center [291, 376] width 54 height 24
click at [285, 86] on span "IBX11" at bounding box center [288, 81] width 29 height 12
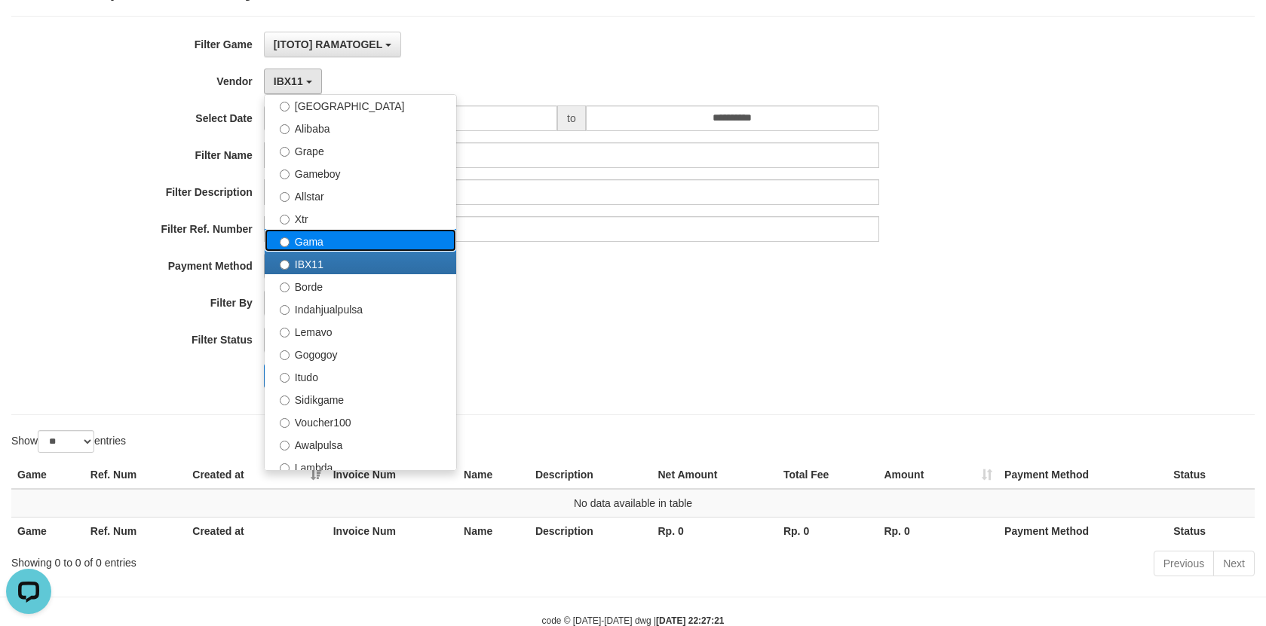
click at [353, 248] on label "Gama" at bounding box center [360, 240] width 191 height 23
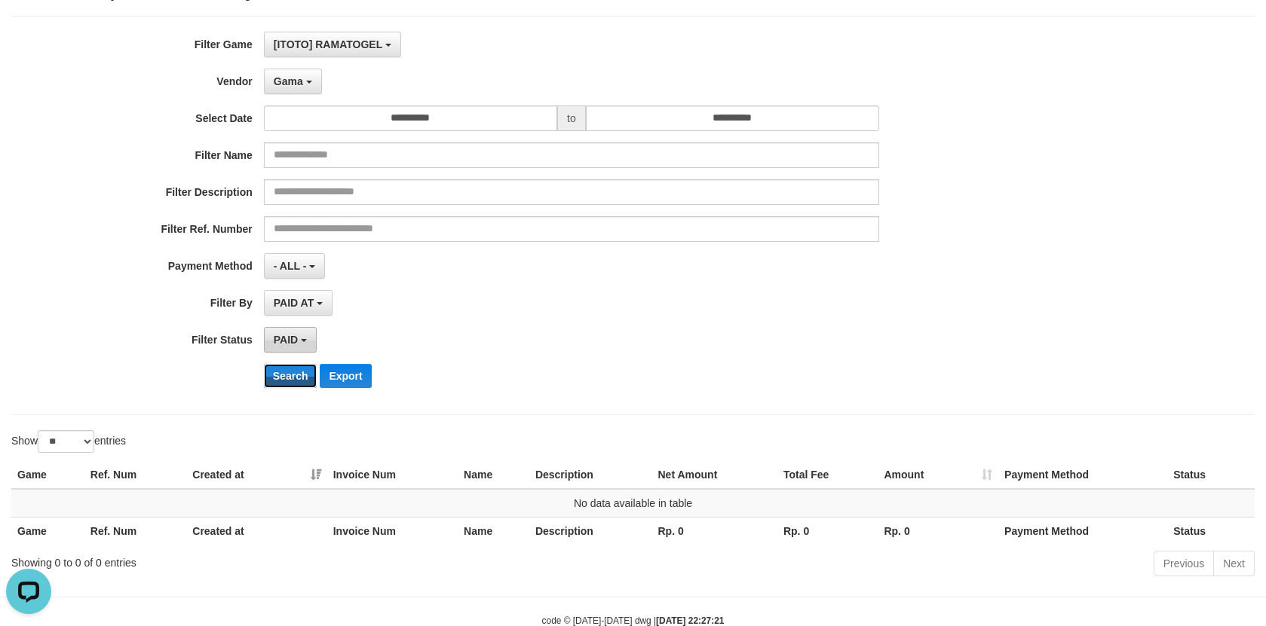
click at [292, 369] on button "Search" at bounding box center [291, 376] width 54 height 24
click at [297, 87] on span "Gama" at bounding box center [288, 81] width 29 height 12
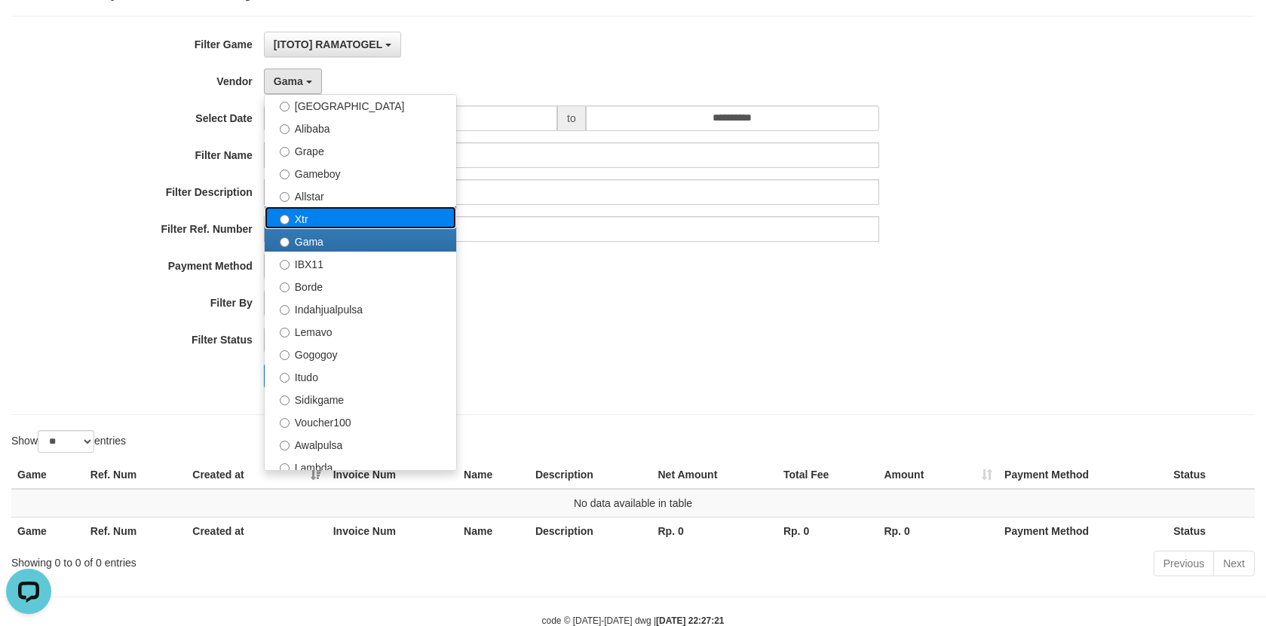
click at [326, 217] on label "Xtr" at bounding box center [360, 218] width 191 height 23
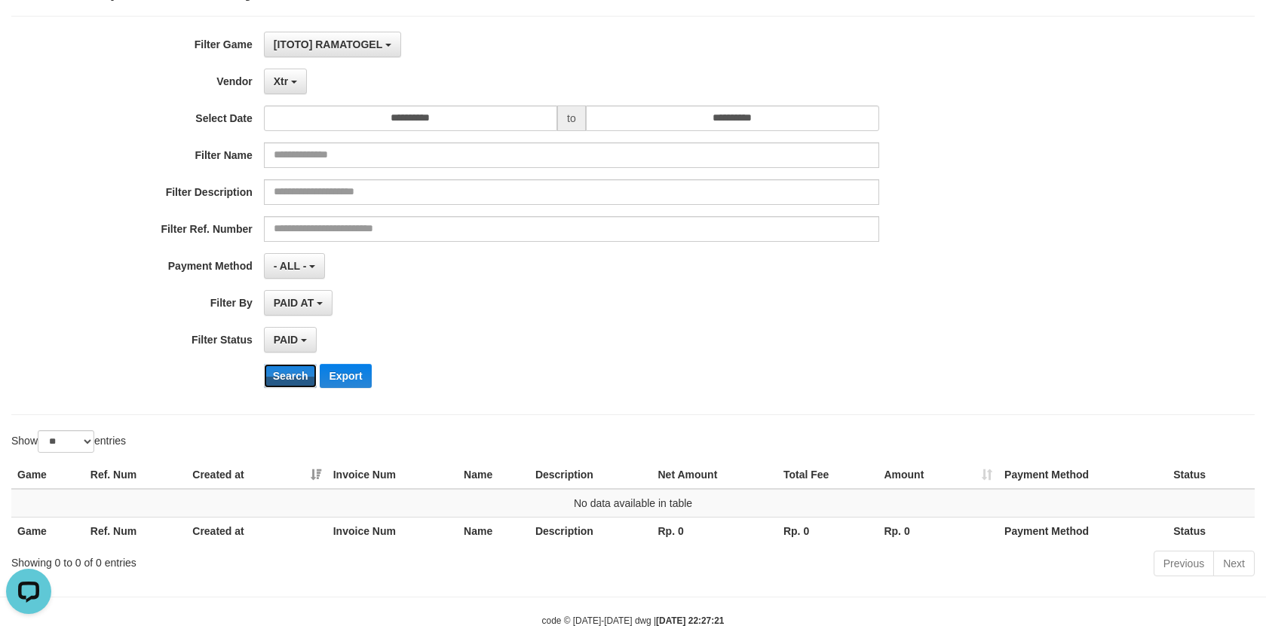
drag, startPoint x: 278, startPoint y: 369, endPoint x: 276, endPoint y: 361, distance: 7.9
click at [279, 369] on button "Search" at bounding box center [291, 376] width 54 height 24
click at [292, 70] on button "Xtr" at bounding box center [285, 82] width 43 height 26
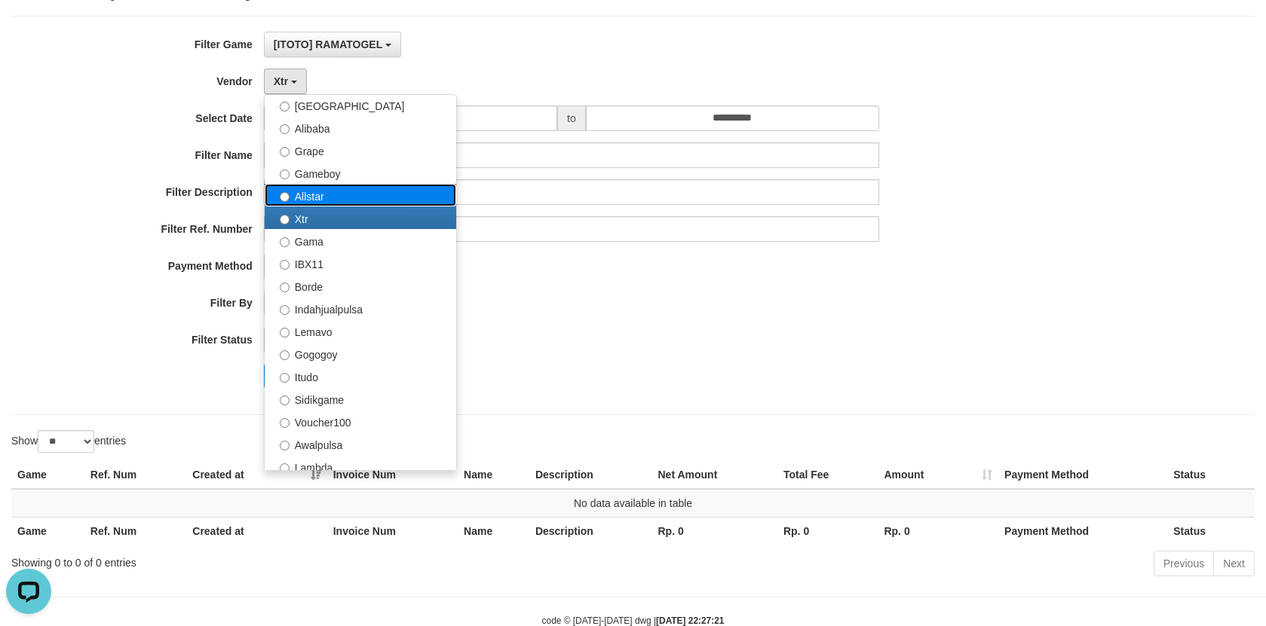
drag, startPoint x: 323, startPoint y: 192, endPoint x: 326, endPoint y: 201, distance: 9.5
click at [323, 192] on label "Allstar" at bounding box center [360, 195] width 191 height 23
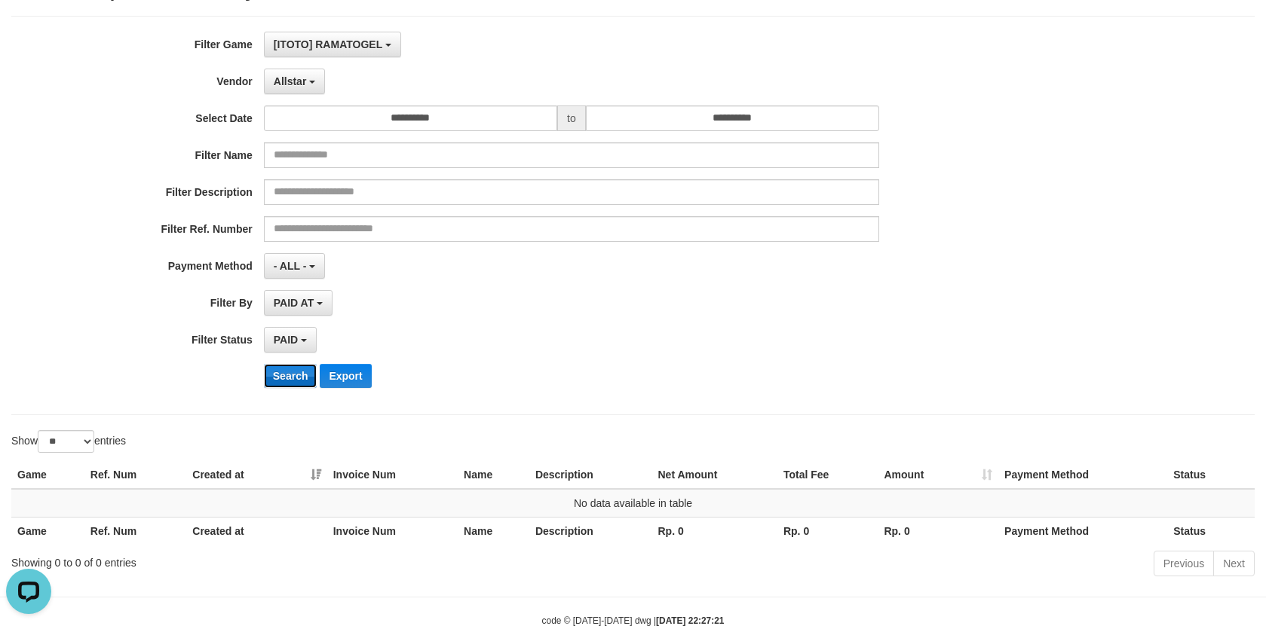
click at [295, 365] on button "Search" at bounding box center [291, 376] width 54 height 24
click at [305, 79] on span "Allstar" at bounding box center [290, 81] width 33 height 12
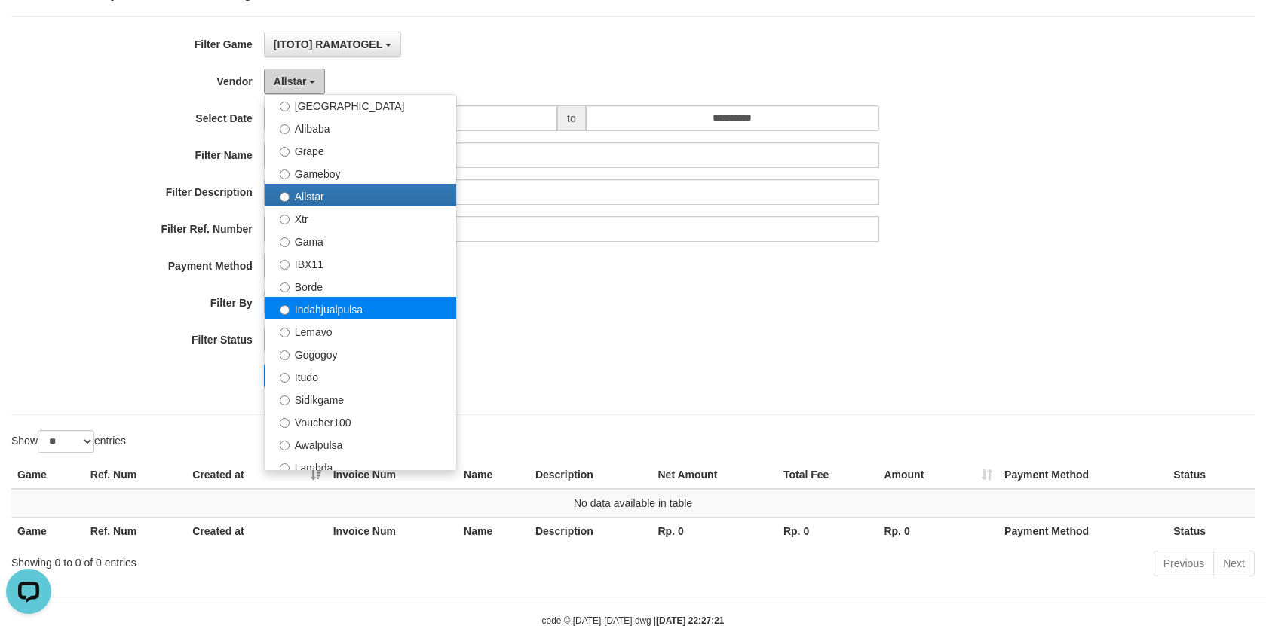
scroll to position [35, 0]
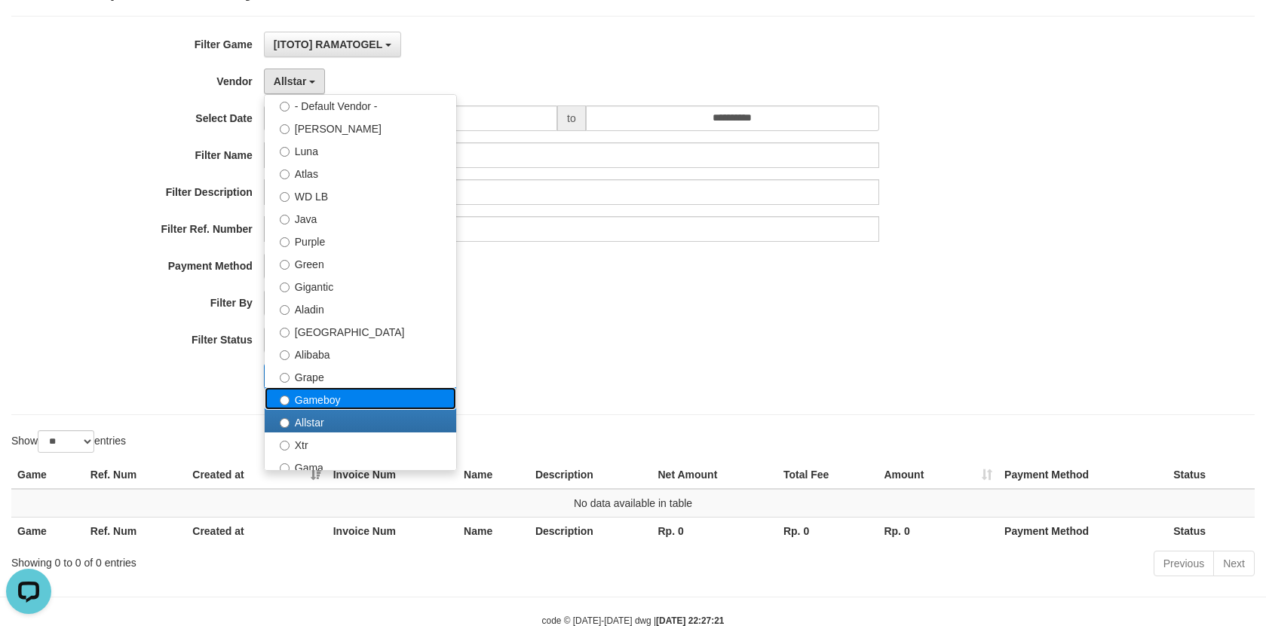
click at [342, 398] on label "Gameboy" at bounding box center [360, 398] width 191 height 23
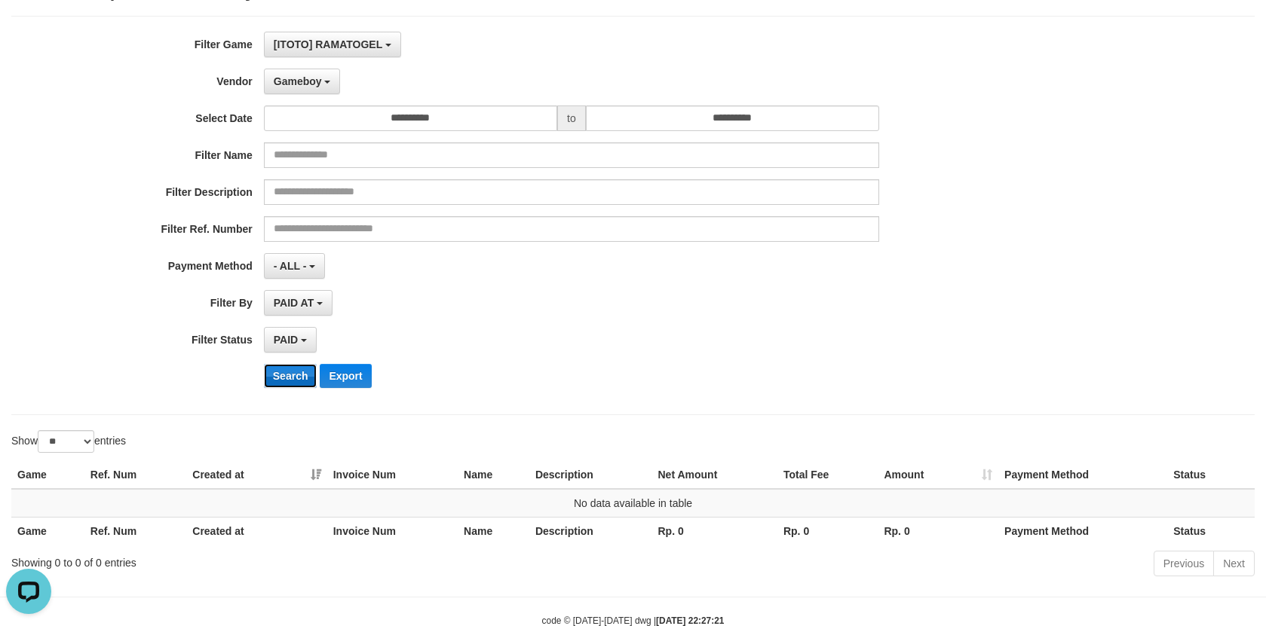
click at [291, 376] on button "Search" at bounding box center [291, 376] width 54 height 24
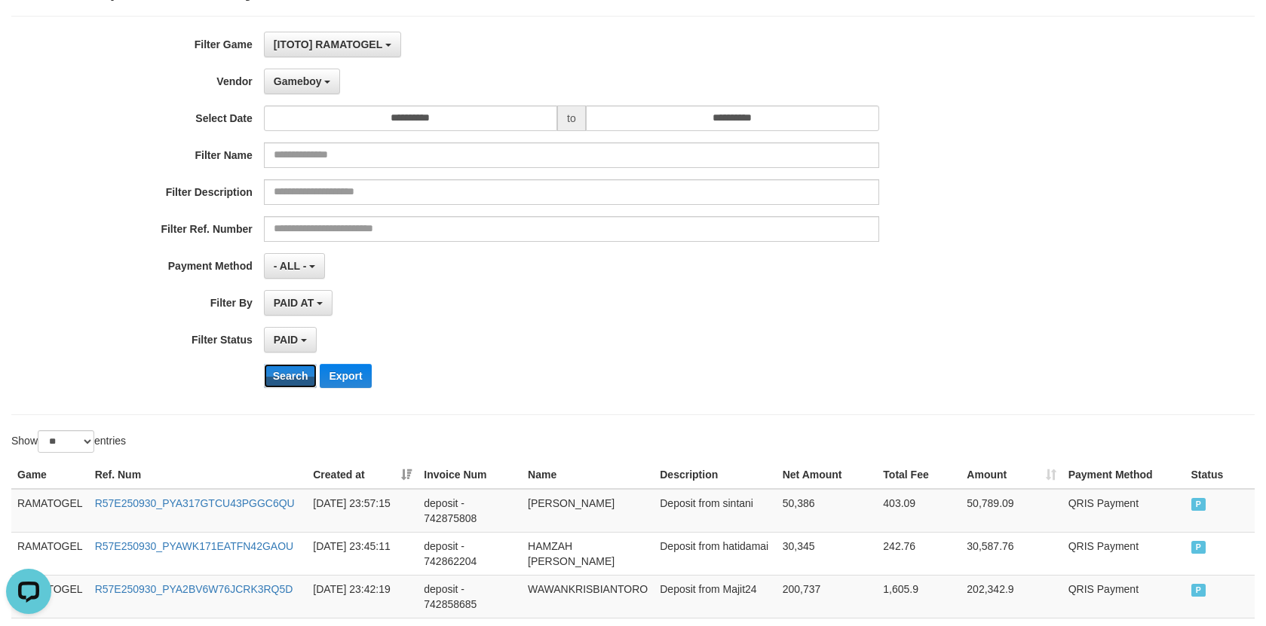
scroll to position [0, 0]
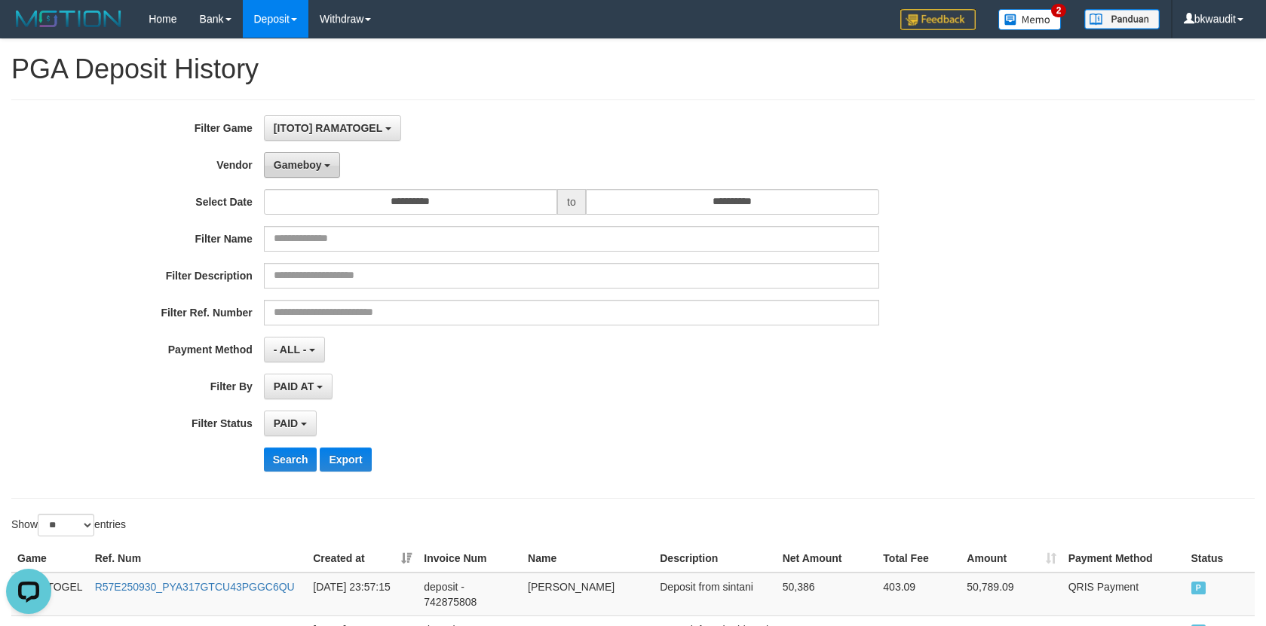
click at [299, 167] on span "Gameboy" at bounding box center [298, 165] width 48 height 12
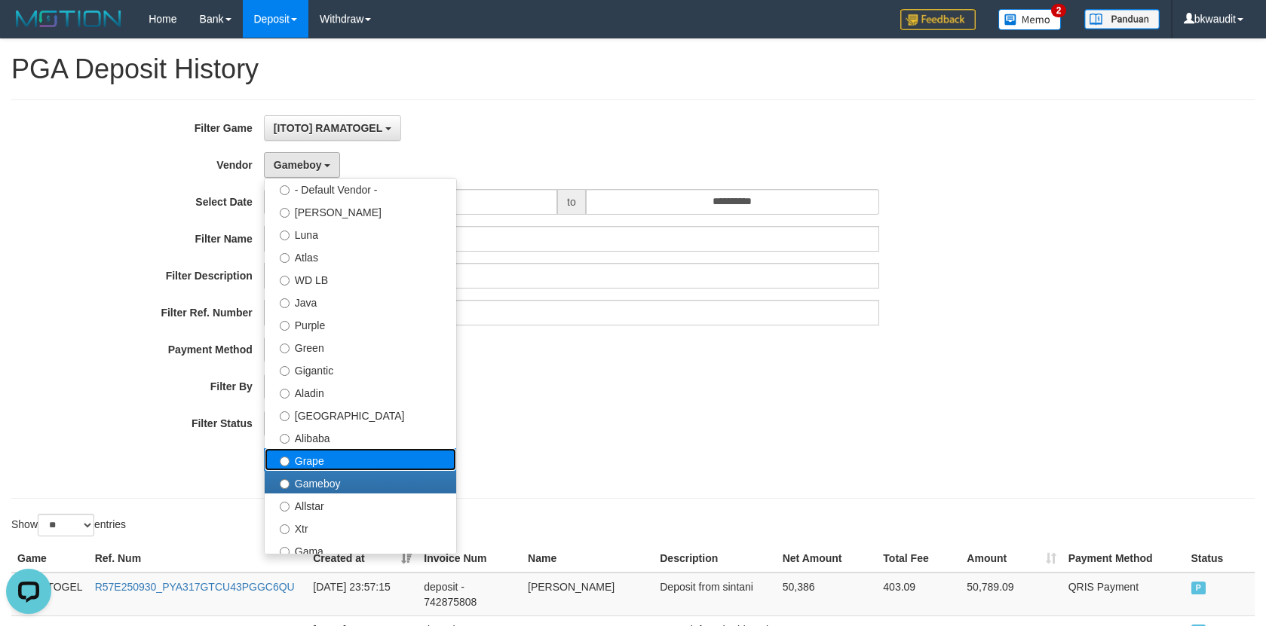
click at [356, 457] on label "Grape" at bounding box center [360, 460] width 191 height 23
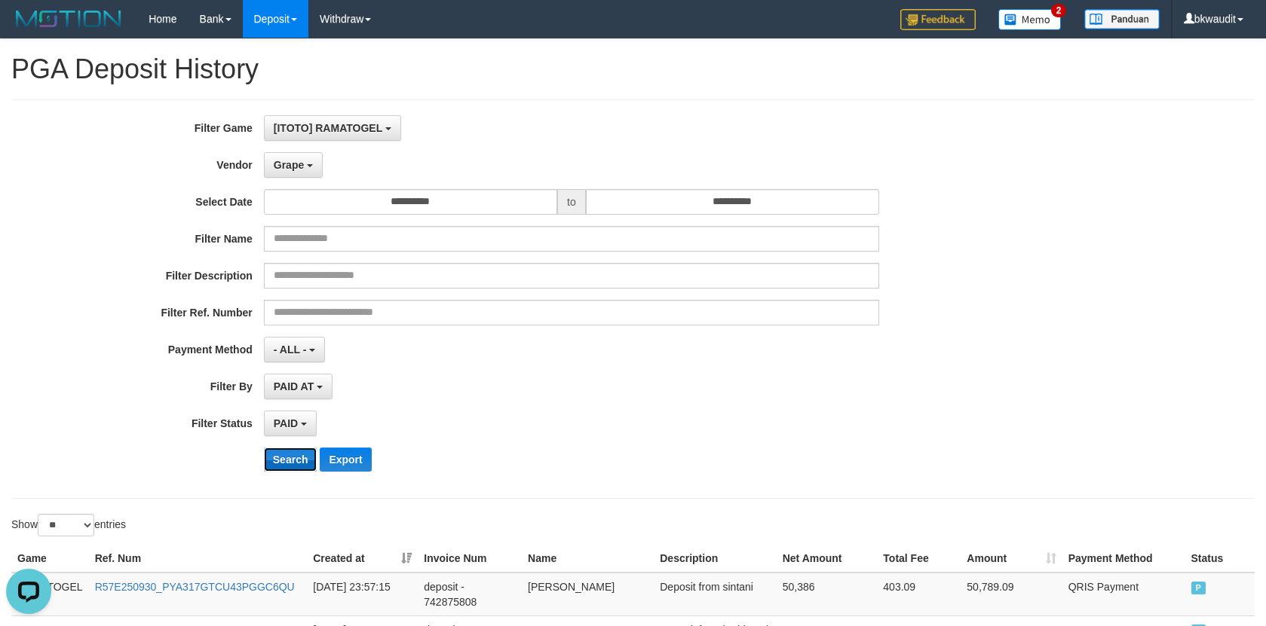
click at [282, 448] on button "Search" at bounding box center [291, 460] width 54 height 24
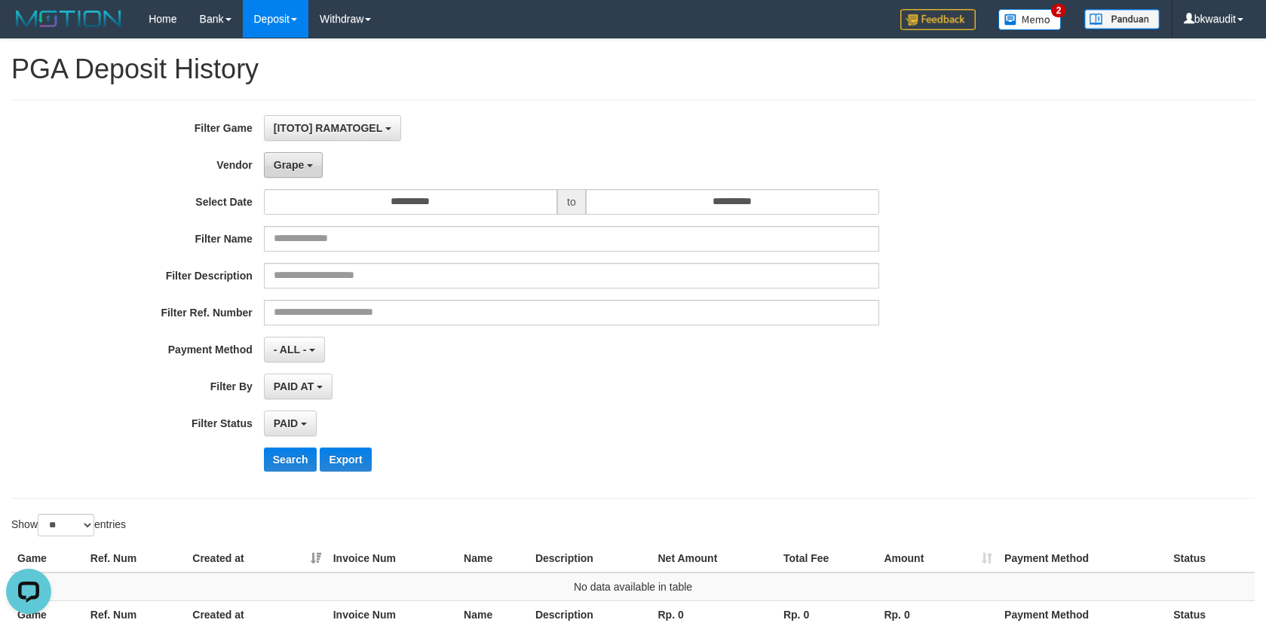
click at [314, 164] on button "Grape" at bounding box center [293, 165] width 59 height 26
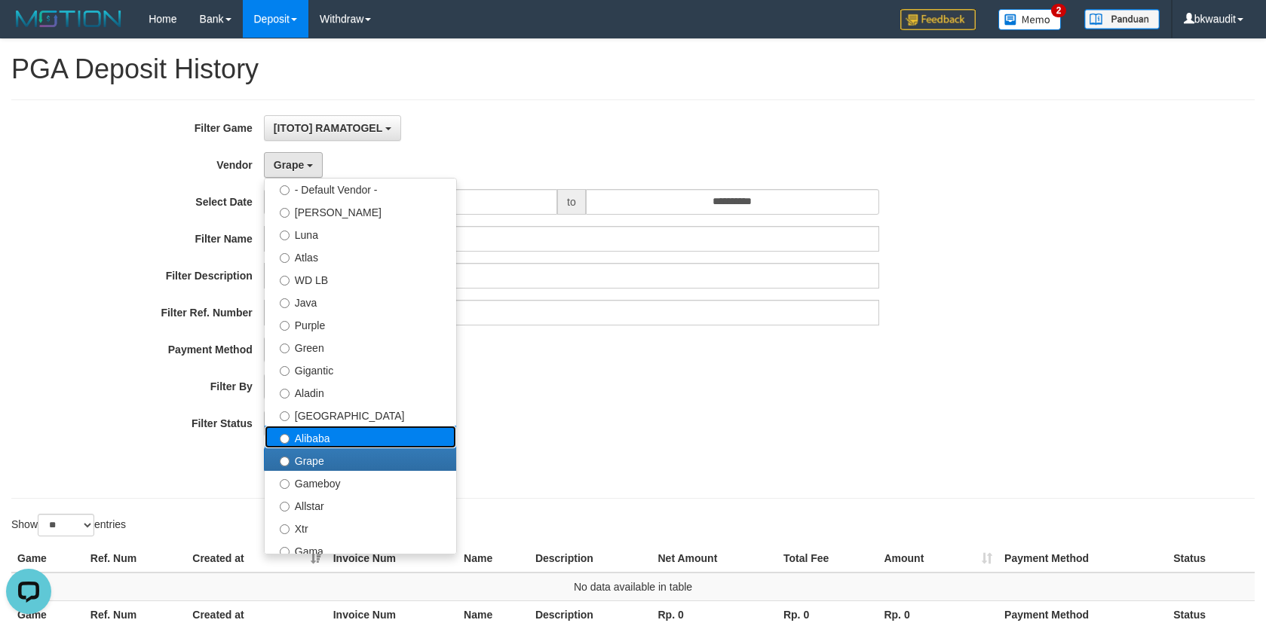
click at [329, 446] on label "Alibaba" at bounding box center [360, 437] width 191 height 23
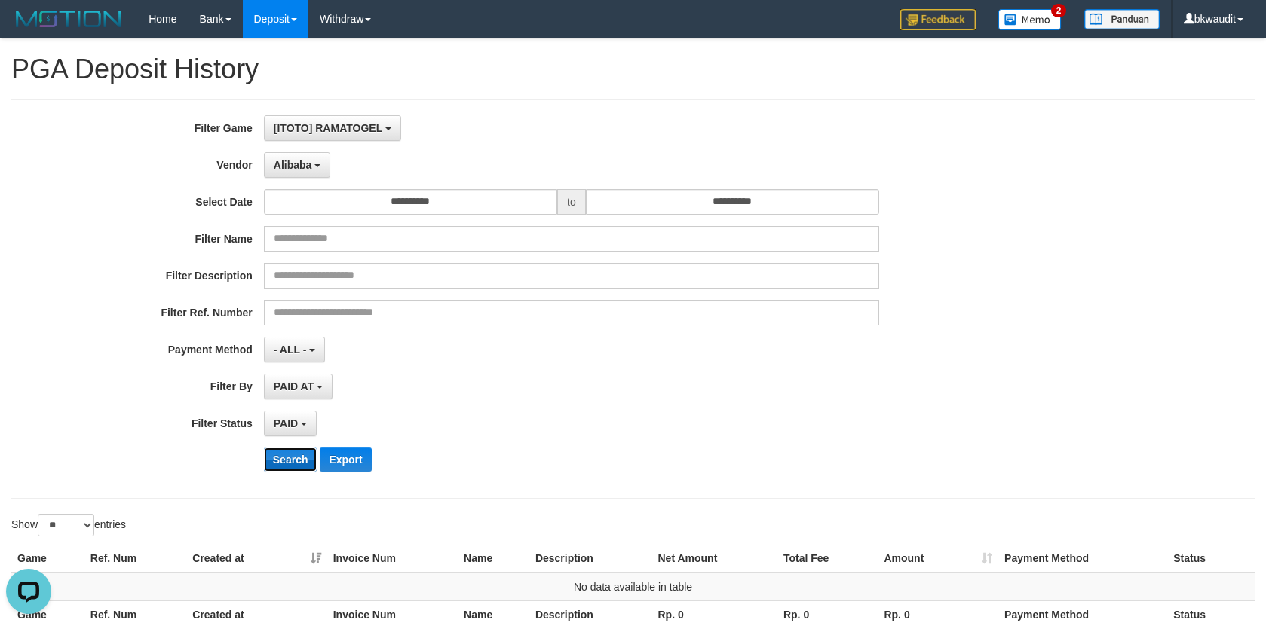
click at [289, 455] on button "Search" at bounding box center [291, 460] width 54 height 24
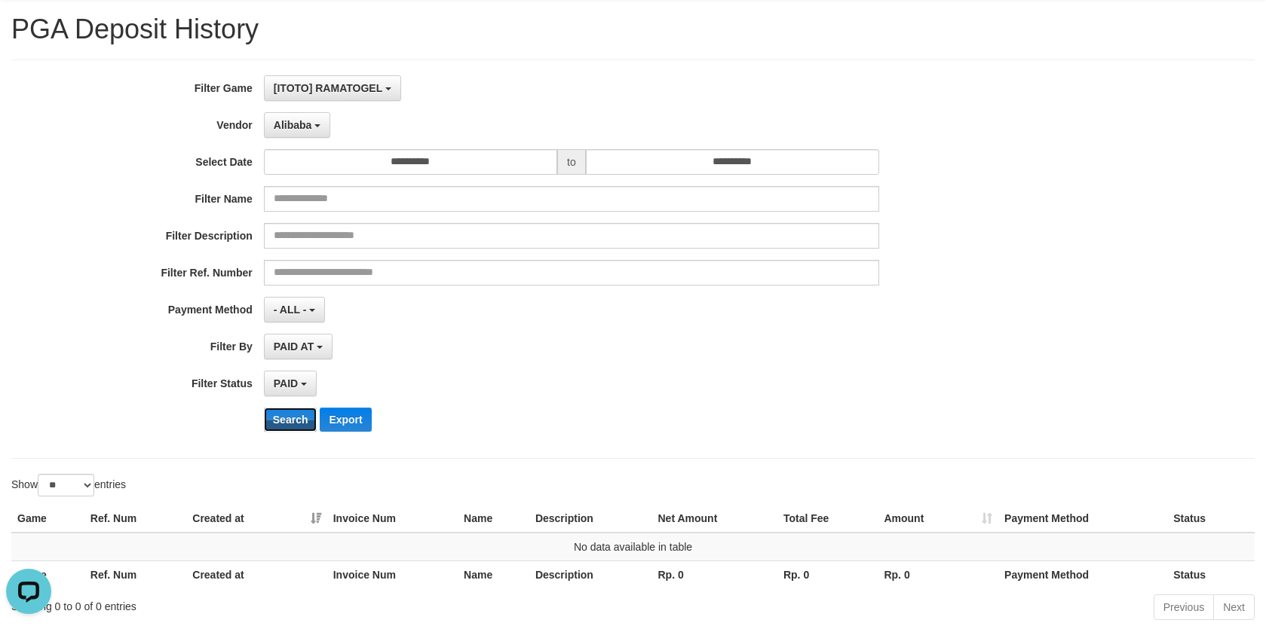
scroll to position [75, 0]
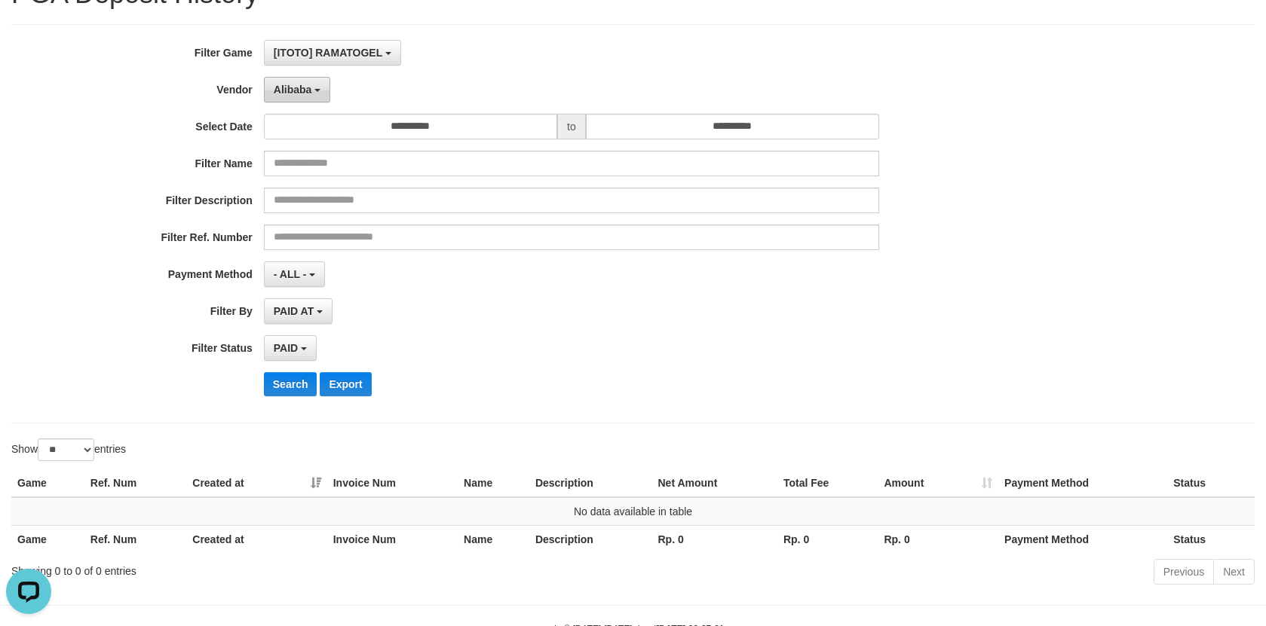
click at [280, 78] on button "Alibaba" at bounding box center [297, 90] width 66 height 26
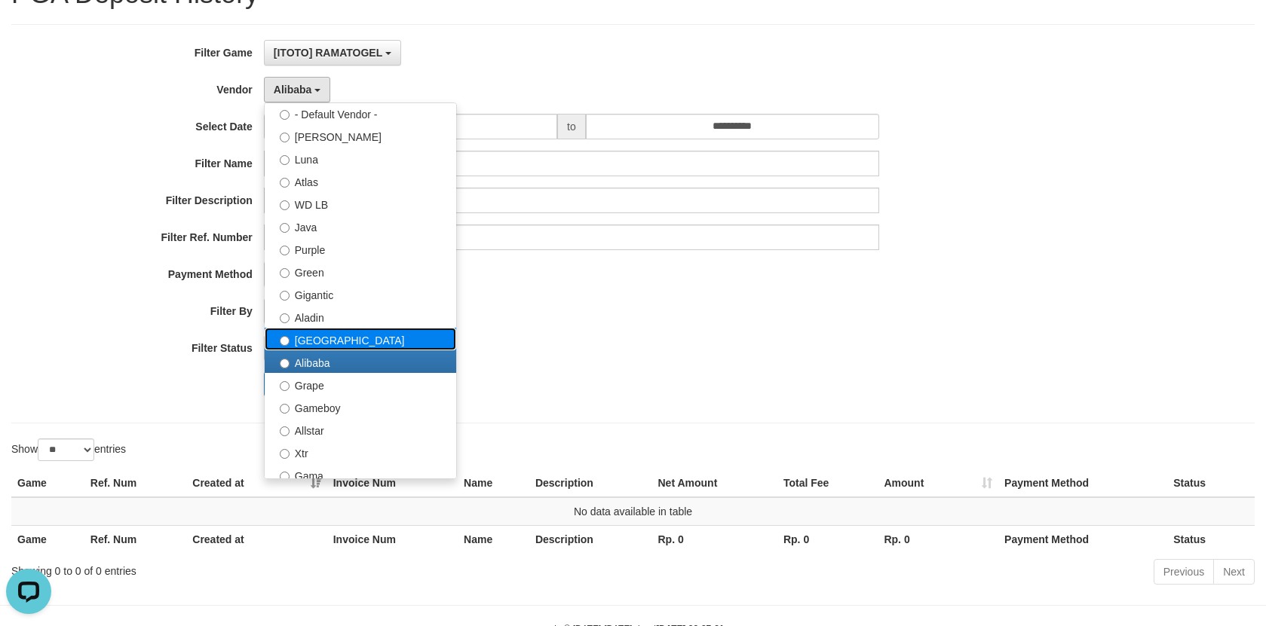
click at [335, 335] on label "[GEOGRAPHIC_DATA]" at bounding box center [360, 339] width 191 height 23
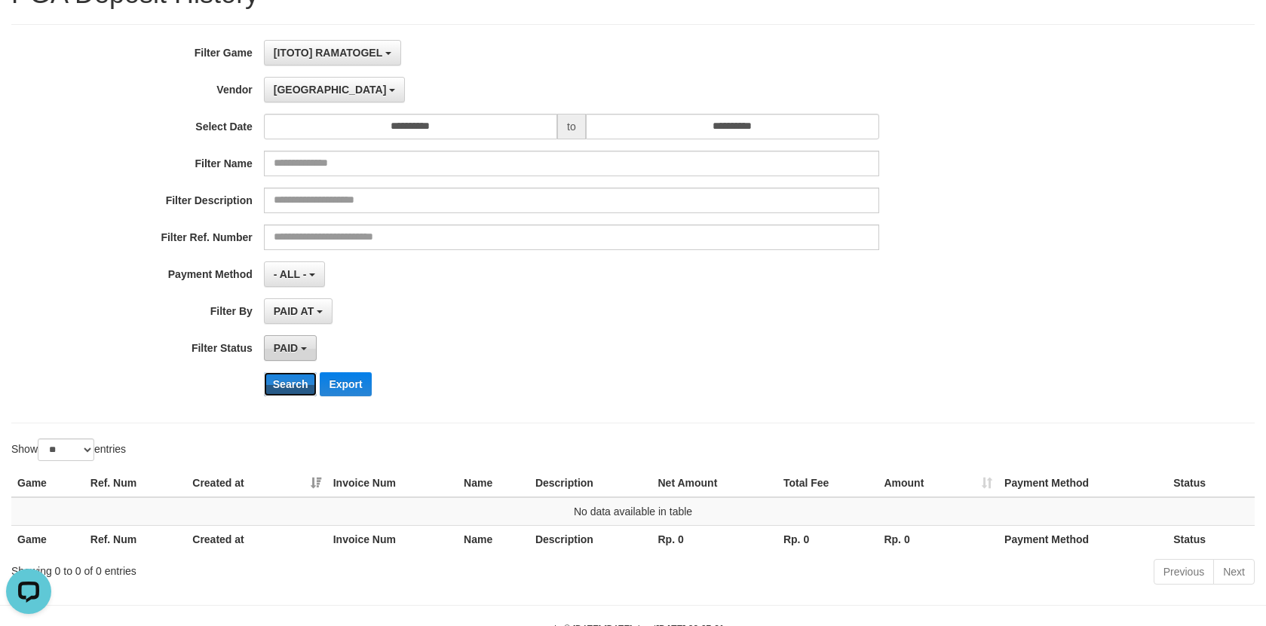
click at [286, 387] on button "Search" at bounding box center [291, 384] width 54 height 24
drag, startPoint x: 297, startPoint y: 90, endPoint x: 312, endPoint y: 110, distance: 24.7
click at [298, 90] on span "[GEOGRAPHIC_DATA]" at bounding box center [330, 90] width 113 height 12
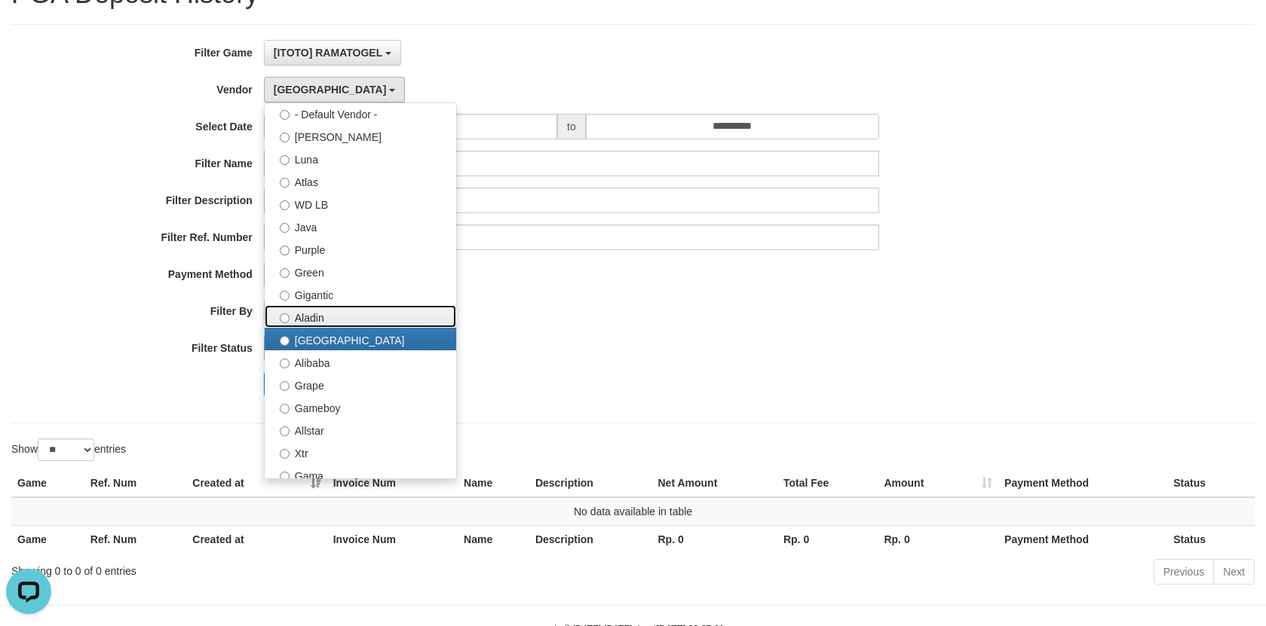
drag, startPoint x: 319, startPoint y: 308, endPoint x: 295, endPoint y: 344, distance: 43.7
click at [320, 309] on label "Aladin" at bounding box center [360, 316] width 191 height 23
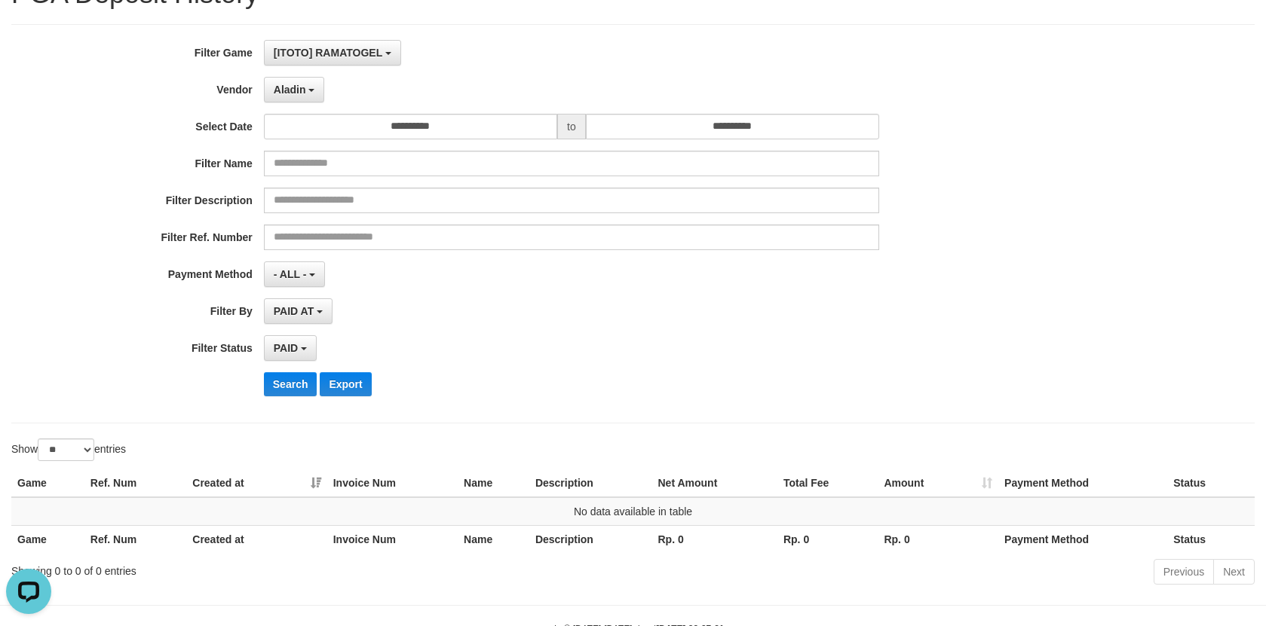
click at [280, 369] on div "**********" at bounding box center [527, 224] width 1055 height 368
click at [286, 383] on button "Search" at bounding box center [291, 384] width 54 height 24
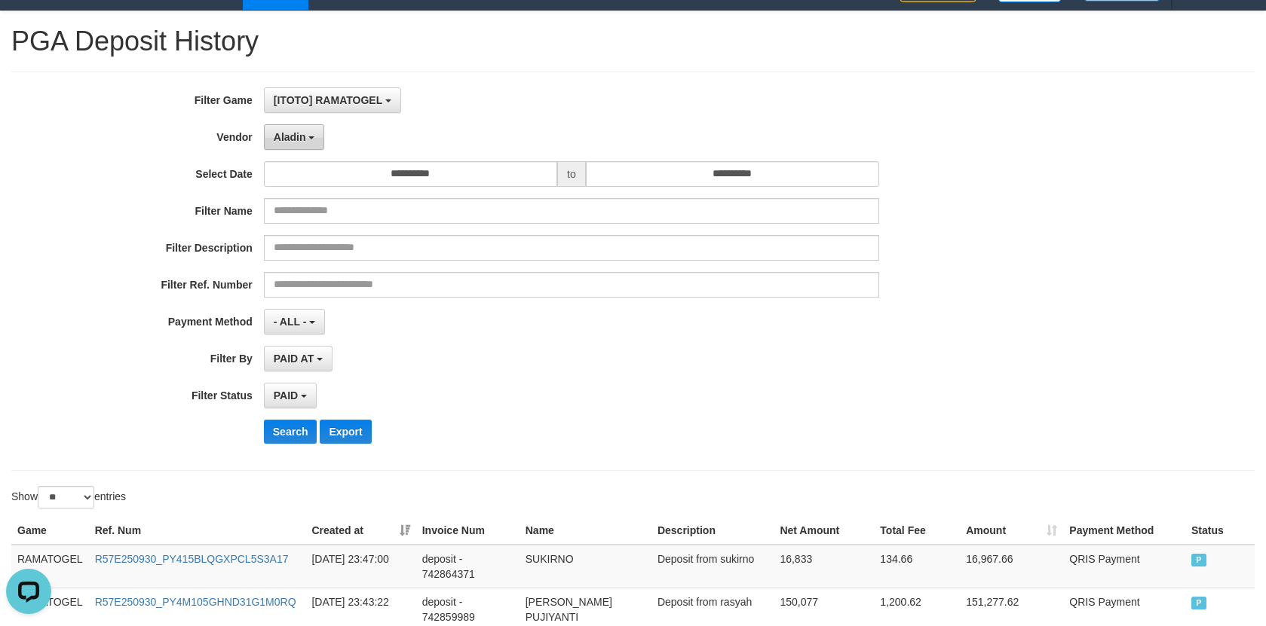
scroll to position [0, 0]
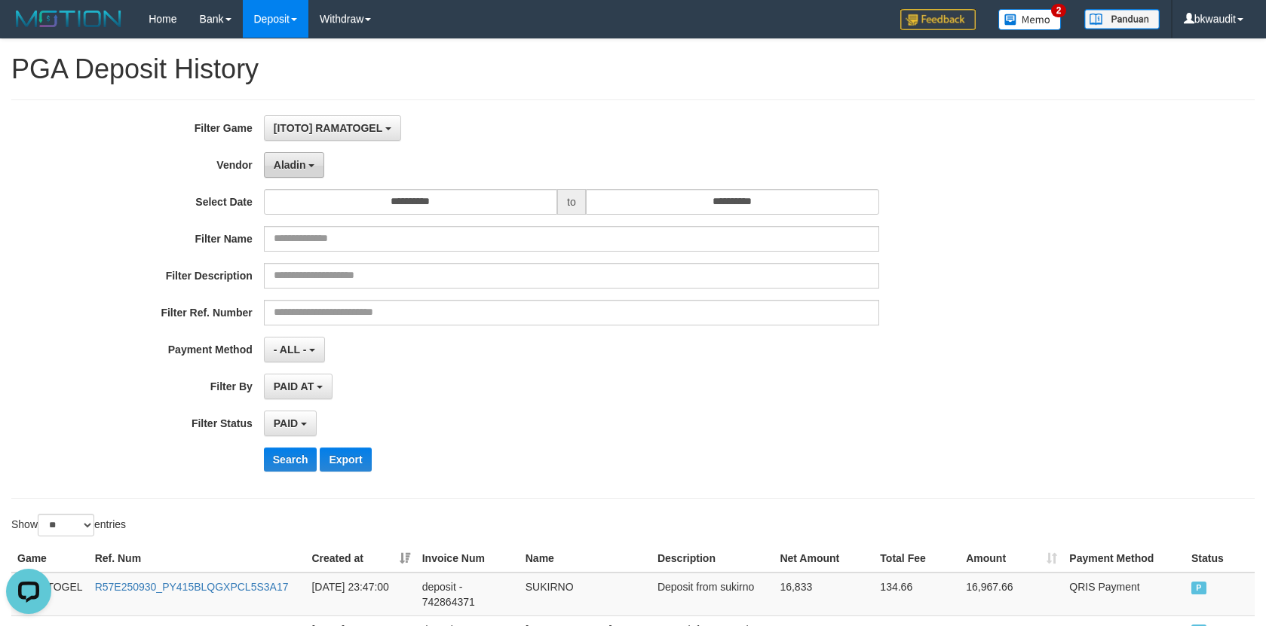
click at [305, 163] on span "Aladin" at bounding box center [290, 165] width 32 height 12
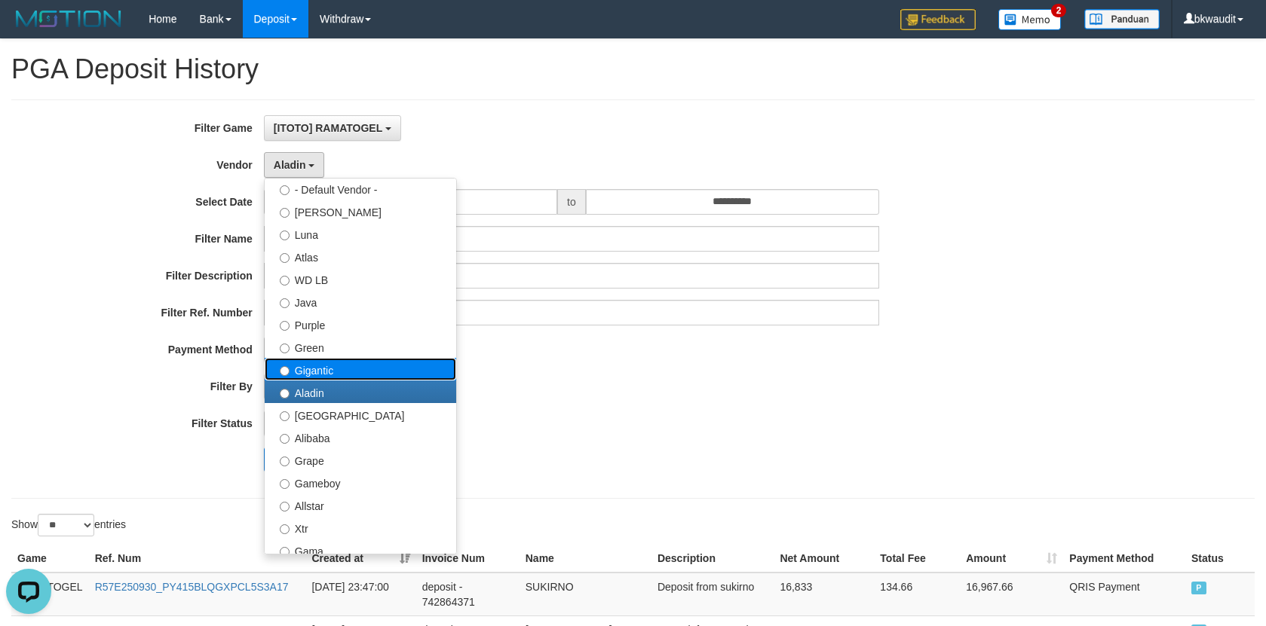
click at [313, 359] on label "Gigantic" at bounding box center [360, 369] width 191 height 23
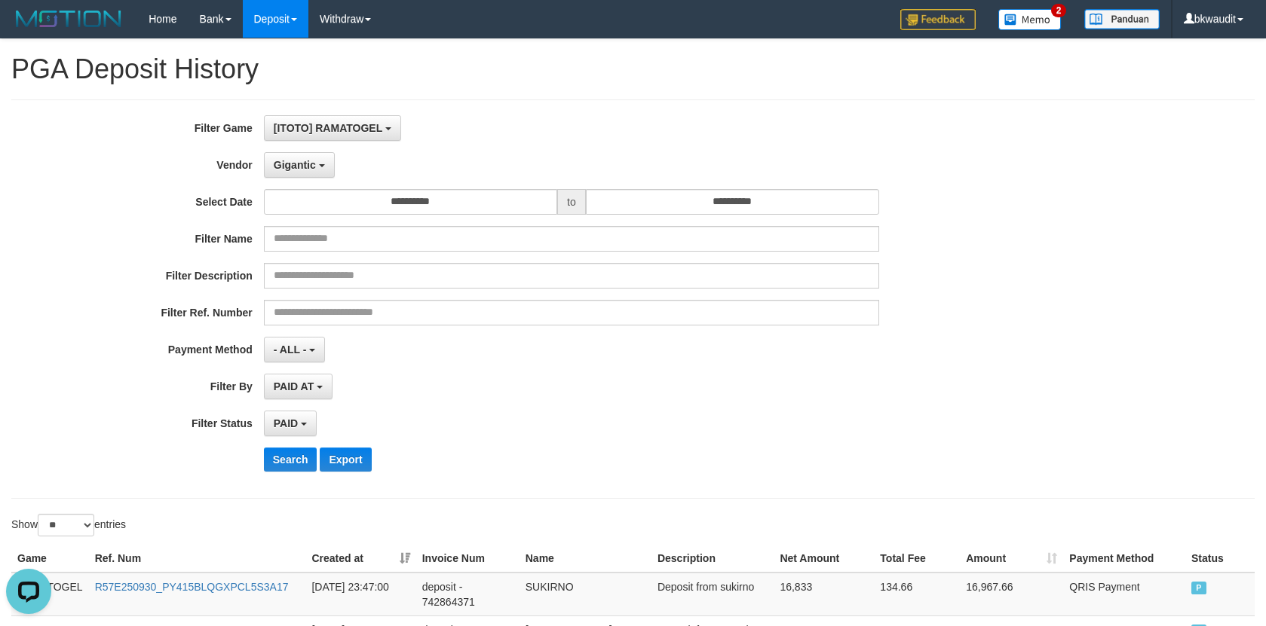
click at [288, 446] on div "**********" at bounding box center [527, 299] width 1055 height 368
drag, startPoint x: 274, startPoint y: 473, endPoint x: 280, endPoint y: 461, distance: 14.5
click at [274, 474] on div "**********" at bounding box center [527, 299] width 1055 height 368
click at [280, 461] on button "Search" at bounding box center [291, 460] width 54 height 24
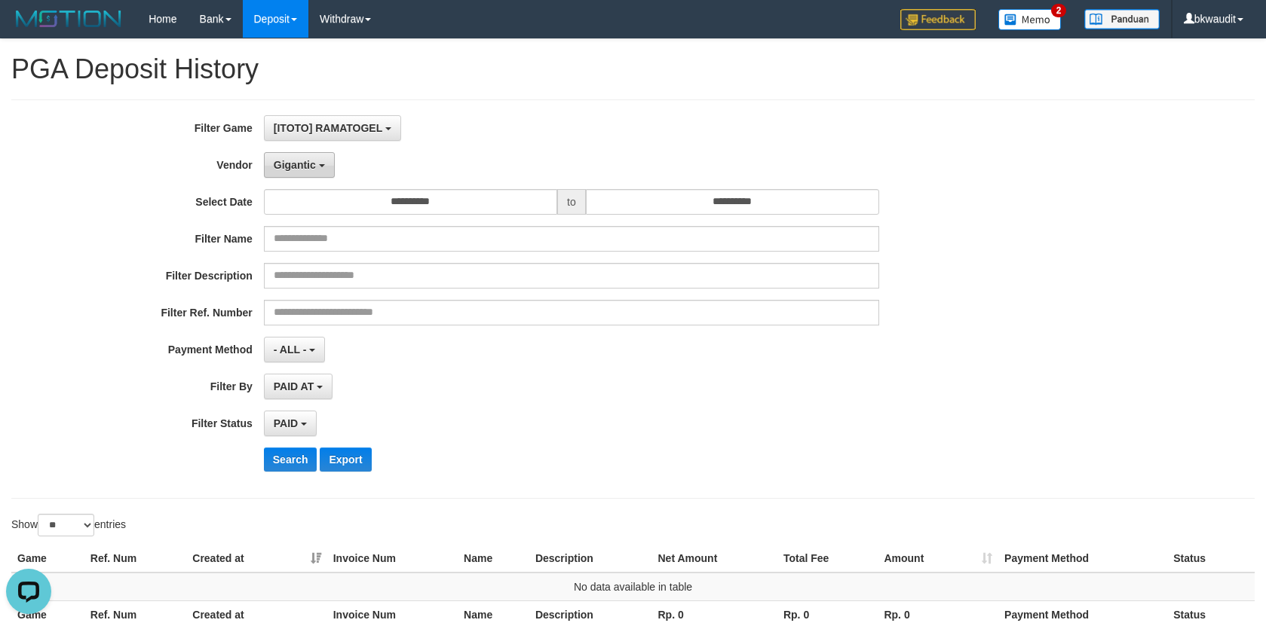
click at [309, 175] on button "Gigantic" at bounding box center [299, 165] width 71 height 26
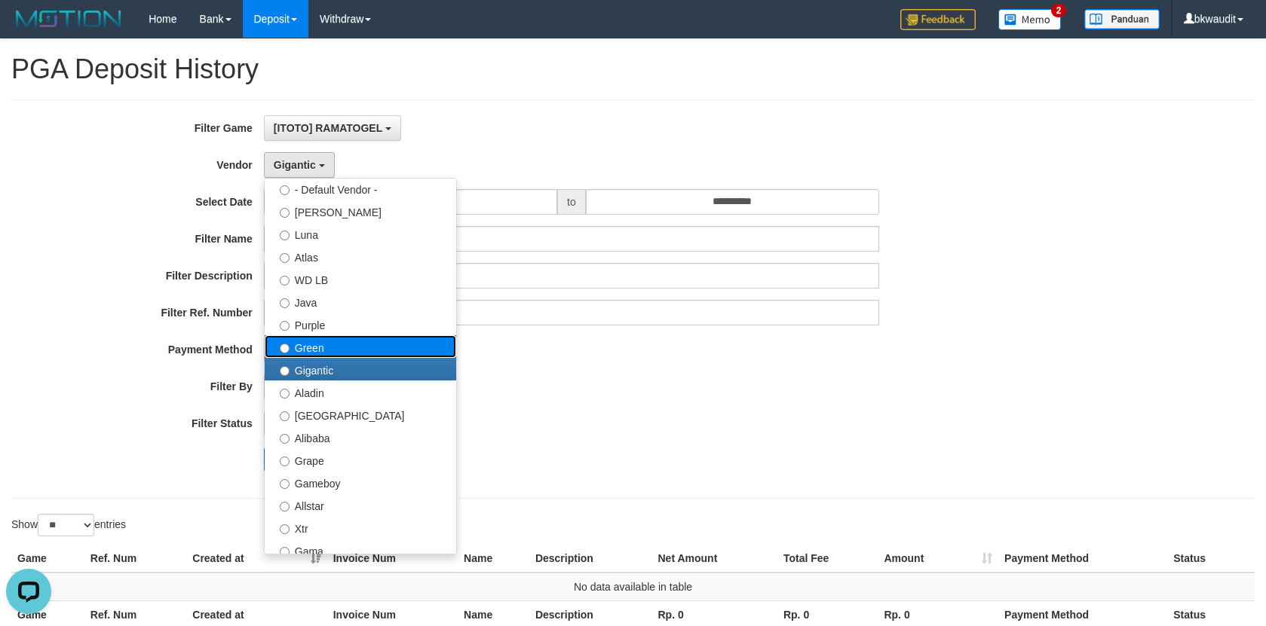
click at [332, 344] on label "Green" at bounding box center [360, 346] width 191 height 23
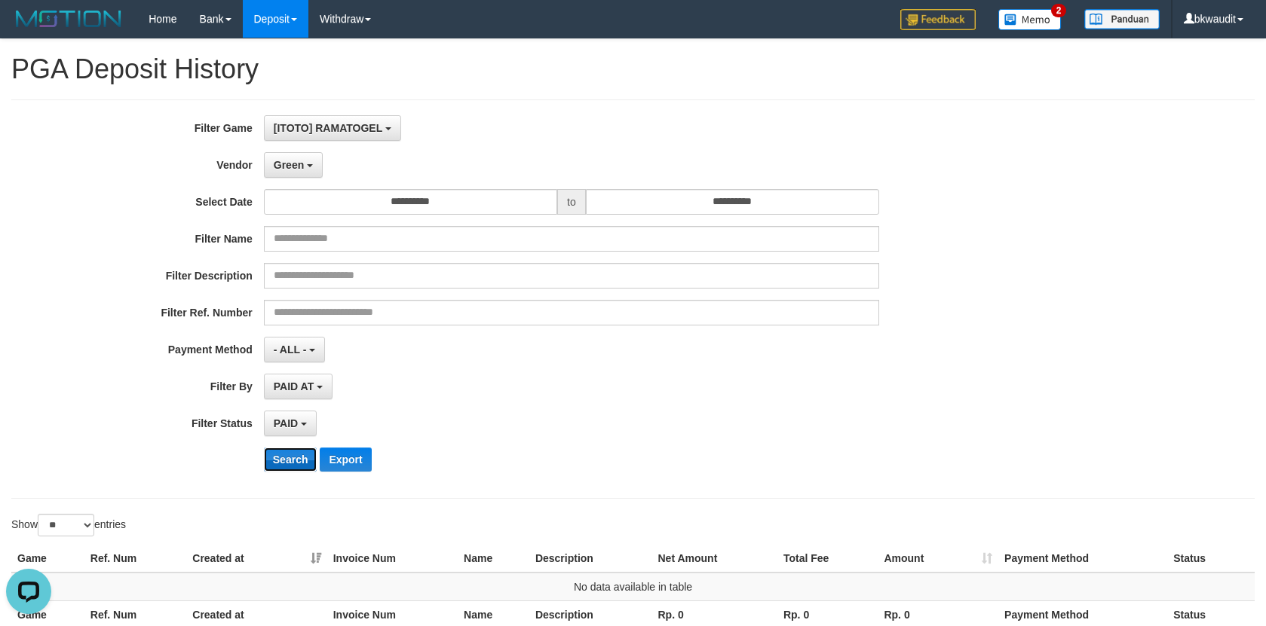
click at [290, 462] on button "Search" at bounding box center [291, 460] width 54 height 24
click at [315, 166] on button "Green" at bounding box center [293, 165] width 59 height 26
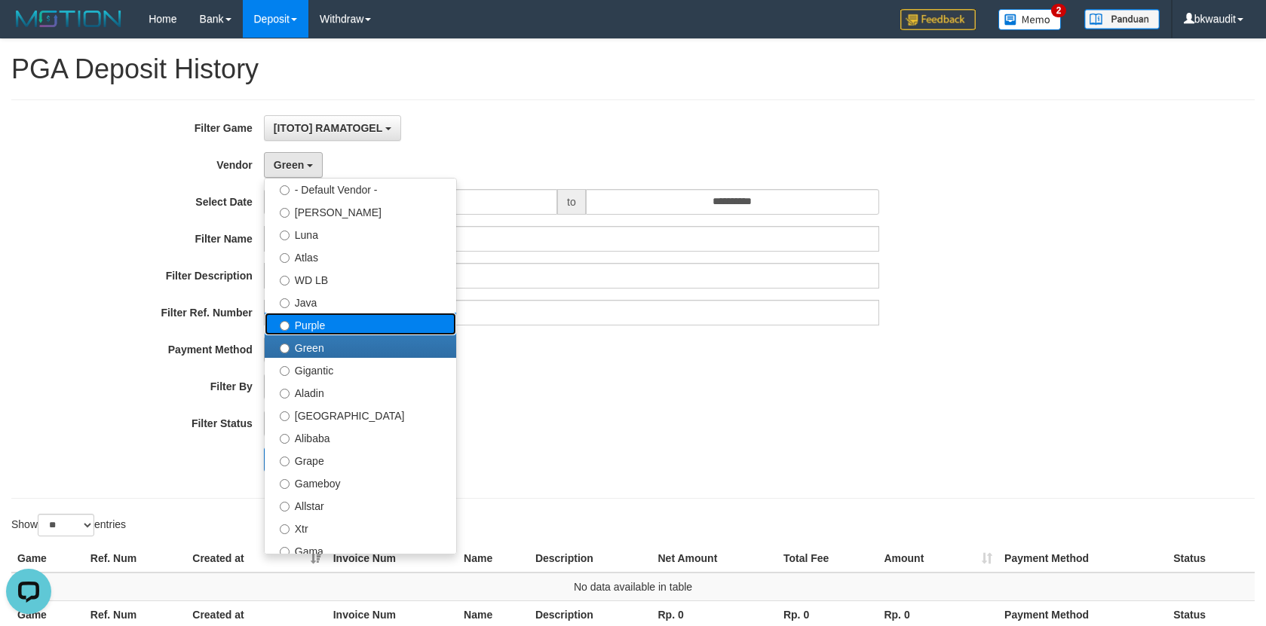
click at [355, 333] on label "Purple" at bounding box center [360, 324] width 191 height 23
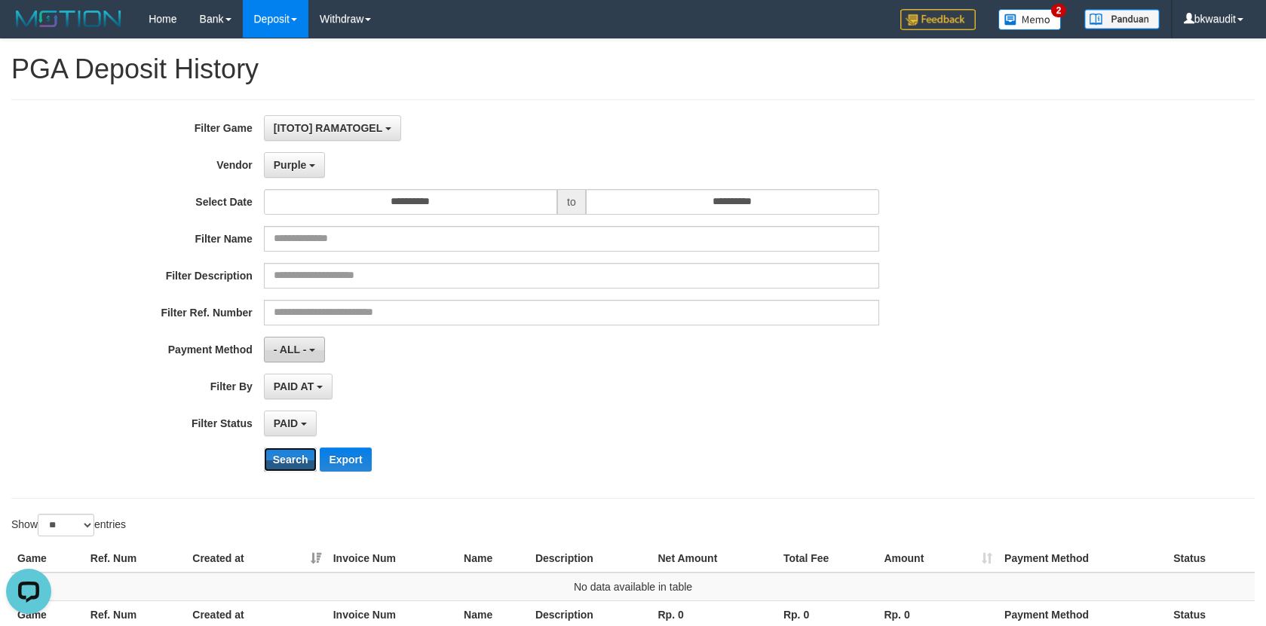
drag, startPoint x: 276, startPoint y: 449, endPoint x: 317, endPoint y: 340, distance: 115.9
click at [277, 449] on button "Search" at bounding box center [291, 460] width 54 height 24
click at [291, 167] on span "Purple" at bounding box center [290, 165] width 33 height 12
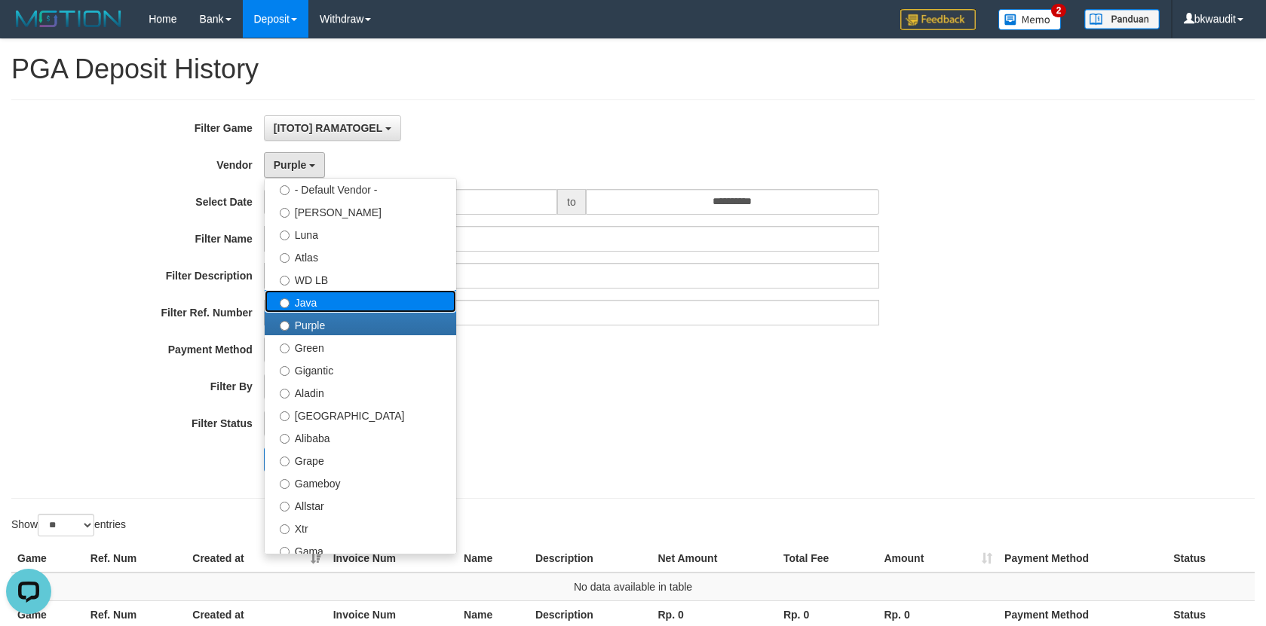
click at [387, 302] on label "Java" at bounding box center [360, 301] width 191 height 23
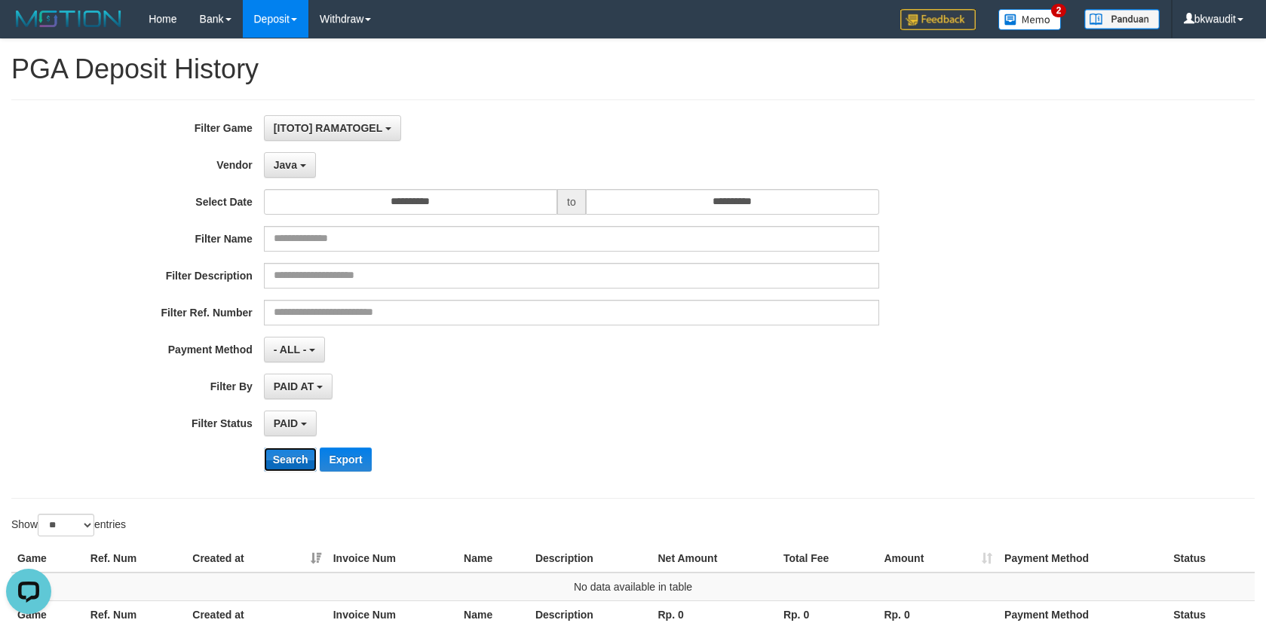
click at [289, 460] on button "Search" at bounding box center [291, 460] width 54 height 24
click at [299, 160] on button "Java" at bounding box center [290, 165] width 52 height 26
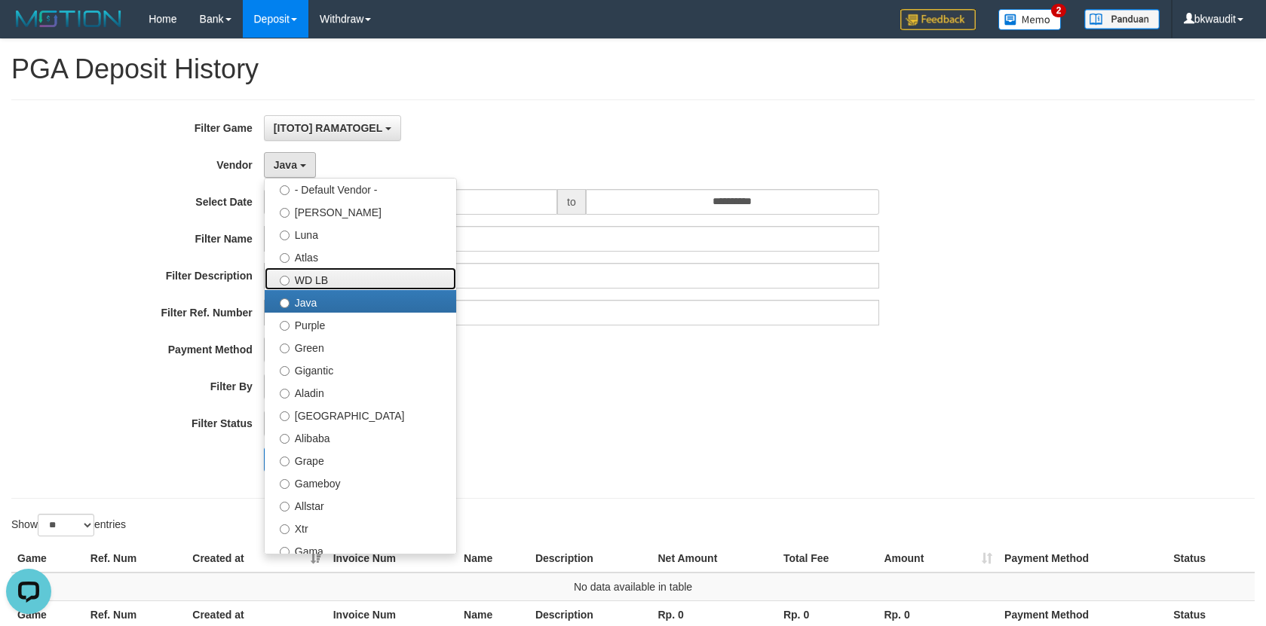
click at [334, 285] on label "WD LB" at bounding box center [360, 279] width 191 height 23
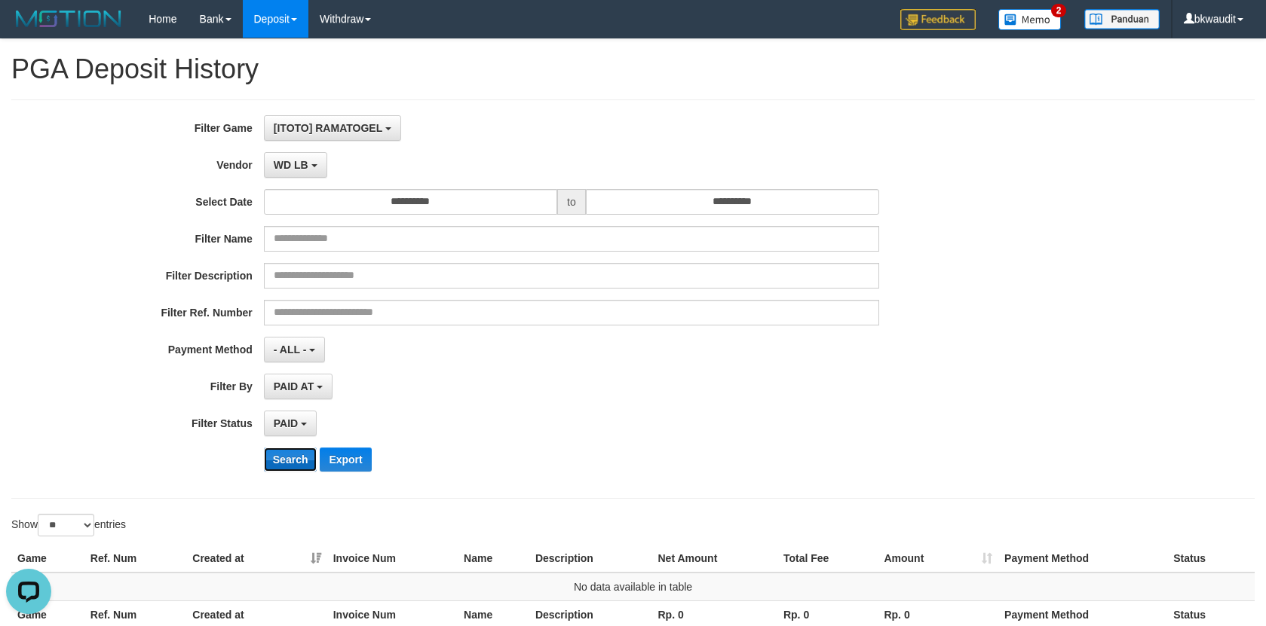
click at [305, 455] on button "Search" at bounding box center [291, 460] width 54 height 24
drag, startPoint x: 277, startPoint y: 167, endPoint x: 329, endPoint y: 308, distance: 150.3
click at [279, 167] on span "WD LB" at bounding box center [291, 165] width 35 height 12
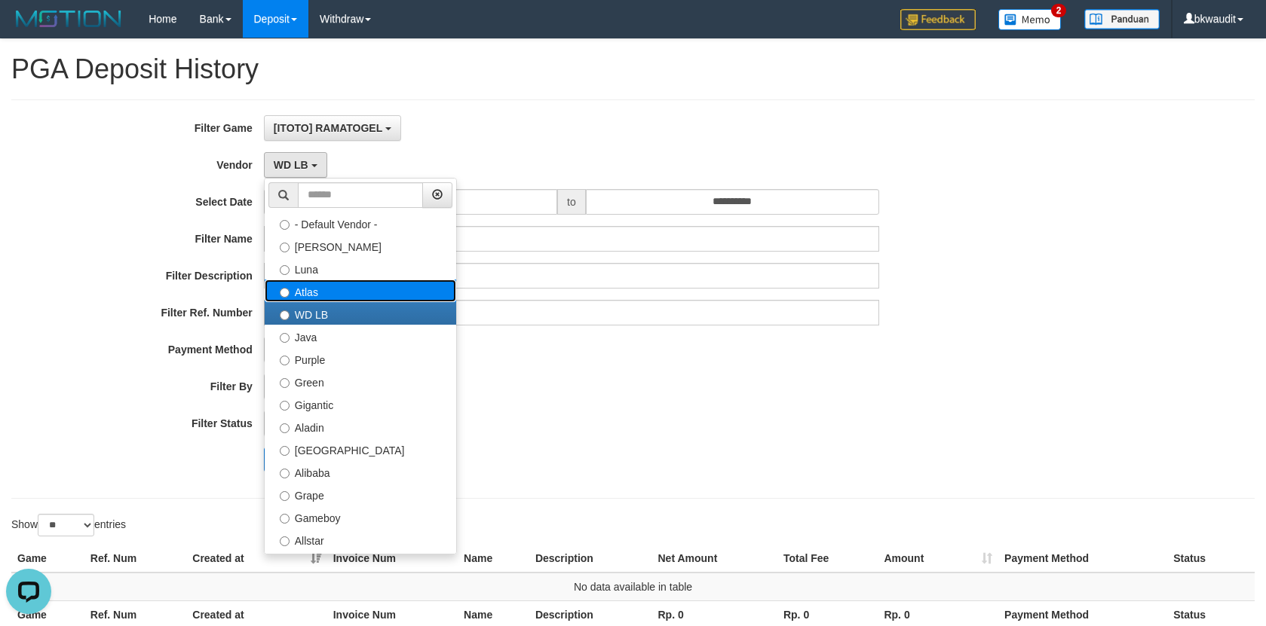
click at [352, 292] on label "Atlas" at bounding box center [360, 291] width 191 height 23
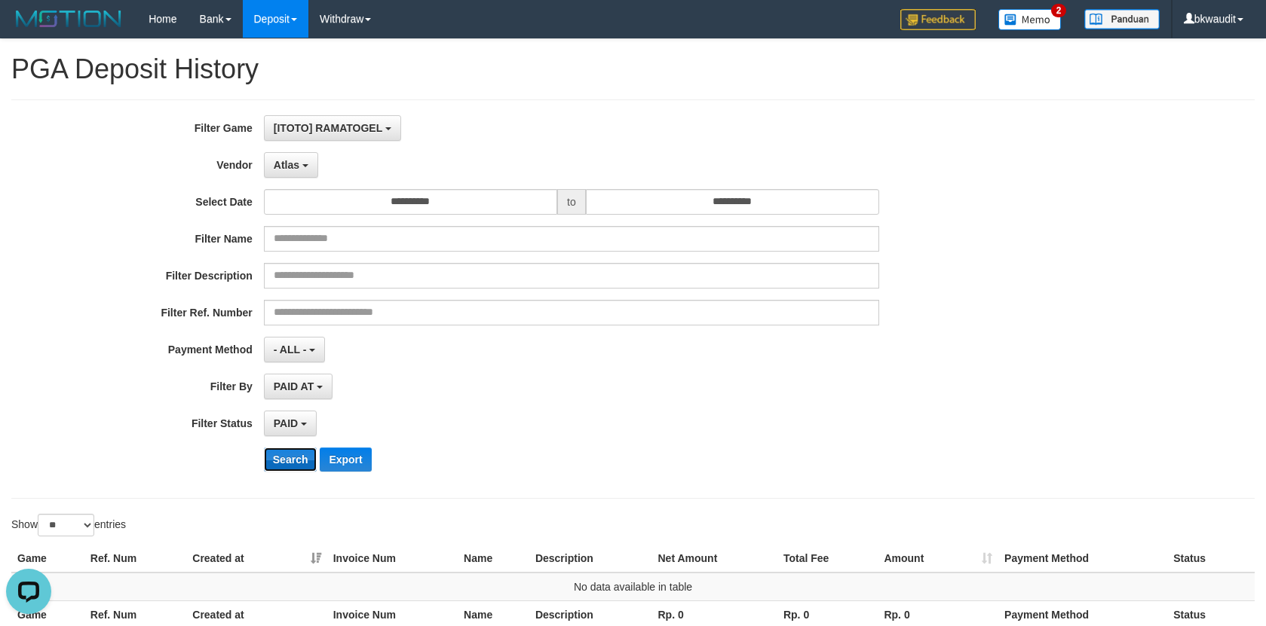
click at [289, 461] on button "Search" at bounding box center [291, 460] width 54 height 24
click at [277, 169] on span "Atlas" at bounding box center [287, 165] width 26 height 12
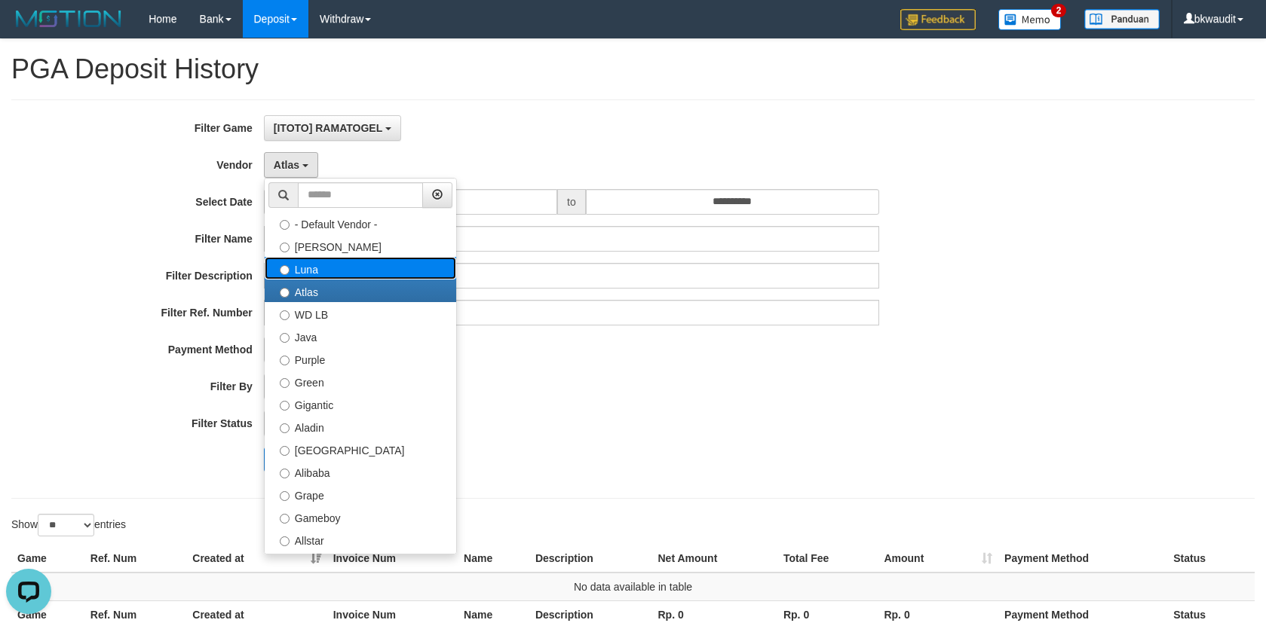
click at [323, 269] on label "Luna" at bounding box center [360, 268] width 191 height 23
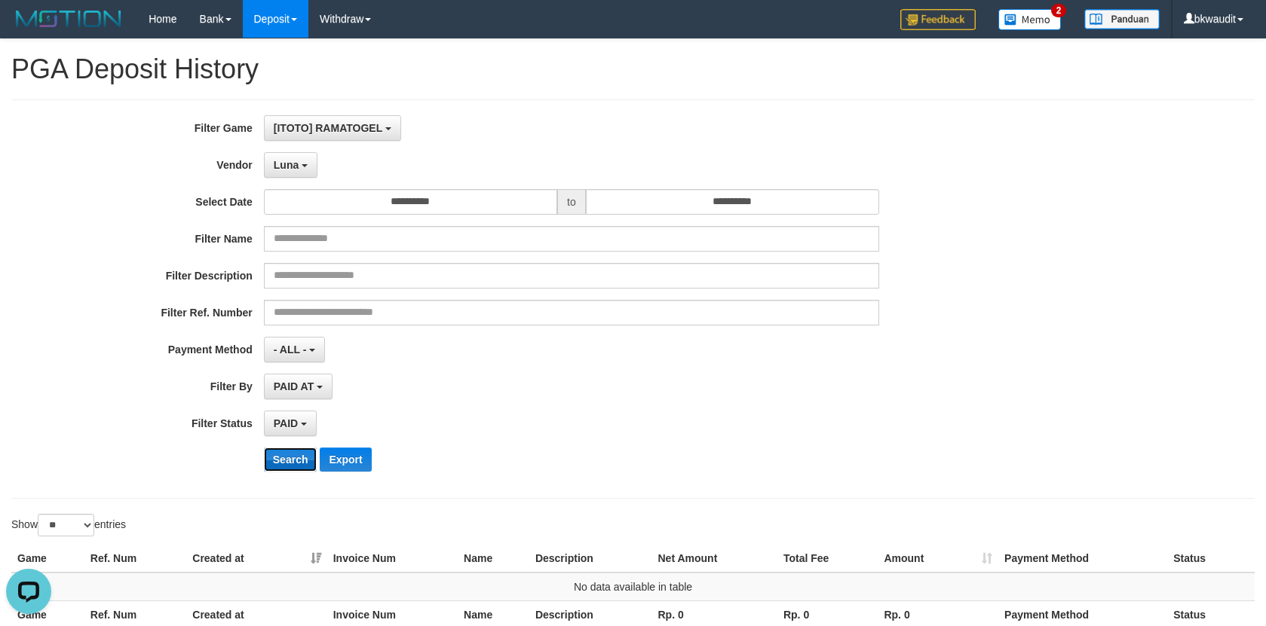
click at [291, 457] on button "Search" at bounding box center [291, 460] width 54 height 24
click at [301, 159] on button "Luna" at bounding box center [291, 165] width 54 height 26
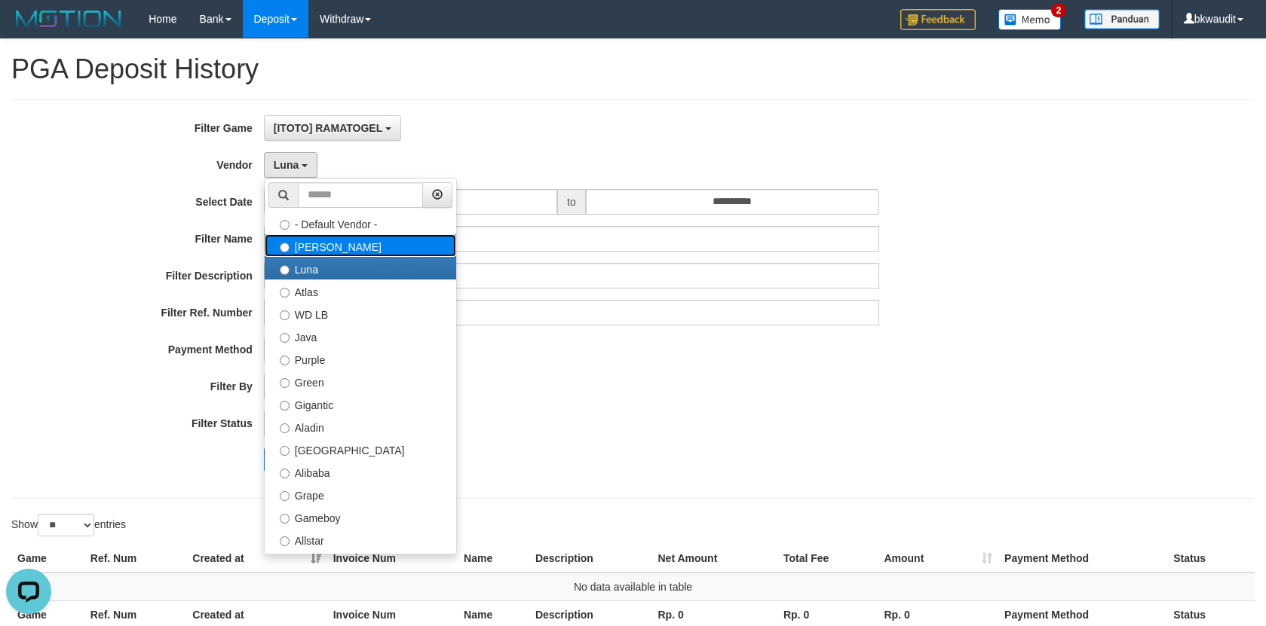
click at [331, 244] on label "[PERSON_NAME]" at bounding box center [360, 245] width 191 height 23
select select "**********"
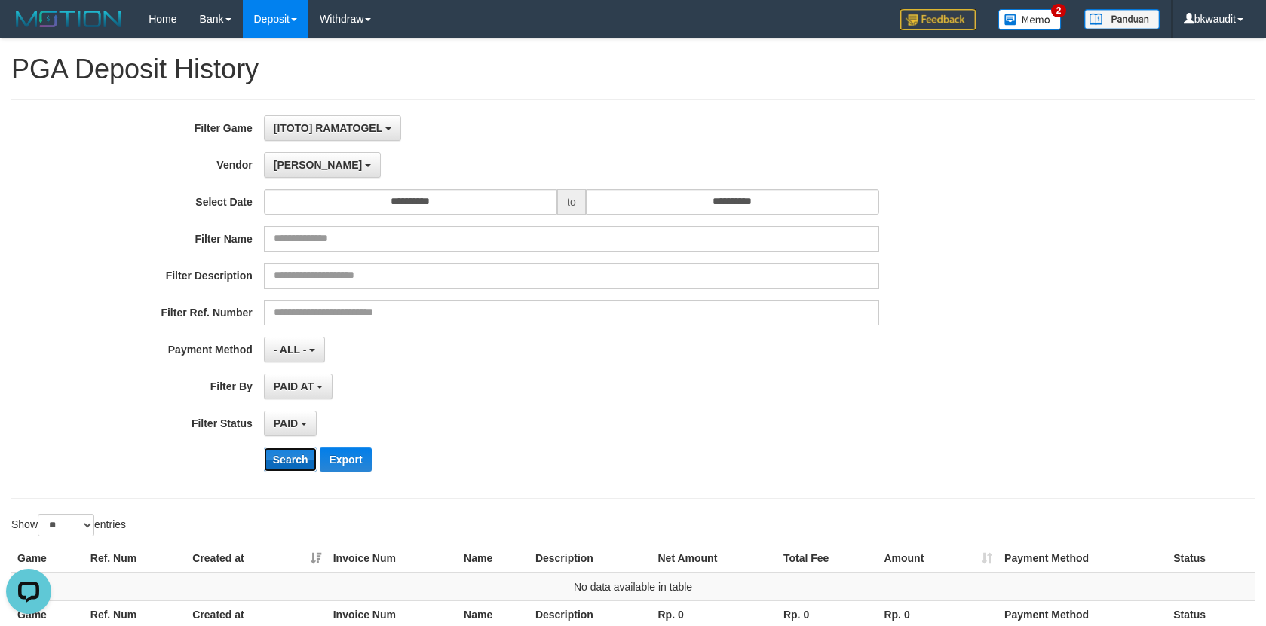
click at [299, 458] on button "Search" at bounding box center [291, 460] width 54 height 24
click at [348, 133] on span "[ITOTO] RAMATOGEL" at bounding box center [328, 128] width 109 height 12
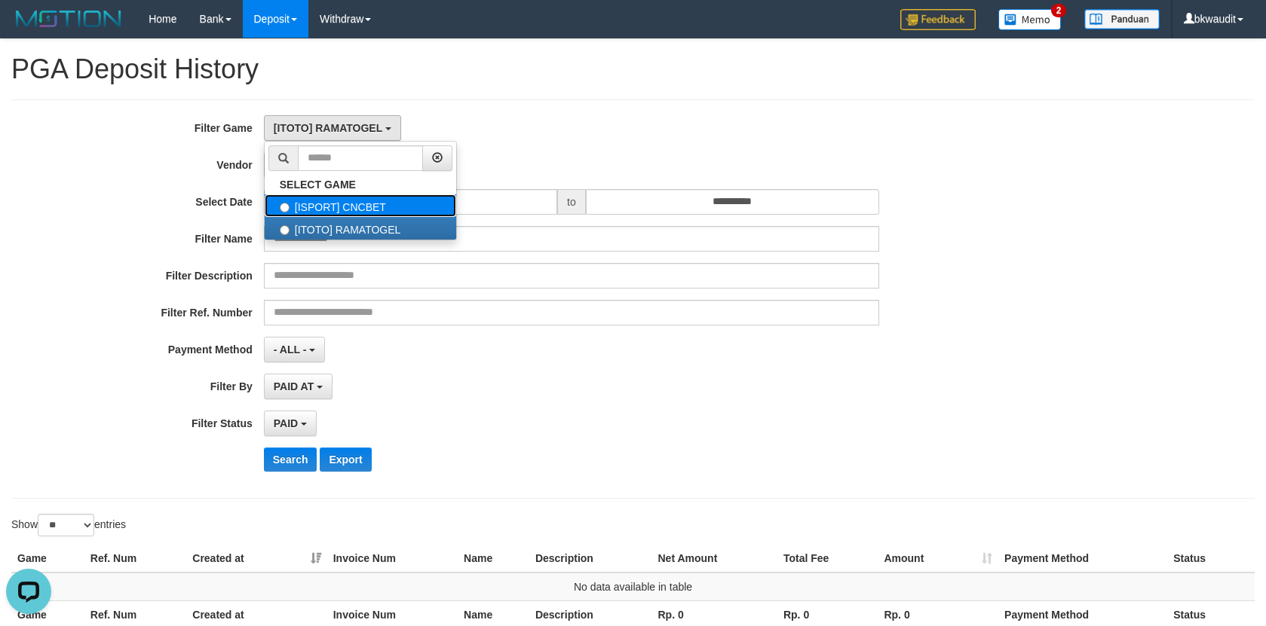
click at [396, 215] on label "[ISPORT] CNCBET" at bounding box center [360, 205] width 191 height 23
select select "****"
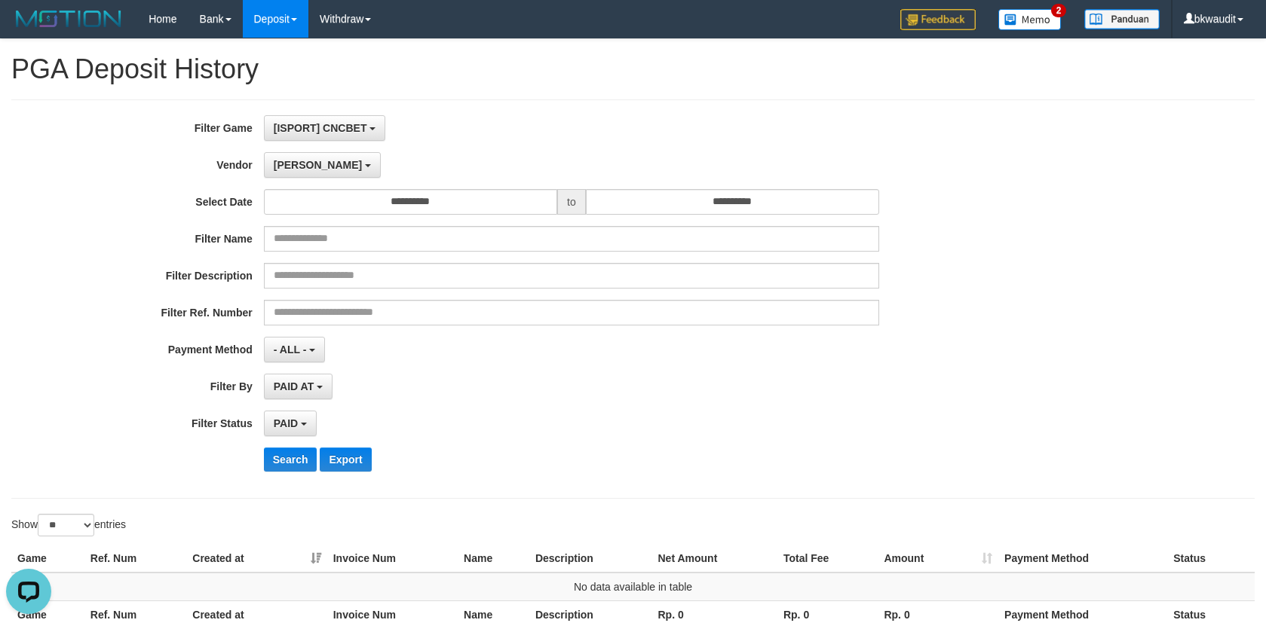
scroll to position [26, 0]
click at [289, 448] on button "Search" at bounding box center [291, 460] width 54 height 24
click at [292, 452] on button "Search" at bounding box center [291, 460] width 54 height 24
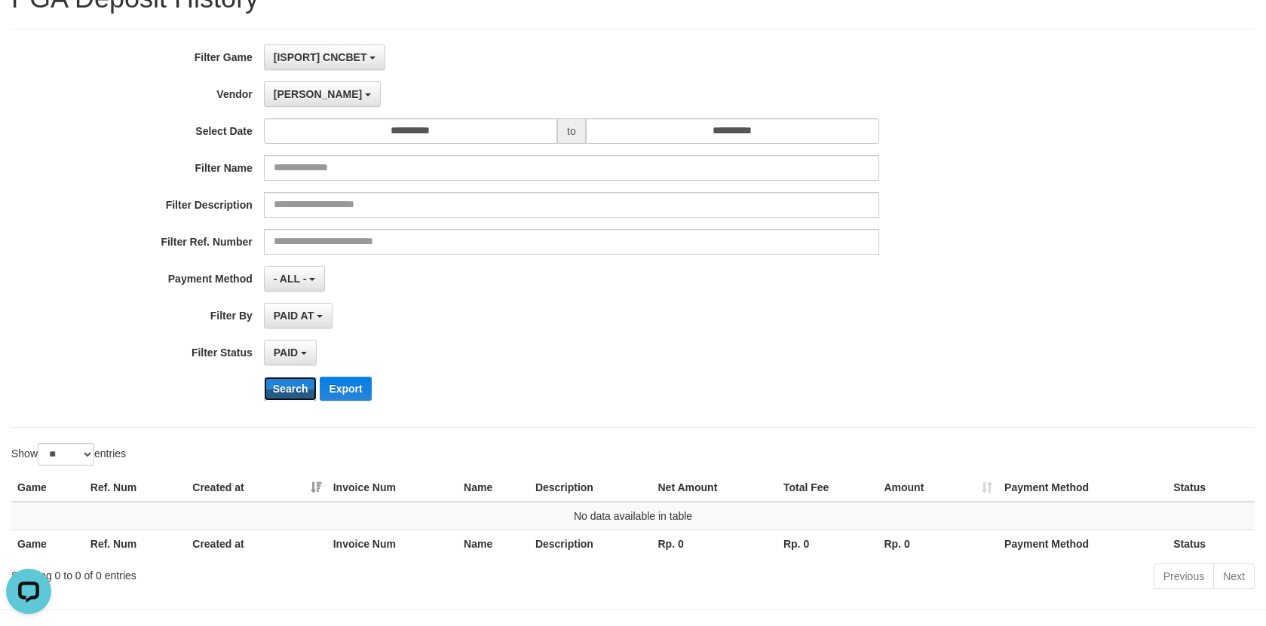
scroll to position [0, 0]
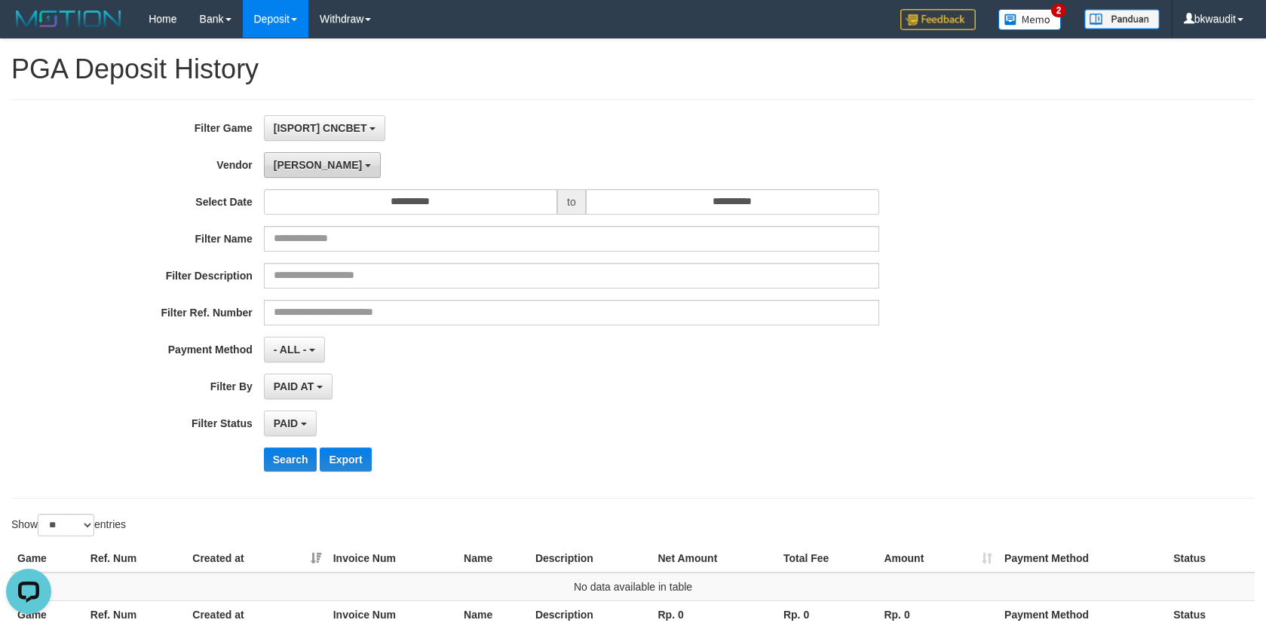
click at [308, 161] on button "[PERSON_NAME]" at bounding box center [322, 165] width 117 height 26
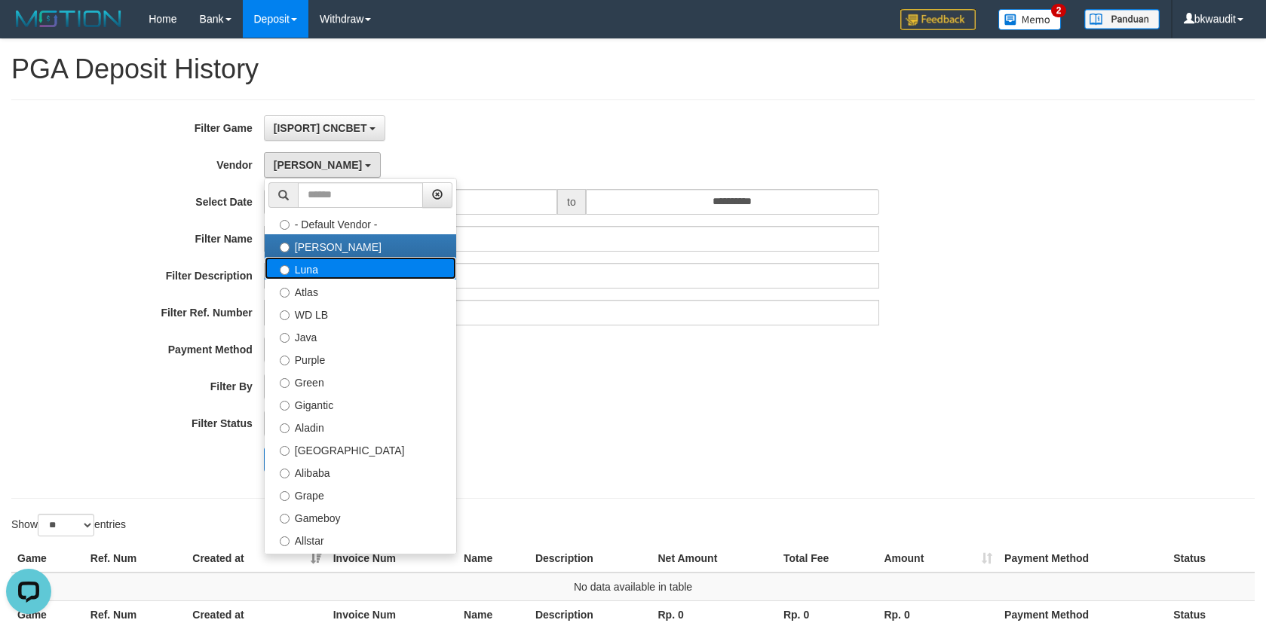
click at [329, 271] on label "Luna" at bounding box center [360, 268] width 191 height 23
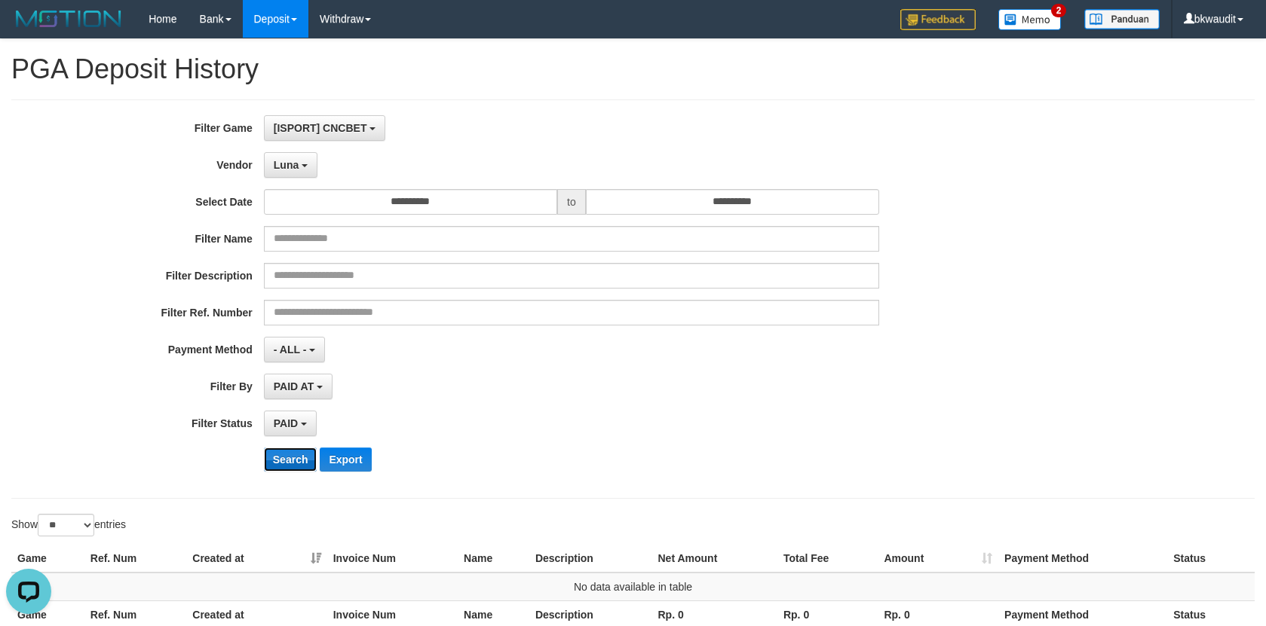
click at [295, 461] on button "Search" at bounding box center [291, 460] width 54 height 24
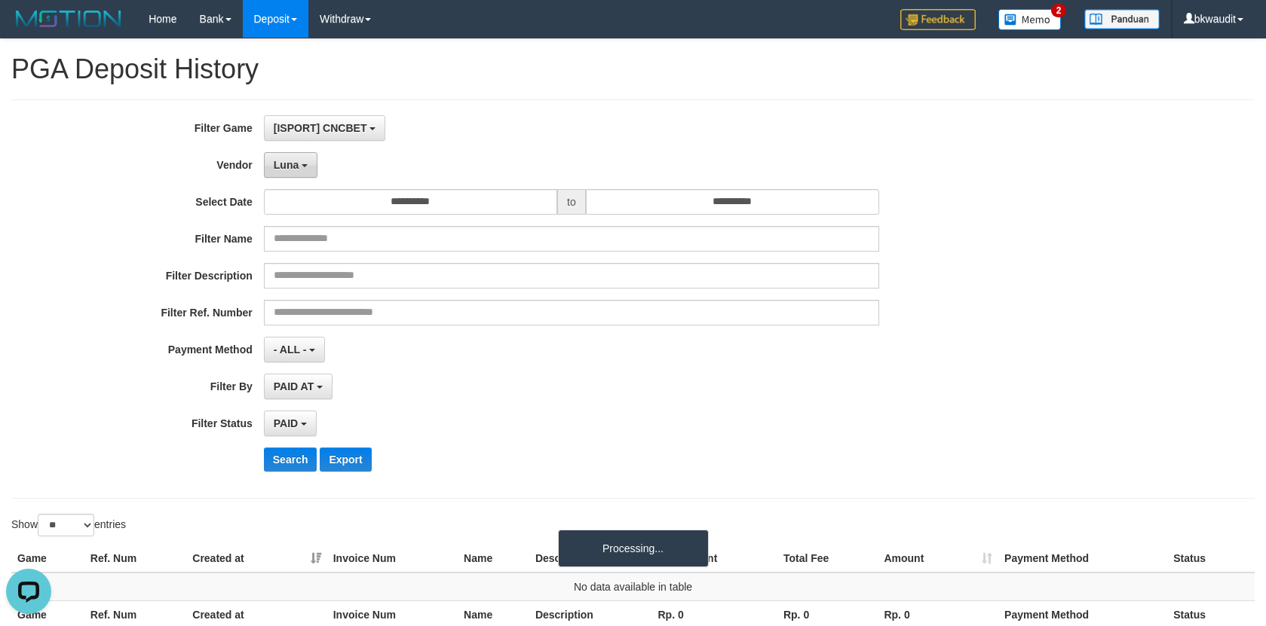
click at [296, 167] on span "Luna" at bounding box center [286, 165] width 25 height 12
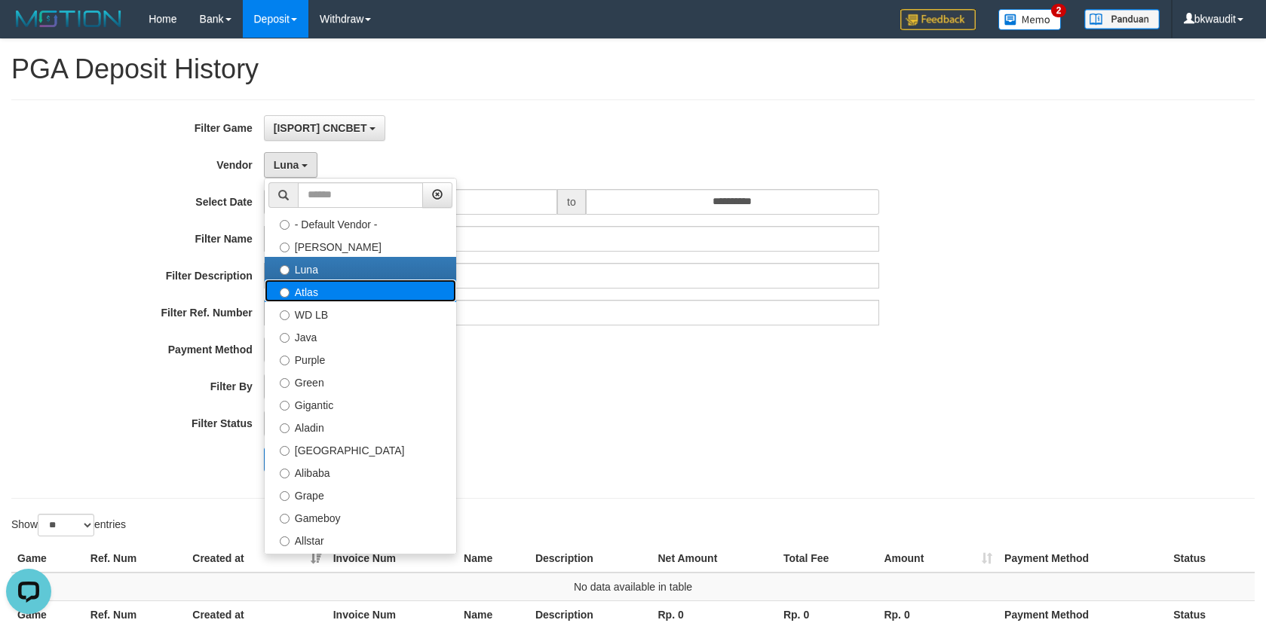
click at [343, 299] on label "Atlas" at bounding box center [360, 291] width 191 height 23
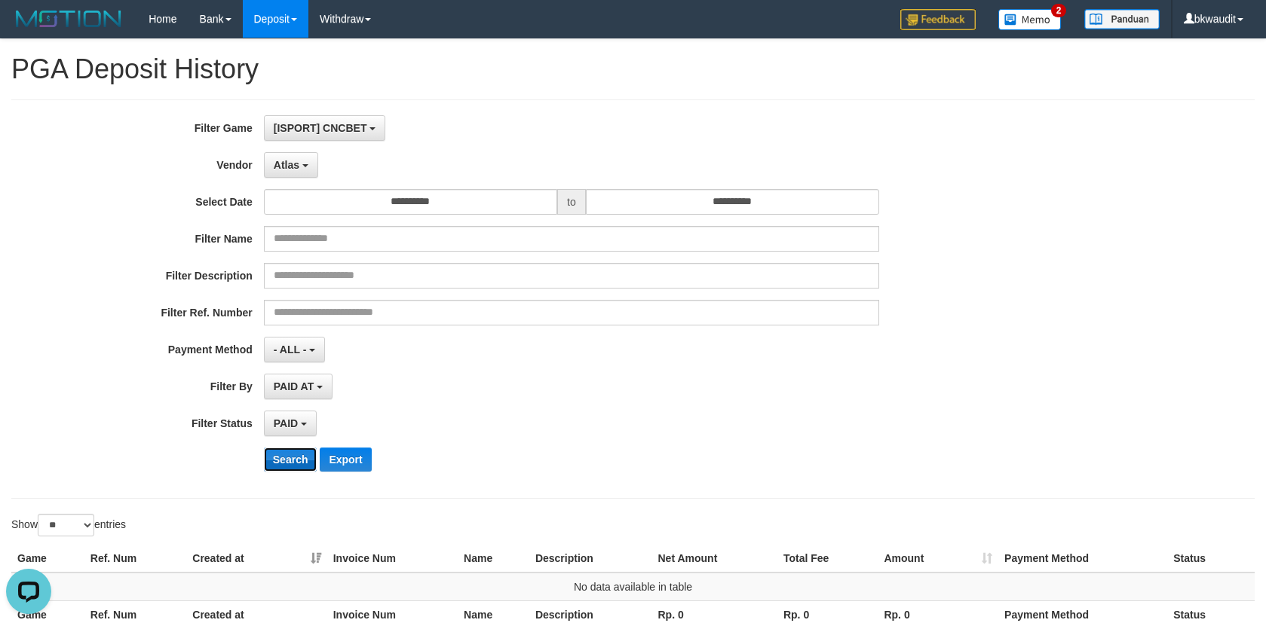
click at [278, 469] on button "Search" at bounding box center [291, 460] width 54 height 24
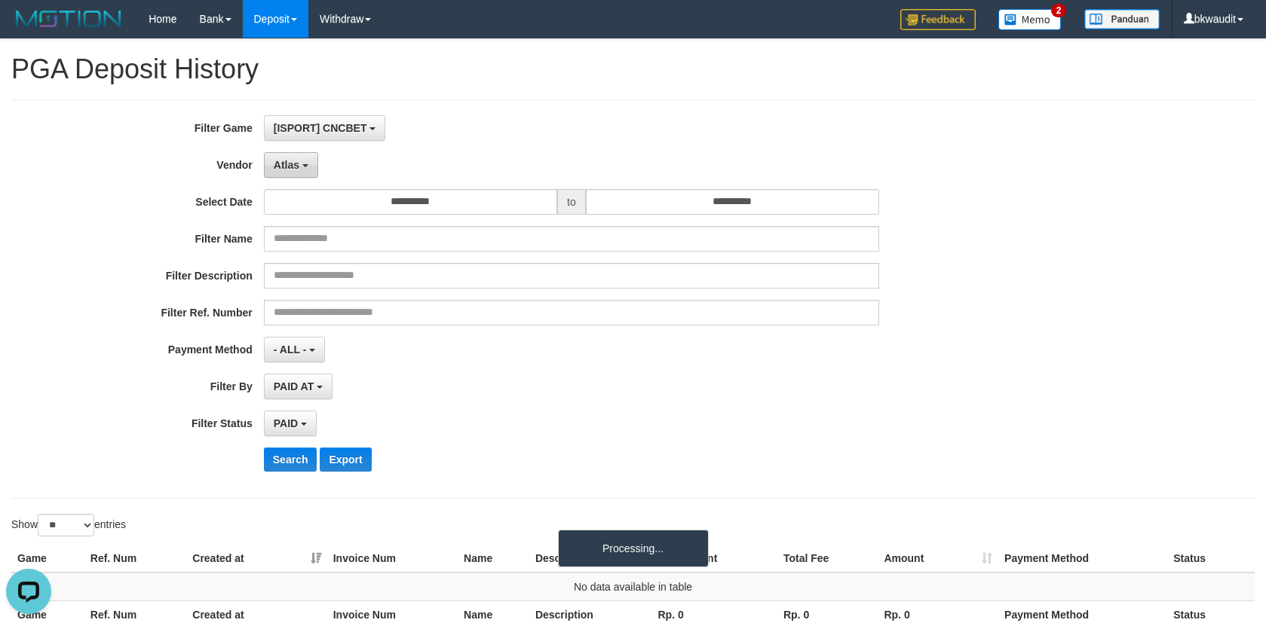
click at [312, 164] on button "Atlas" at bounding box center [291, 165] width 54 height 26
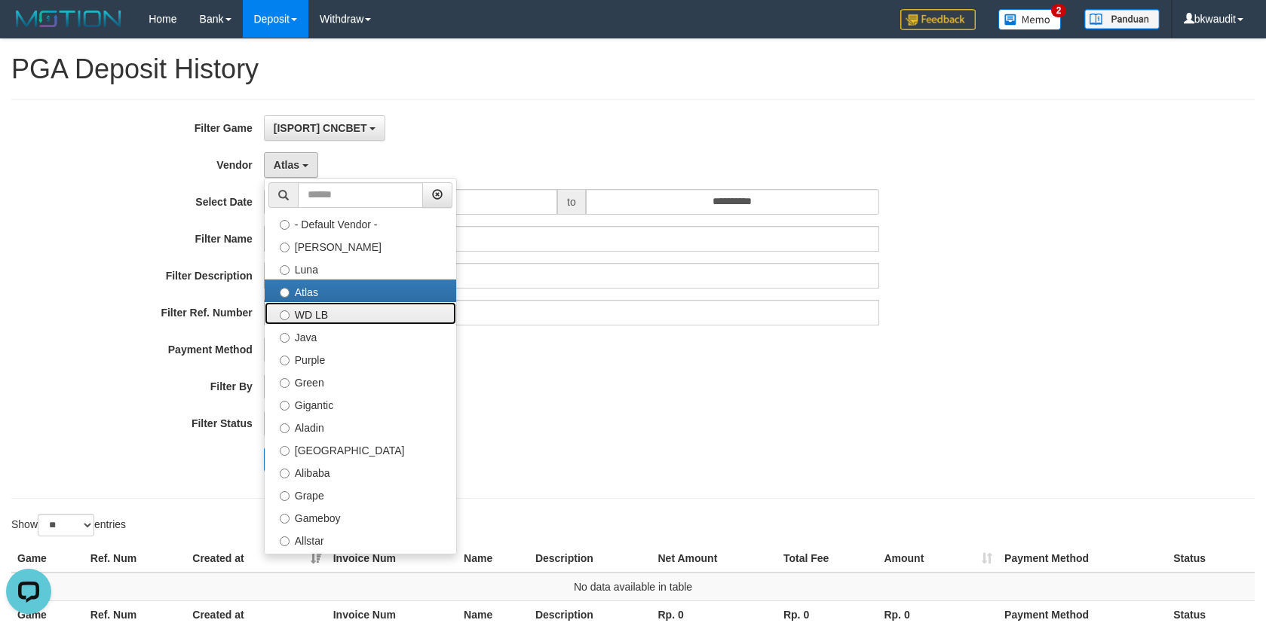
drag, startPoint x: 344, startPoint y: 310, endPoint x: 340, endPoint y: 421, distance: 110.9
click at [346, 310] on label "WD LB" at bounding box center [360, 313] width 191 height 23
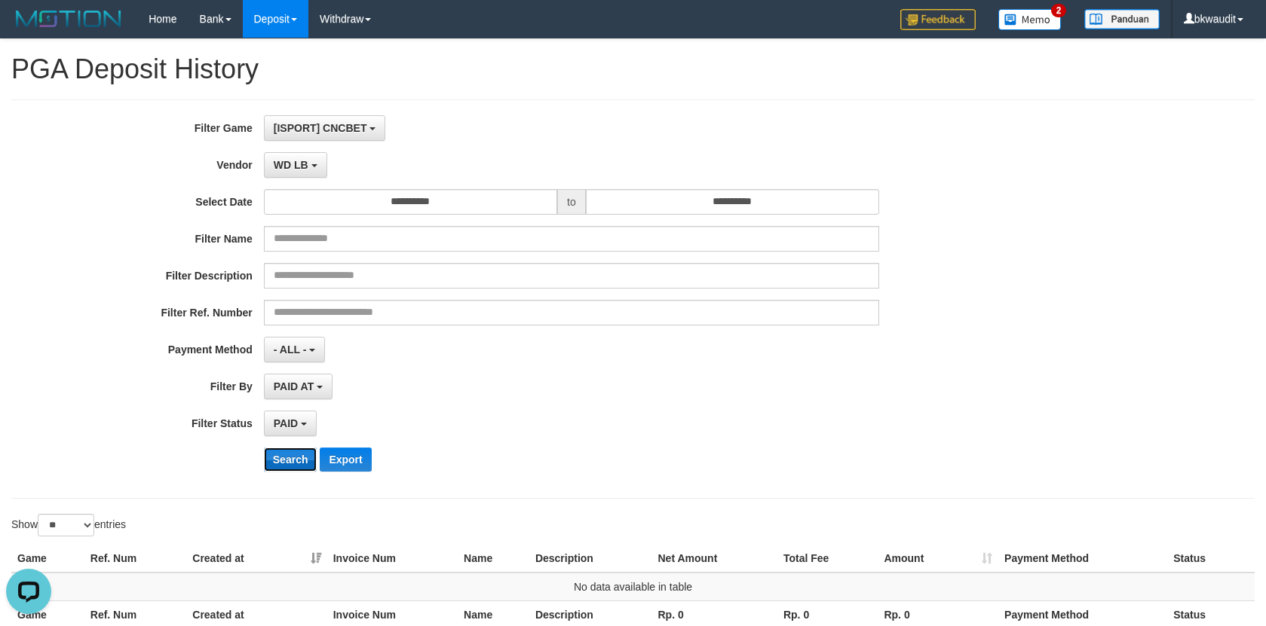
click at [283, 454] on button "Search" at bounding box center [291, 460] width 54 height 24
click at [305, 172] on button "WD LB" at bounding box center [295, 165] width 63 height 26
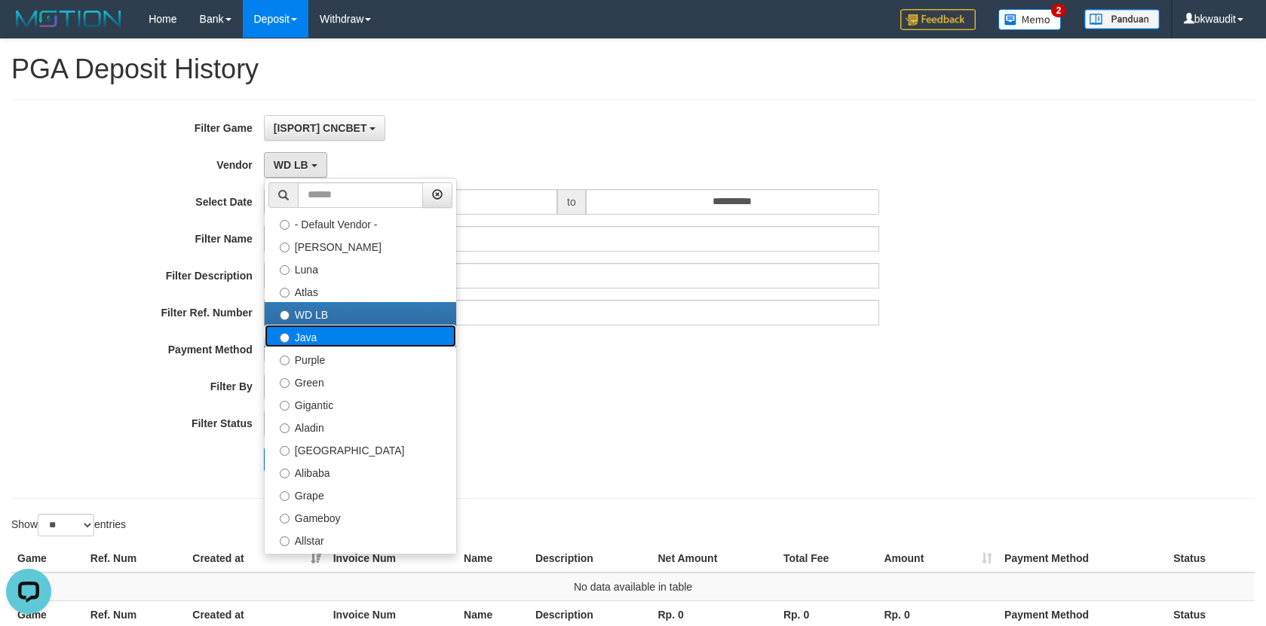
click at [338, 345] on label "Java" at bounding box center [360, 336] width 191 height 23
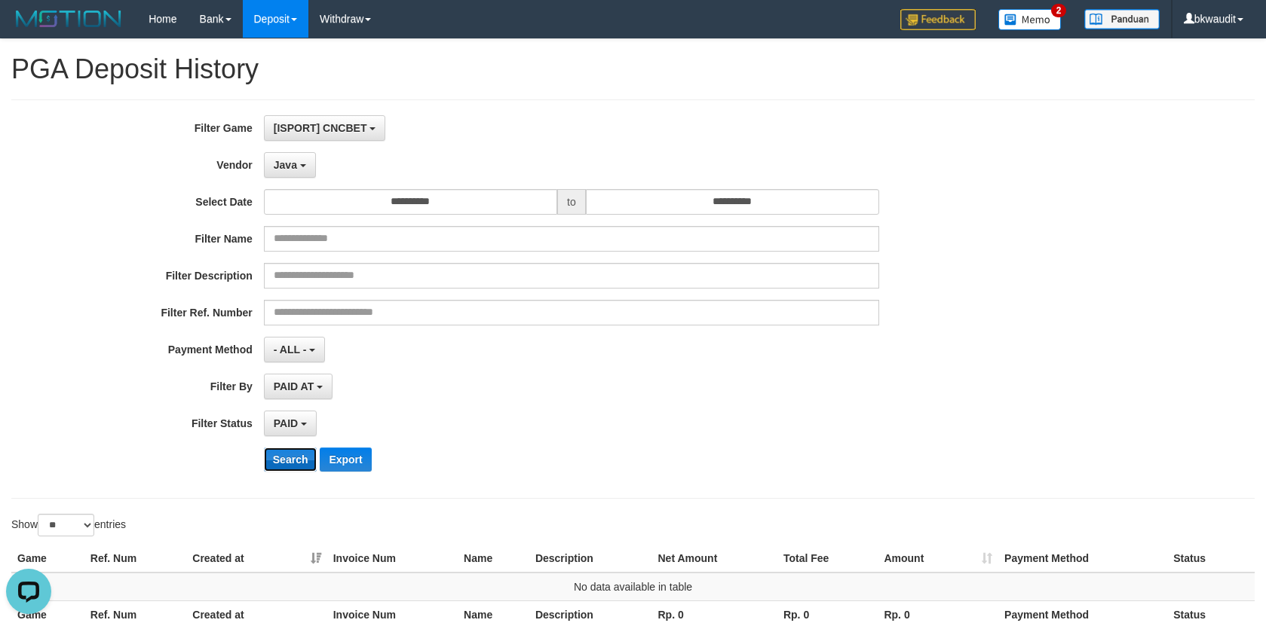
click at [280, 461] on button "Search" at bounding box center [291, 460] width 54 height 24
click at [299, 168] on button "Java" at bounding box center [290, 165] width 52 height 26
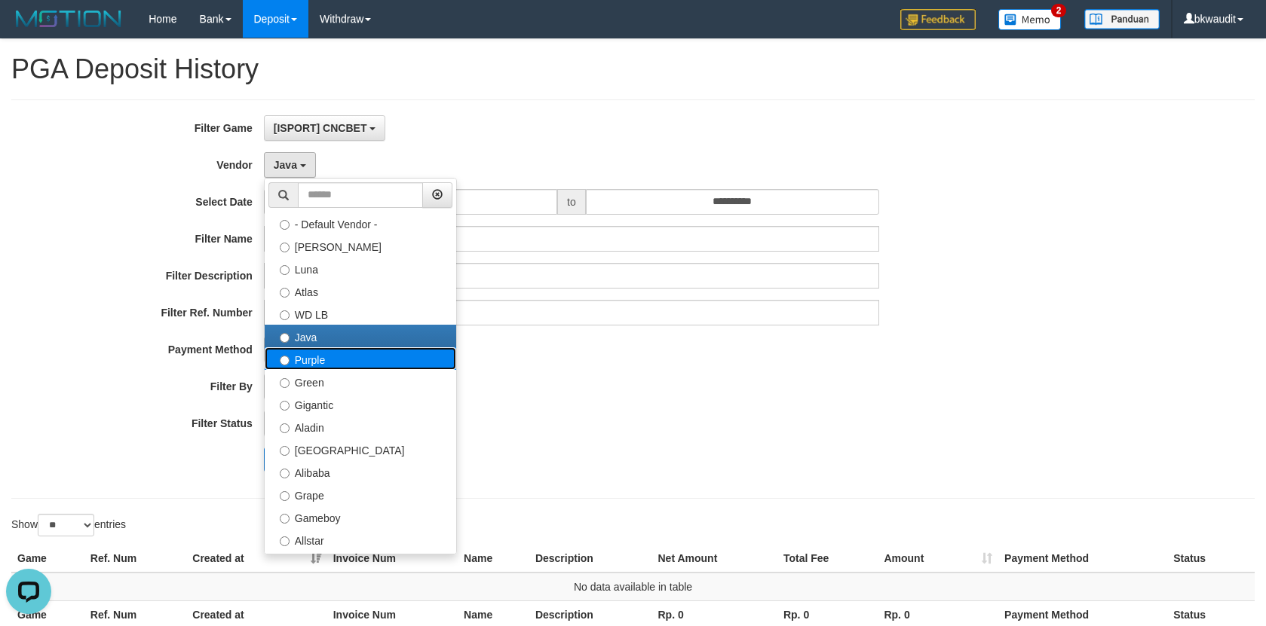
click at [420, 361] on label "Purple" at bounding box center [360, 359] width 191 height 23
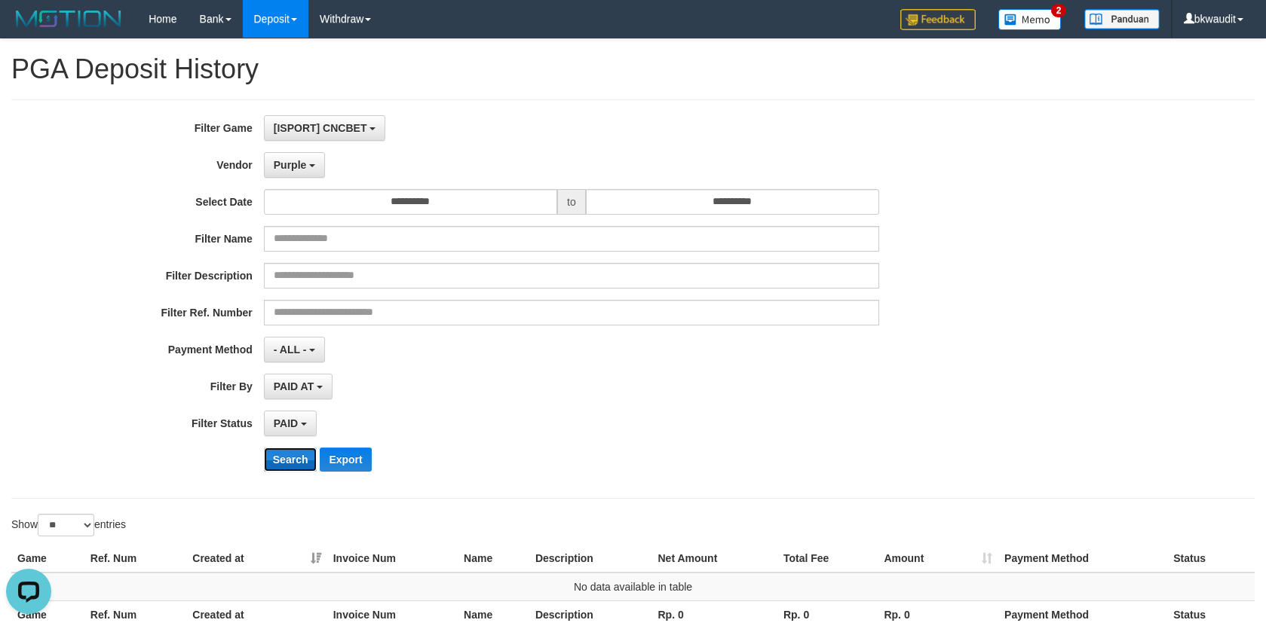
click at [302, 456] on button "Search" at bounding box center [291, 460] width 54 height 24
click at [296, 161] on span "Purple" at bounding box center [290, 165] width 33 height 12
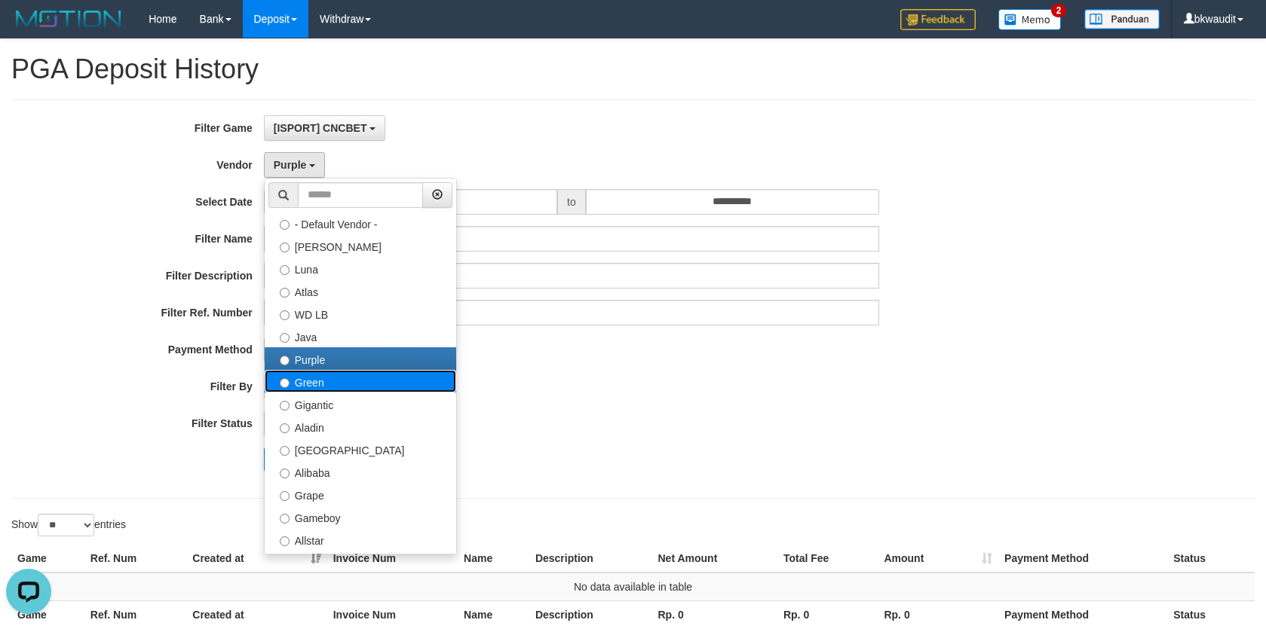
click at [340, 378] on label "Green" at bounding box center [360, 381] width 191 height 23
select select "**********"
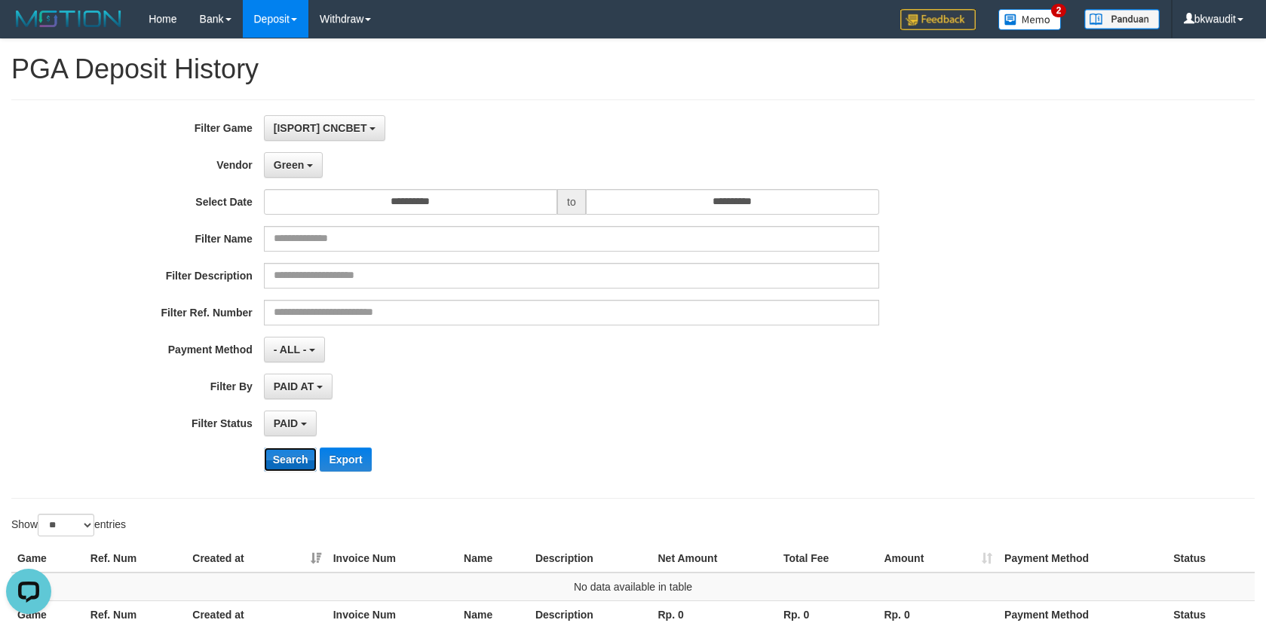
click at [286, 461] on button "Search" at bounding box center [291, 460] width 54 height 24
click at [306, 149] on div "**********" at bounding box center [527, 299] width 1055 height 368
click at [301, 173] on button "Green" at bounding box center [293, 165] width 59 height 26
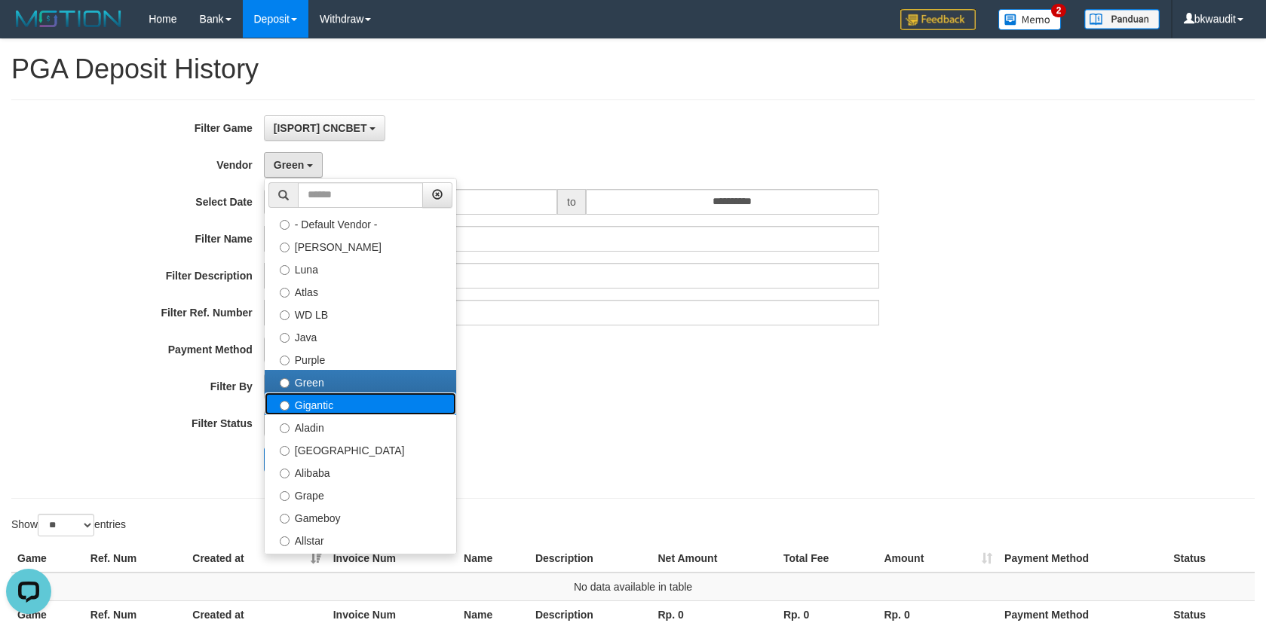
click at [355, 401] on label "Gigantic" at bounding box center [360, 404] width 191 height 23
select select "**********"
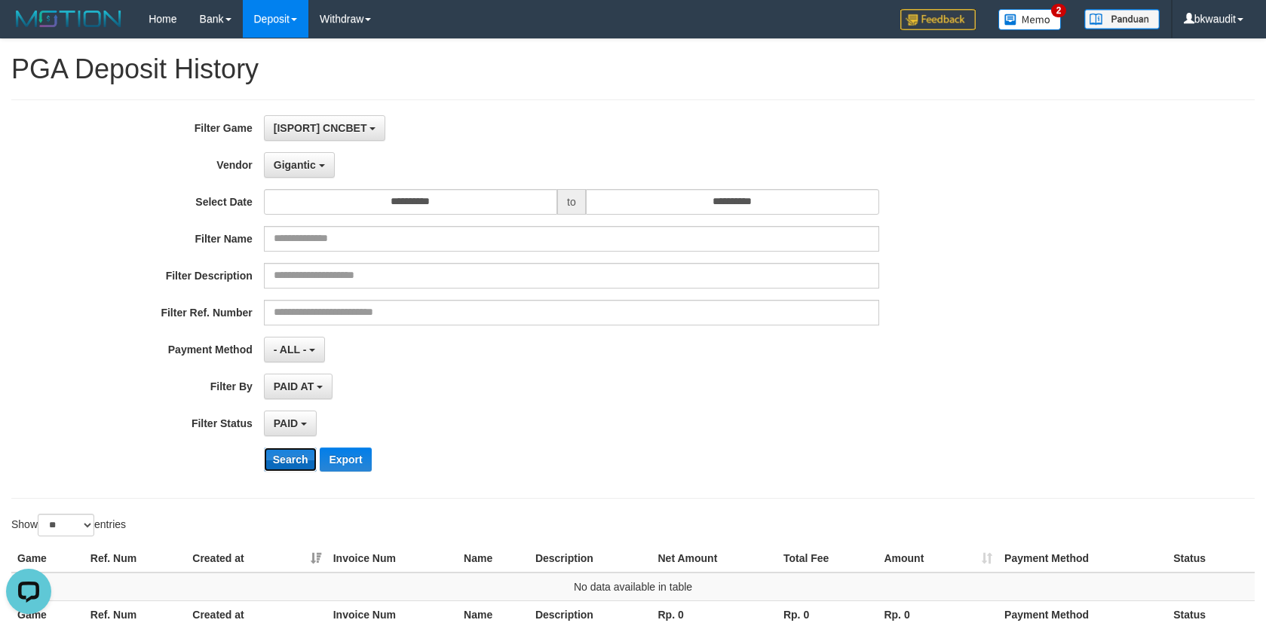
drag, startPoint x: 295, startPoint y: 462, endPoint x: 393, endPoint y: 392, distance: 119.9
click at [300, 456] on button "Search" at bounding box center [291, 460] width 54 height 24
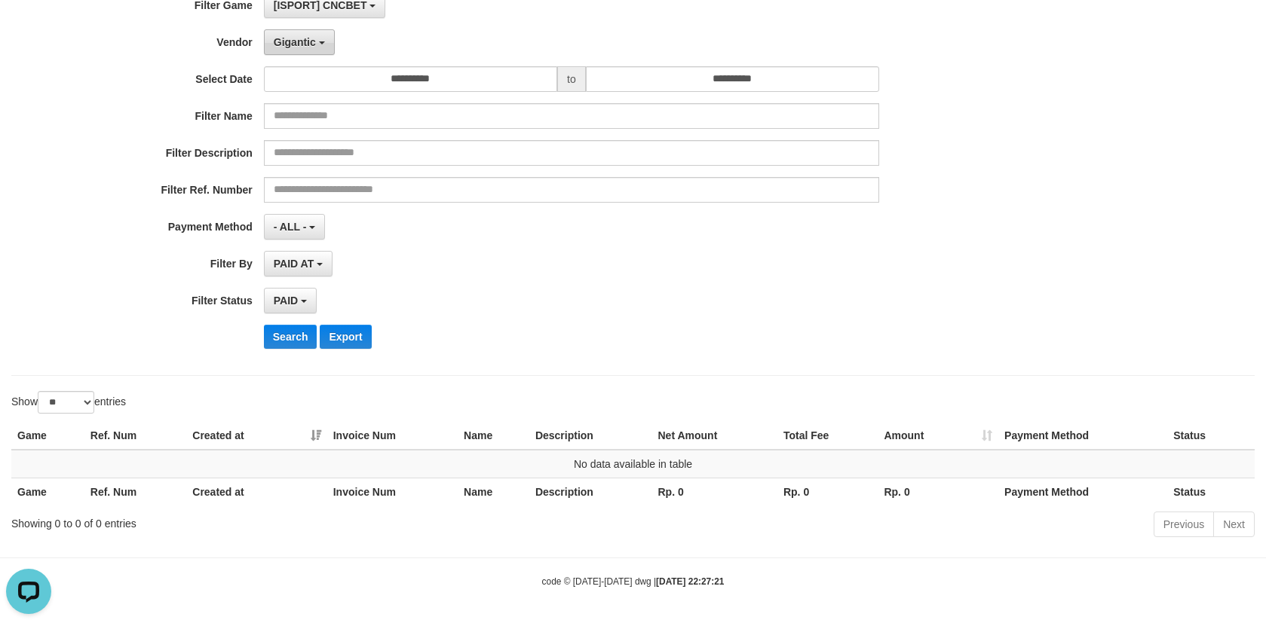
click at [325, 41] on button "Gigantic" at bounding box center [299, 42] width 71 height 26
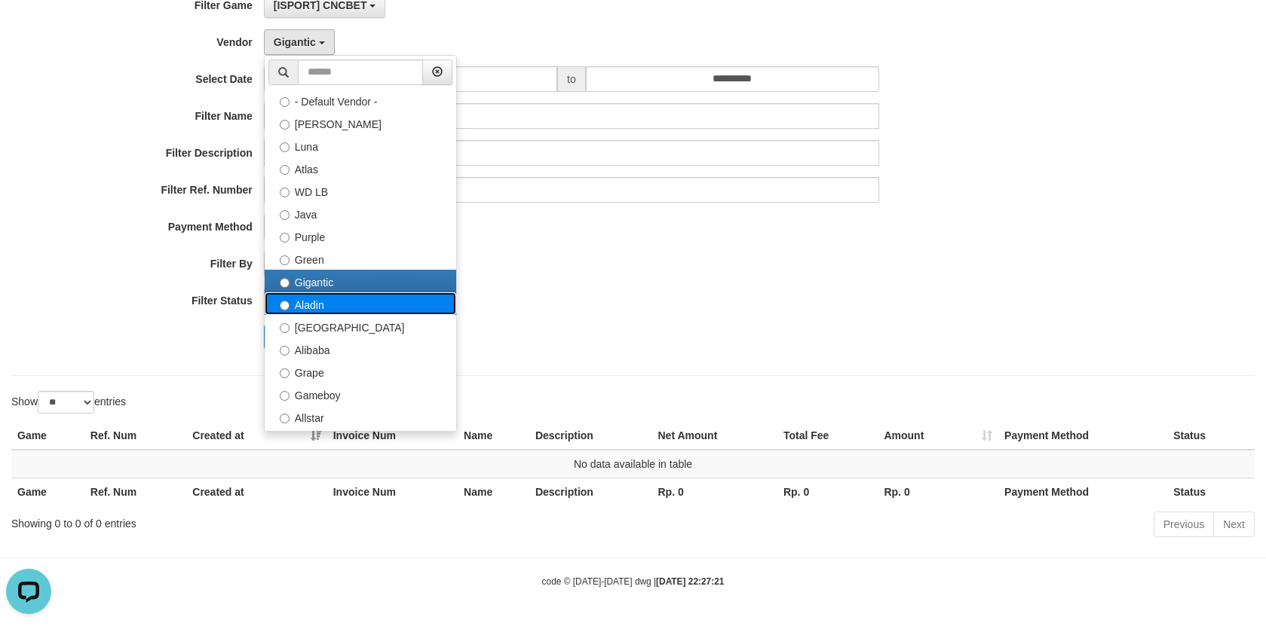
click at [310, 314] on label "Aladin" at bounding box center [360, 303] width 191 height 23
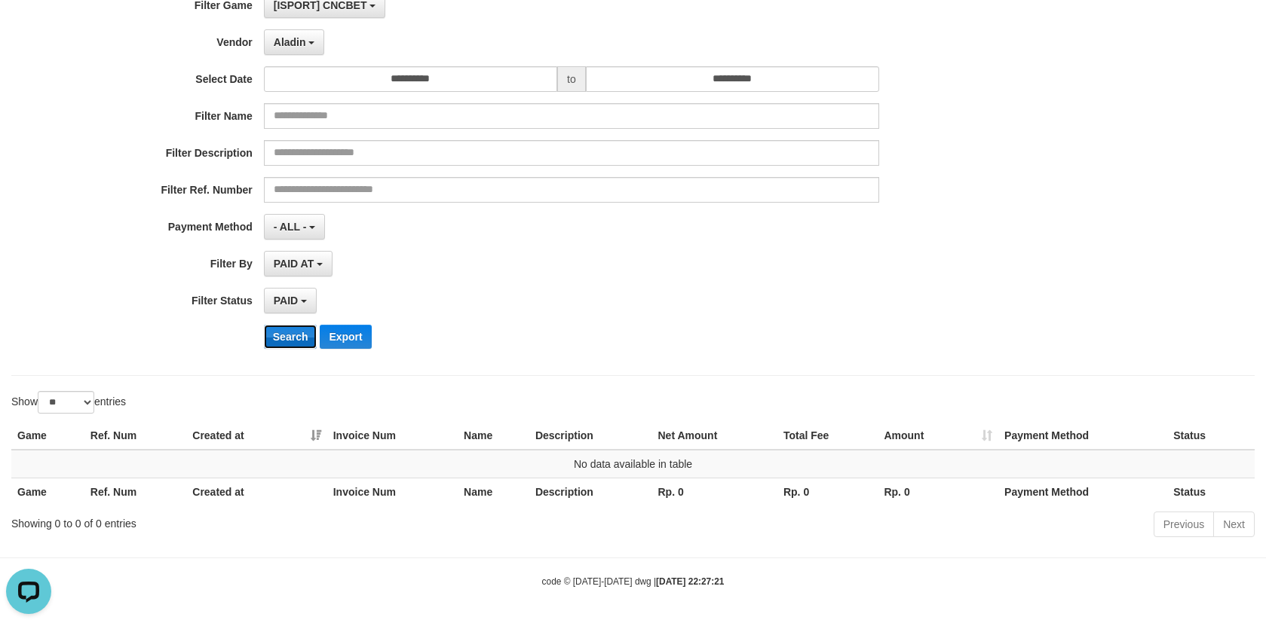
click at [292, 339] on button "Search" at bounding box center [291, 337] width 54 height 24
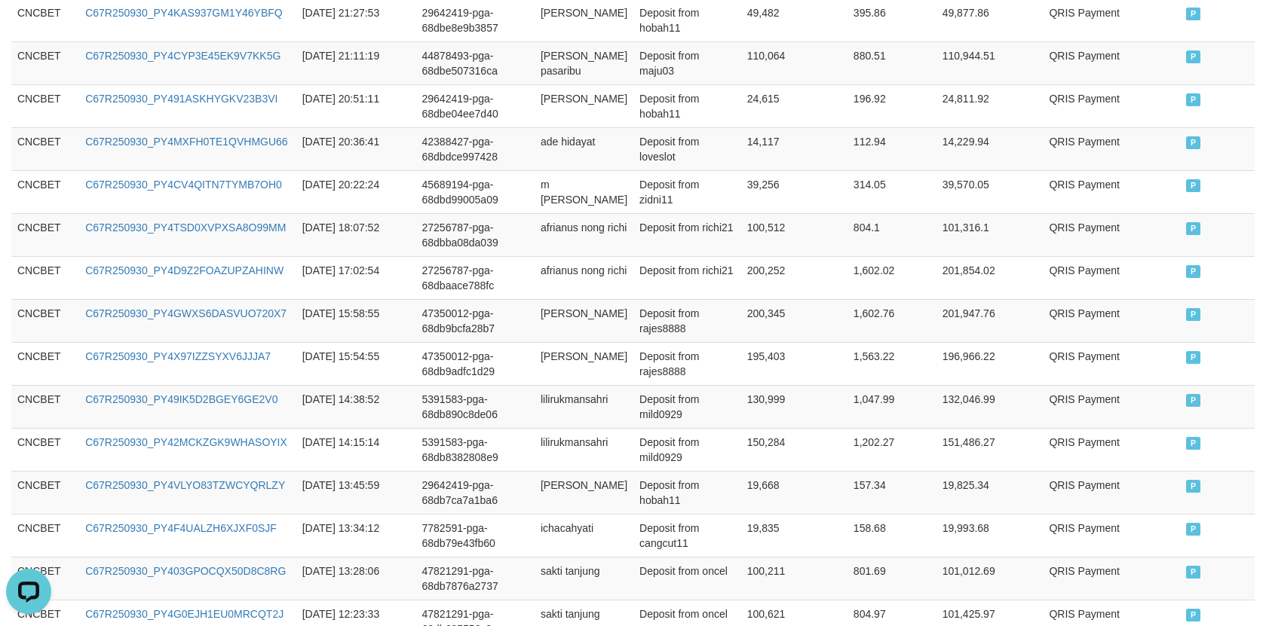
scroll to position [1169, 0]
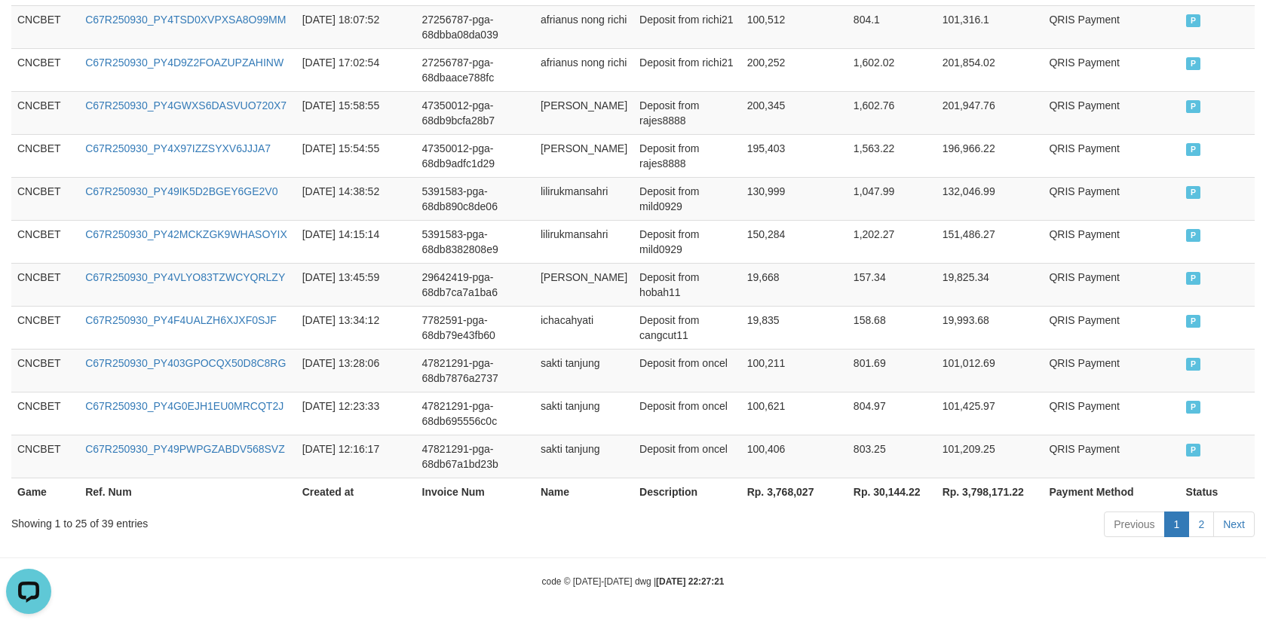
click at [767, 499] on th "Rp. 3,768,027" at bounding box center [794, 492] width 106 height 28
drag, startPoint x: 797, startPoint y: 447, endPoint x: 1194, endPoint y: 444, distance: 397.3
click at [799, 447] on td "100,406" at bounding box center [794, 456] width 106 height 43
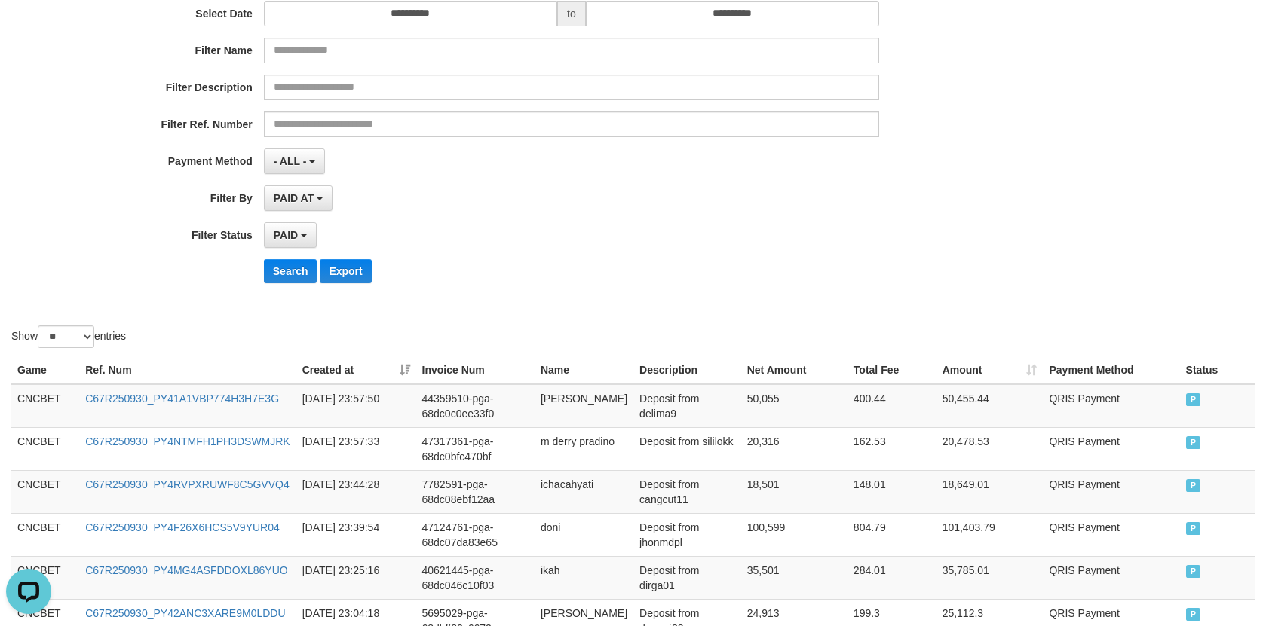
scroll to position [38, 0]
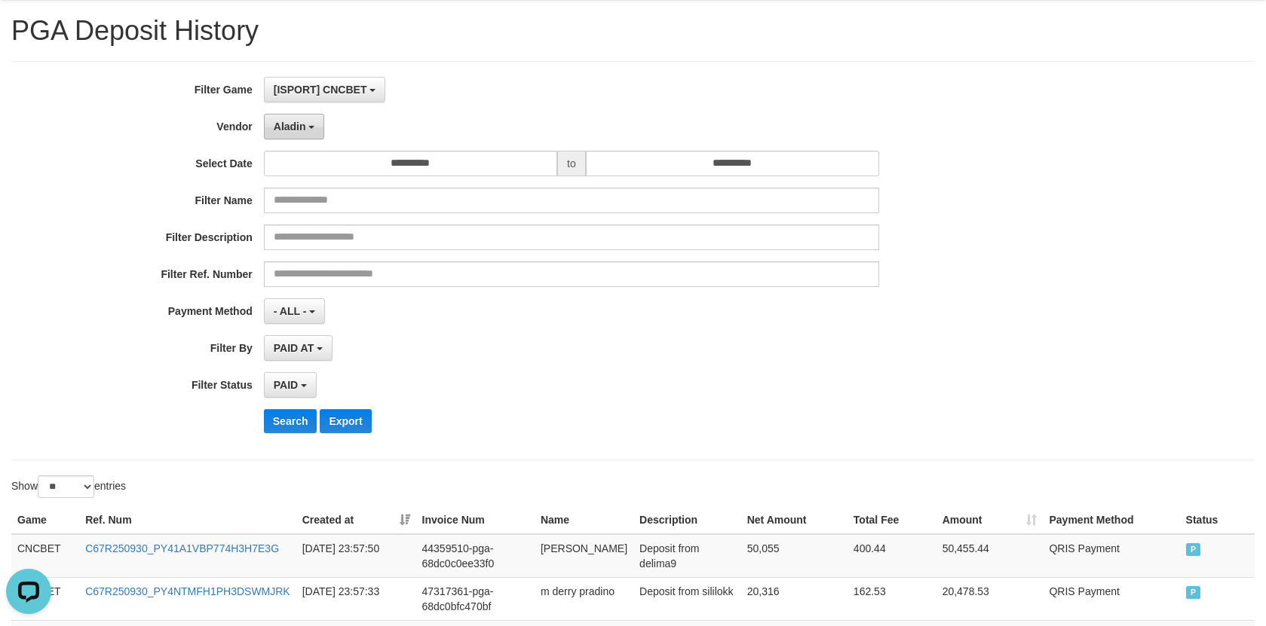
click at [304, 122] on span "Aladin" at bounding box center [290, 127] width 32 height 12
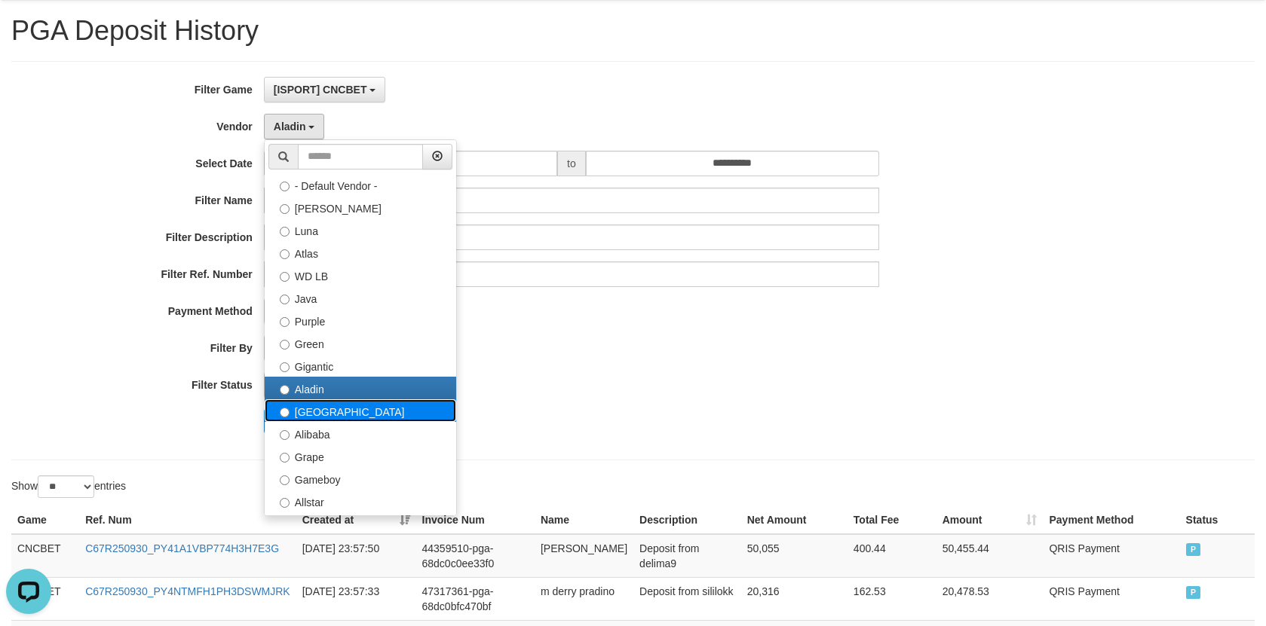
click at [362, 405] on label "[GEOGRAPHIC_DATA]" at bounding box center [360, 411] width 191 height 23
select select "**********"
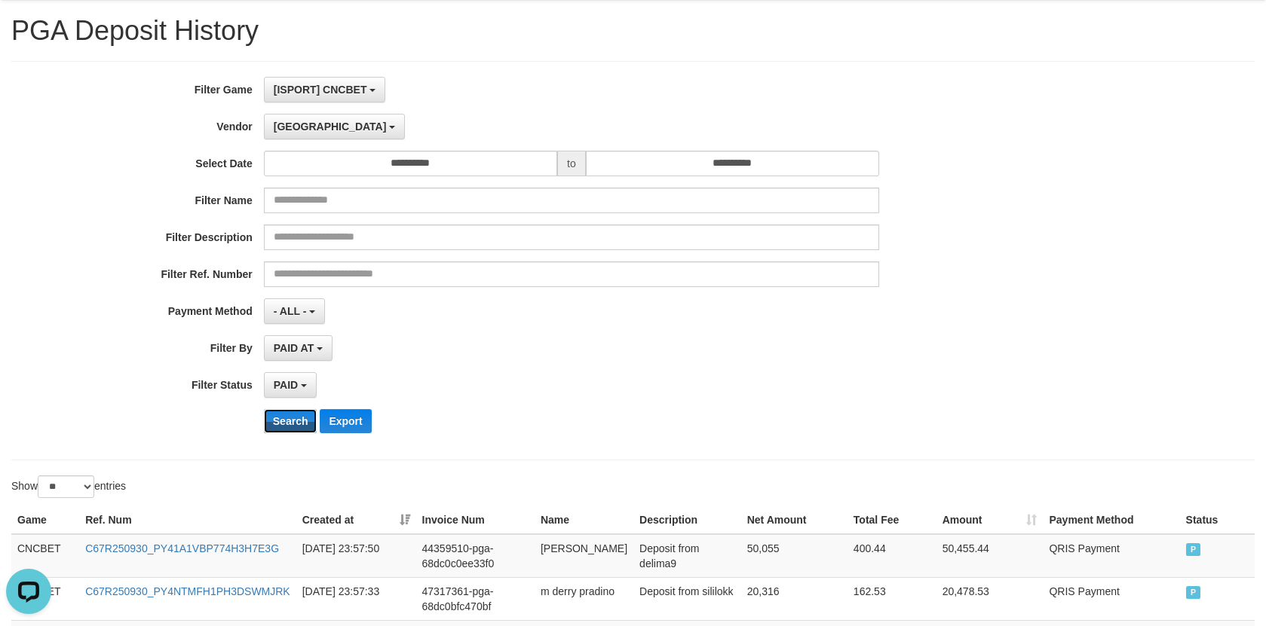
drag, startPoint x: 272, startPoint y: 421, endPoint x: 320, endPoint y: 256, distance: 172.7
click at [273, 421] on button "Search" at bounding box center [291, 421] width 54 height 24
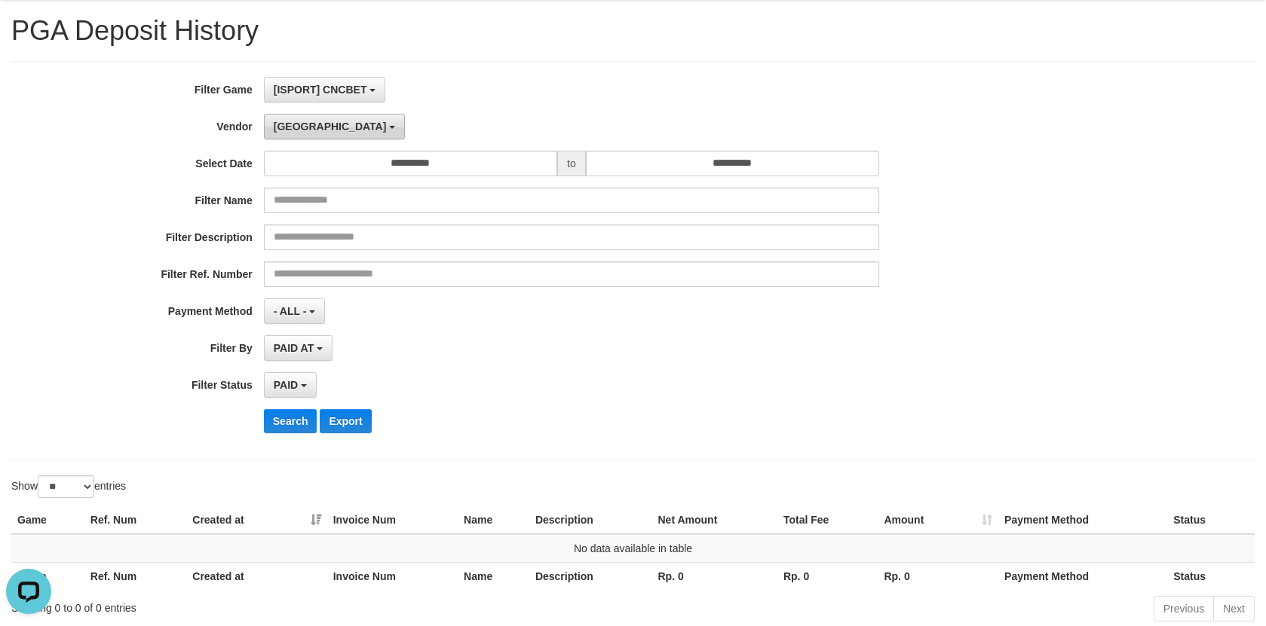
click at [314, 118] on button "[GEOGRAPHIC_DATA]" at bounding box center [334, 127] width 141 height 26
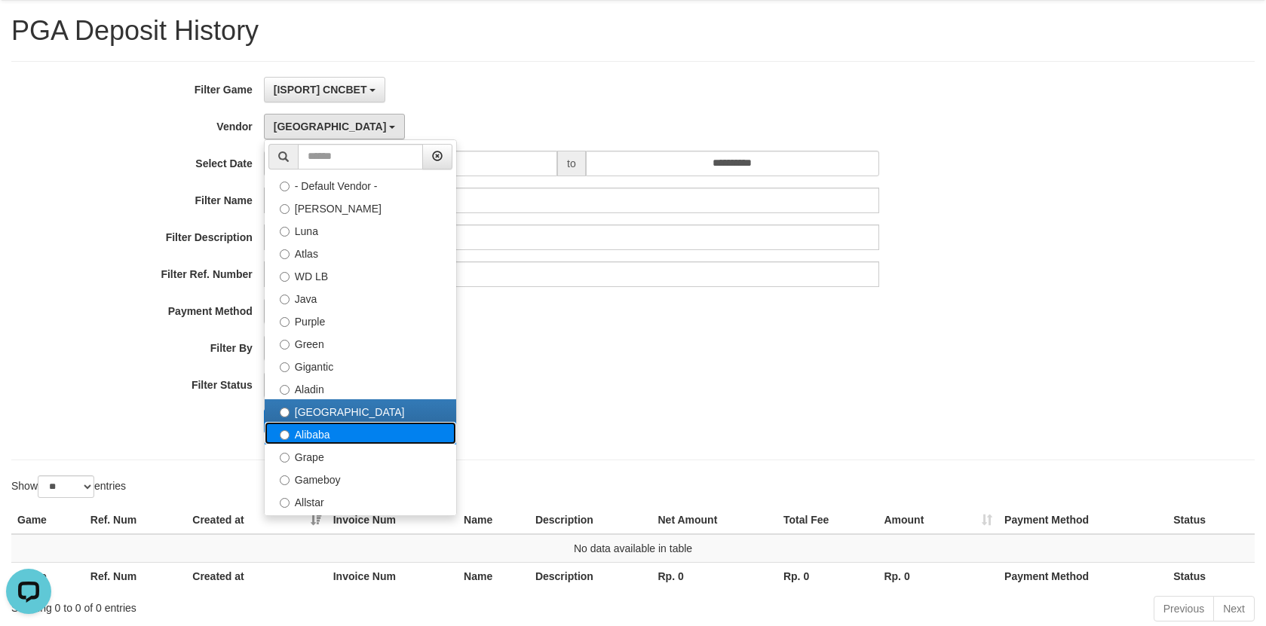
click at [320, 433] on label "Alibaba" at bounding box center [360, 433] width 191 height 23
select select "**********"
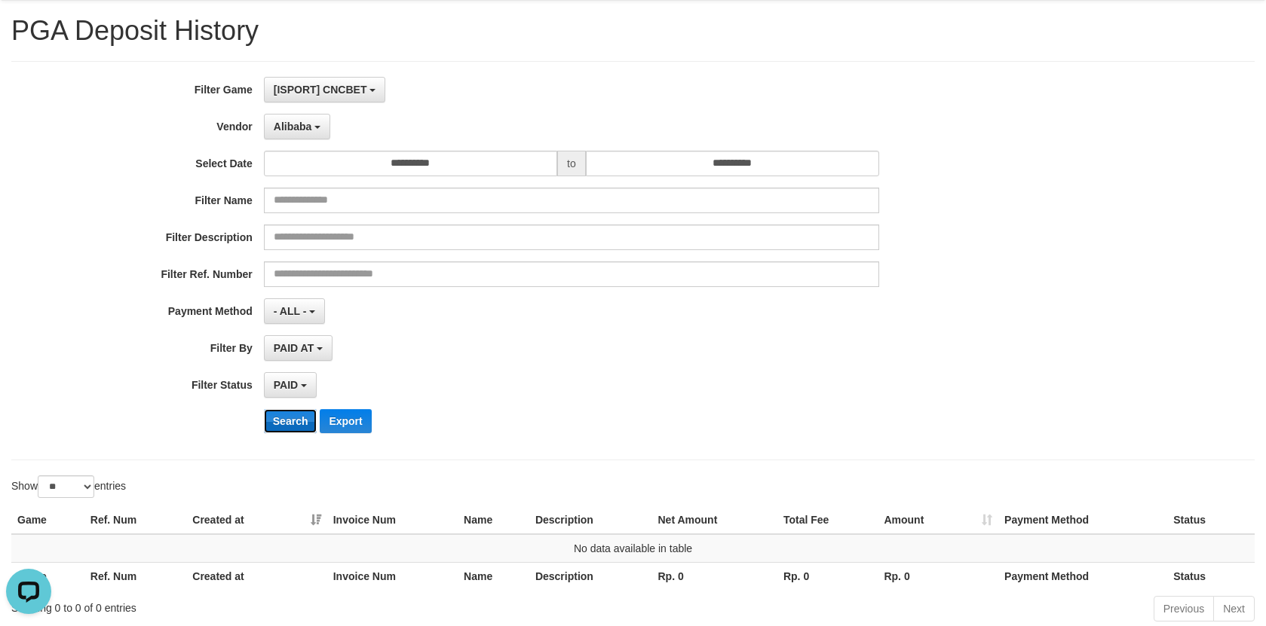
click at [277, 421] on button "Search" at bounding box center [291, 421] width 54 height 24
click at [315, 112] on div "**********" at bounding box center [527, 261] width 1055 height 368
click at [316, 113] on div "**********" at bounding box center [527, 261] width 1055 height 368
click at [311, 146] on div "**********" at bounding box center [527, 261] width 1055 height 368
click at [311, 124] on span "Alibaba" at bounding box center [293, 127] width 38 height 12
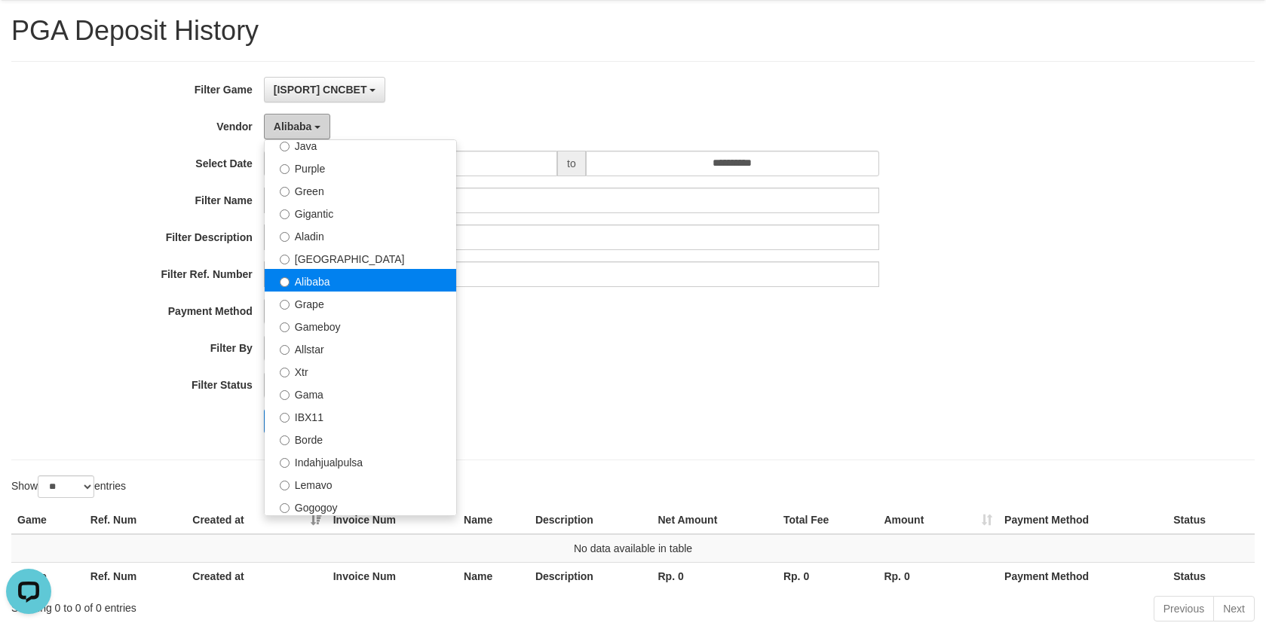
scroll to position [226, 0]
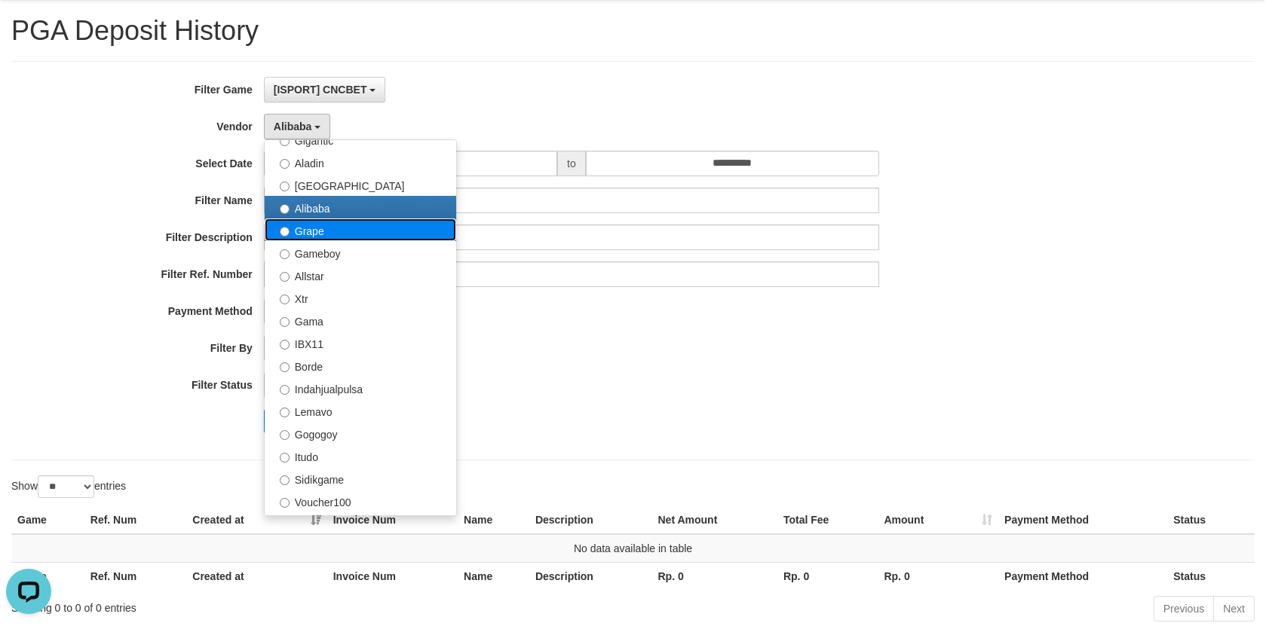
click at [341, 225] on label "Grape" at bounding box center [360, 230] width 191 height 23
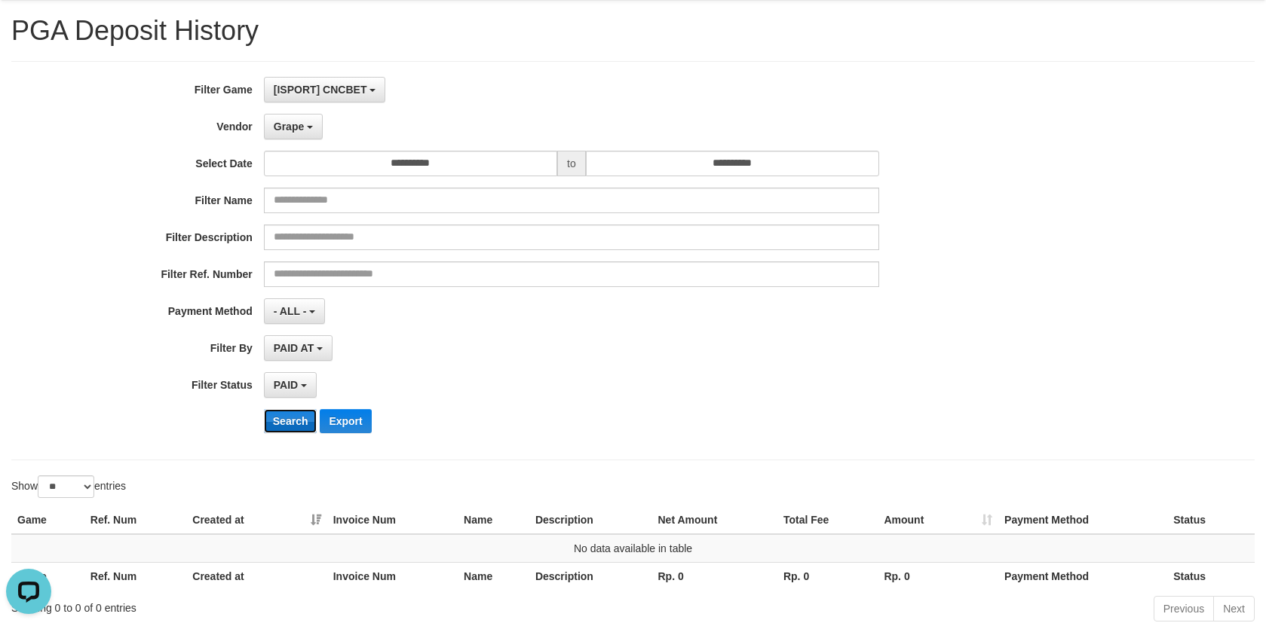
click at [282, 420] on button "Search" at bounding box center [291, 421] width 54 height 24
drag, startPoint x: 311, startPoint y: 107, endPoint x: 305, endPoint y: 118, distance: 13.2
click at [309, 112] on div "**********" at bounding box center [527, 261] width 1055 height 368
click at [305, 118] on button "Grape" at bounding box center [293, 127] width 59 height 26
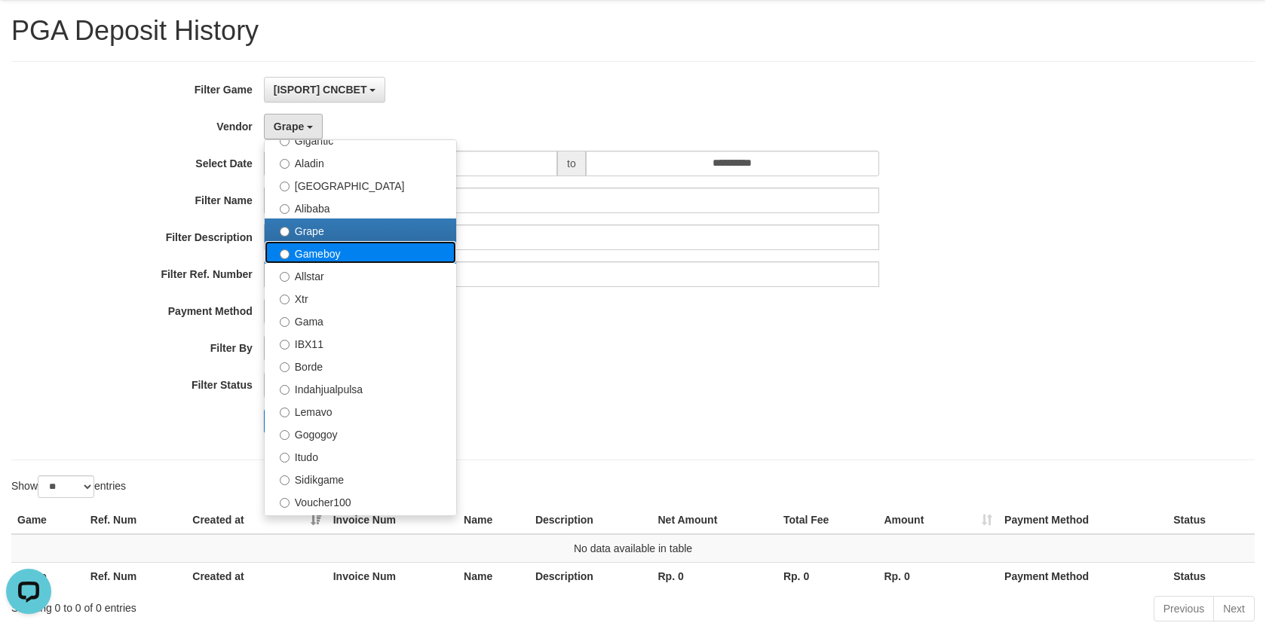
click at [347, 251] on label "Gameboy" at bounding box center [360, 252] width 191 height 23
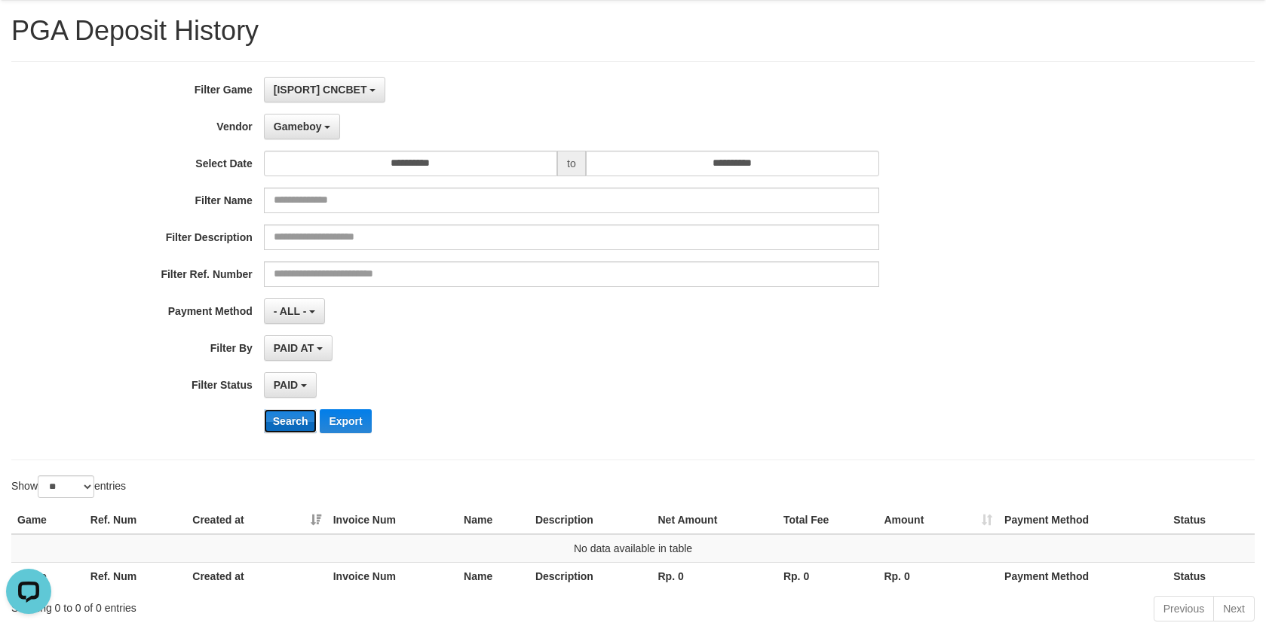
click at [286, 415] on button "Search" at bounding box center [291, 421] width 54 height 24
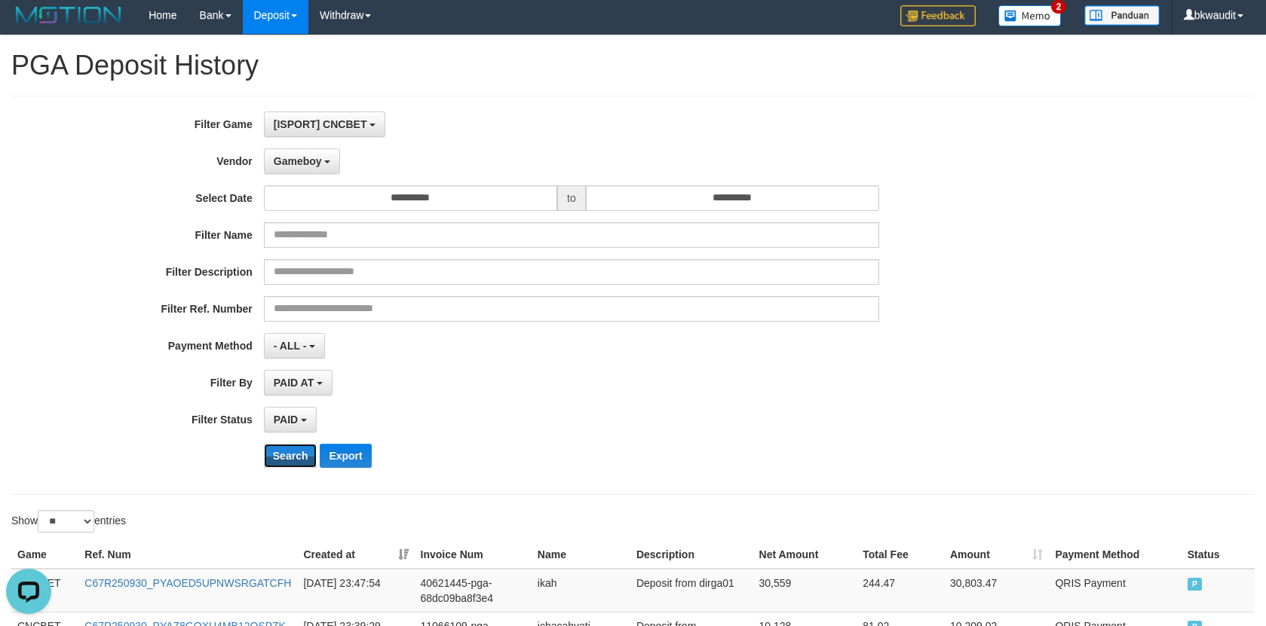
scroll to position [0, 0]
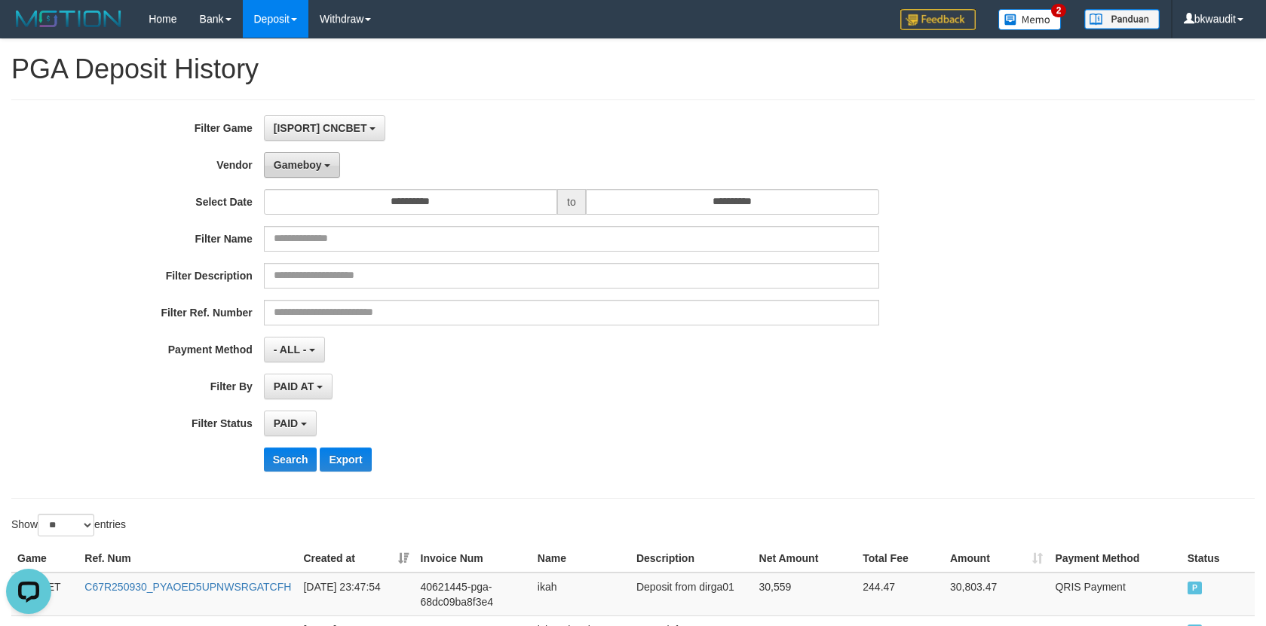
click at [302, 165] on span "Gameboy" at bounding box center [298, 165] width 48 height 12
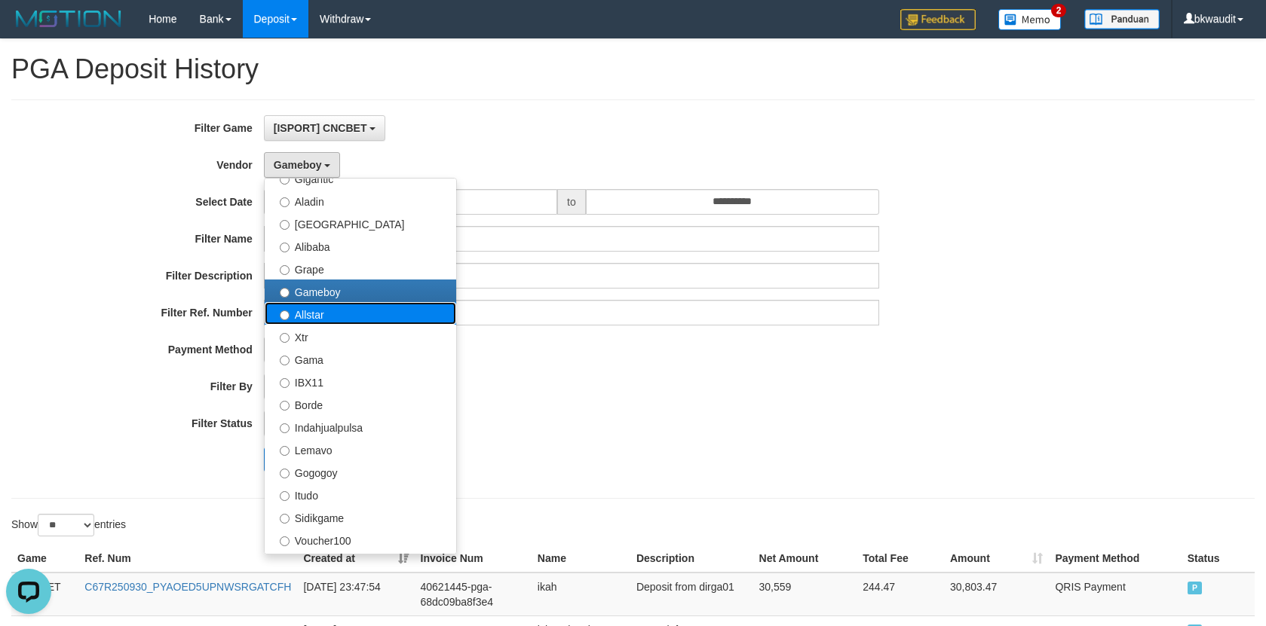
click at [356, 308] on label "Allstar" at bounding box center [360, 313] width 191 height 23
select select "**********"
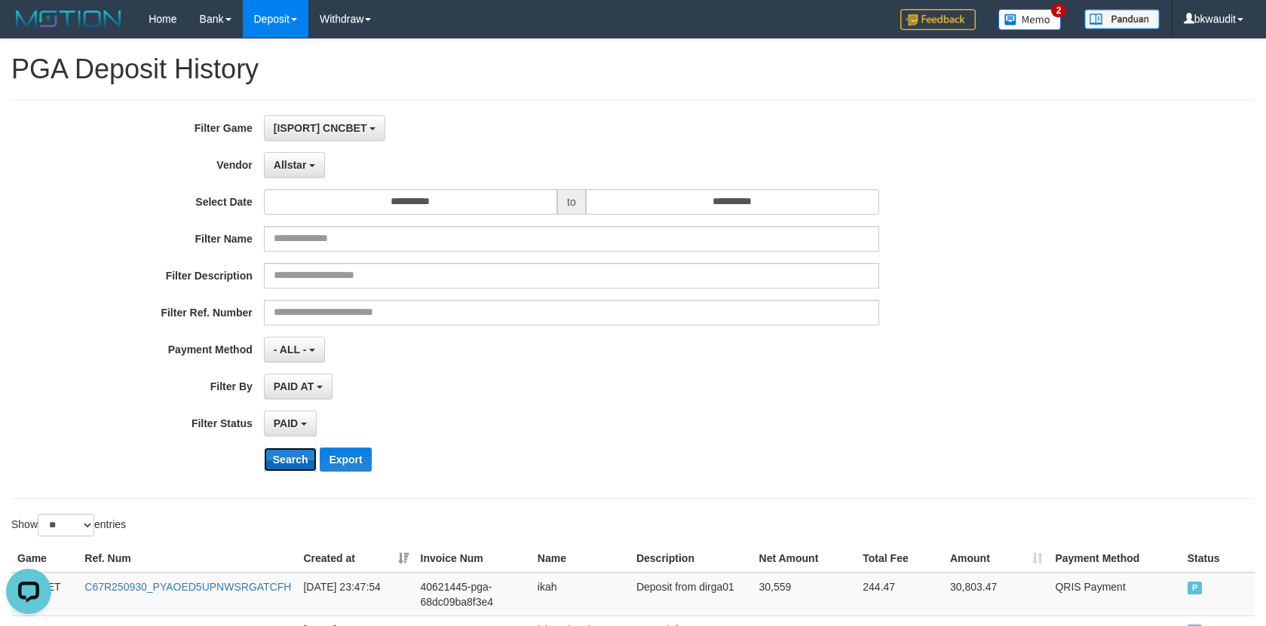
click at [293, 461] on button "Search" at bounding box center [291, 460] width 54 height 24
click at [298, 158] on button "Allstar" at bounding box center [294, 165] width 61 height 26
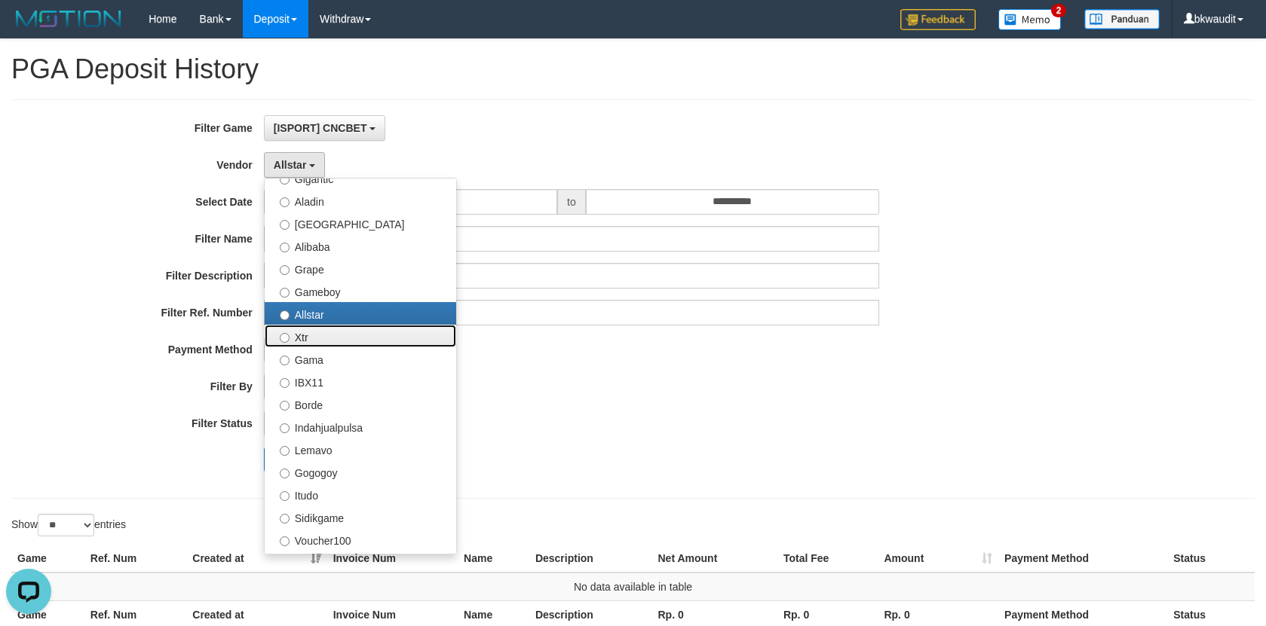
click at [333, 325] on label "Xtr" at bounding box center [360, 336] width 191 height 23
select select "**********"
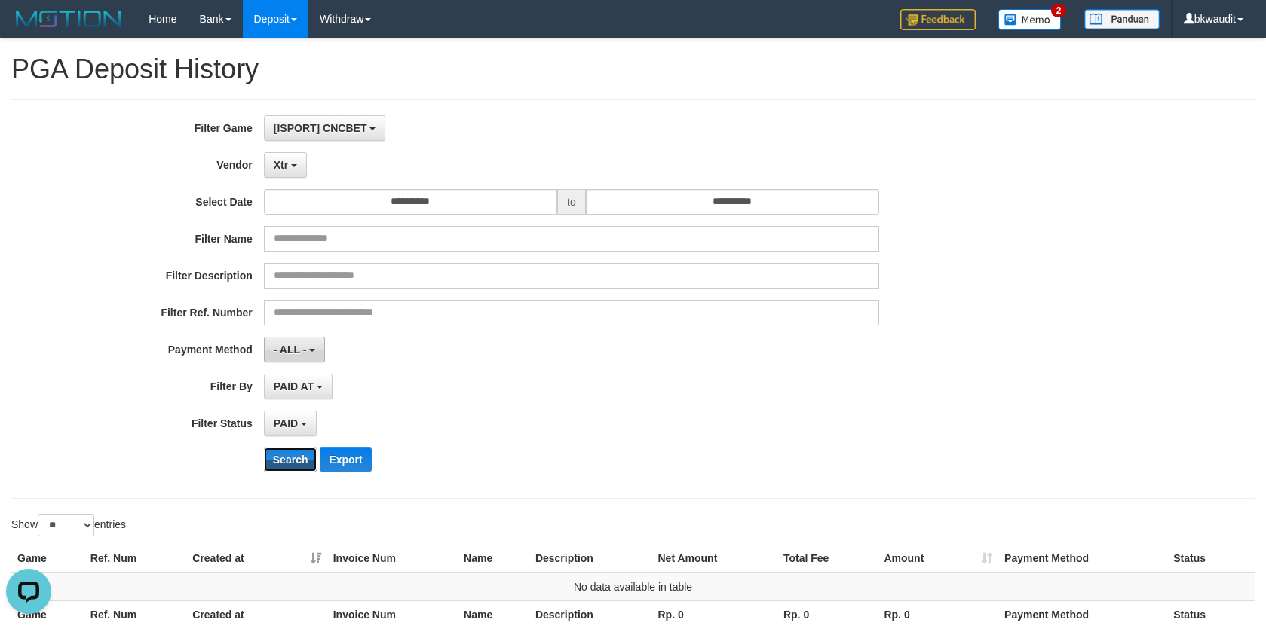
click at [283, 461] on button "Search" at bounding box center [291, 460] width 54 height 24
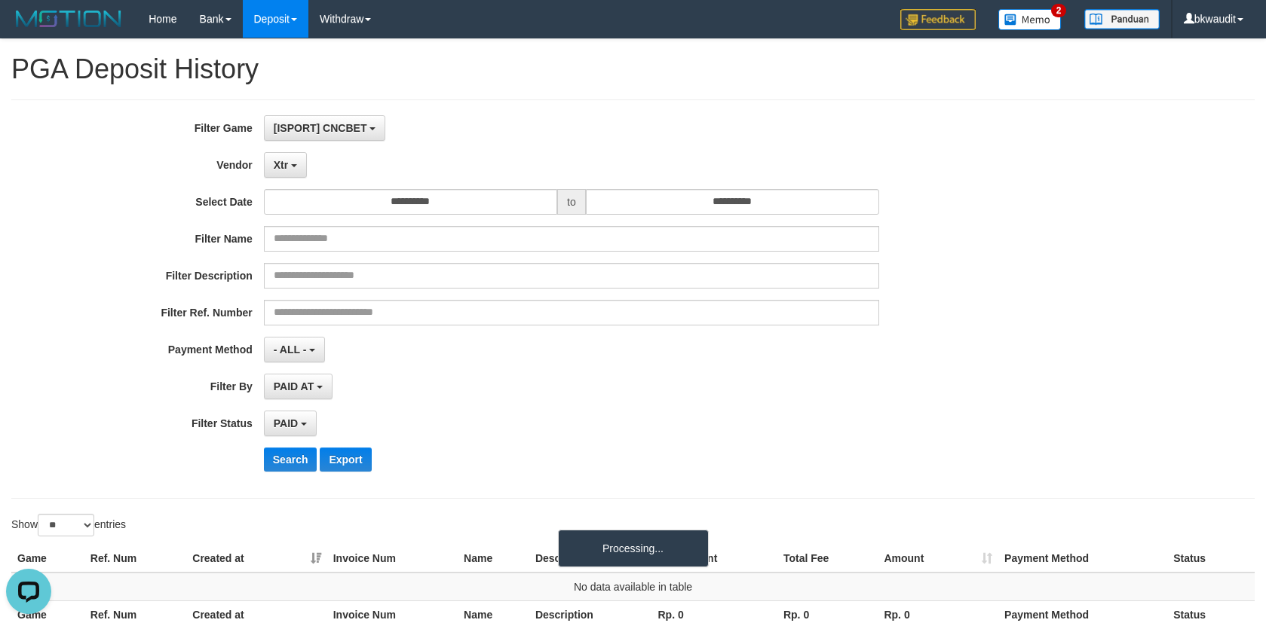
click at [271, 149] on div "**********" at bounding box center [527, 299] width 1055 height 368
click at [289, 163] on button "Xtr" at bounding box center [285, 165] width 43 height 26
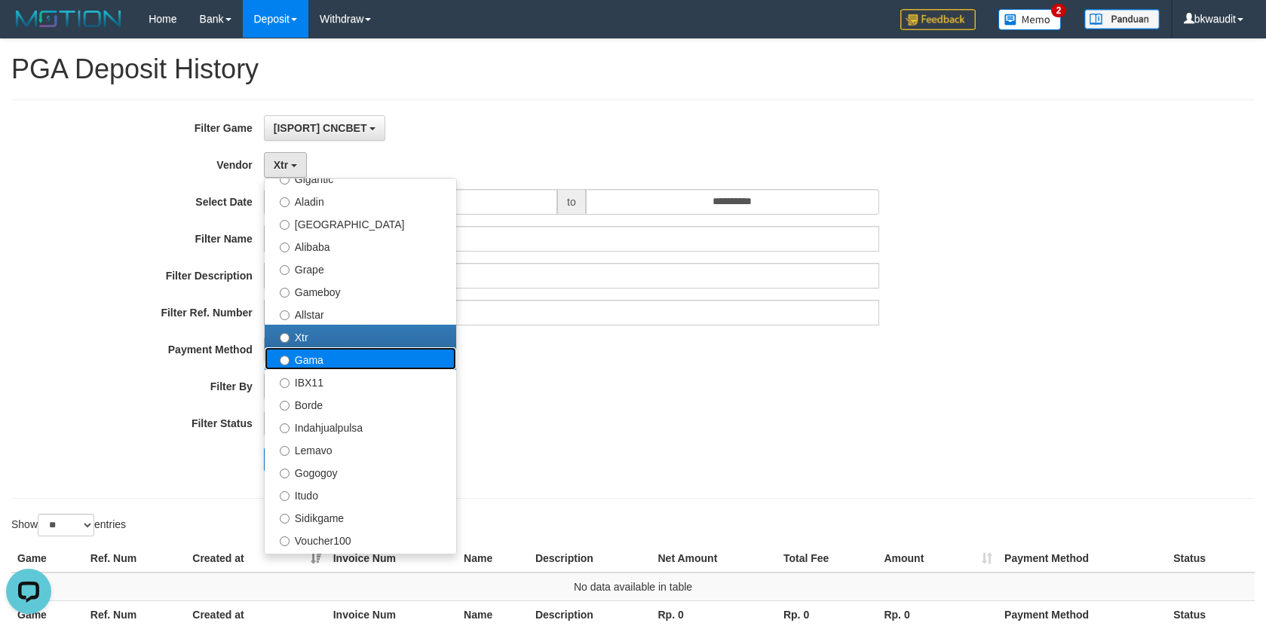
click at [339, 364] on label "Gama" at bounding box center [360, 359] width 191 height 23
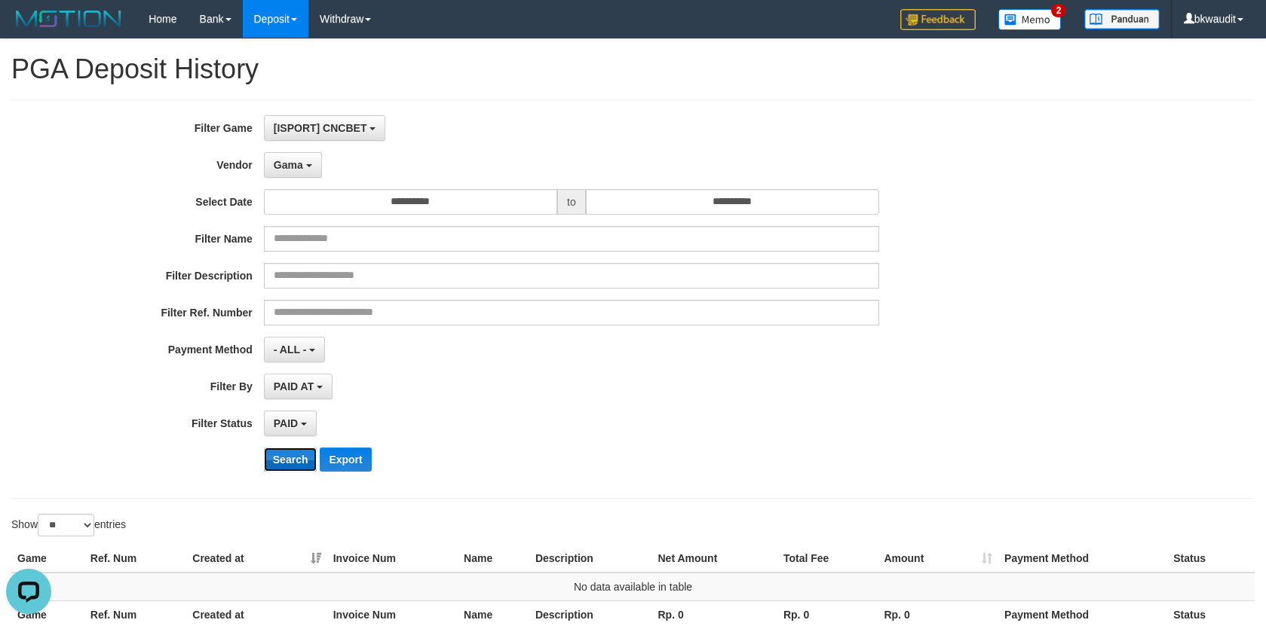
click at [286, 452] on button "Search" at bounding box center [291, 460] width 54 height 24
click at [309, 155] on button "Gama" at bounding box center [293, 165] width 58 height 26
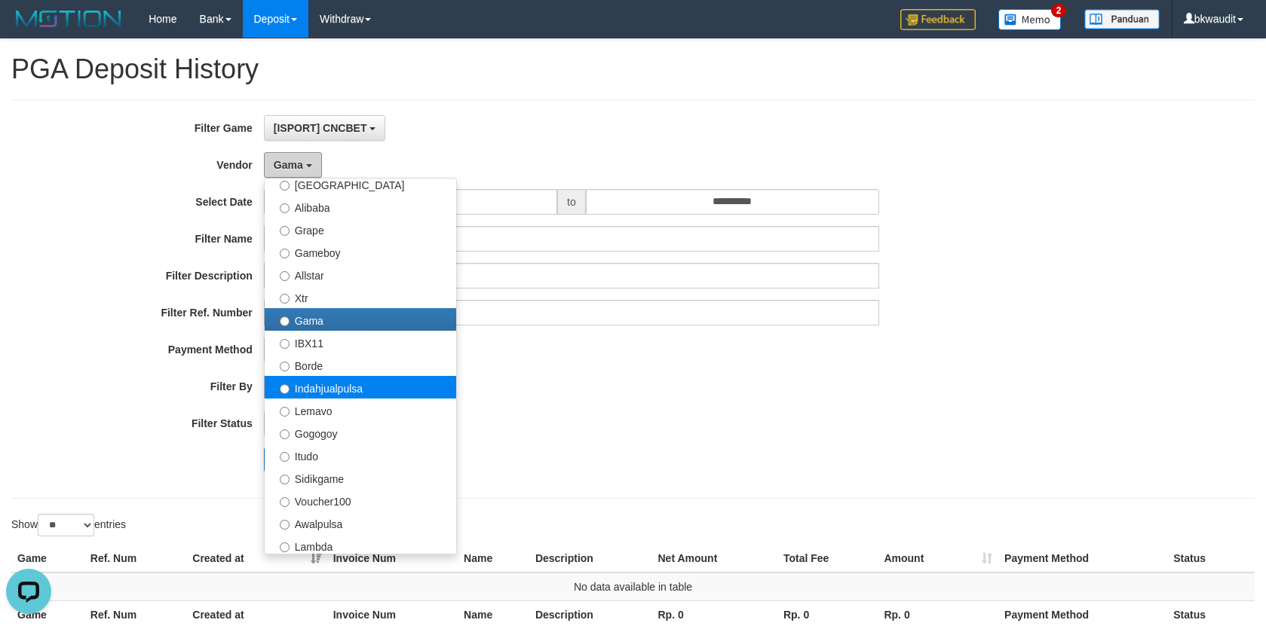
scroll to position [302, 0]
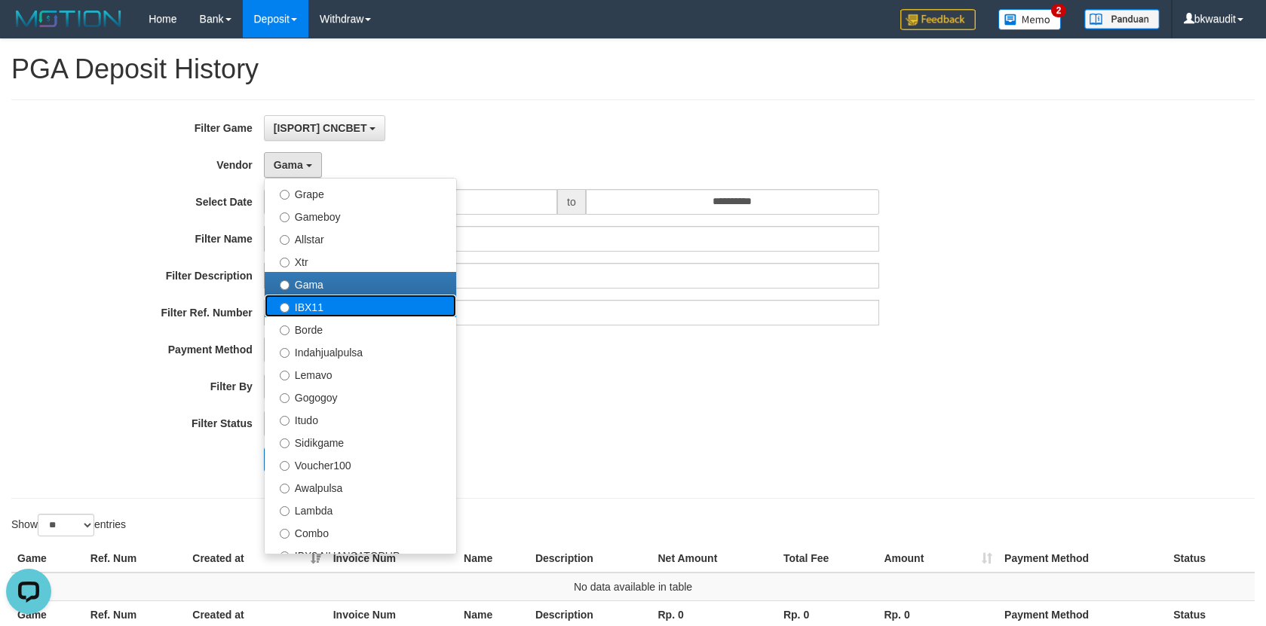
click at [341, 302] on label "IBX11" at bounding box center [360, 306] width 191 height 23
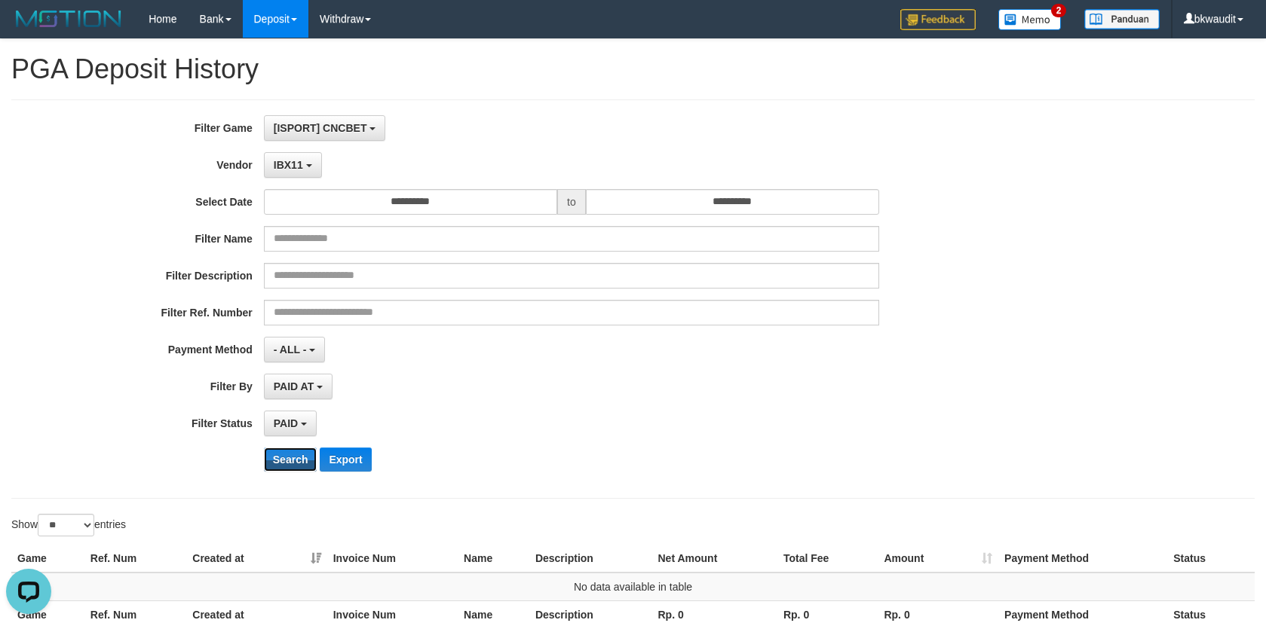
drag, startPoint x: 282, startPoint y: 454, endPoint x: 328, endPoint y: 271, distance: 188.1
click at [282, 453] on button "Search" at bounding box center [291, 460] width 54 height 24
click at [304, 149] on div "**********" at bounding box center [527, 299] width 1055 height 368
click at [299, 164] on span "IBX11" at bounding box center [288, 165] width 29 height 12
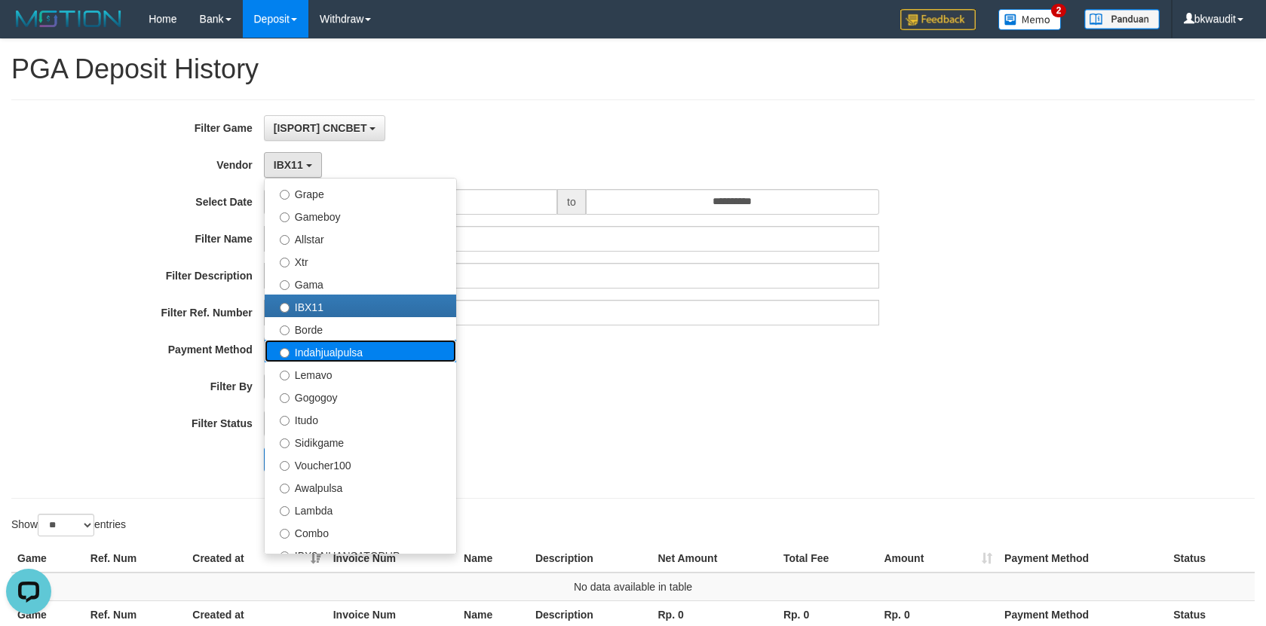
click at [329, 340] on label "Indahjualpulsa" at bounding box center [360, 351] width 191 height 23
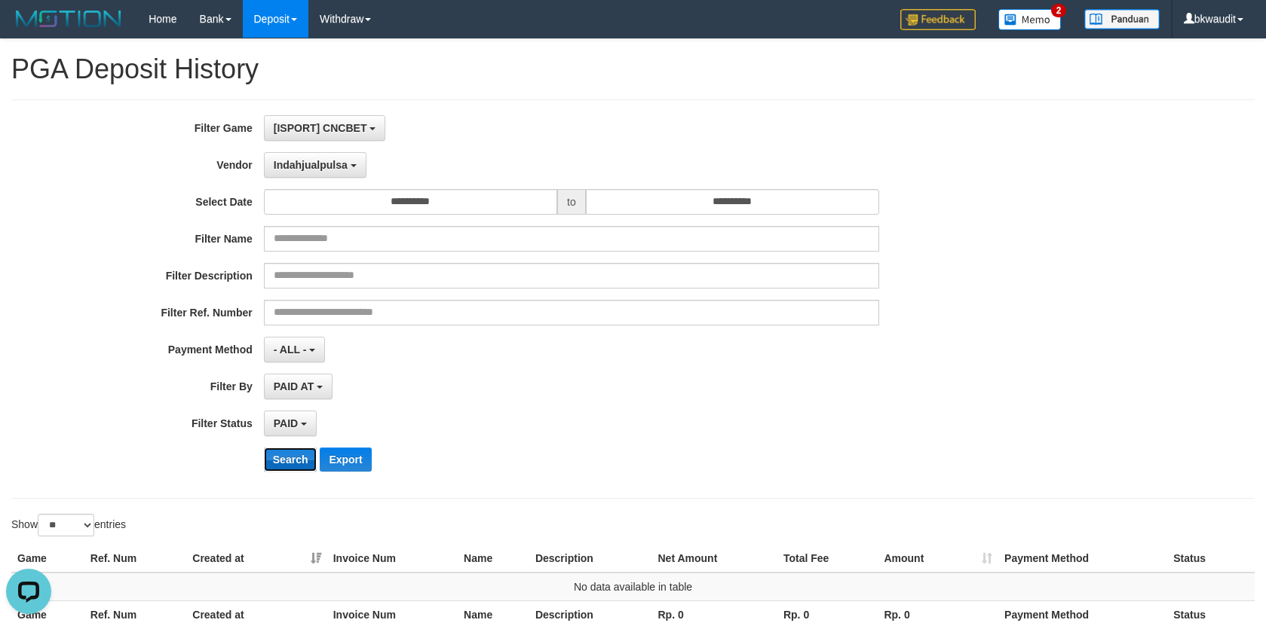
click at [284, 455] on button "Search" at bounding box center [291, 460] width 54 height 24
click at [334, 158] on button "Indahjualpulsa" at bounding box center [315, 165] width 103 height 26
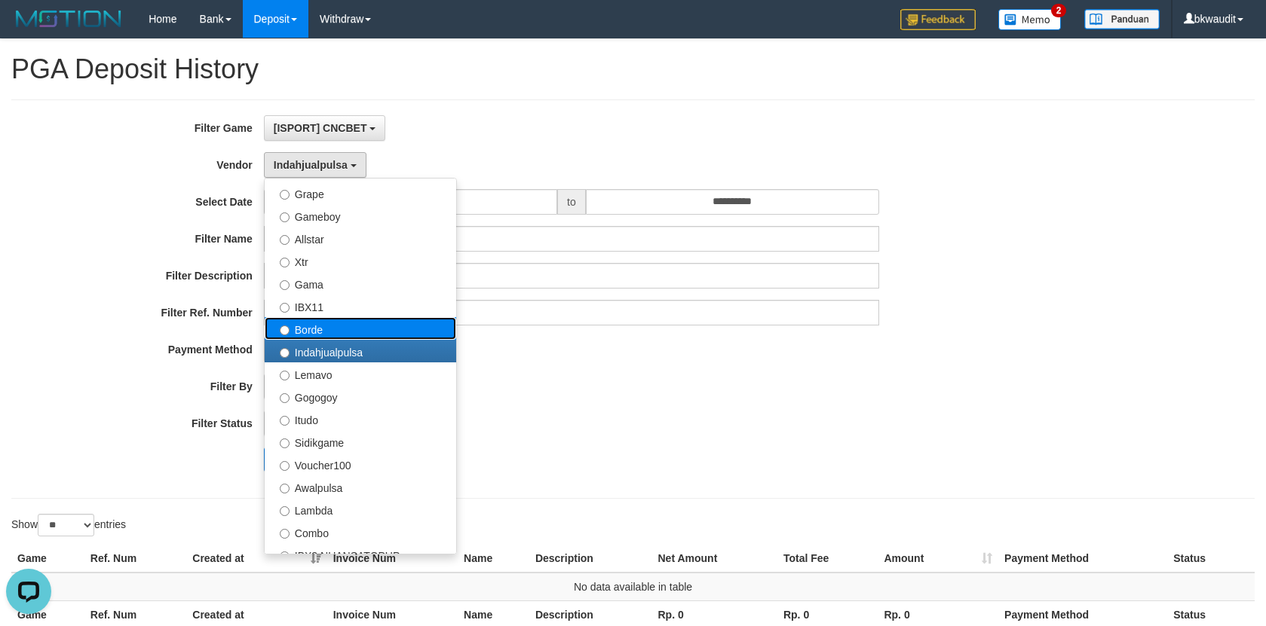
click at [364, 326] on label "Borde" at bounding box center [360, 328] width 191 height 23
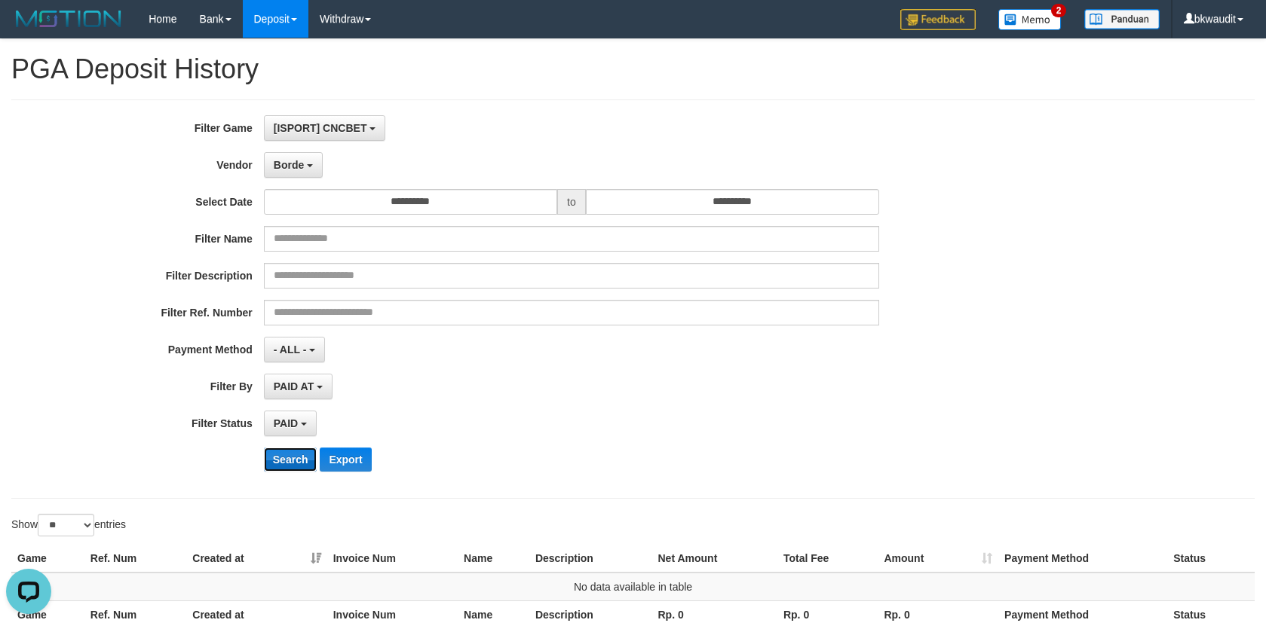
click at [295, 455] on button "Search" at bounding box center [291, 460] width 54 height 24
click at [303, 171] on button "Borde" at bounding box center [293, 165] width 59 height 26
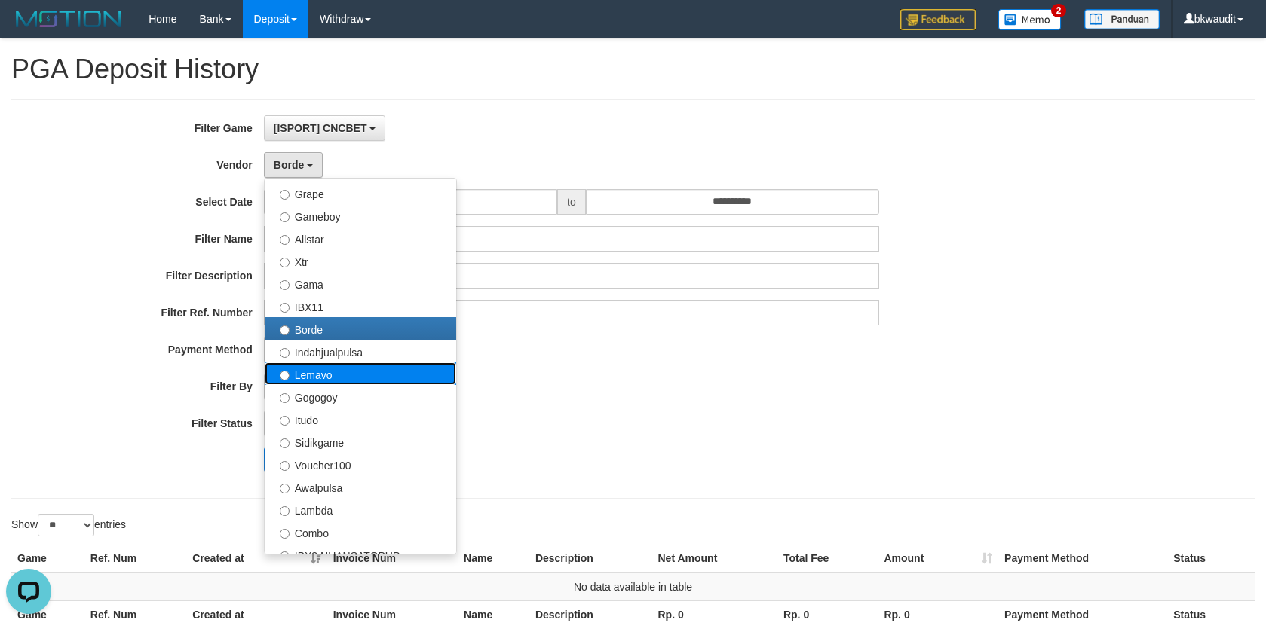
click at [316, 363] on label "Lemavo" at bounding box center [360, 374] width 191 height 23
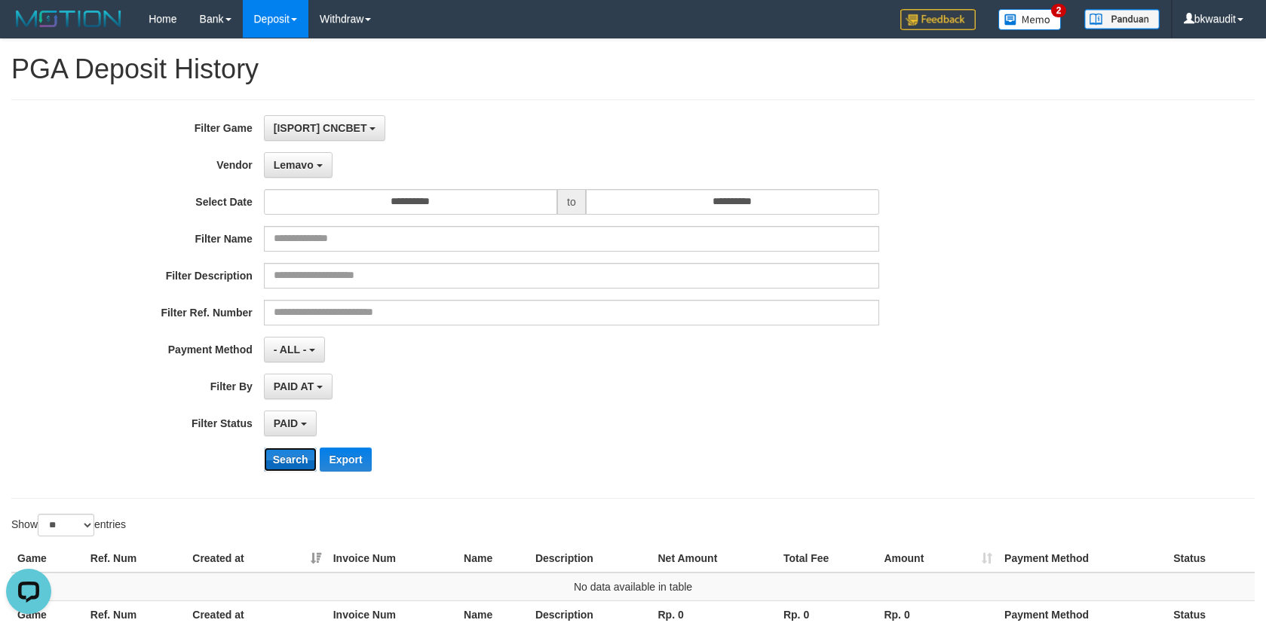
click at [279, 465] on button "Search" at bounding box center [291, 460] width 54 height 24
click at [299, 164] on span "Lemavo" at bounding box center [294, 165] width 40 height 12
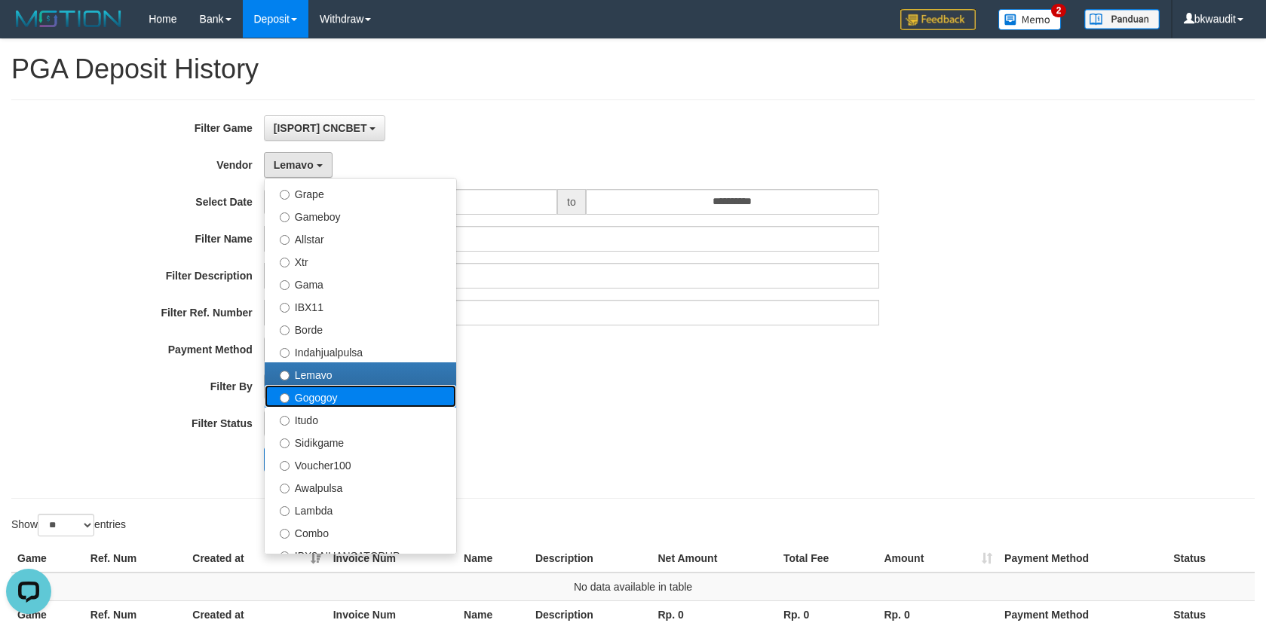
click at [327, 406] on label "Gogogoy" at bounding box center [360, 396] width 191 height 23
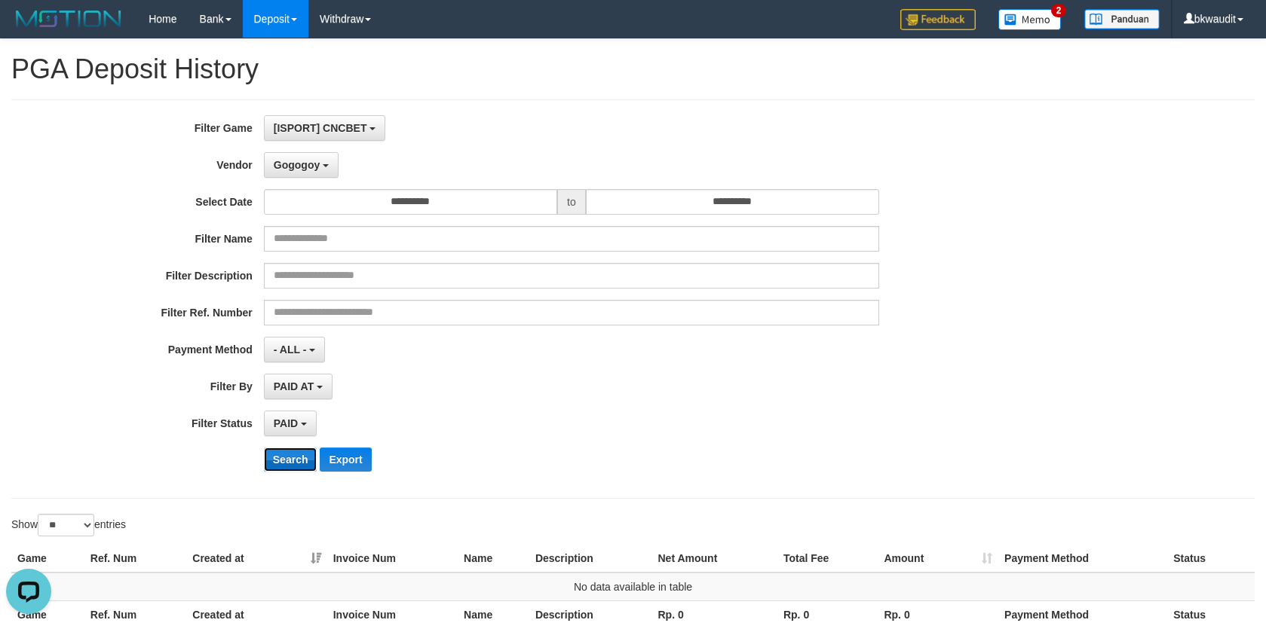
click at [280, 469] on button "Search" at bounding box center [291, 460] width 54 height 24
click at [298, 169] on span "Gogogoy" at bounding box center [297, 165] width 46 height 12
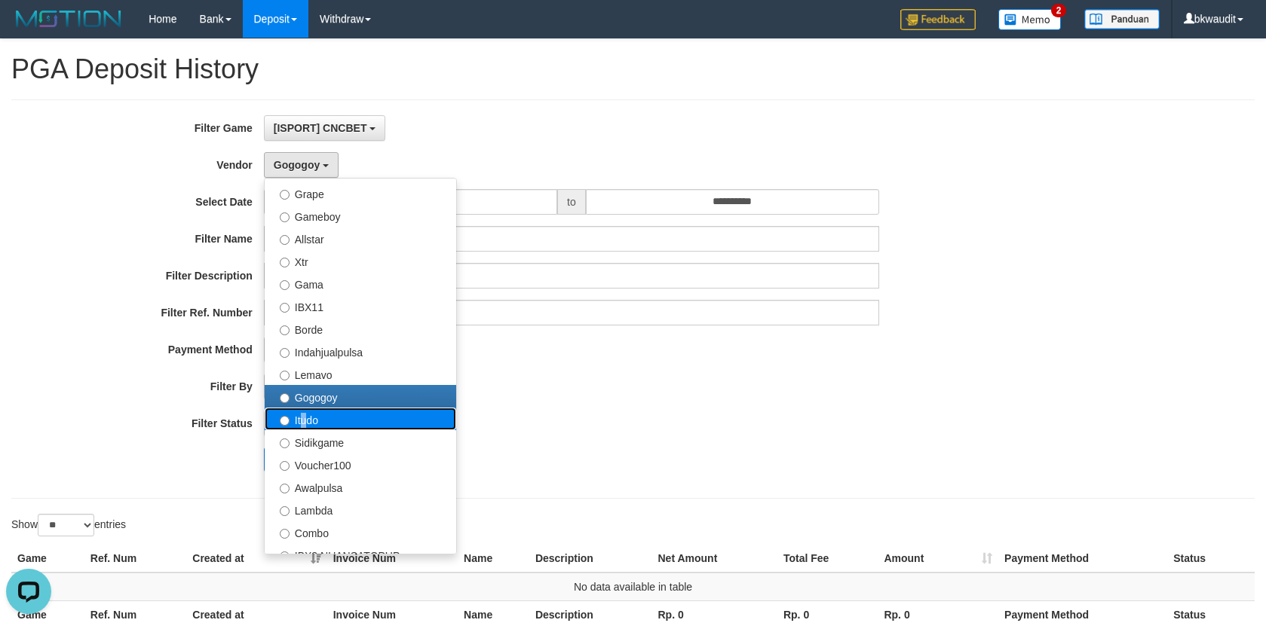
click at [299, 411] on label "Itudo" at bounding box center [360, 419] width 191 height 23
click at [294, 415] on label "Itudo" at bounding box center [360, 419] width 191 height 23
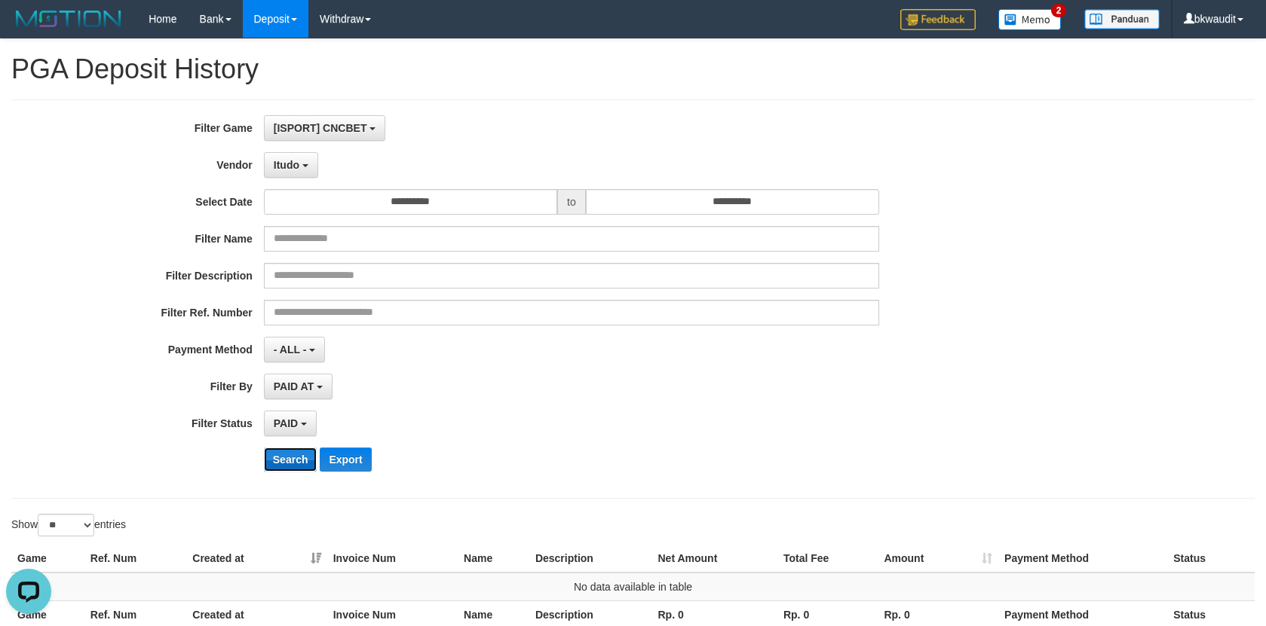
click at [286, 456] on button "Search" at bounding box center [291, 460] width 54 height 24
click at [286, 162] on span "Itudo" at bounding box center [287, 165] width 26 height 12
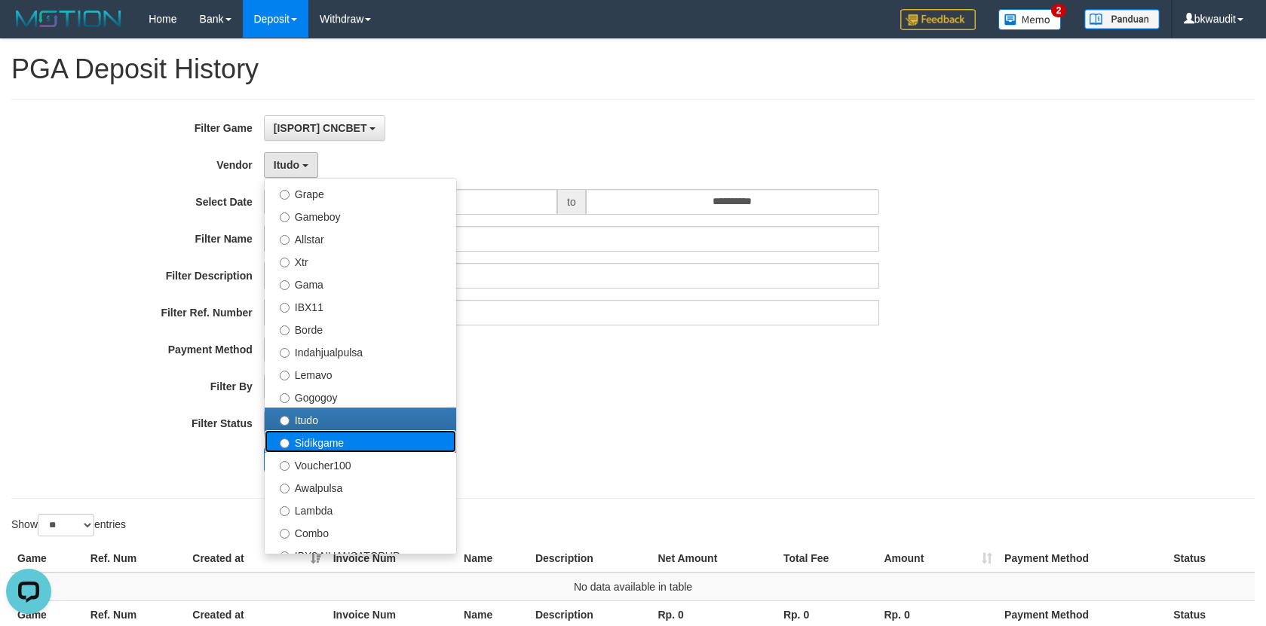
click at [326, 440] on label "Sidikgame" at bounding box center [360, 441] width 191 height 23
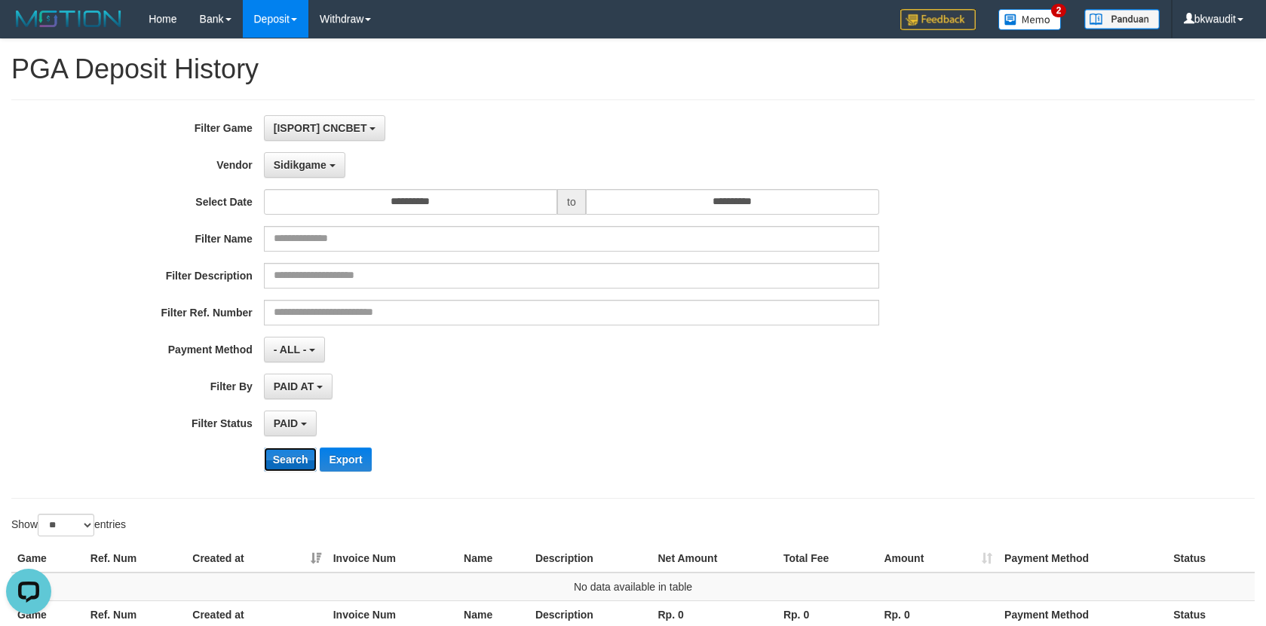
drag, startPoint x: 304, startPoint y: 458, endPoint x: 293, endPoint y: 458, distance: 10.6
click at [302, 458] on button "Search" at bounding box center [291, 460] width 54 height 24
click at [302, 167] on span "Sidikgame" at bounding box center [300, 165] width 53 height 12
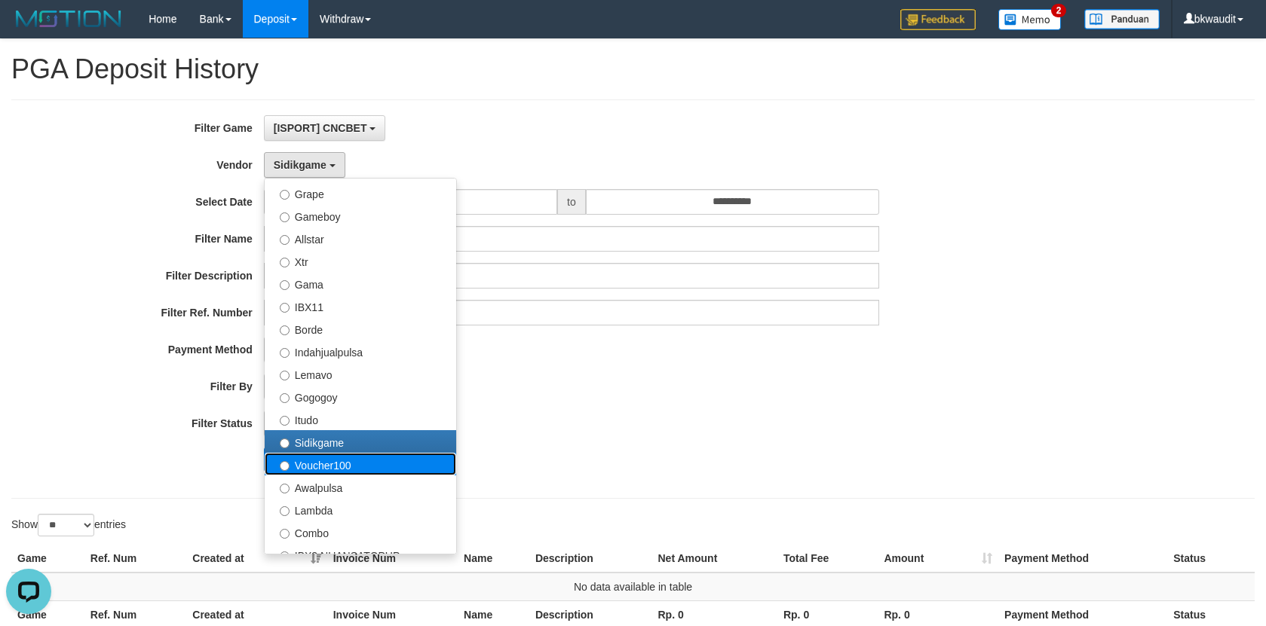
click at [331, 461] on label "Voucher100" at bounding box center [360, 464] width 191 height 23
select select "**********"
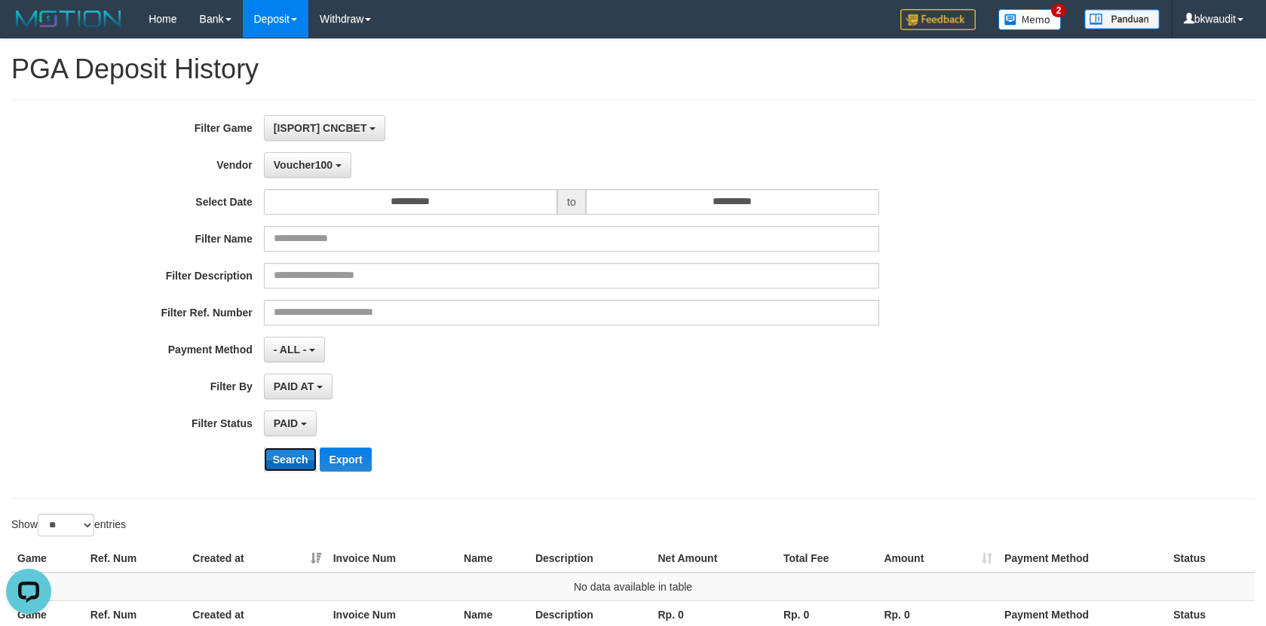
click at [291, 449] on button "Search" at bounding box center [291, 460] width 54 height 24
click at [291, 162] on span "Voucher100" at bounding box center [303, 165] width 59 height 12
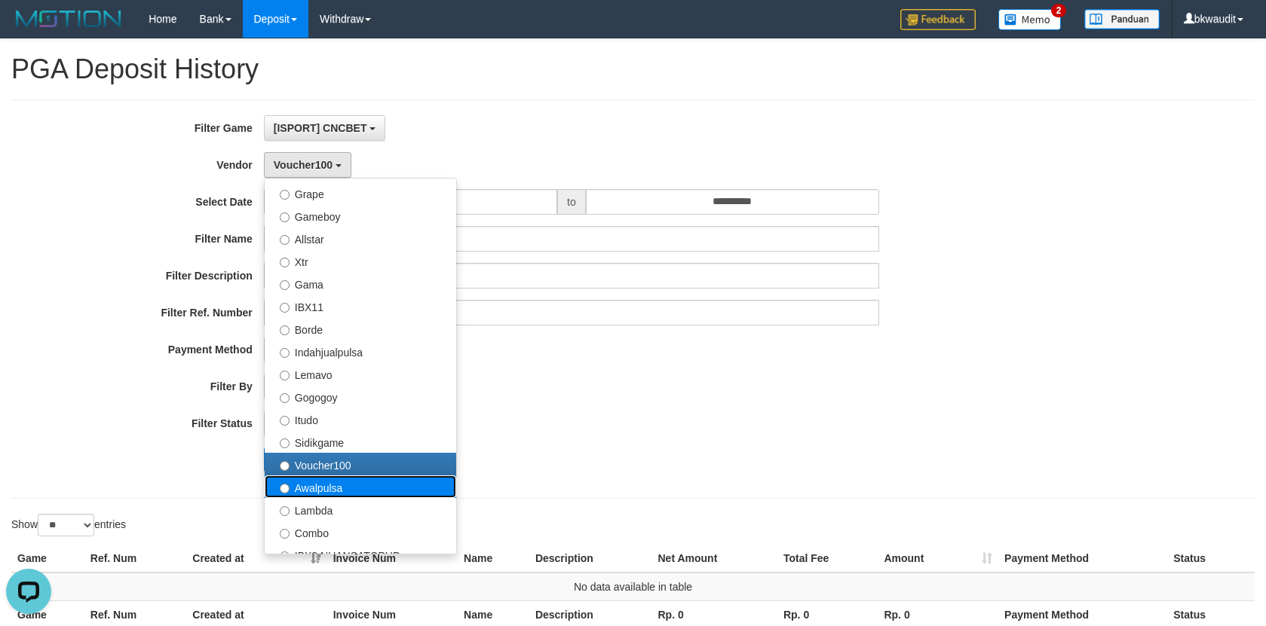
click at [354, 496] on label "Awalpulsa" at bounding box center [360, 487] width 191 height 23
select select "**********"
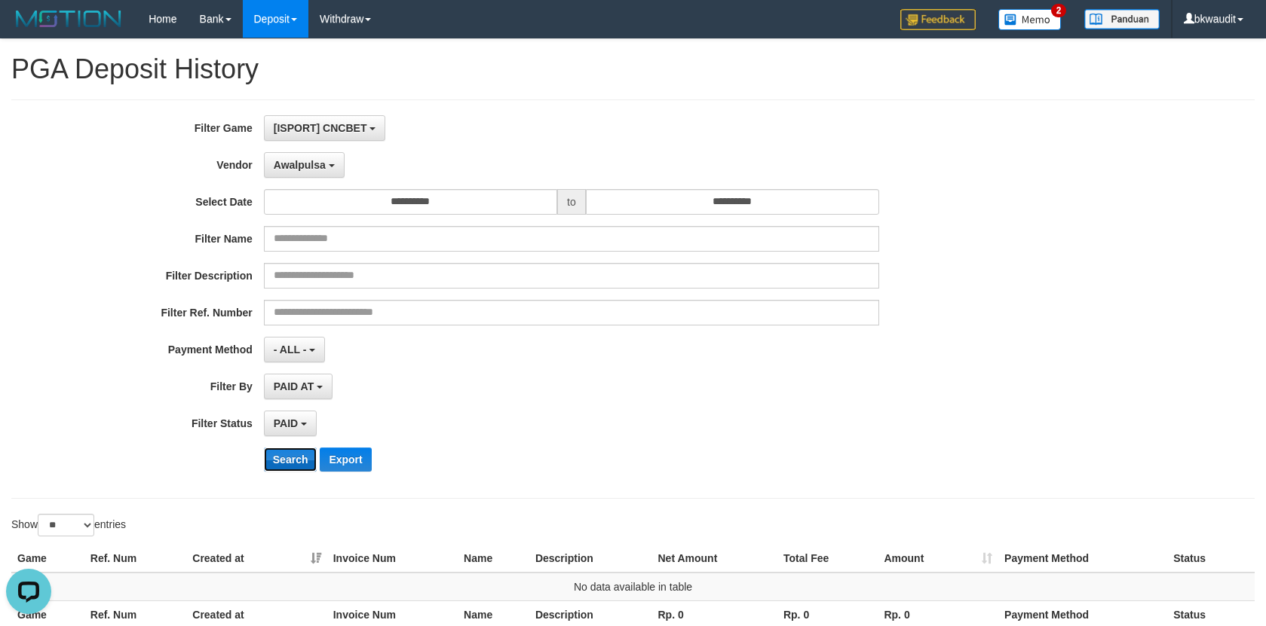
click at [295, 461] on button "Search" at bounding box center [291, 460] width 54 height 24
click at [316, 165] on span "Awalpulsa" at bounding box center [300, 165] width 52 height 12
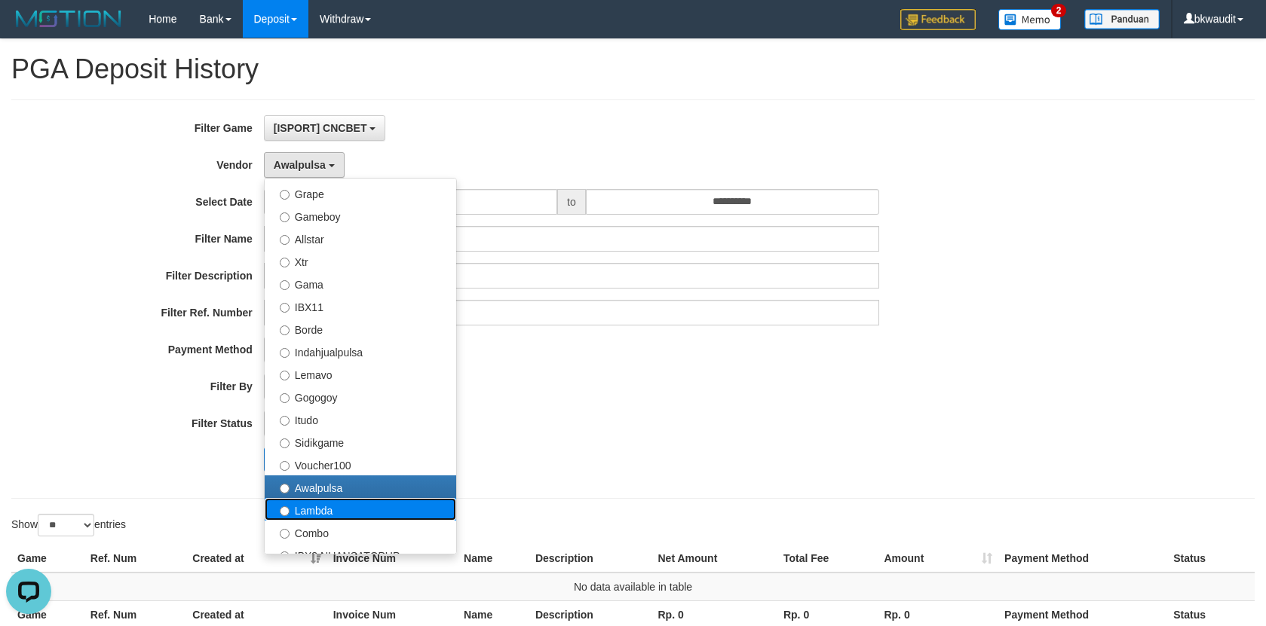
click at [347, 512] on label "Lambda" at bounding box center [360, 509] width 191 height 23
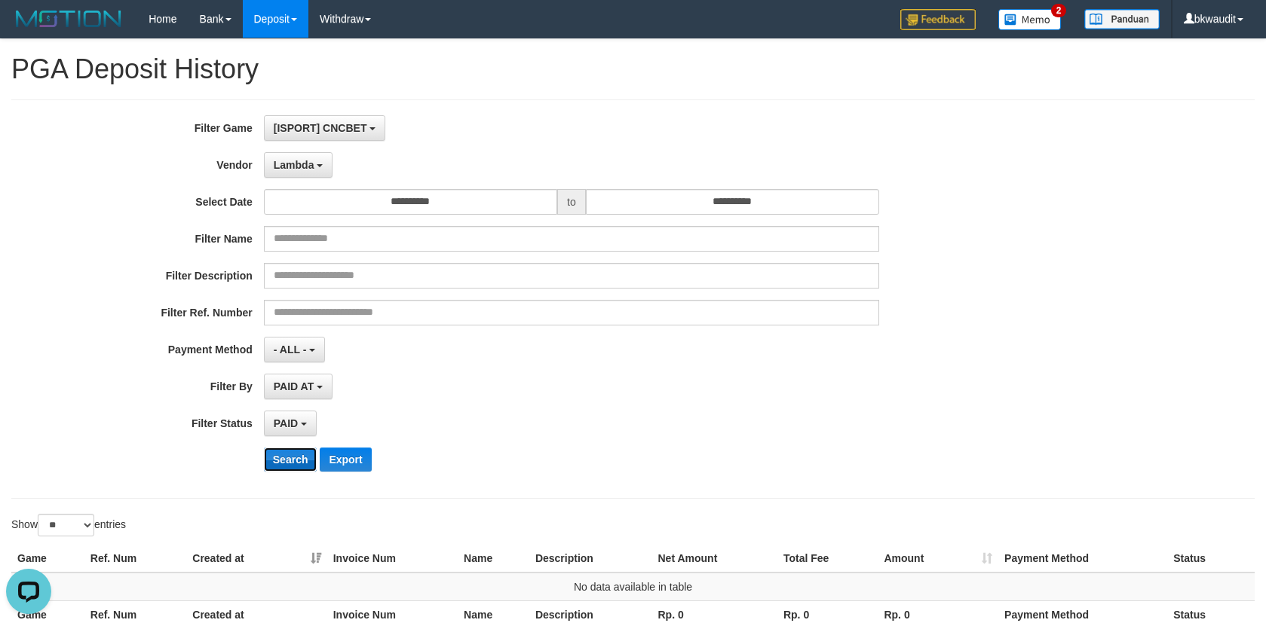
click at [292, 469] on button "Search" at bounding box center [291, 460] width 54 height 24
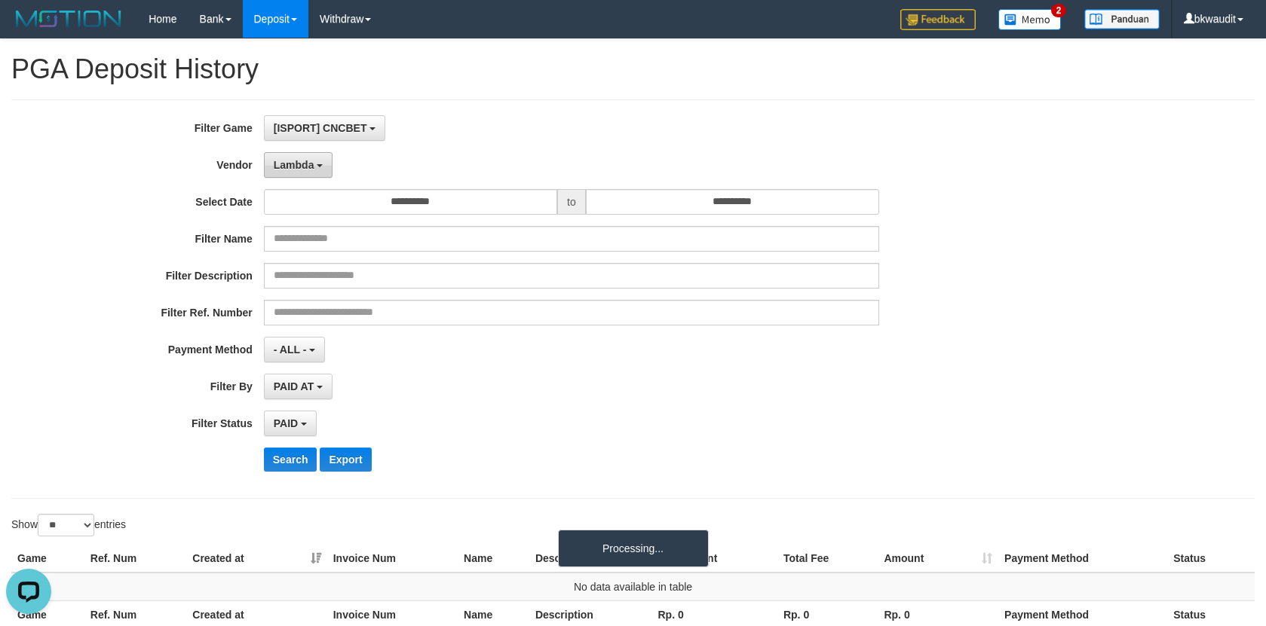
drag, startPoint x: 321, startPoint y: 158, endPoint x: 368, endPoint y: 381, distance: 227.2
click at [320, 158] on button "Lambda" at bounding box center [298, 165] width 69 height 26
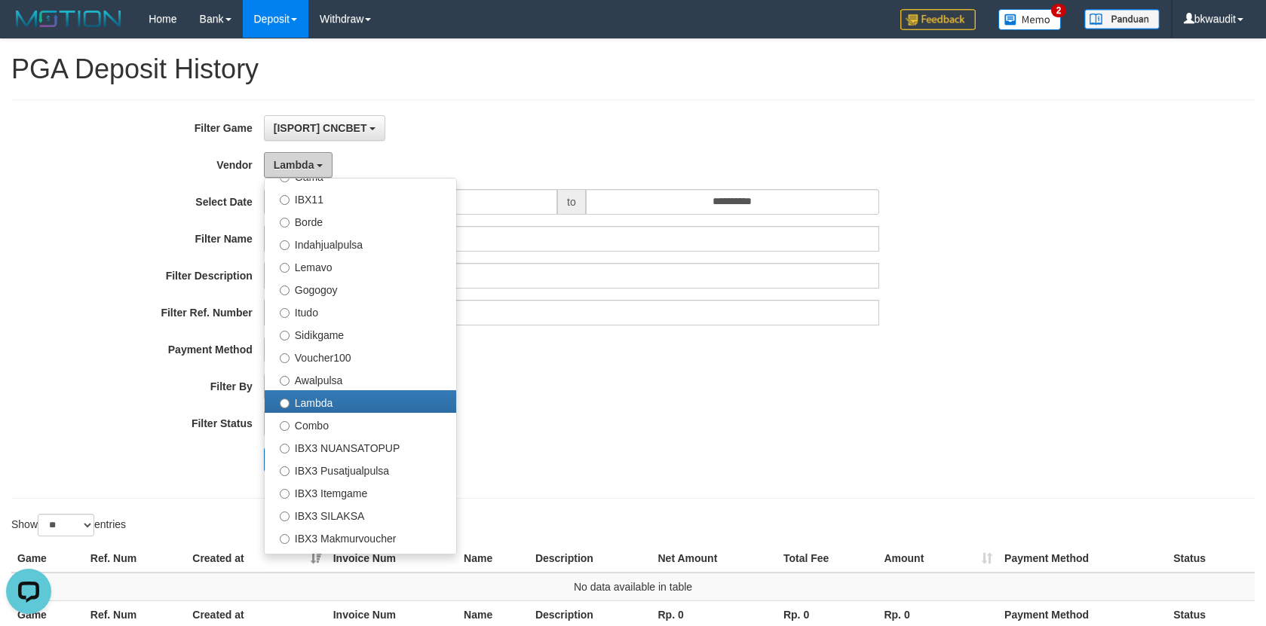
scroll to position [562, 0]
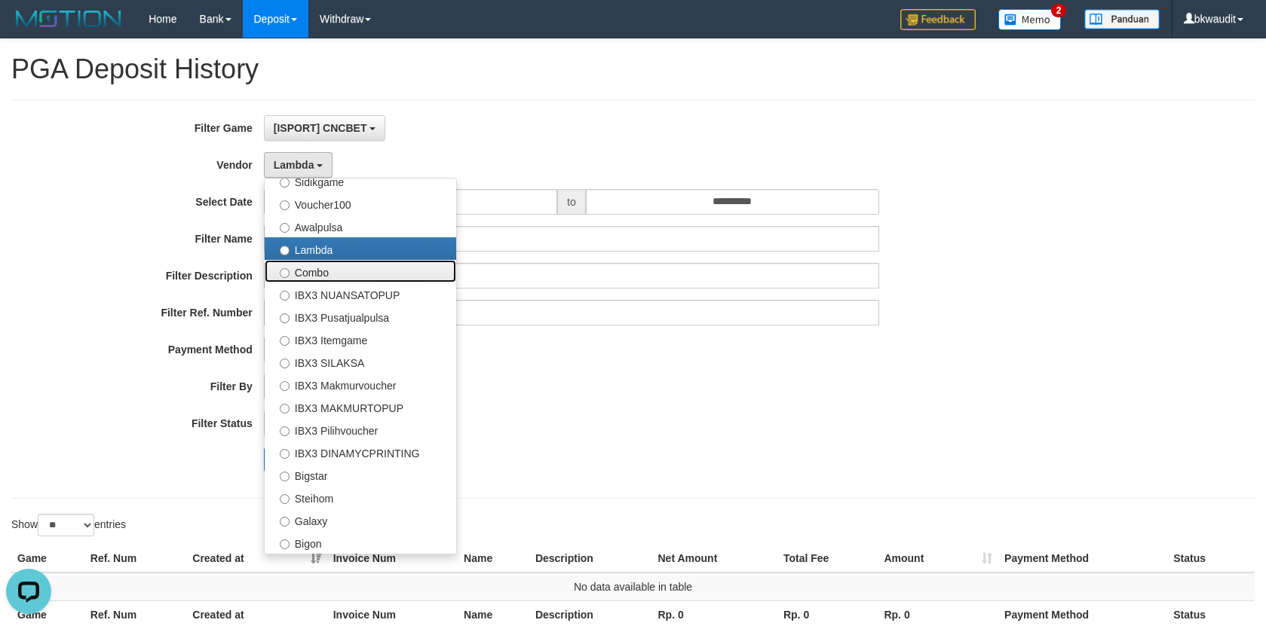
click at [379, 274] on label "Combo" at bounding box center [360, 271] width 191 height 23
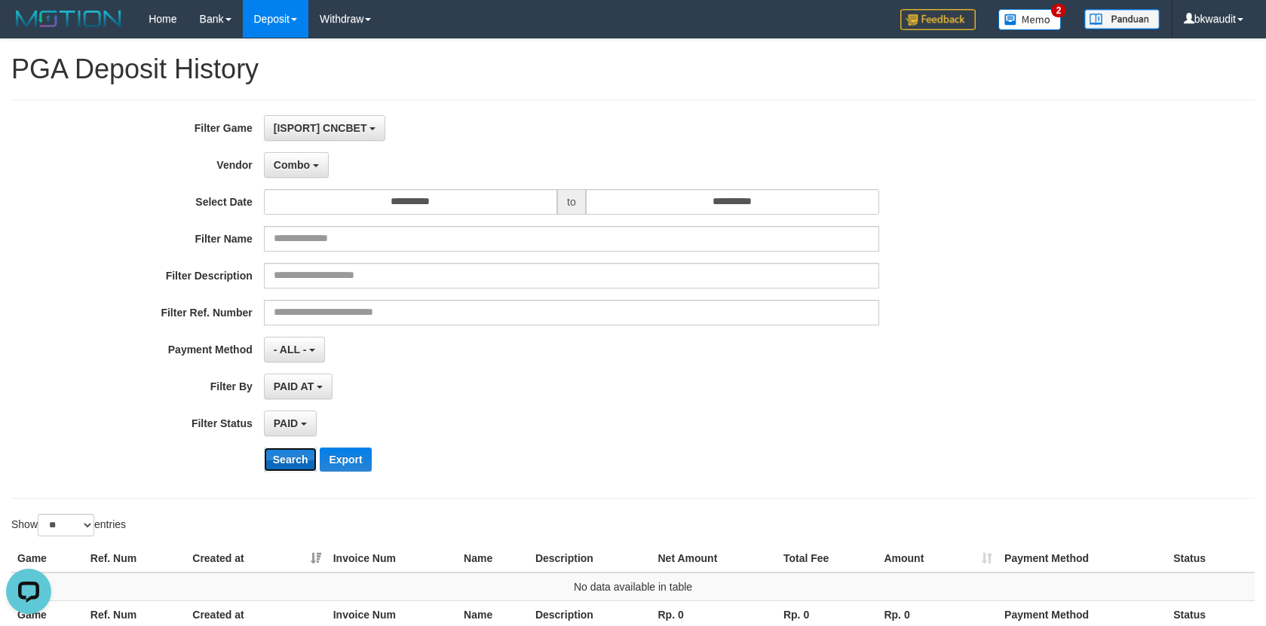
click at [299, 465] on button "Search" at bounding box center [291, 460] width 54 height 24
click at [302, 161] on span "Combo" at bounding box center [292, 165] width 36 height 12
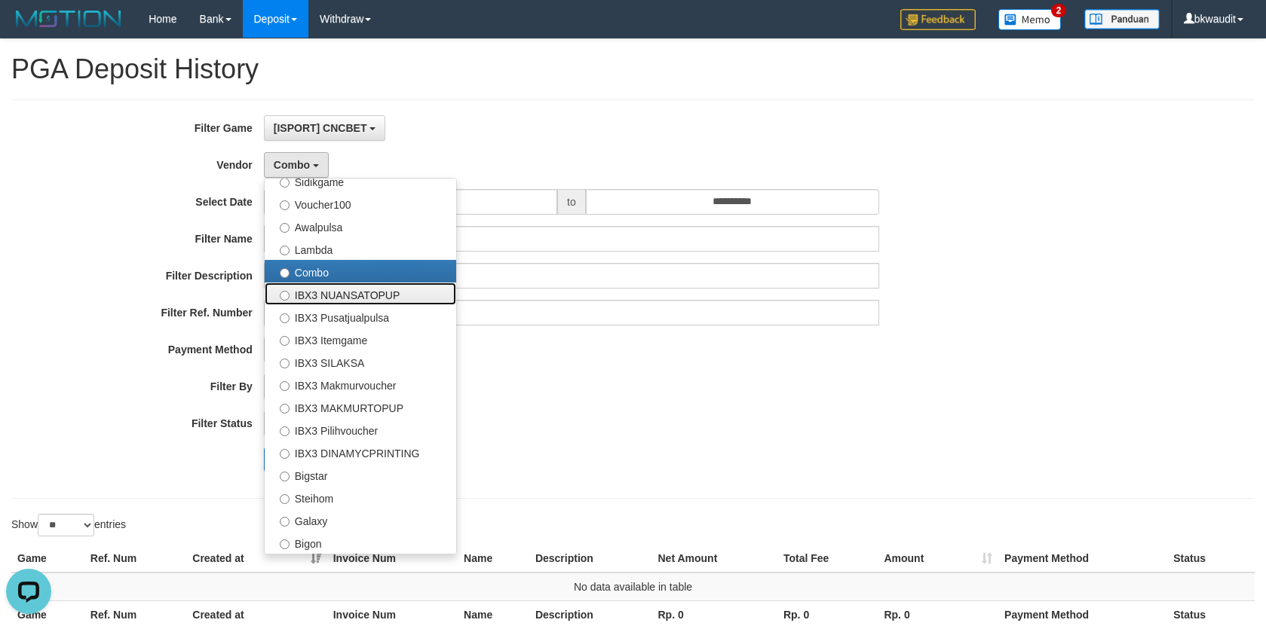
click at [343, 290] on label "IBX3 NUANSATOPUP" at bounding box center [360, 294] width 191 height 23
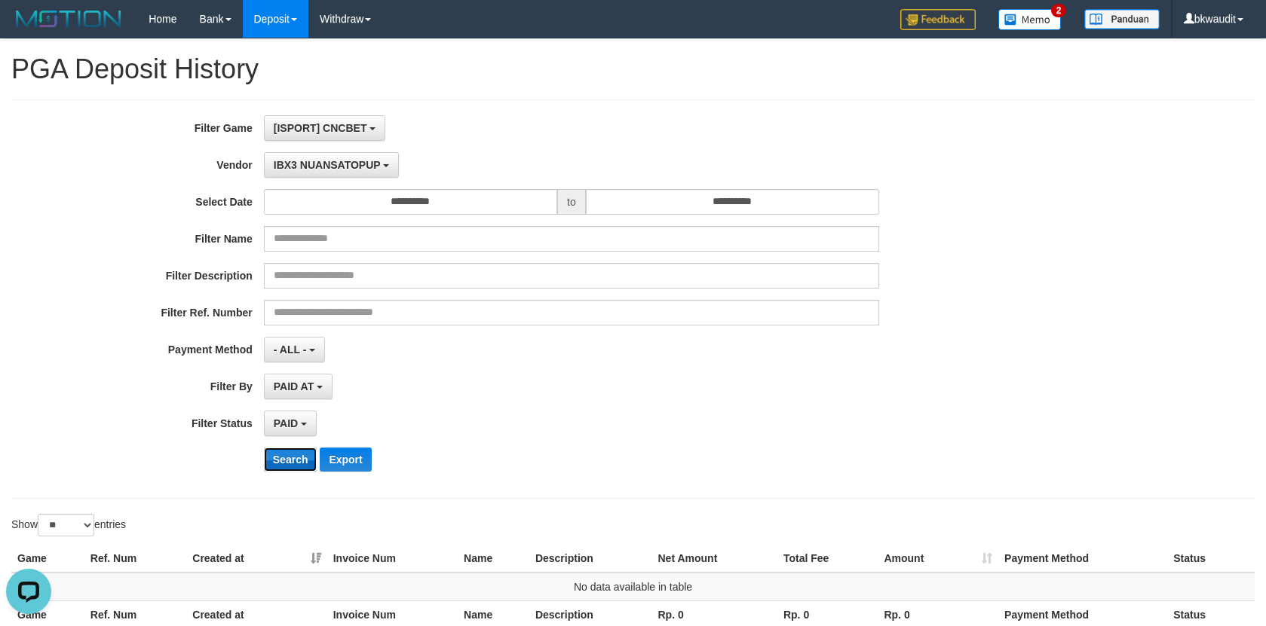
click at [289, 448] on button "Search" at bounding box center [291, 460] width 54 height 24
click at [274, 464] on button "Search" at bounding box center [291, 460] width 54 height 24
click at [329, 171] on button "IBX3 NUANSATOPUP" at bounding box center [331, 165] width 135 height 26
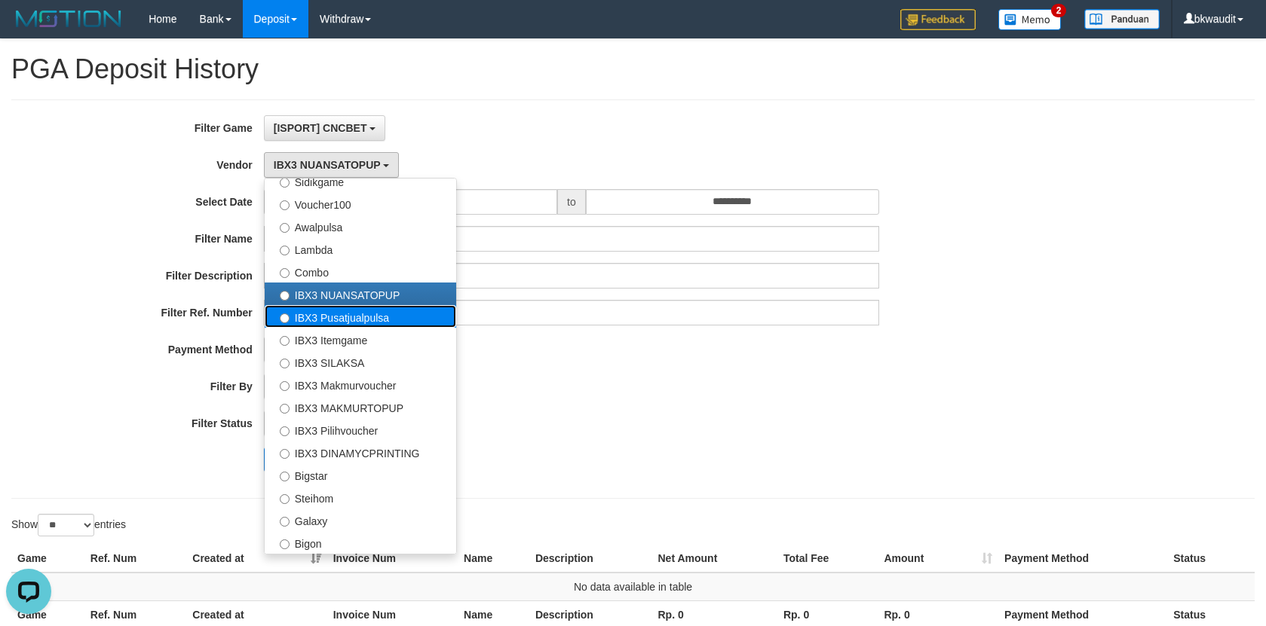
click at [357, 326] on label "IBX3 Pusatjualpulsa" at bounding box center [360, 316] width 191 height 23
select select "**********"
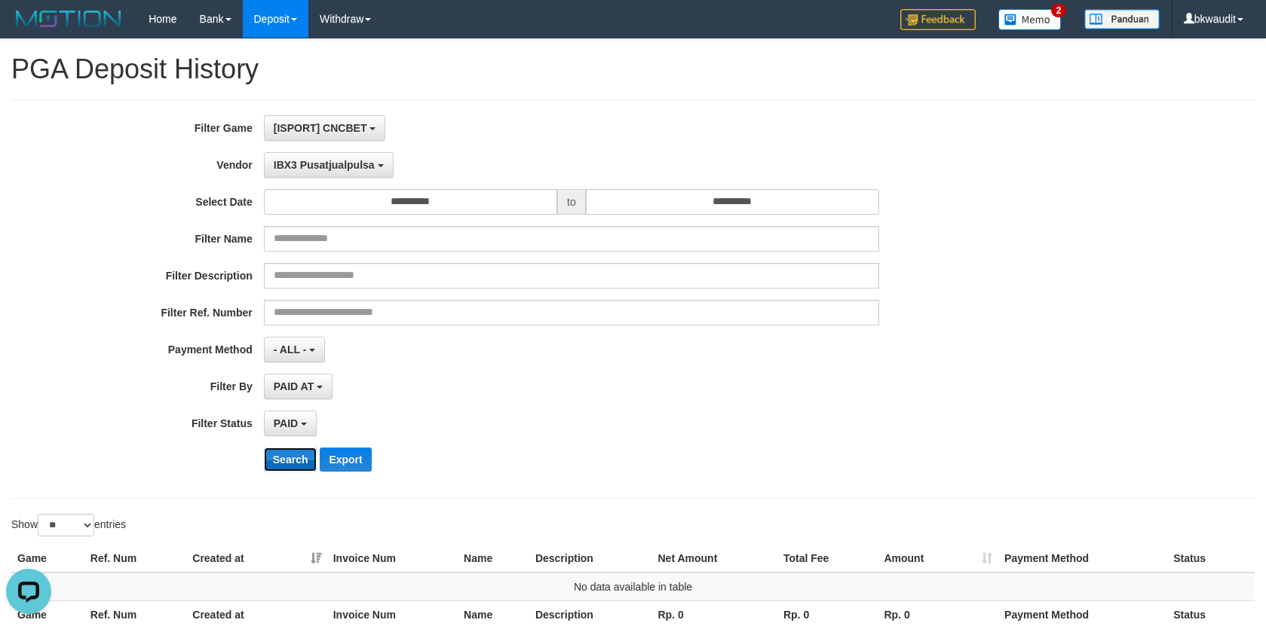
click at [291, 454] on button "Search" at bounding box center [291, 460] width 54 height 24
click at [344, 156] on button "IBX3 Pusatjualpulsa" at bounding box center [329, 165] width 130 height 26
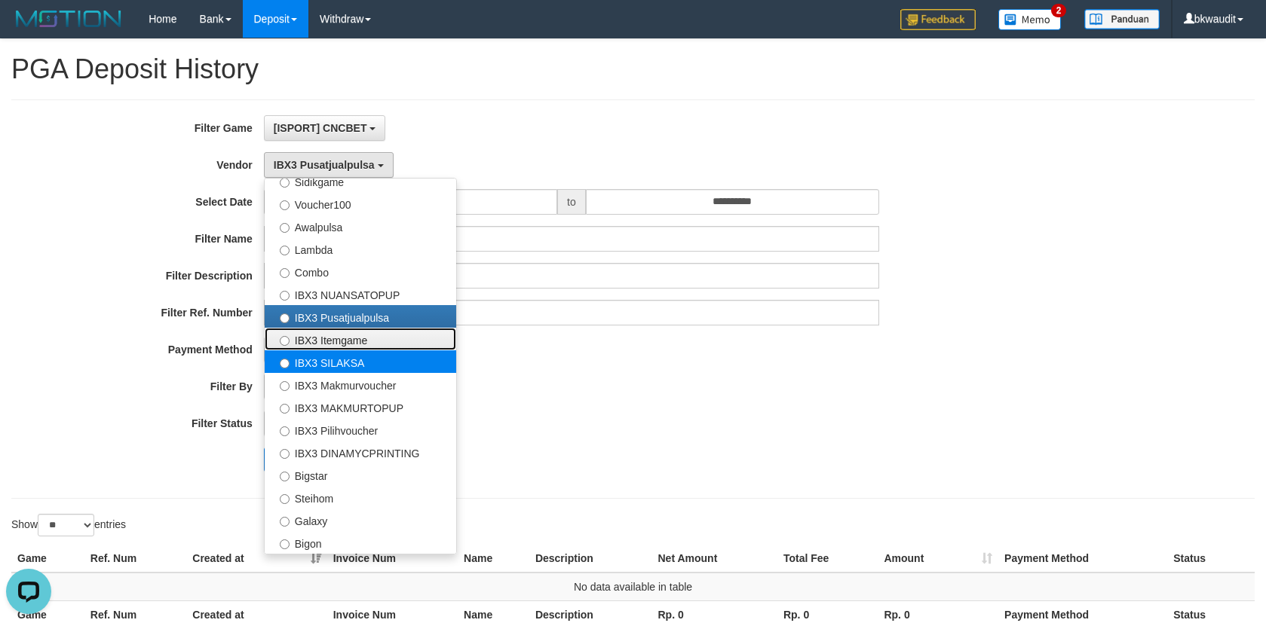
drag, startPoint x: 365, startPoint y: 336, endPoint x: 365, endPoint y: 351, distance: 14.3
click at [367, 336] on label "IBX3 Itemgame" at bounding box center [360, 339] width 191 height 23
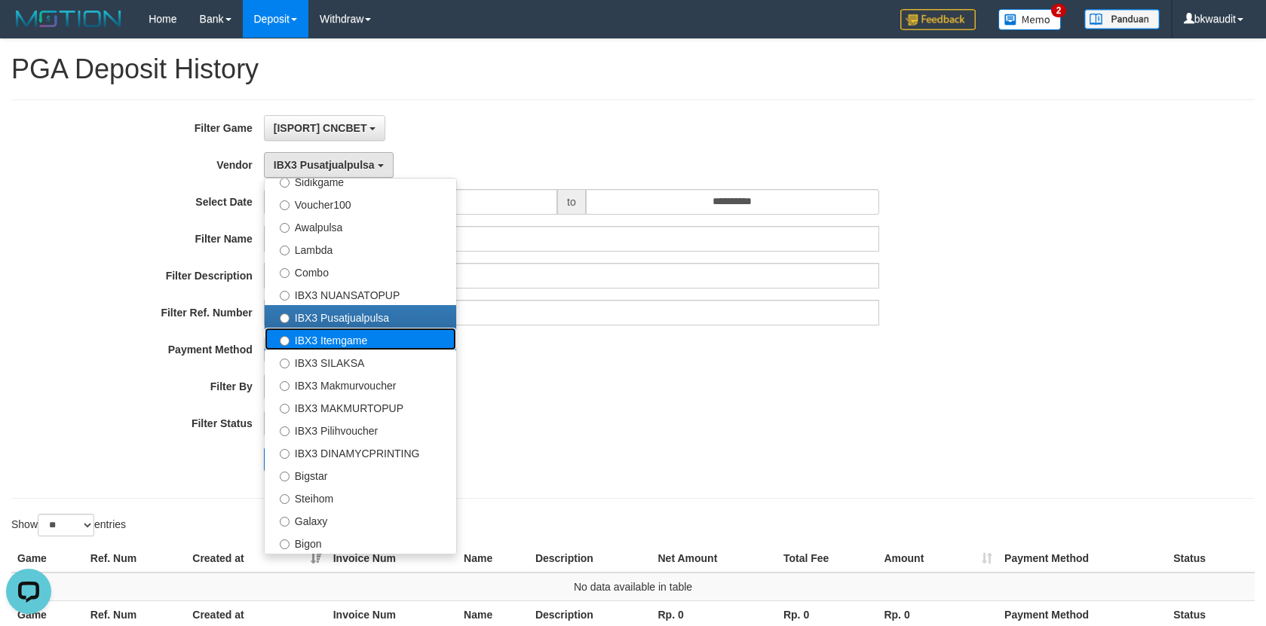
click at [344, 341] on label "IBX3 Itemgame" at bounding box center [360, 339] width 191 height 23
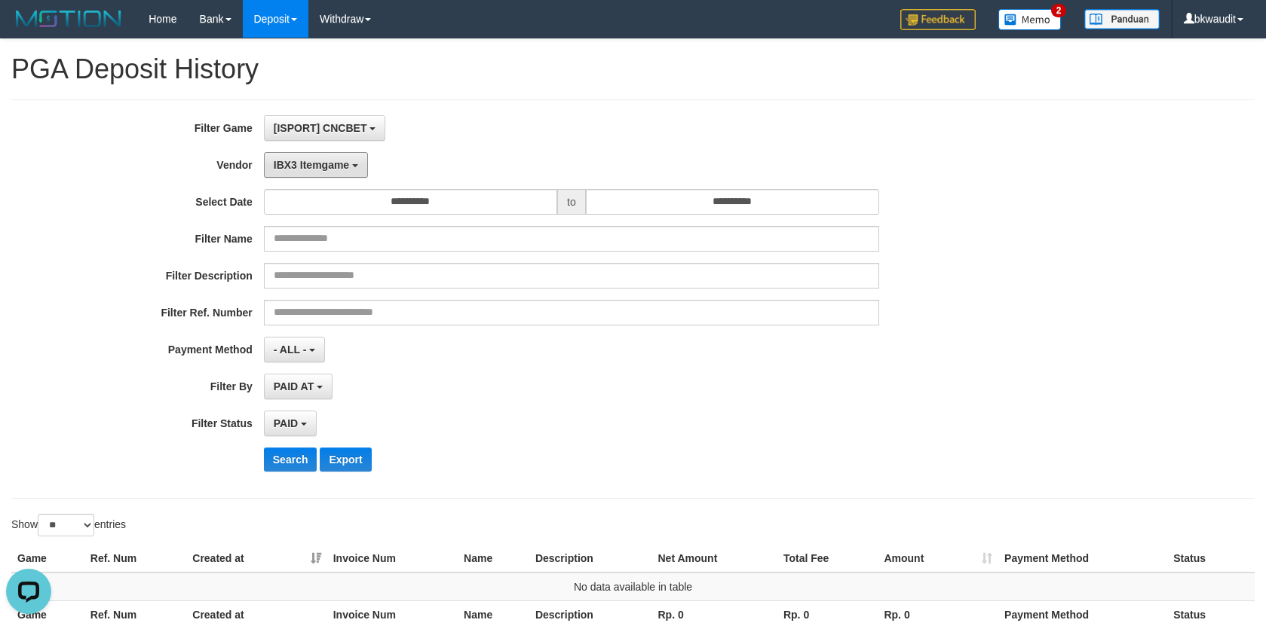
drag, startPoint x: 320, startPoint y: 161, endPoint x: 347, endPoint y: 226, distance: 71.0
click at [321, 161] on span "IBX3 Itemgame" at bounding box center [311, 165] width 75 height 12
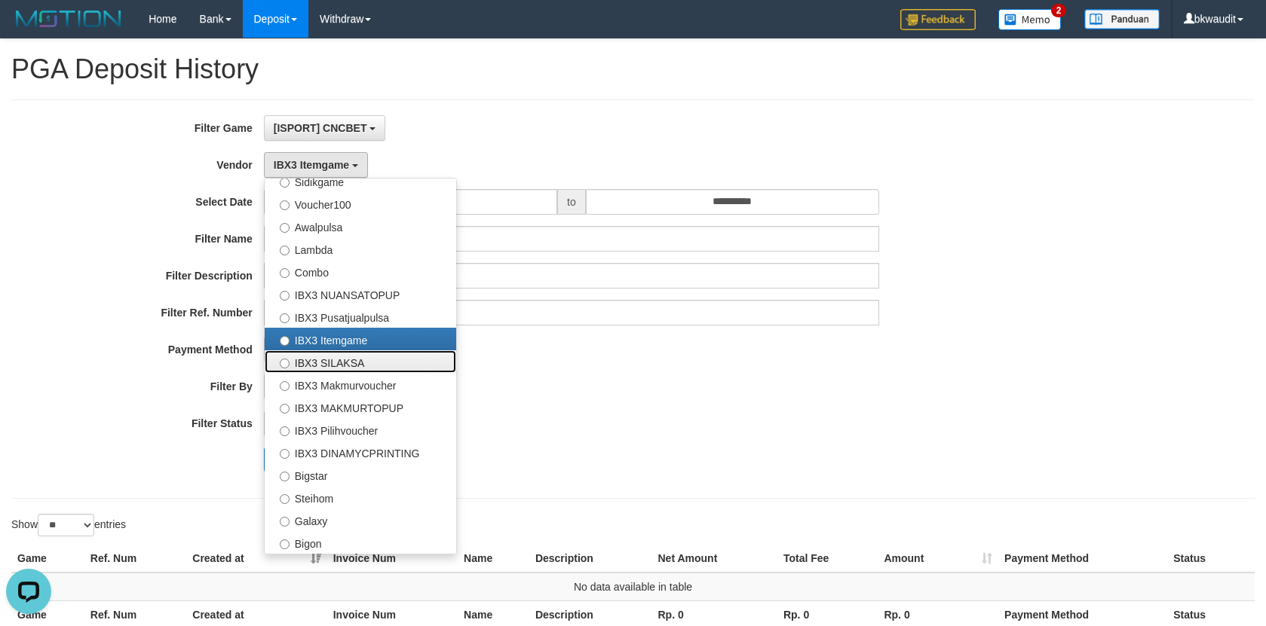
click at [341, 360] on label "IBX3 SILAKSA" at bounding box center [360, 362] width 191 height 23
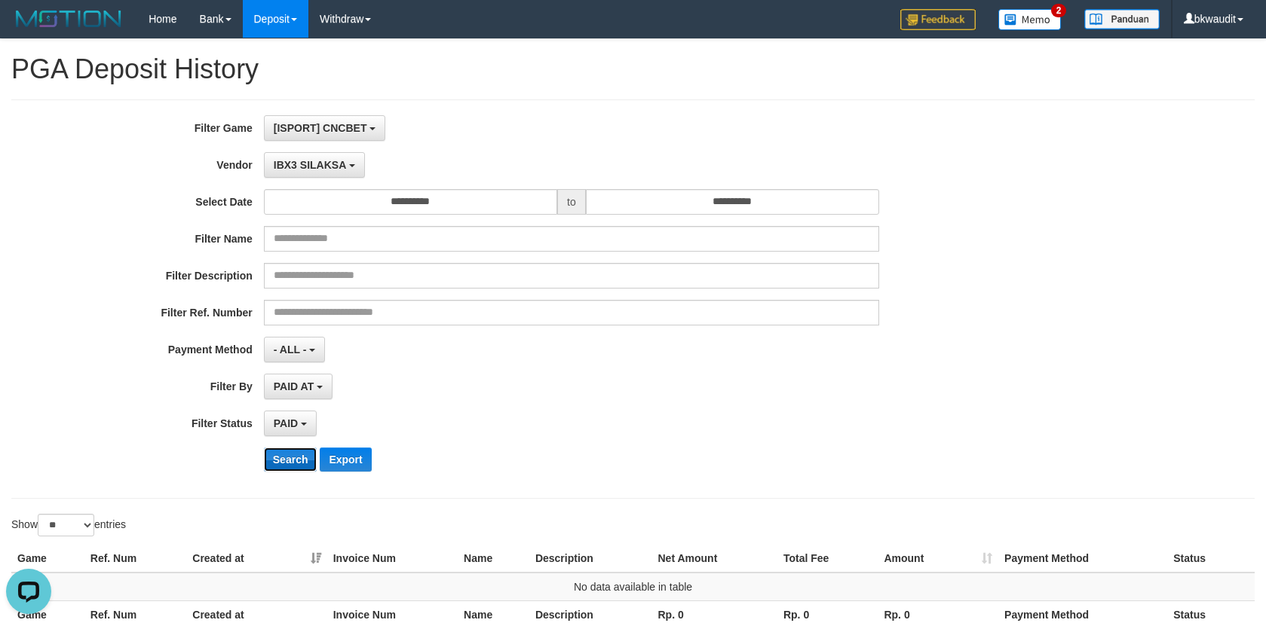
click at [296, 451] on button "Search" at bounding box center [291, 460] width 54 height 24
click at [323, 180] on div "**********" at bounding box center [527, 299] width 1055 height 368
click at [347, 164] on button "IBX3 SILAKSA" at bounding box center [314, 165] width 101 height 26
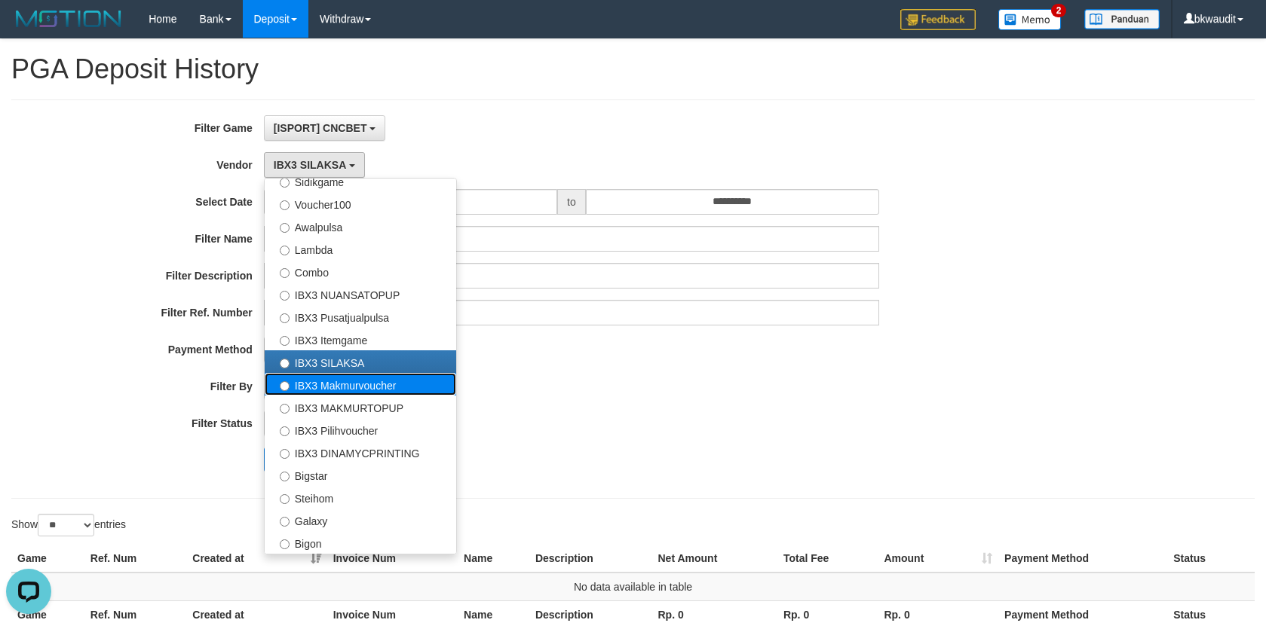
click at [359, 388] on label "IBX3 Makmurvoucher" at bounding box center [360, 384] width 191 height 23
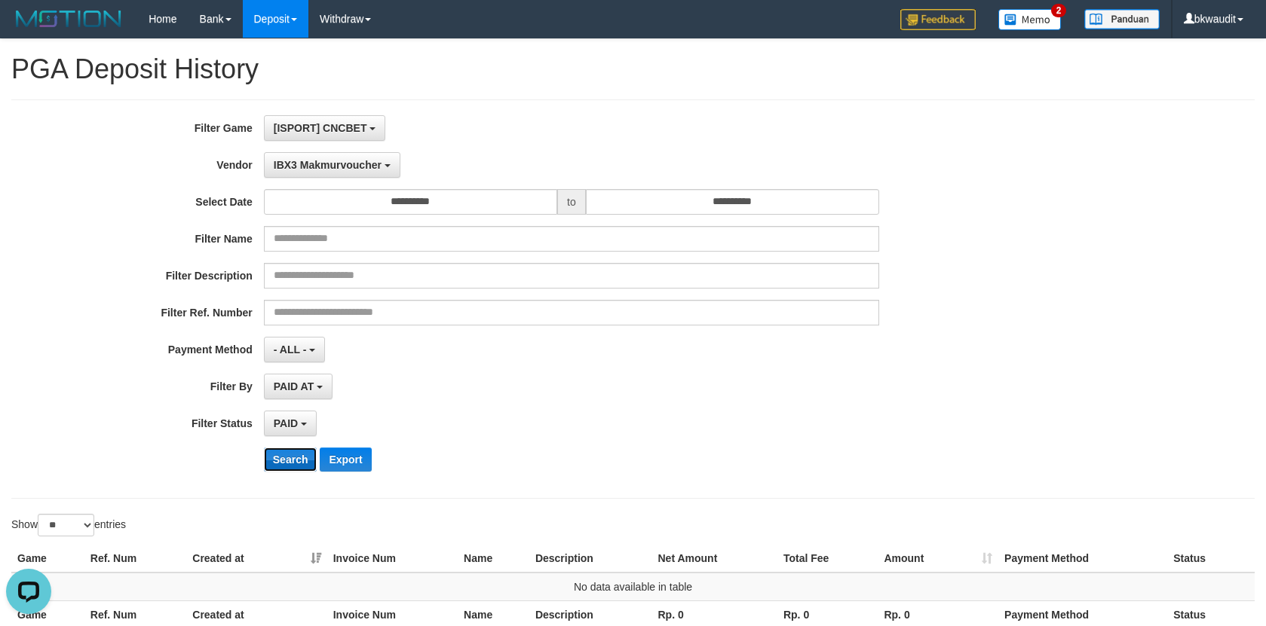
click at [284, 463] on button "Search" at bounding box center [291, 460] width 54 height 24
click at [355, 165] on span "IBX3 Makmurvoucher" at bounding box center [328, 165] width 108 height 12
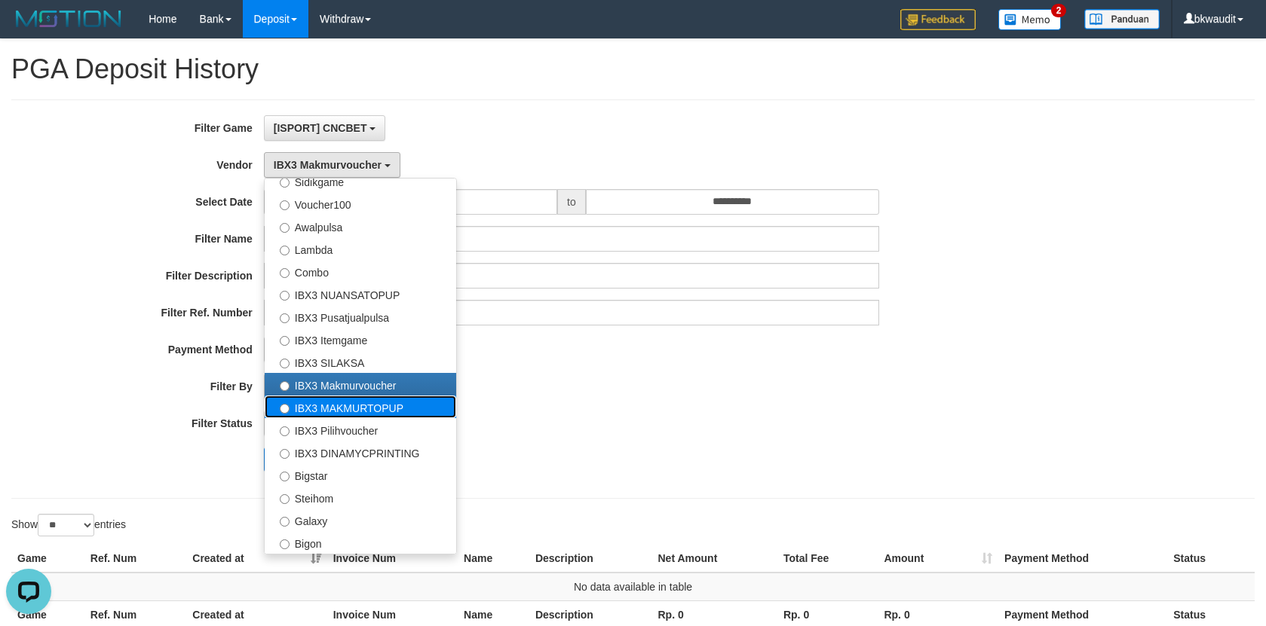
click at [340, 416] on label "IBX3 MAKMURTOPUP" at bounding box center [360, 407] width 191 height 23
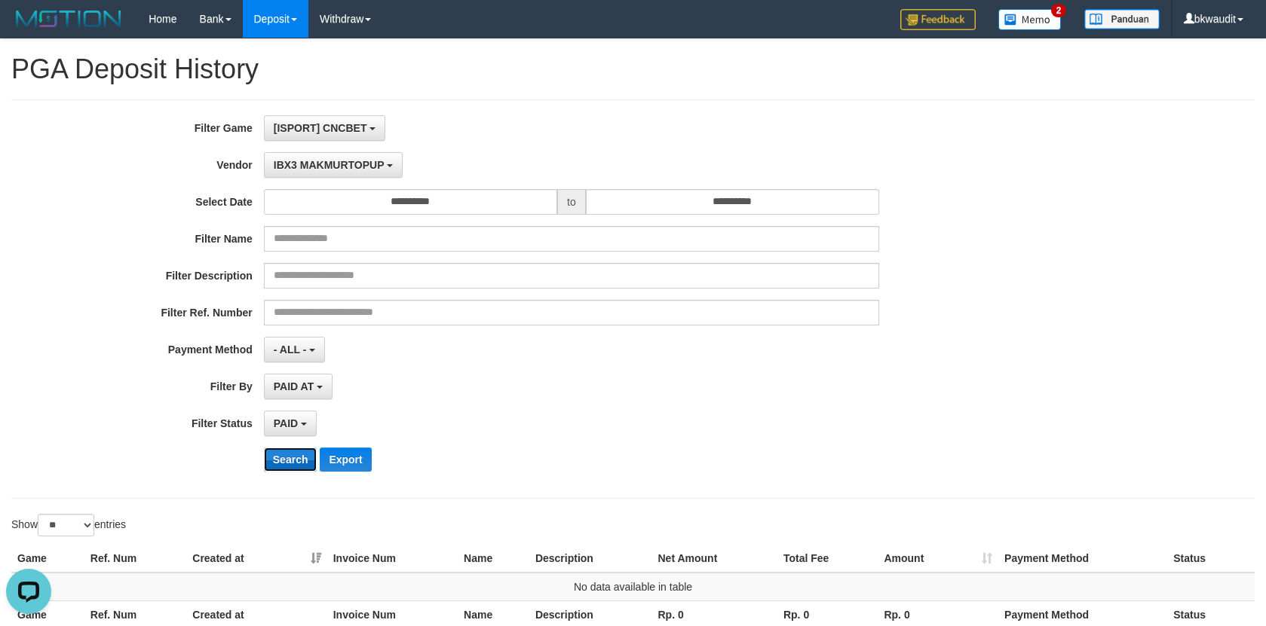
drag, startPoint x: 281, startPoint y: 469, endPoint x: 284, endPoint y: 454, distance: 15.4
click at [280, 467] on button "Search" at bounding box center [291, 460] width 54 height 24
click at [359, 178] on div "**********" at bounding box center [527, 299] width 1055 height 368
click at [354, 163] on span "IBX3 MAKMURTOPUP" at bounding box center [329, 165] width 111 height 12
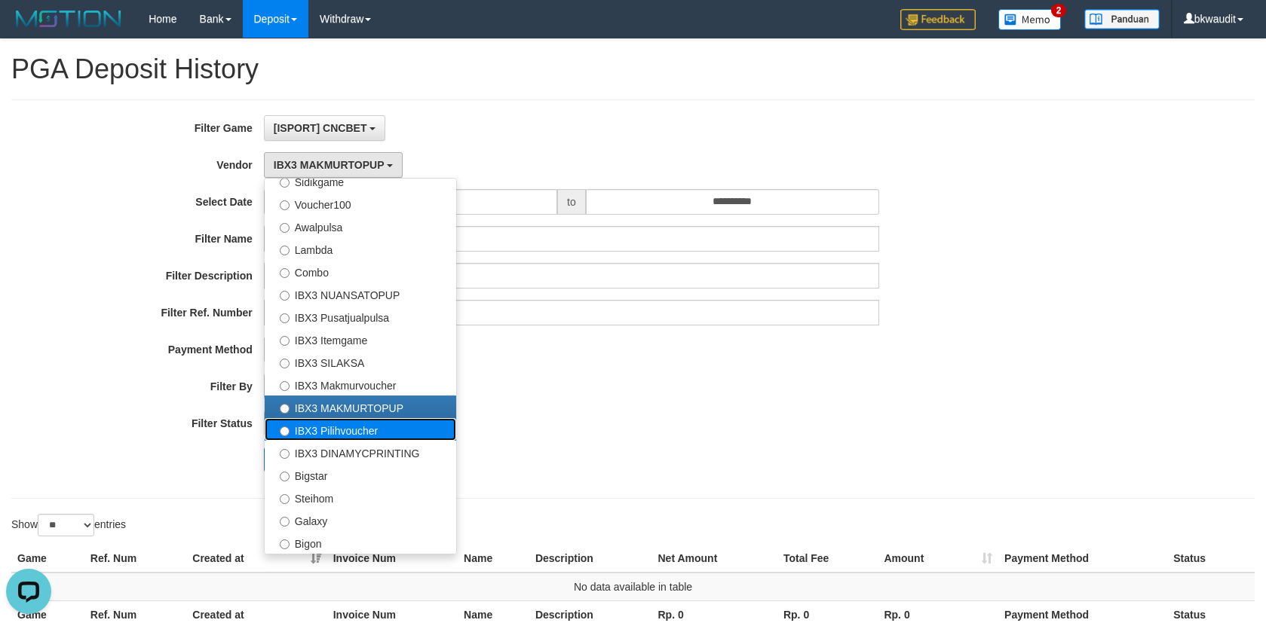
click at [333, 436] on label "IBX3 Pilihvoucher" at bounding box center [360, 429] width 191 height 23
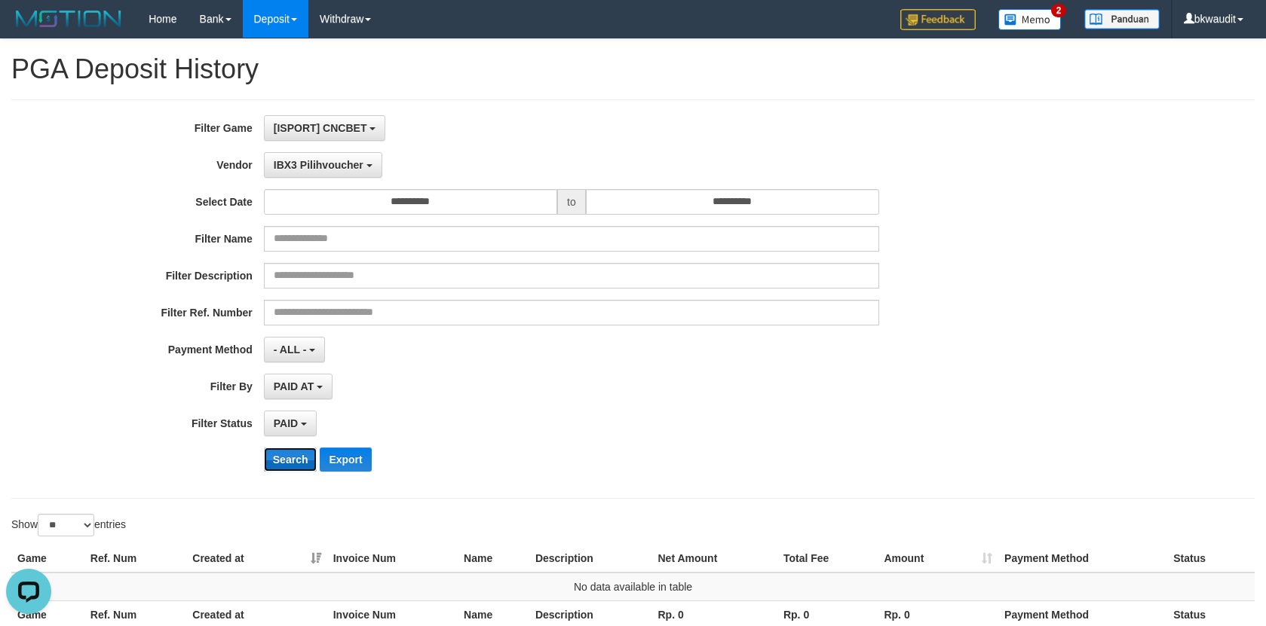
click at [287, 452] on button "Search" at bounding box center [291, 460] width 54 height 24
click at [340, 172] on button "IBX3 Pilihvoucher" at bounding box center [323, 165] width 118 height 26
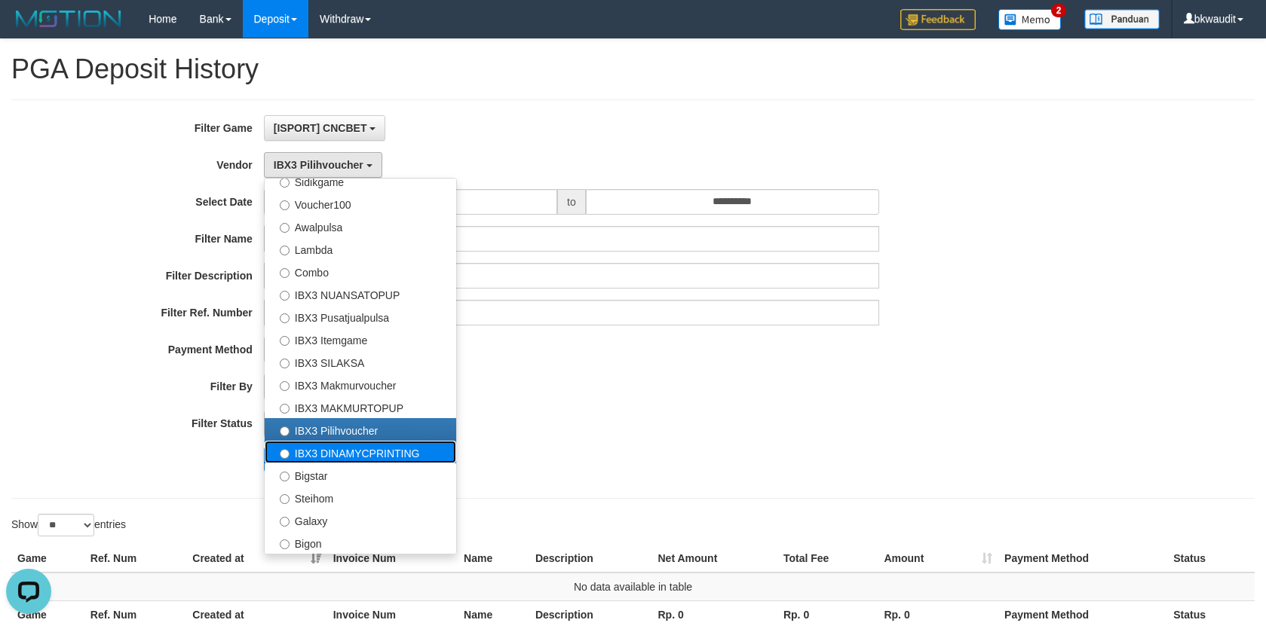
click at [399, 454] on label "IBX3 DINAMYCPRINTING" at bounding box center [360, 452] width 191 height 23
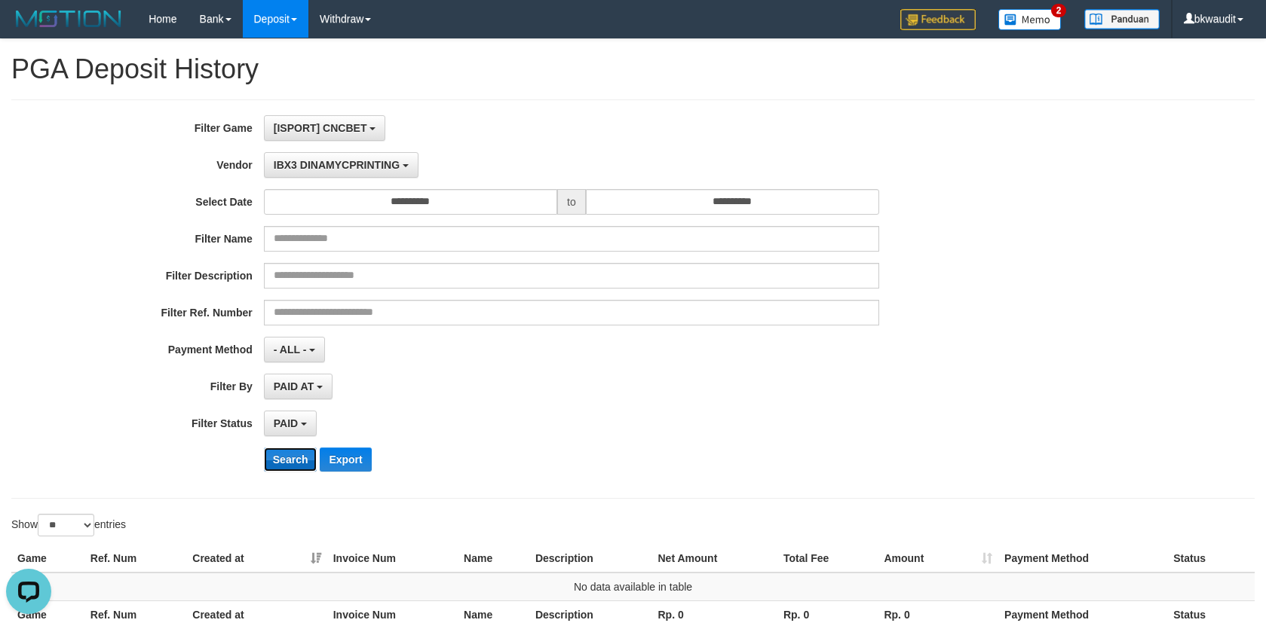
click at [297, 458] on button "Search" at bounding box center [291, 460] width 54 height 24
click at [360, 164] on span "IBX3 DINAMYCPRINTING" at bounding box center [337, 165] width 126 height 12
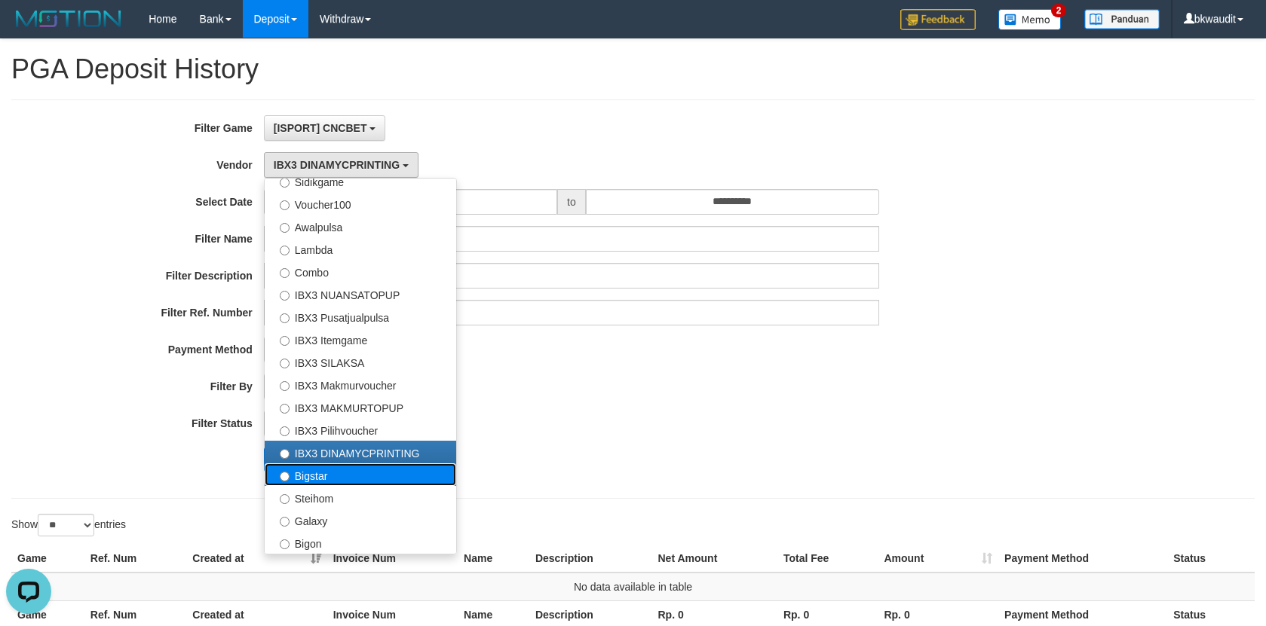
drag, startPoint x: 343, startPoint y: 485, endPoint x: 316, endPoint y: 485, distance: 27.1
click at [343, 485] on ul "- Default Vendor - [PERSON_NAME] Atlas WD LB Java Purple Green Gigantic Aladin …" at bounding box center [360, 366] width 193 height 377
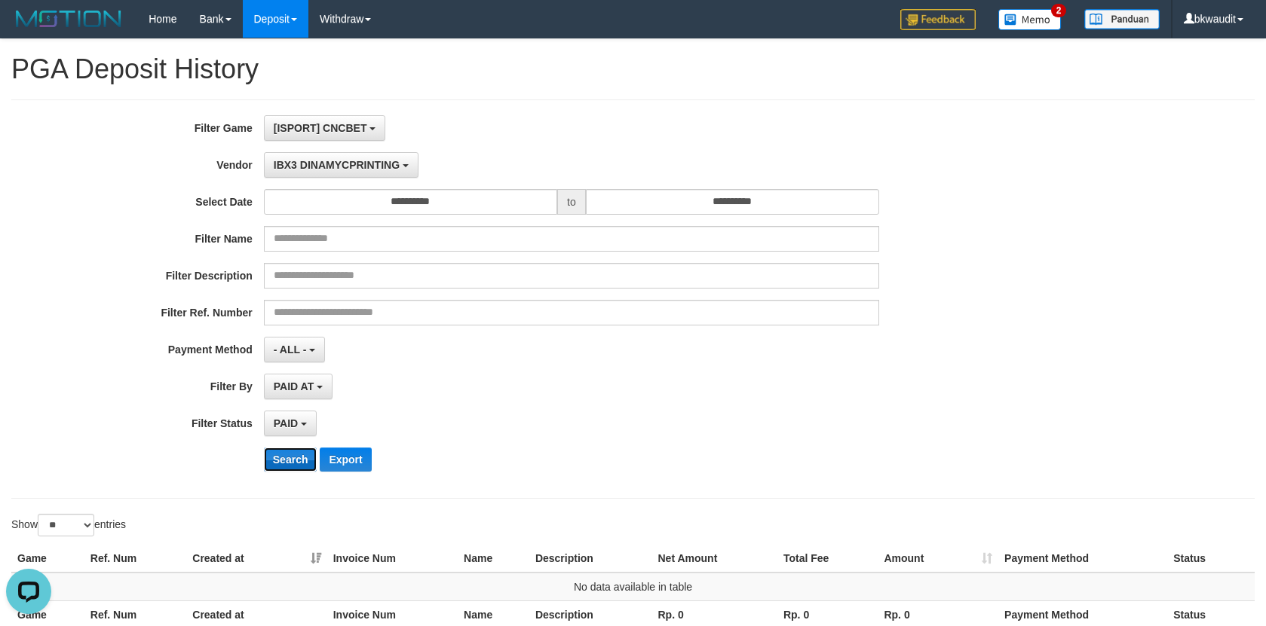
drag, startPoint x: 290, startPoint y: 467, endPoint x: 293, endPoint y: 434, distance: 32.6
click at [292, 466] on button "Search" at bounding box center [291, 460] width 54 height 24
click at [369, 170] on span "IBX3 DINAMYCPRINTING" at bounding box center [337, 165] width 126 height 12
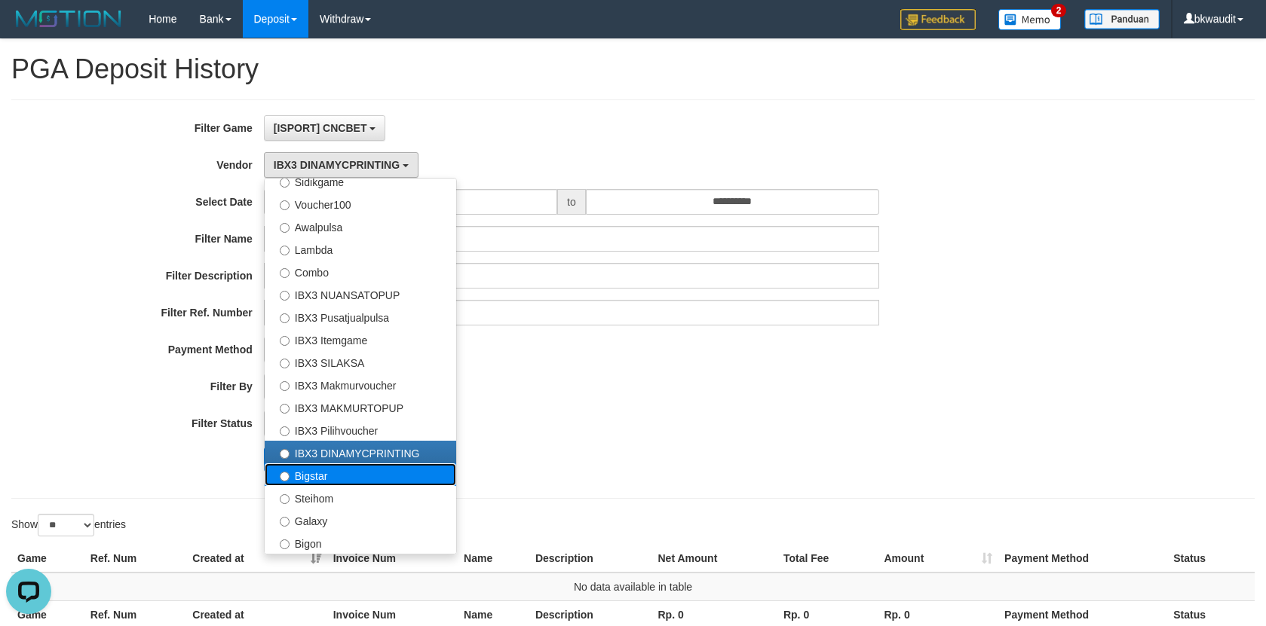
click at [346, 479] on label "Bigstar" at bounding box center [360, 475] width 191 height 23
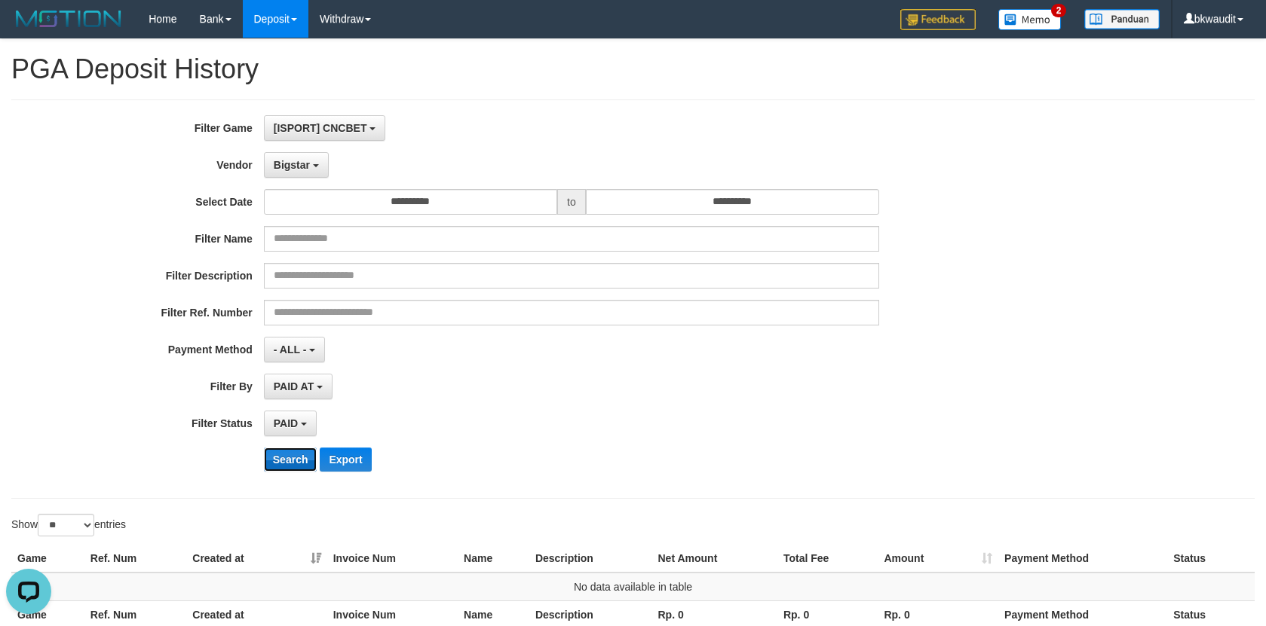
click at [287, 462] on button "Search" at bounding box center [291, 460] width 54 height 24
click at [297, 168] on span "Bigstar" at bounding box center [292, 165] width 36 height 12
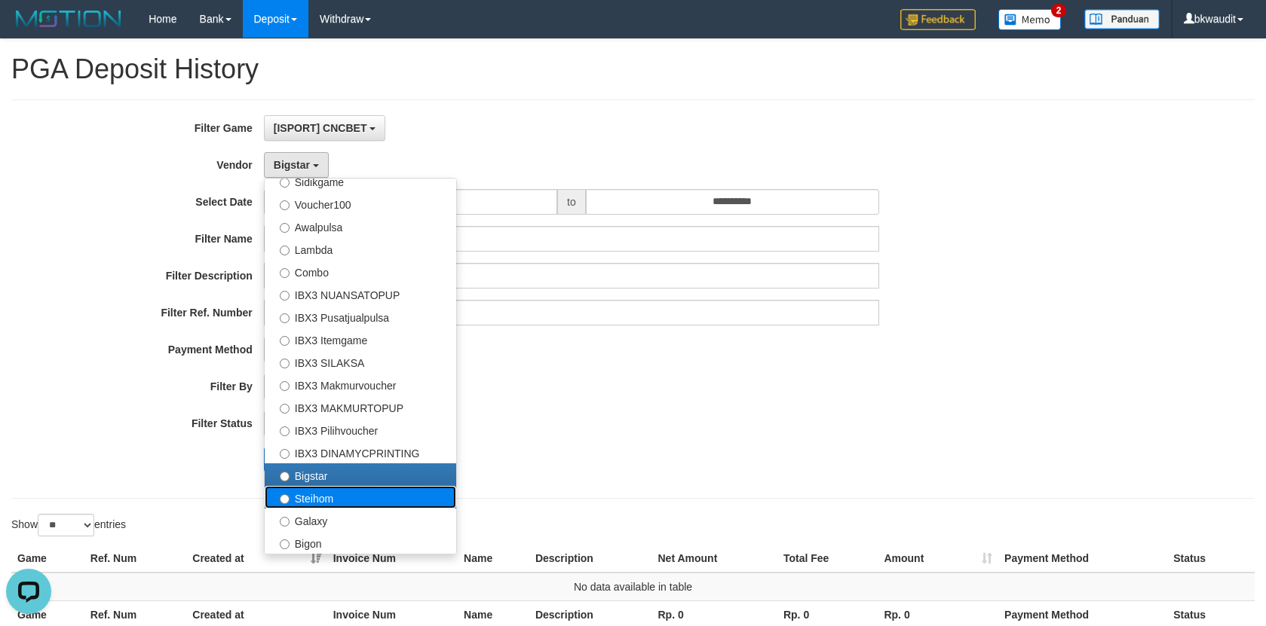
click at [317, 496] on label "Steihom" at bounding box center [360, 497] width 191 height 23
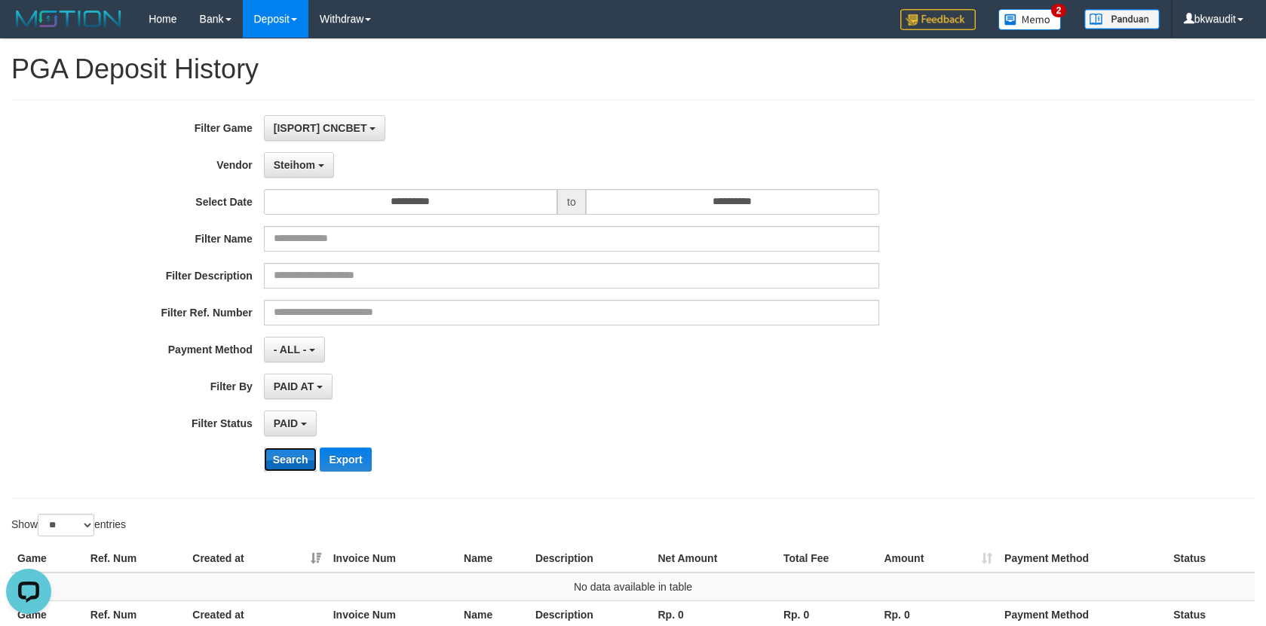
drag, startPoint x: 272, startPoint y: 451, endPoint x: 289, endPoint y: 451, distance: 17.3
click at [274, 451] on button "Search" at bounding box center [291, 460] width 54 height 24
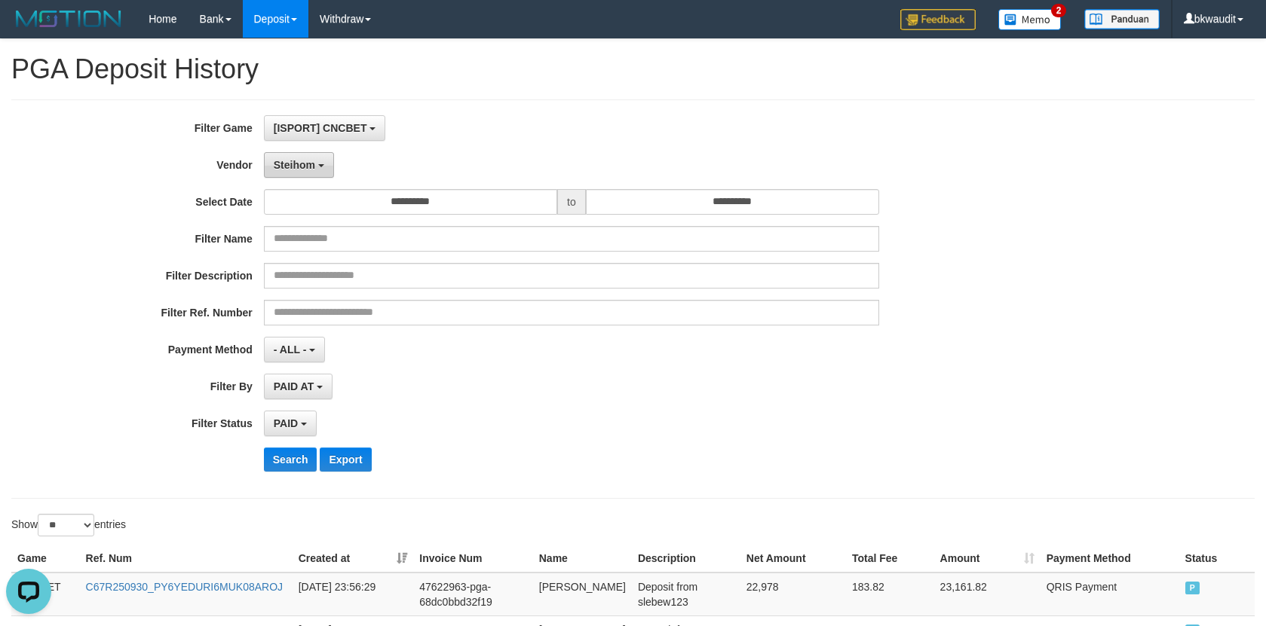
click at [308, 167] on span "Steihom" at bounding box center [294, 165] width 41 height 12
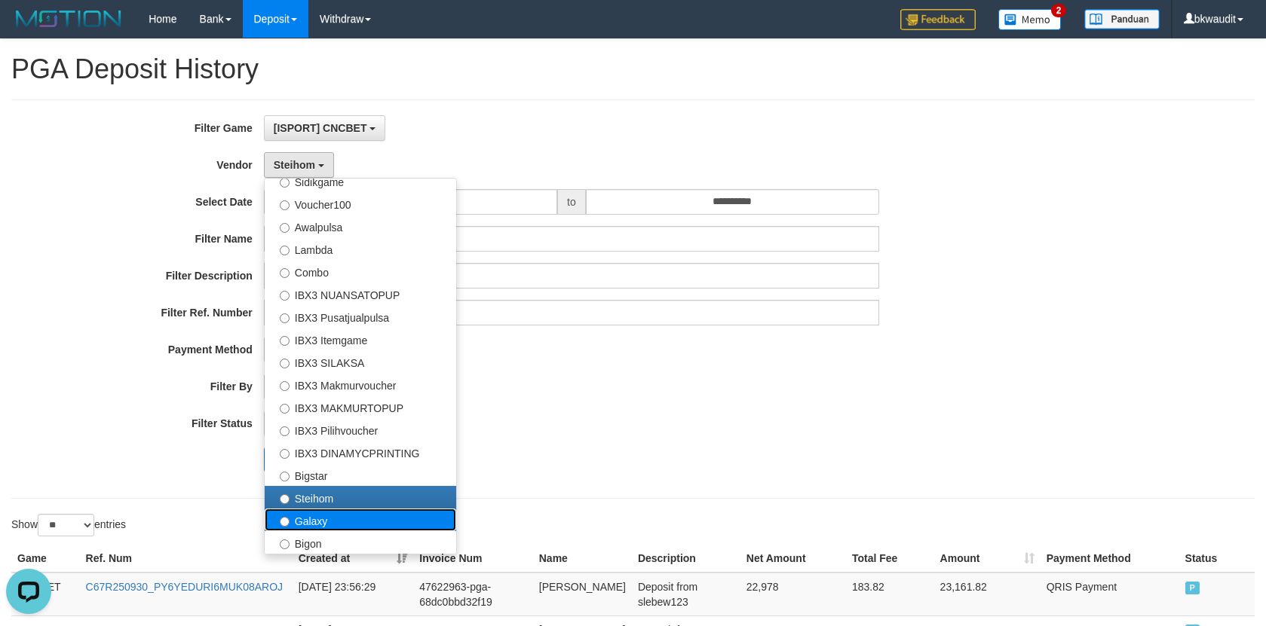
click at [327, 525] on label "Galaxy" at bounding box center [360, 520] width 191 height 23
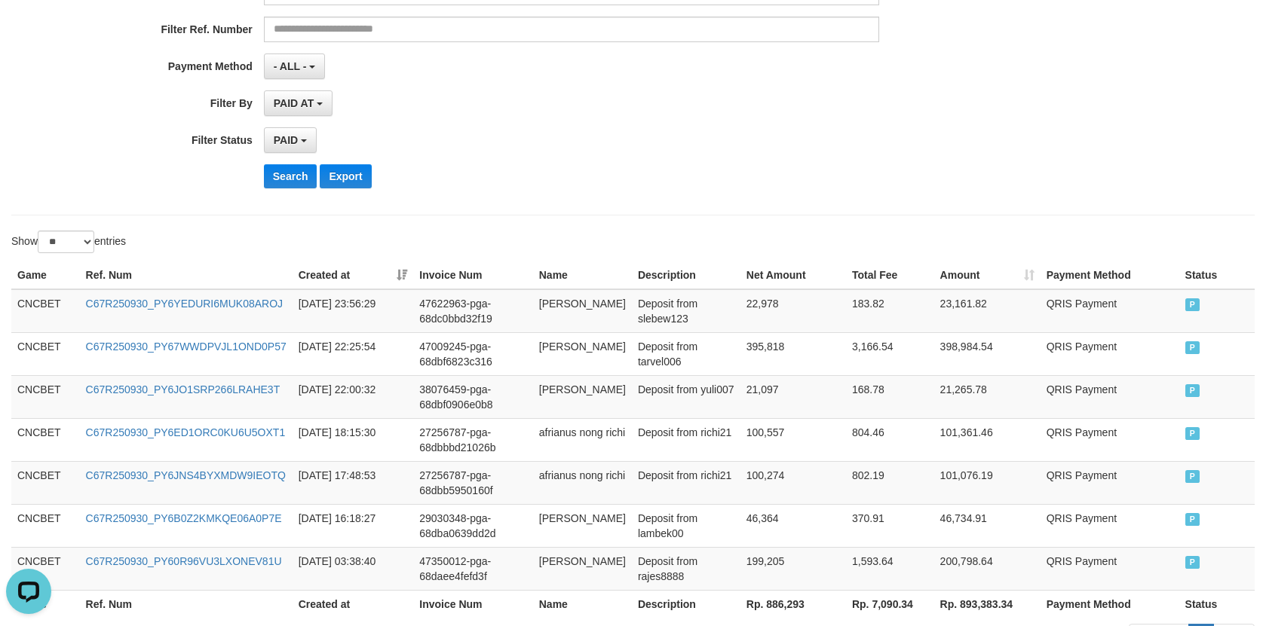
scroll to position [34, 0]
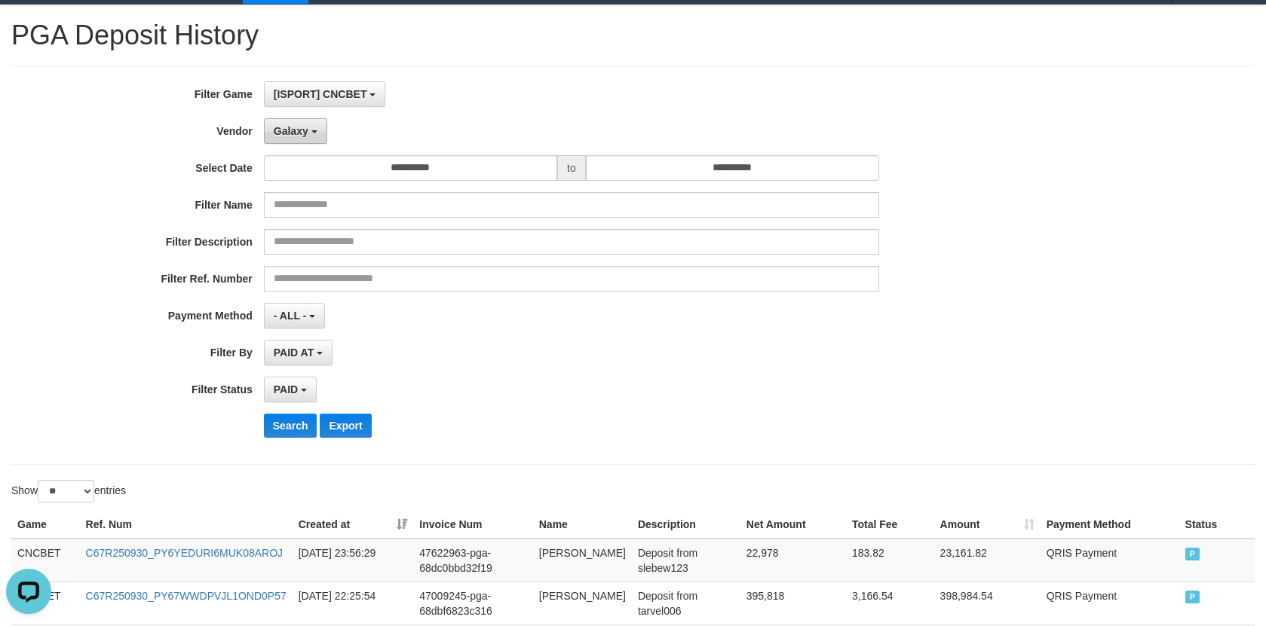
click at [296, 126] on span "Galaxy" at bounding box center [291, 131] width 35 height 12
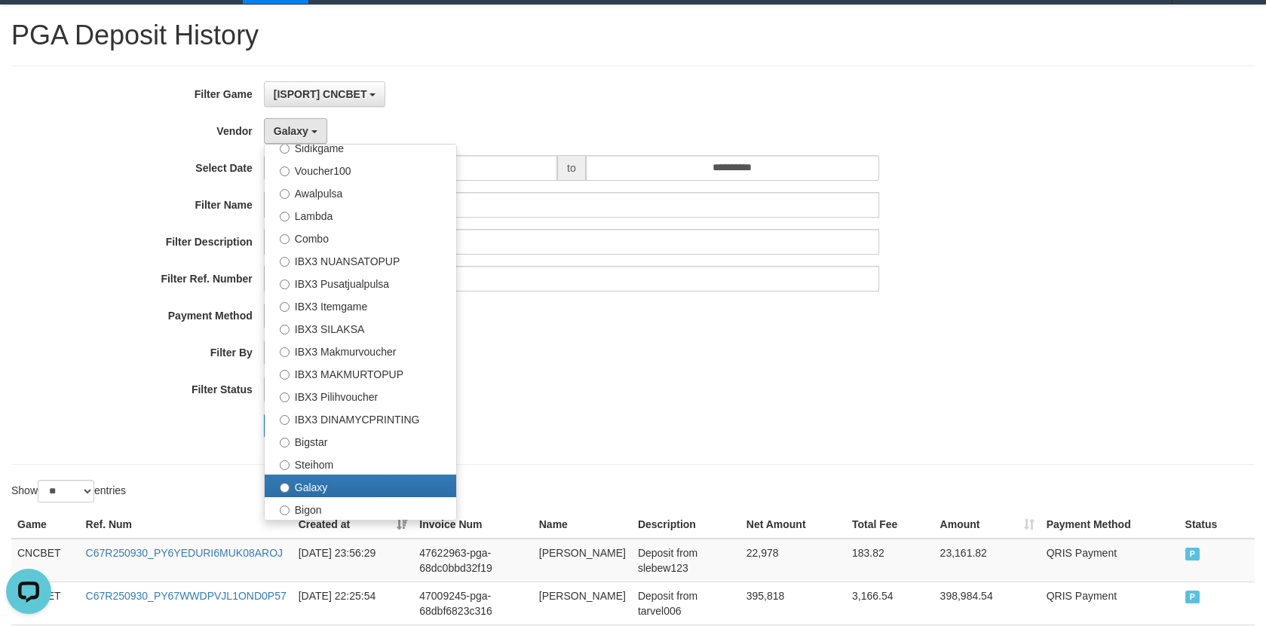
click at [697, 420] on div "Search Export" at bounding box center [659, 426] width 791 height 24
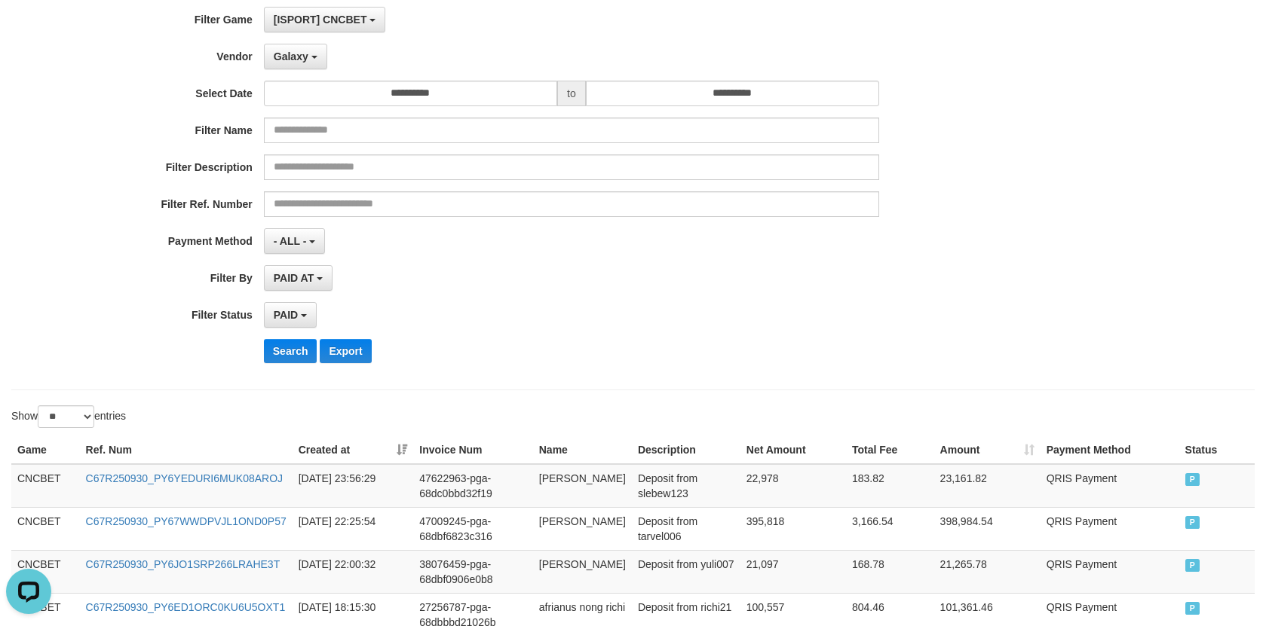
scroll to position [0, 0]
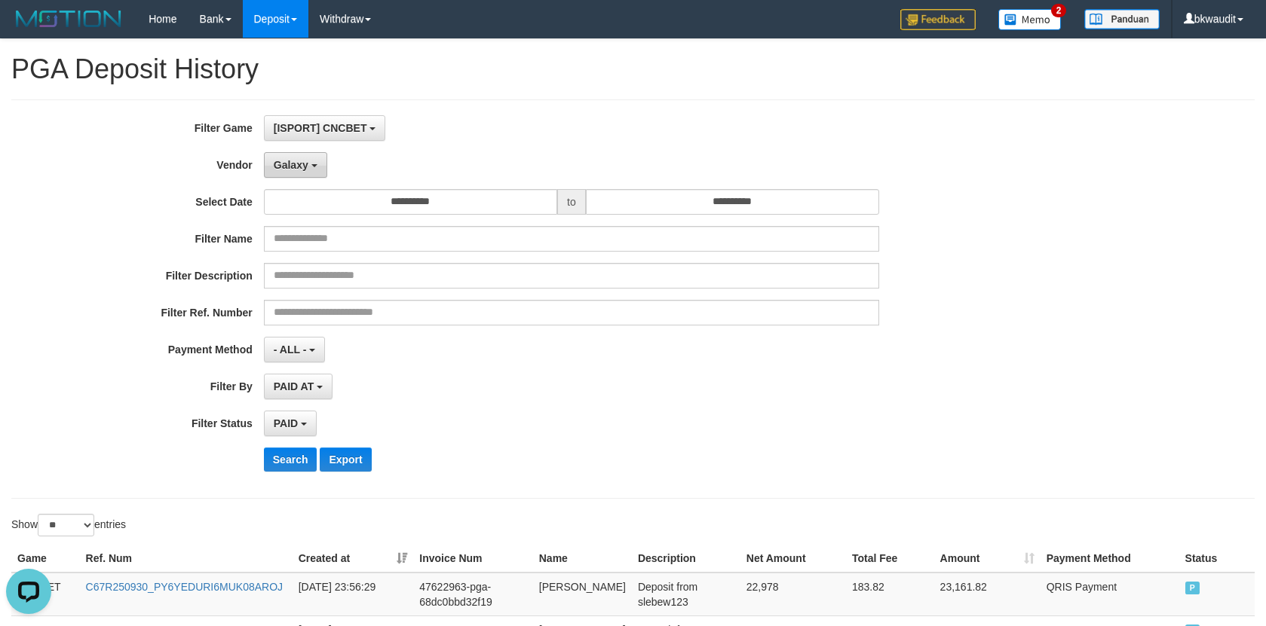
click at [315, 159] on button "Galaxy" at bounding box center [295, 165] width 63 height 26
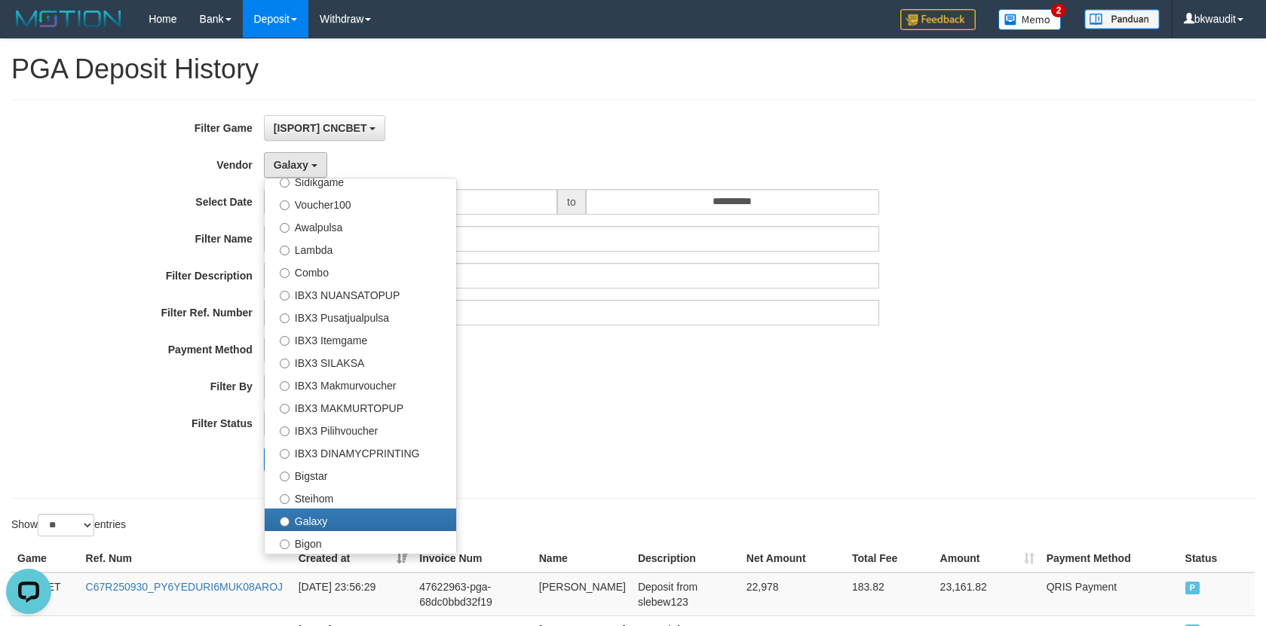
drag, startPoint x: 218, startPoint y: 505, endPoint x: 285, endPoint y: 479, distance: 71.8
click at [221, 504] on div "**********" at bounding box center [633, 488] width 1266 height 899
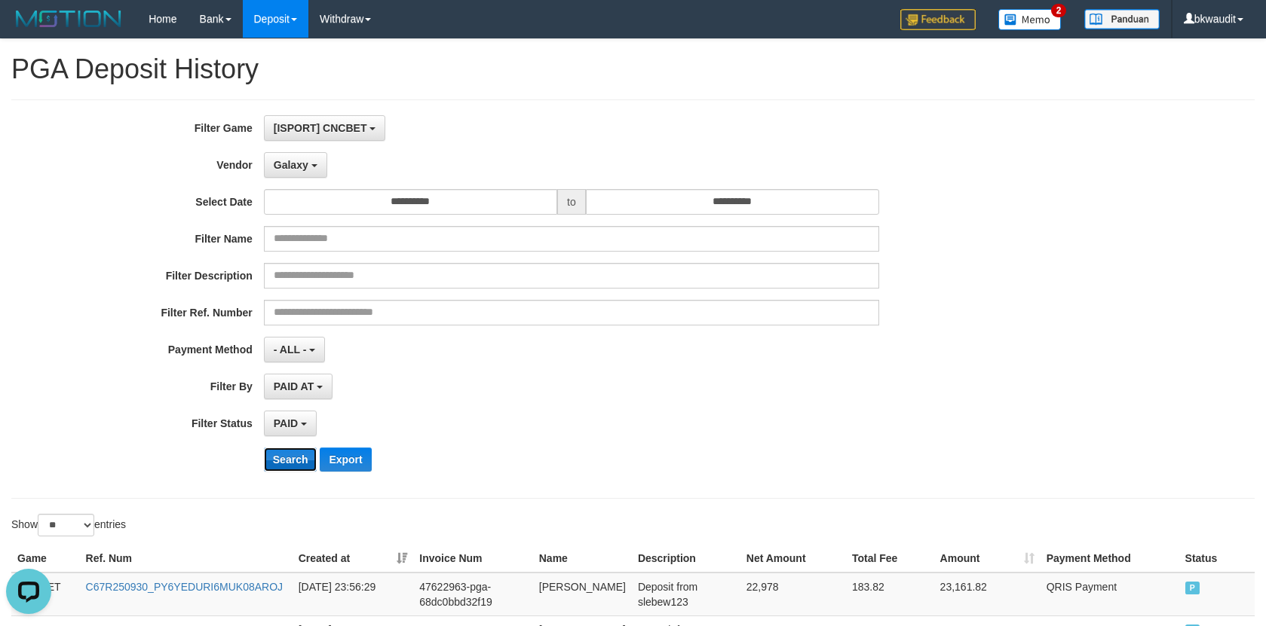
click at [286, 461] on button "Search" at bounding box center [291, 460] width 54 height 24
click at [296, 167] on span "Galaxy" at bounding box center [291, 165] width 35 height 12
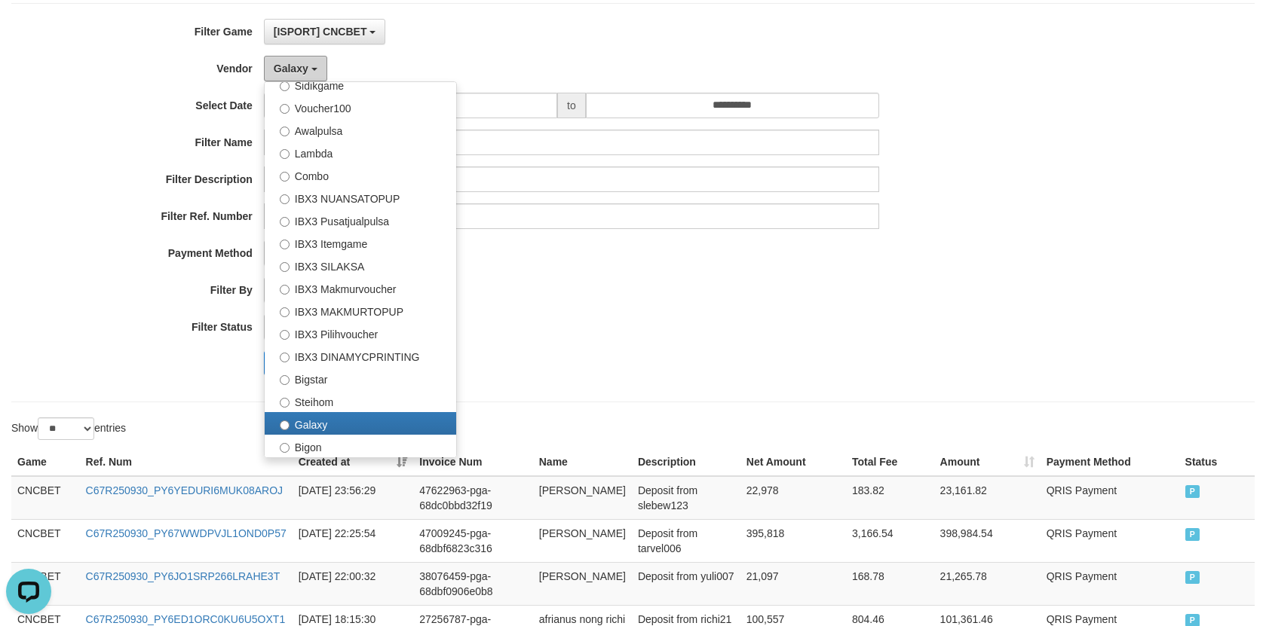
scroll to position [151, 0]
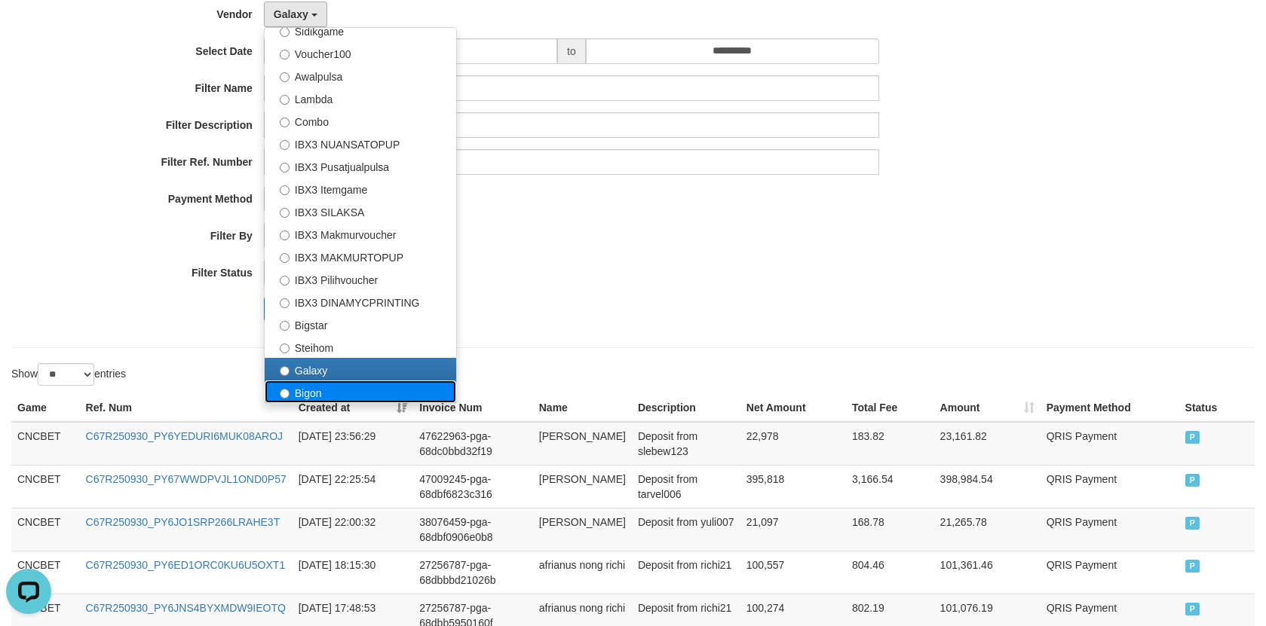
click at [336, 393] on label "Bigon" at bounding box center [360, 392] width 191 height 23
select select "**********"
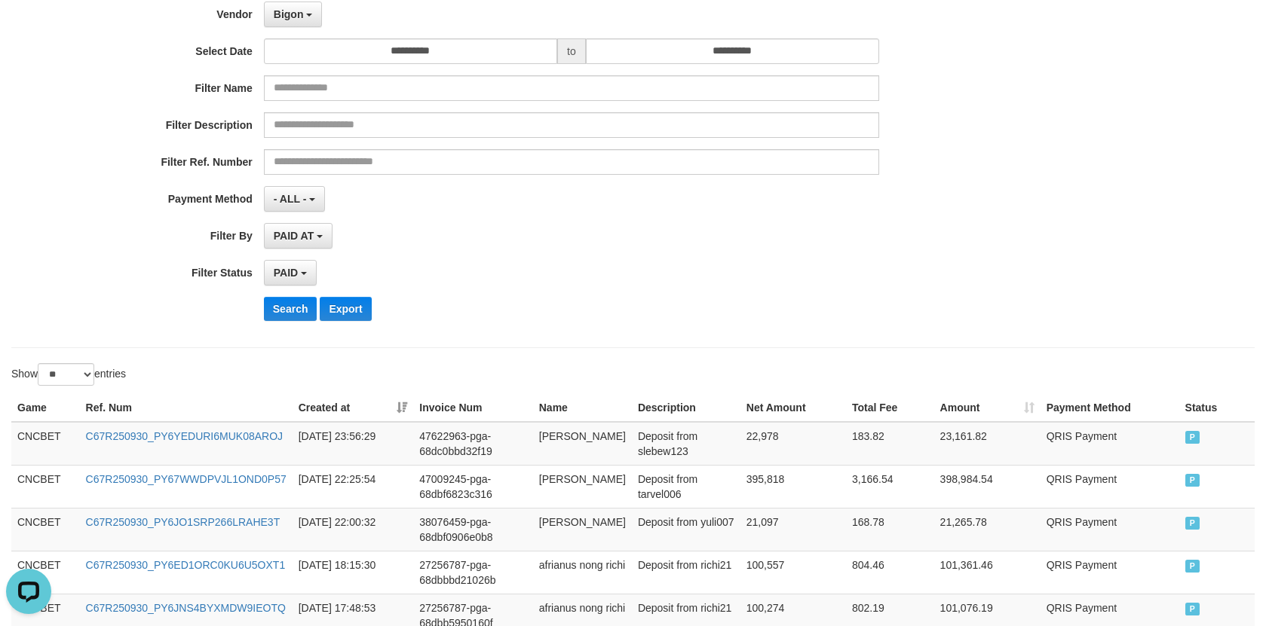
click at [291, 295] on div "**********" at bounding box center [527, 149] width 1055 height 368
click at [302, 323] on div "**********" at bounding box center [527, 149] width 1055 height 368
click at [299, 310] on button "Search" at bounding box center [291, 309] width 54 height 24
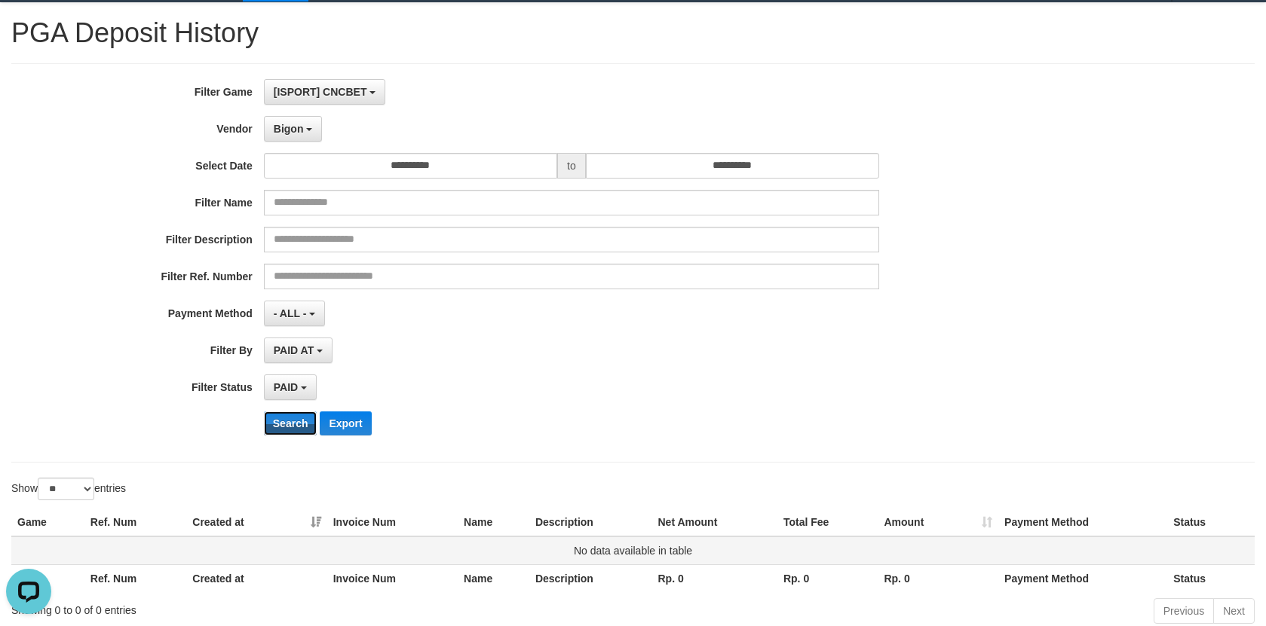
scroll to position [0, 0]
